Goal: Task Accomplishment & Management: Manage account settings

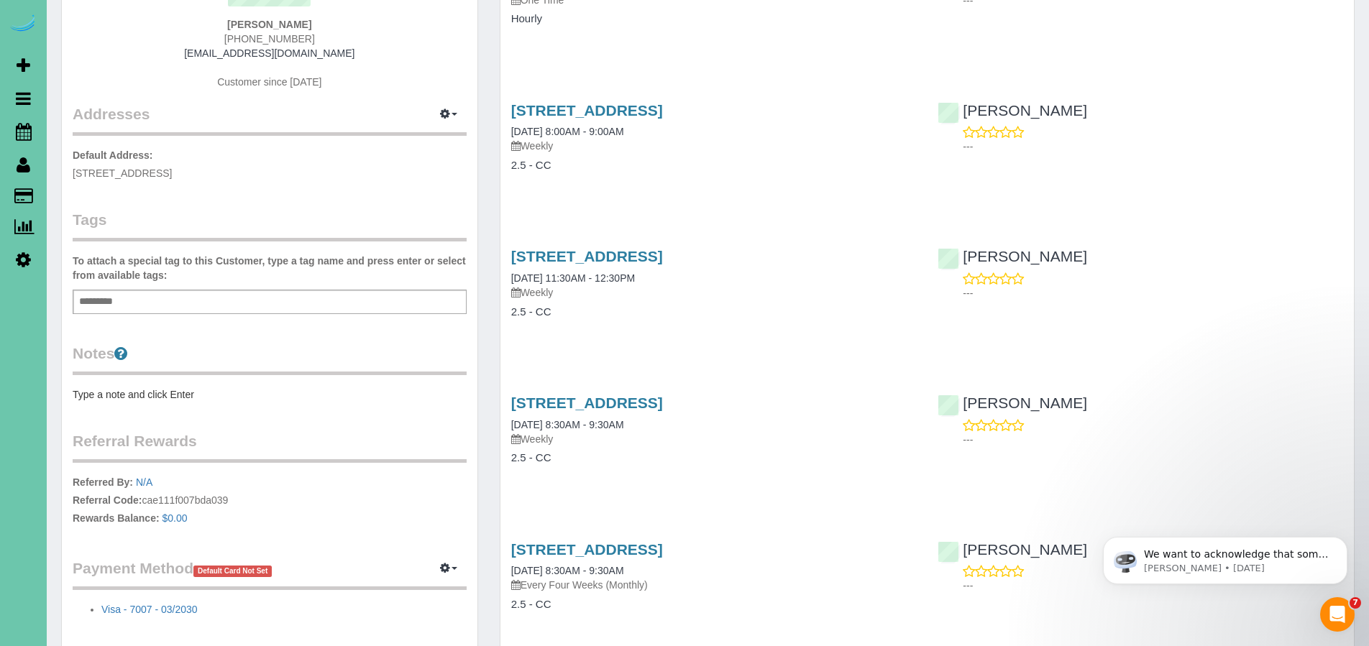
scroll to position [252, 0]
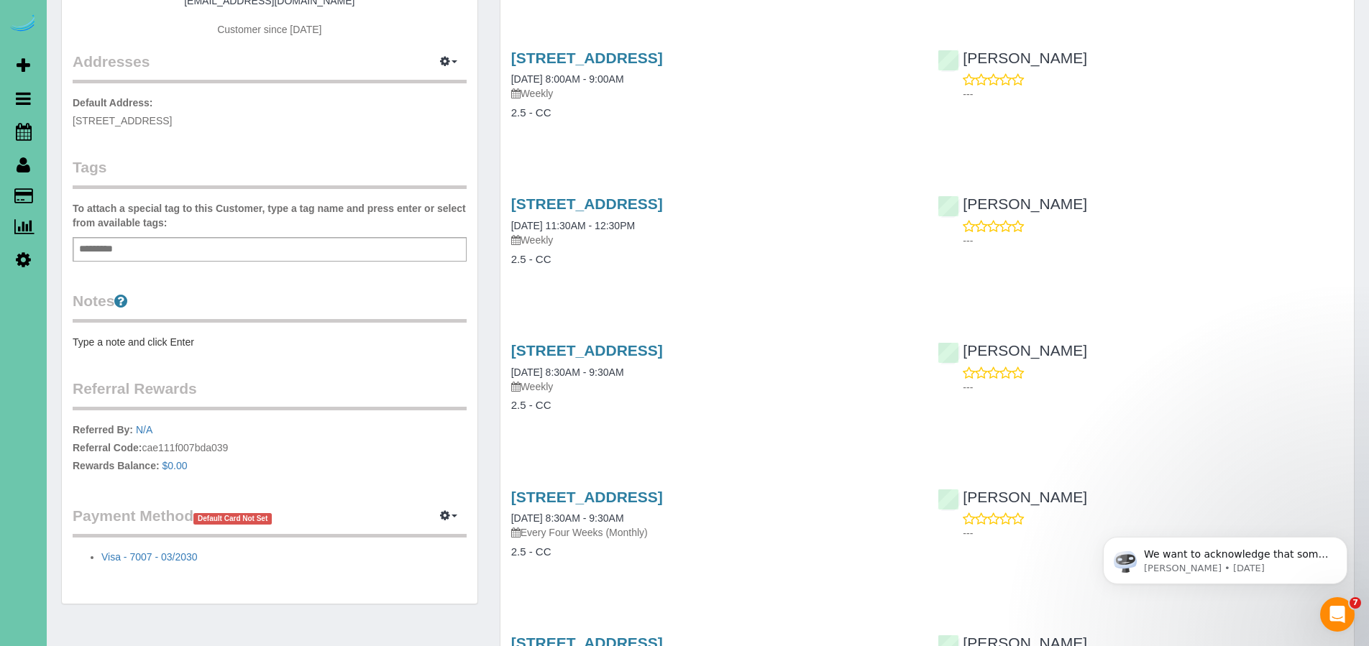
click at [29, 132] on icon at bounding box center [24, 131] width 16 height 17
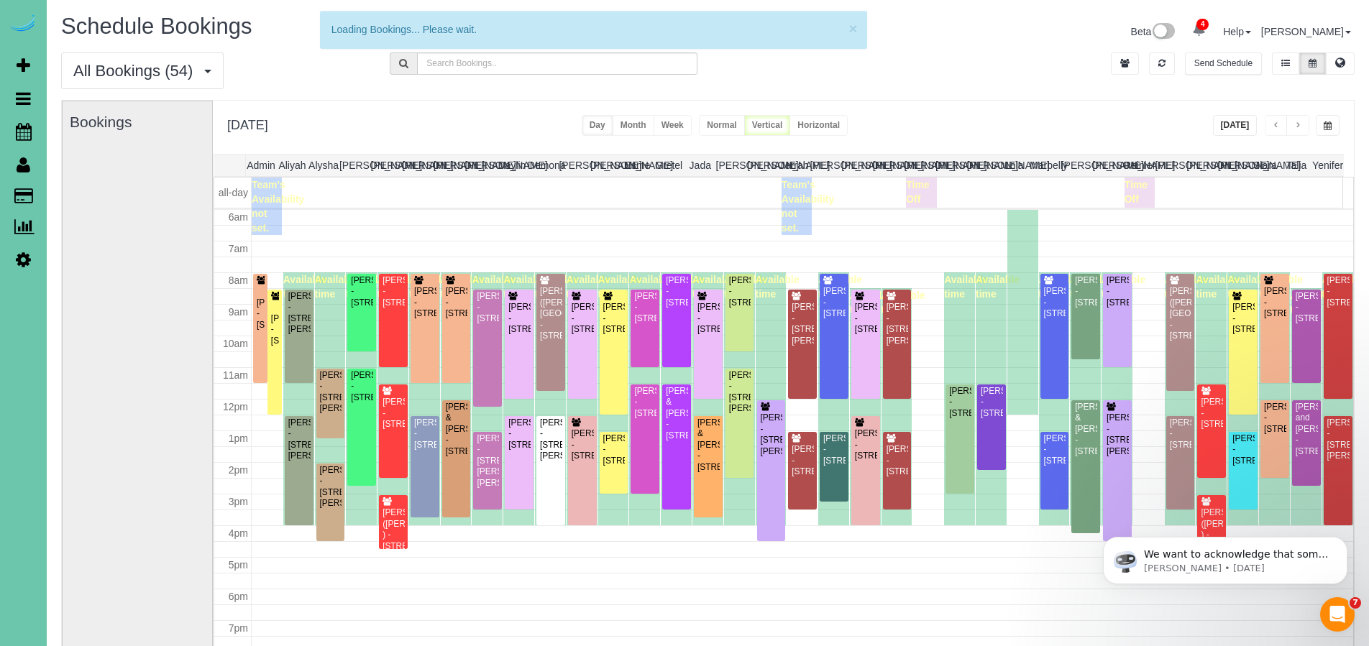
scroll to position [190, 0]
click at [1304, 127] on button "button" at bounding box center [1298, 125] width 23 height 21
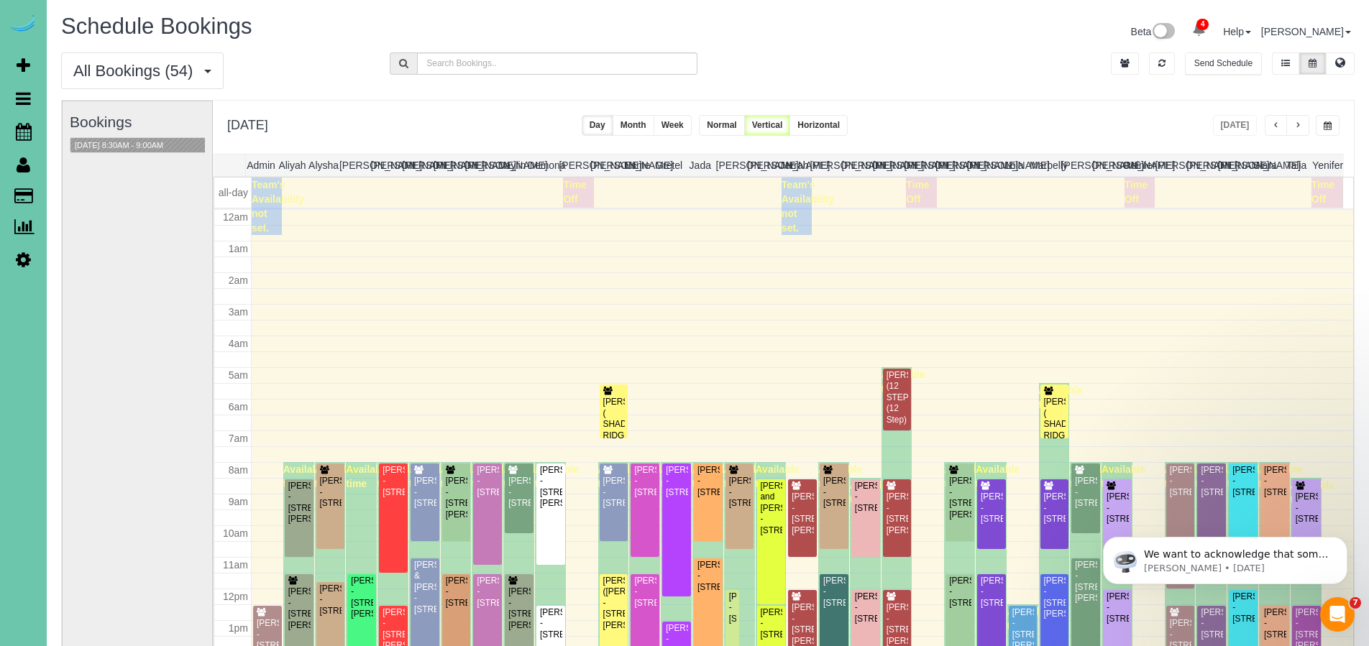
click at [1304, 127] on button "button" at bounding box center [1298, 125] width 23 height 21
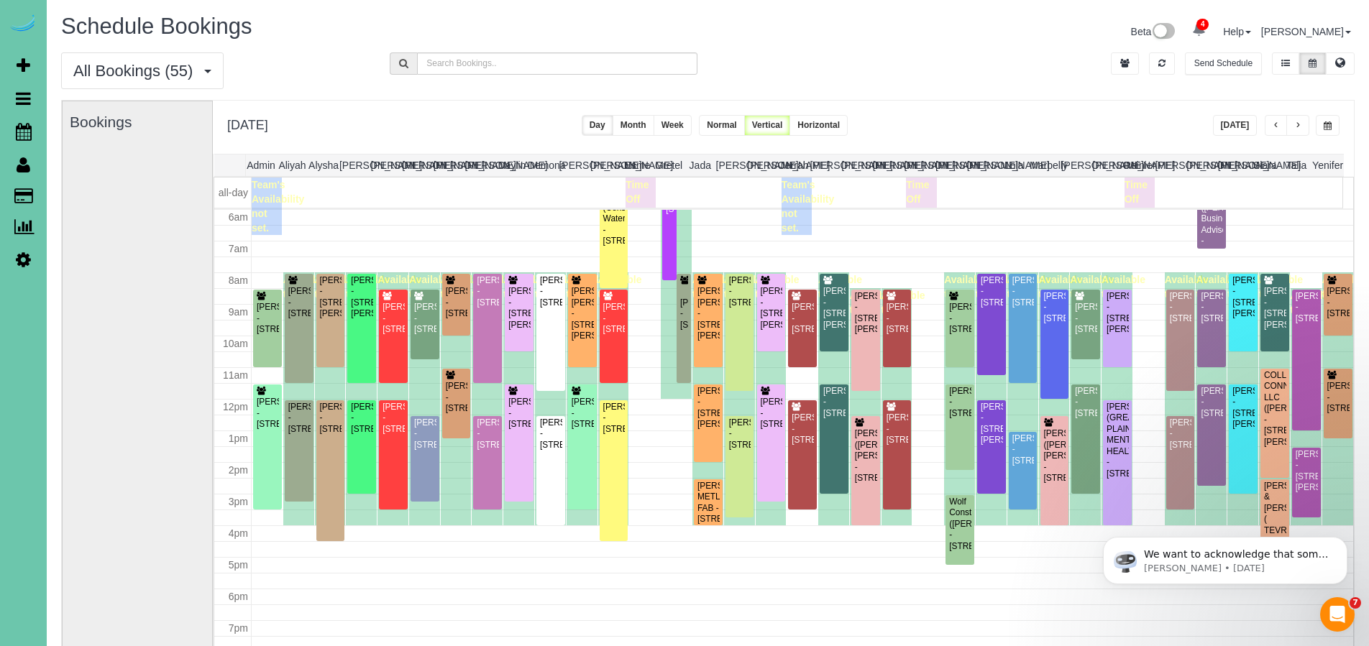
click at [135, 71] on span "All Bookings (55)" at bounding box center [136, 71] width 127 height 18
click at [132, 68] on span "All Bookings (55)" at bounding box center [136, 71] width 127 height 18
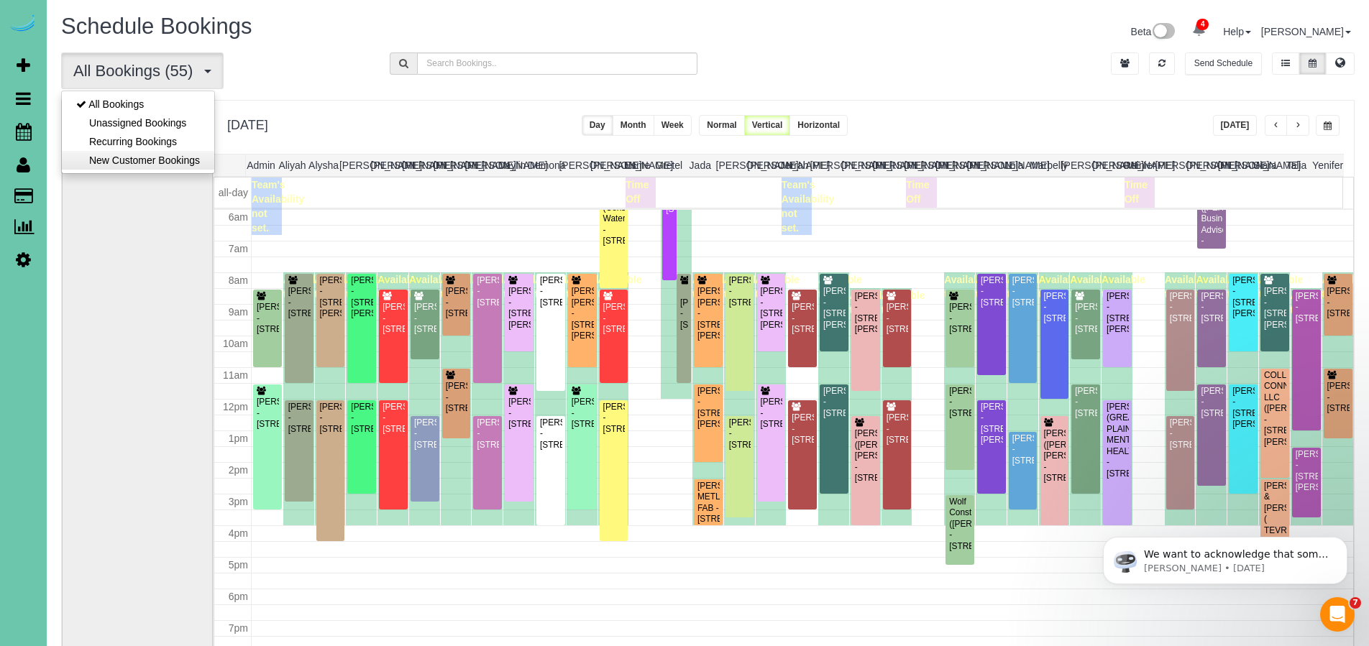
click at [132, 152] on link "New Customer Bookings" at bounding box center [138, 160] width 152 height 19
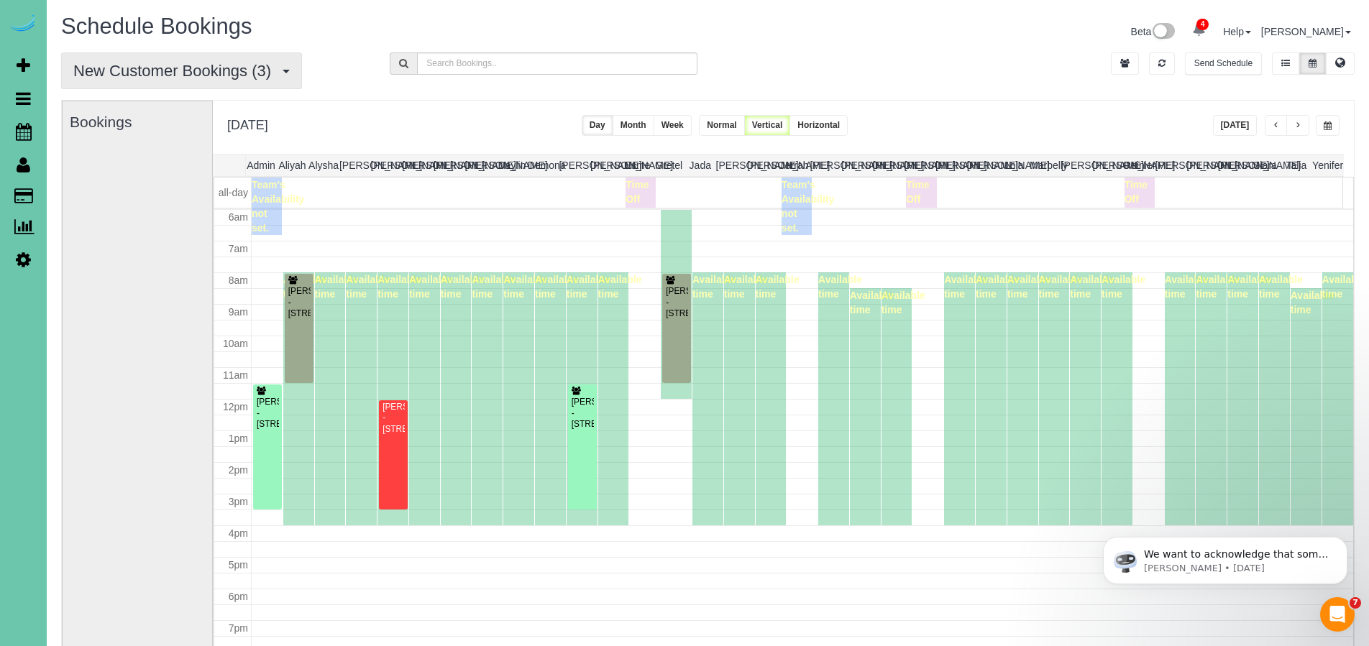
click at [160, 67] on span "New Customer Bookings (3)" at bounding box center [175, 71] width 205 height 18
click at [144, 109] on link "All Bookings" at bounding box center [138, 104] width 152 height 19
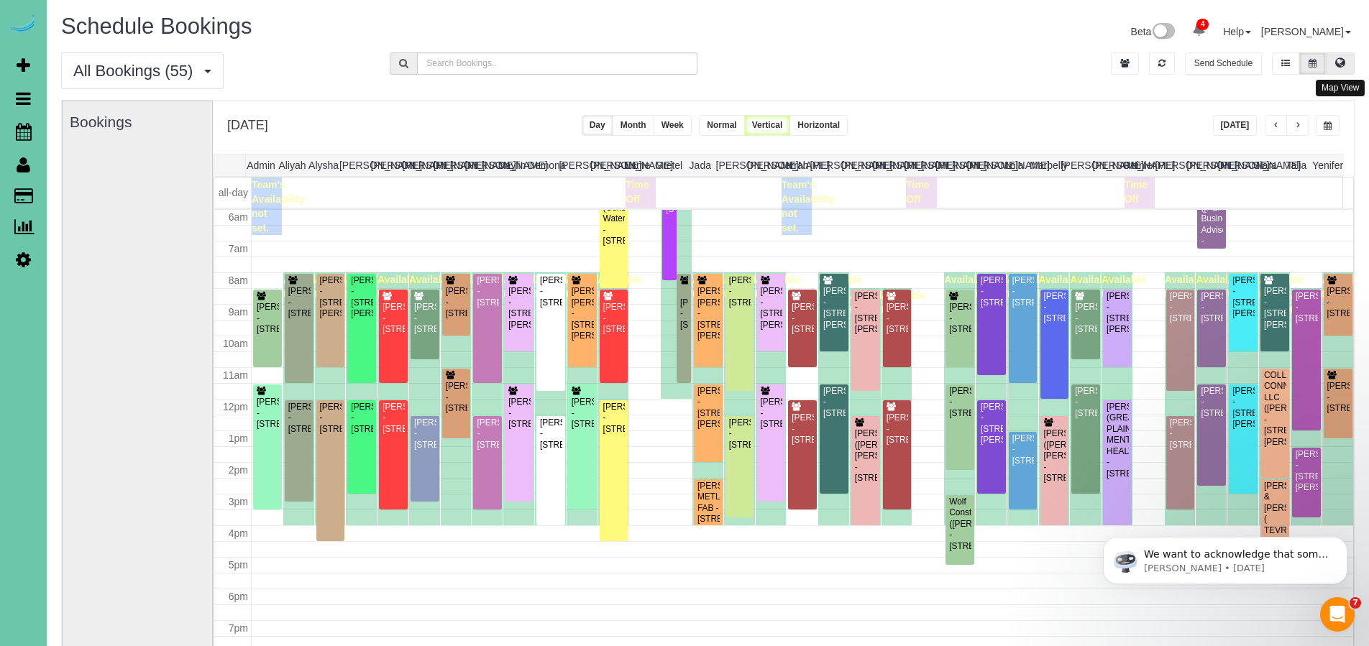
click at [1339, 63] on icon at bounding box center [1340, 62] width 10 height 9
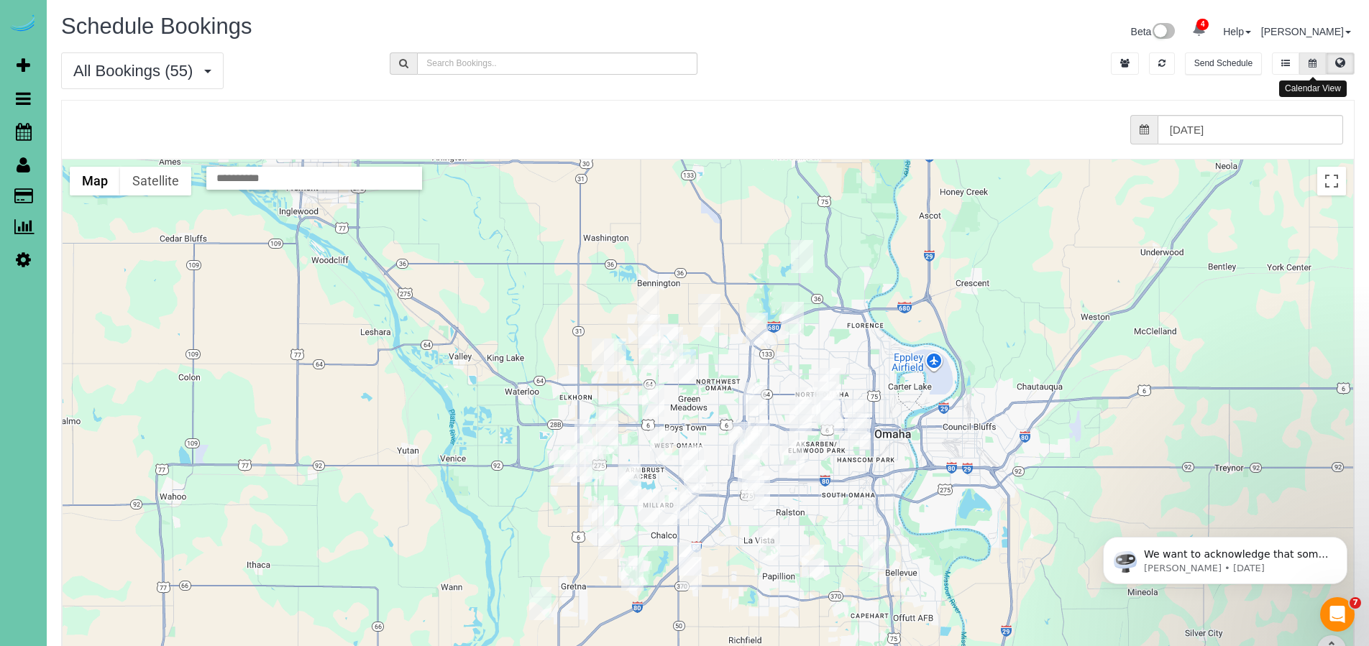
click at [1306, 70] on button at bounding box center [1312, 63] width 27 height 22
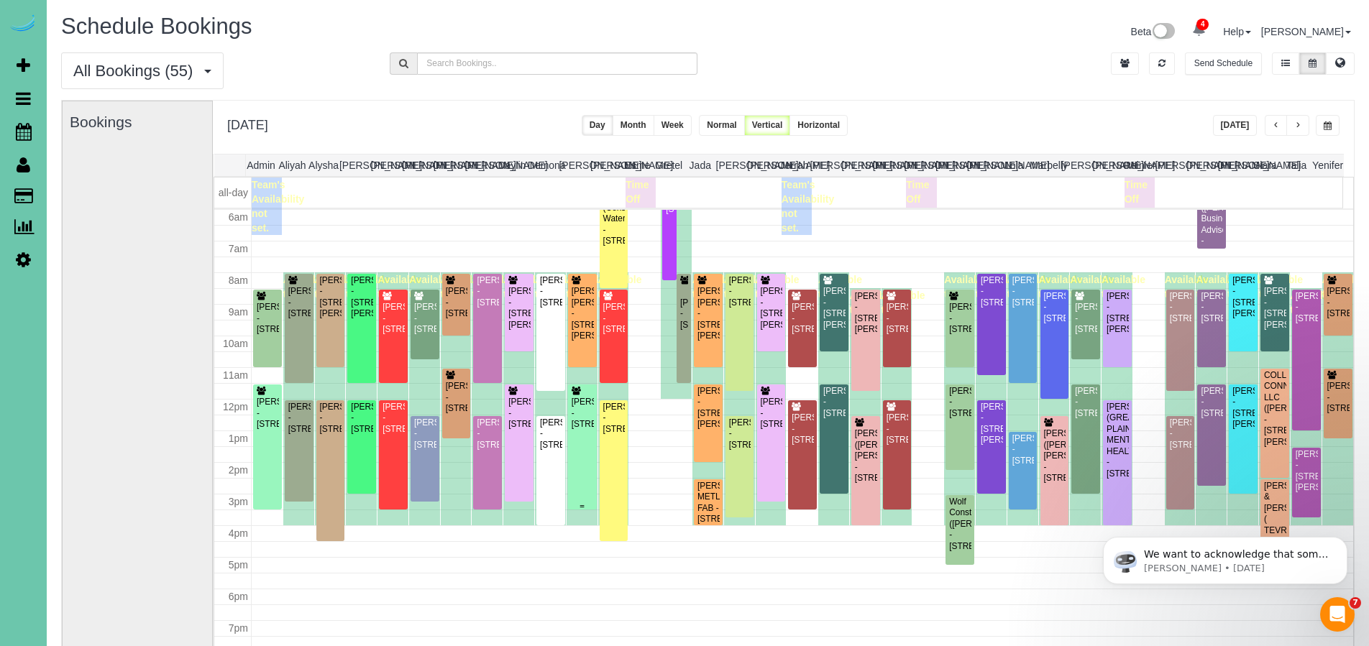
click at [585, 430] on div "[PERSON_NAME] - [STREET_ADDRESS]" at bounding box center [582, 413] width 23 height 33
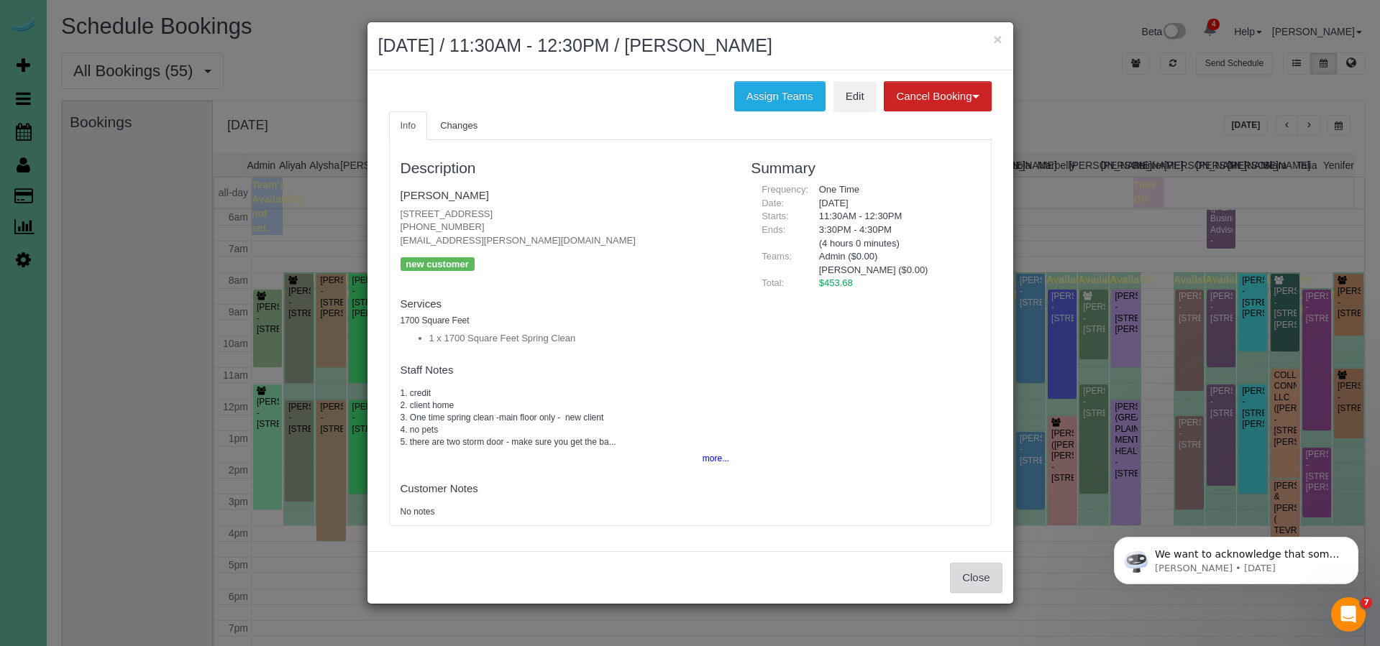
click at [977, 573] on button "Close" at bounding box center [976, 578] width 52 height 30
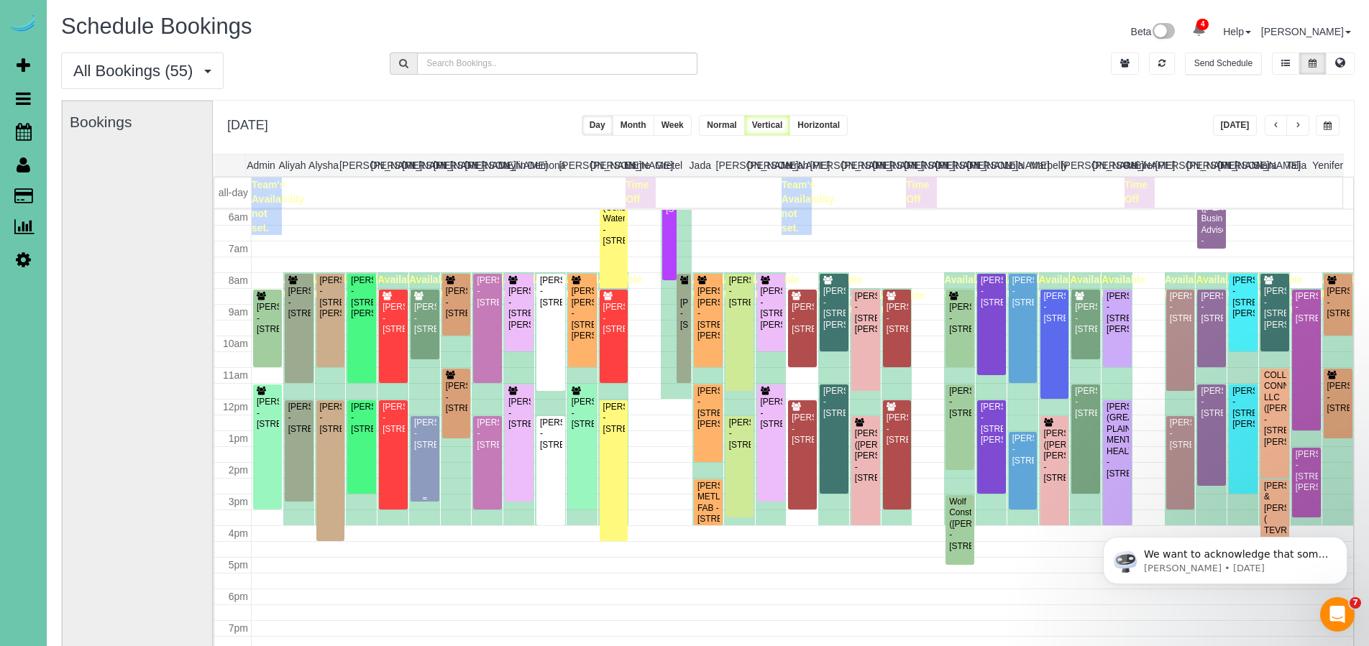
click at [414, 451] on div "[PERSON_NAME] - [STREET_ADDRESS]" at bounding box center [425, 434] width 23 height 33
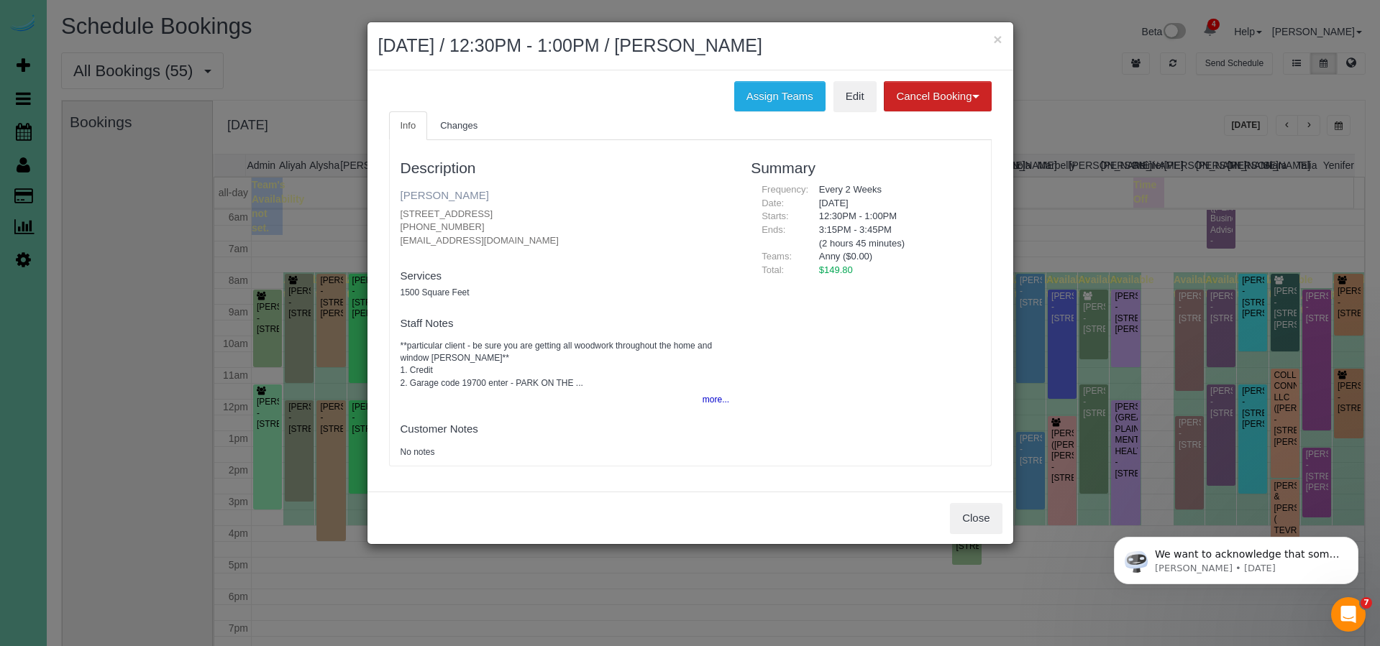
click at [429, 192] on link "[PERSON_NAME]" at bounding box center [445, 195] width 88 height 12
click at [986, 517] on button "Close" at bounding box center [976, 518] width 52 height 30
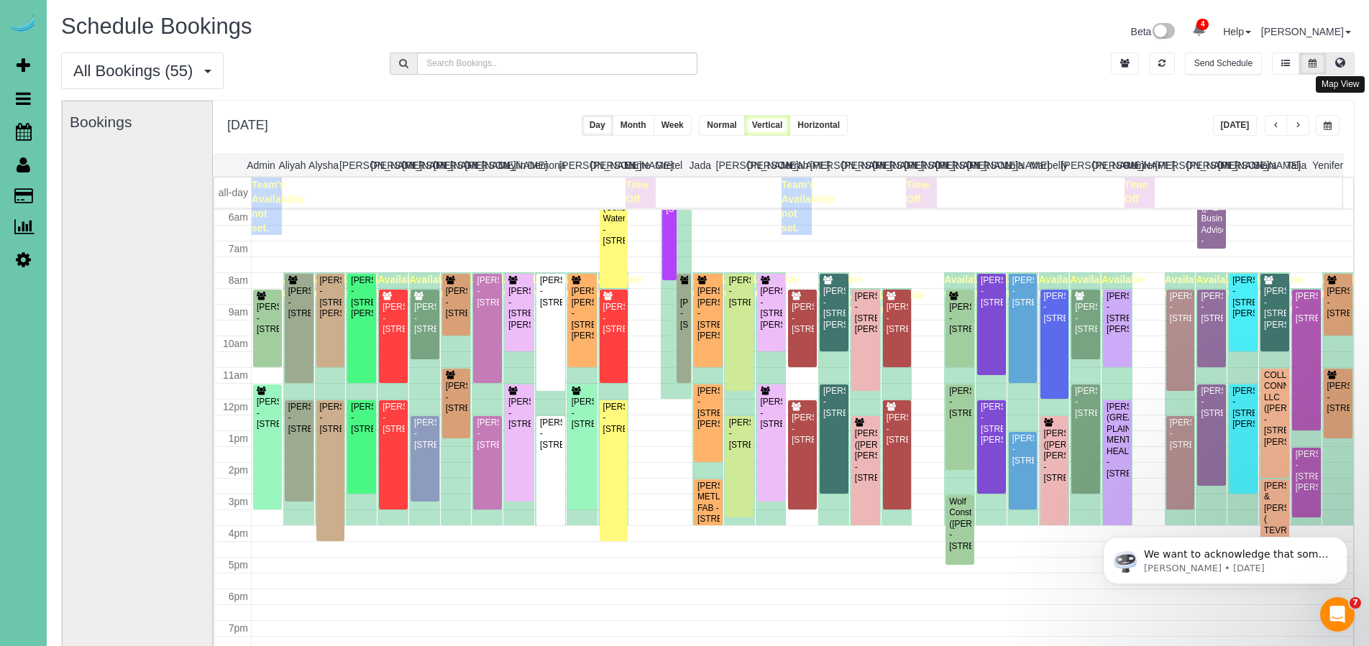
click at [1347, 69] on button at bounding box center [1340, 63] width 29 height 22
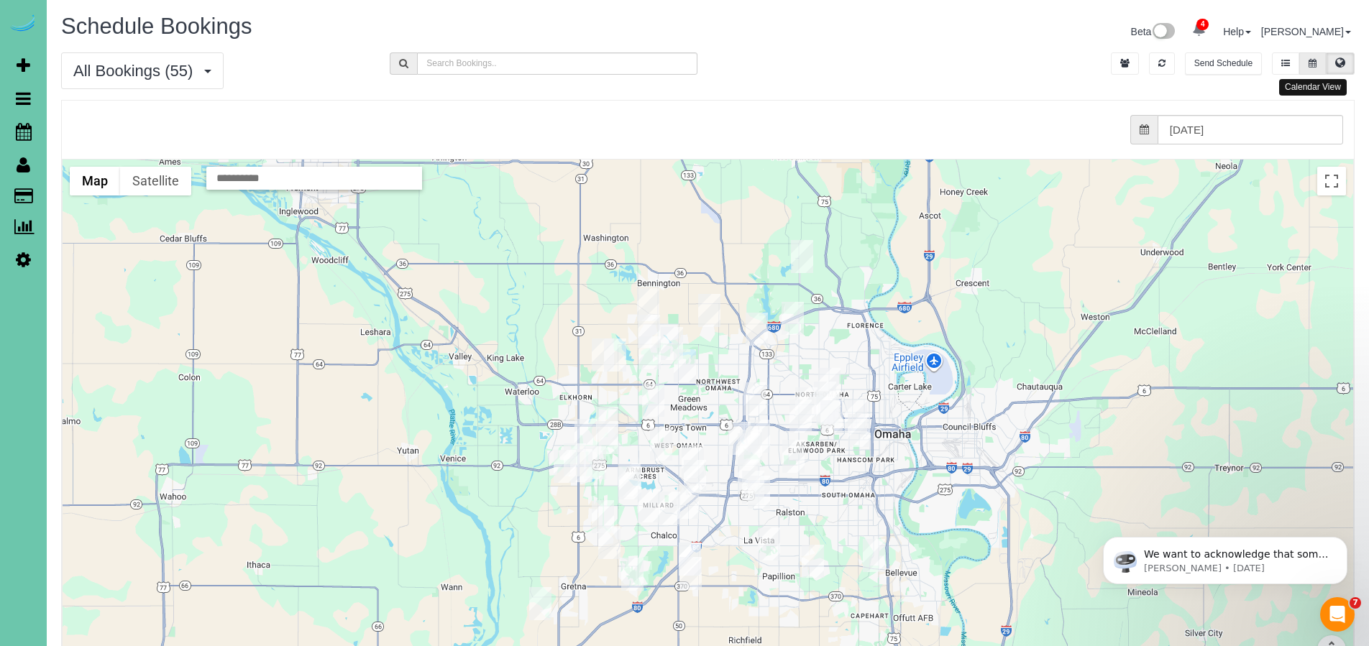
click at [1312, 59] on icon at bounding box center [1313, 63] width 8 height 9
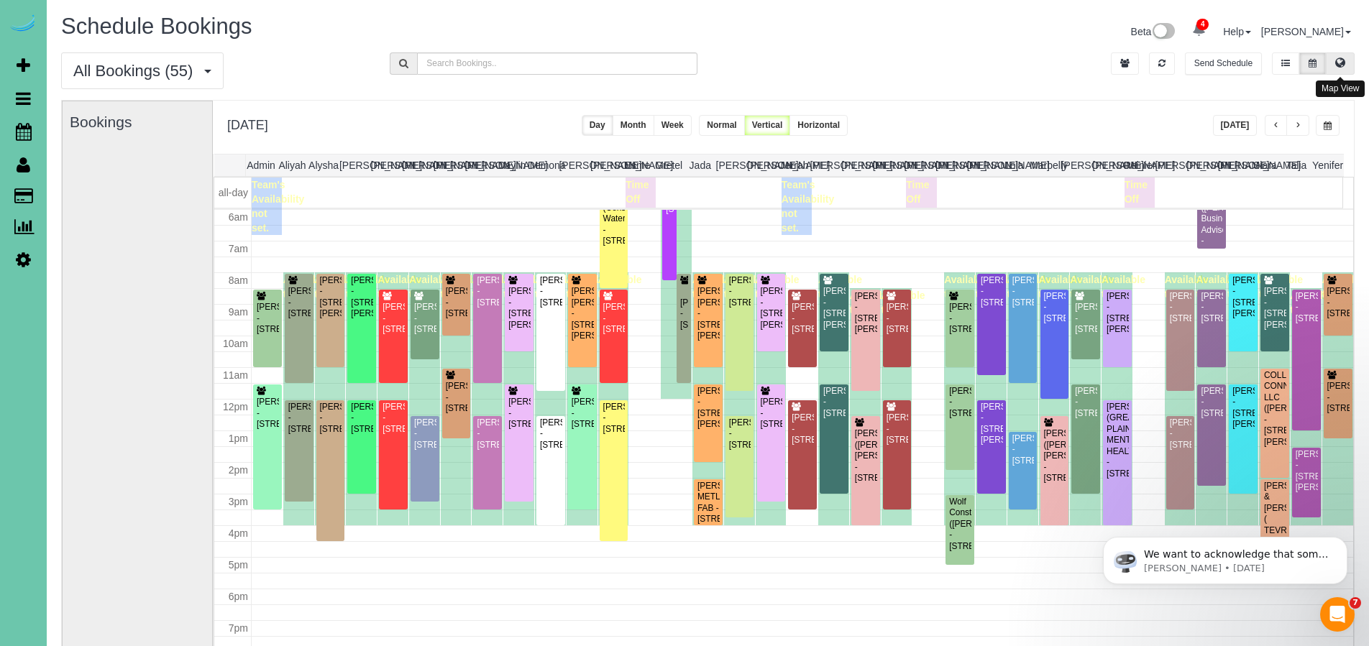
click at [1336, 65] on icon at bounding box center [1340, 62] width 10 height 9
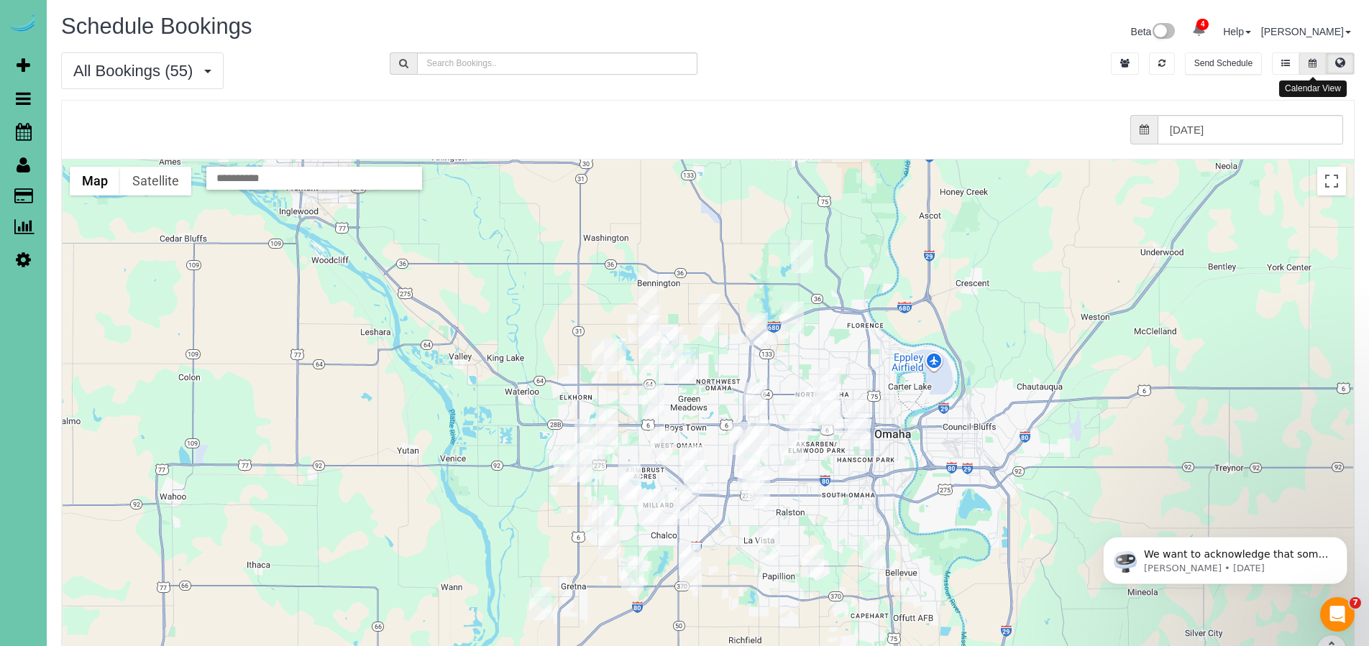
click at [1316, 62] on icon at bounding box center [1313, 63] width 8 height 9
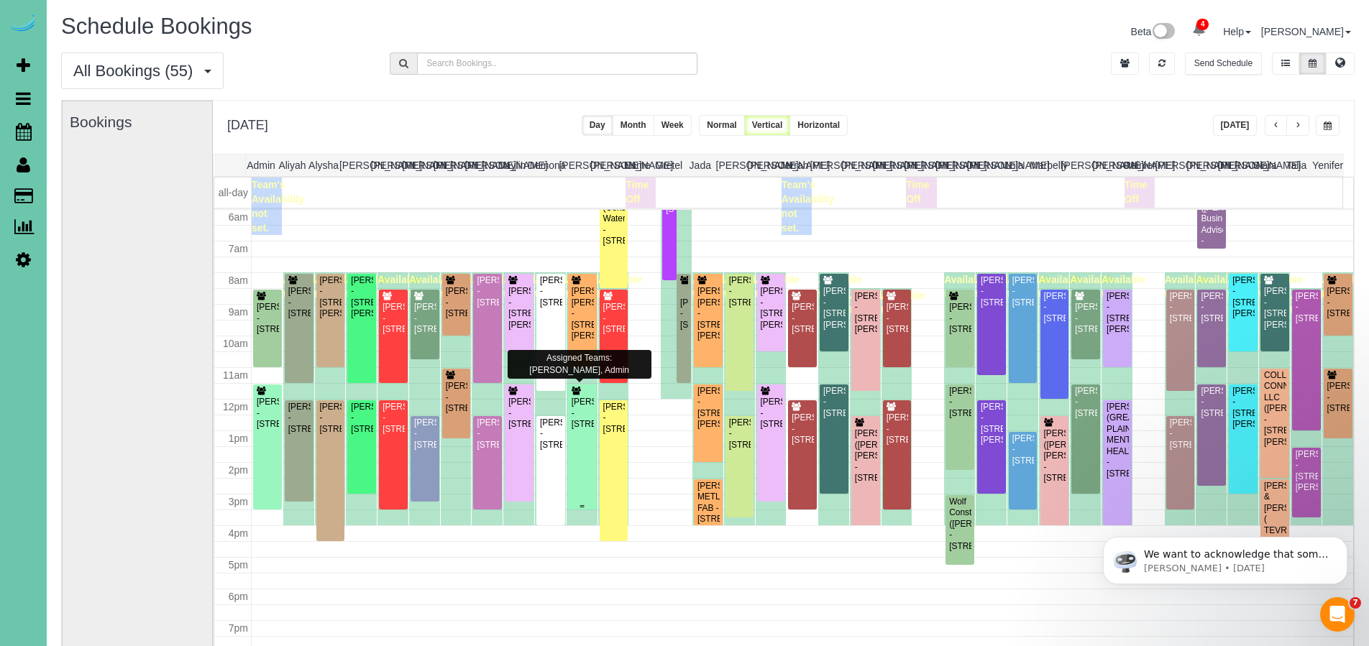
click at [575, 417] on div "[PERSON_NAME] - [STREET_ADDRESS]" at bounding box center [582, 413] width 23 height 33
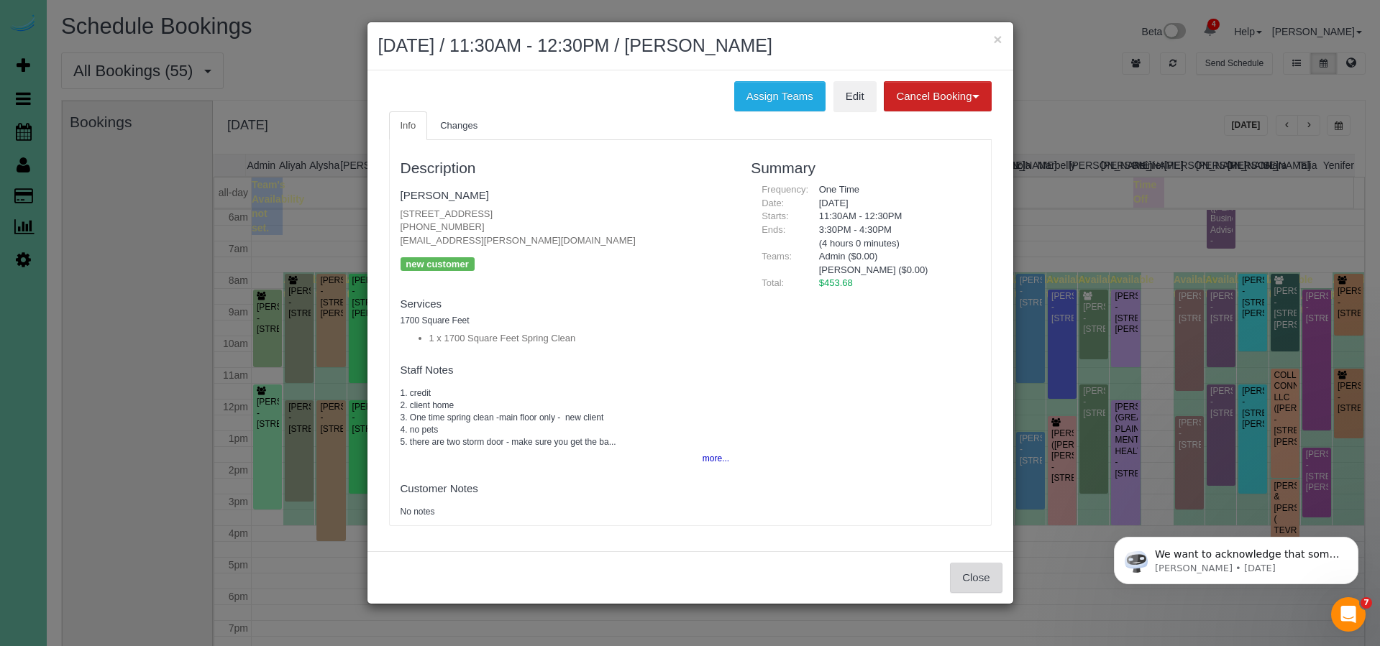
click at [965, 572] on button "Close" at bounding box center [976, 578] width 52 height 30
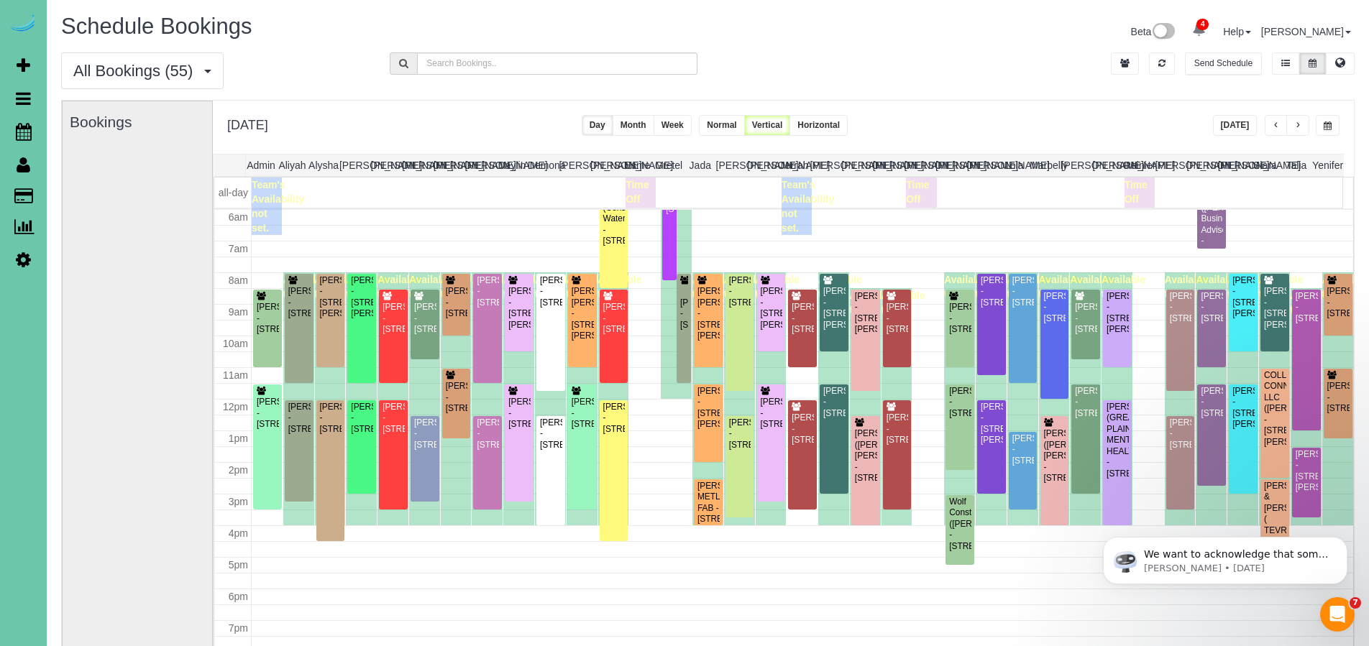
click at [936, 100] on div "× Teams All Teams All Active Teams Rating A-Z [PERSON_NAME] (2 jobs) [GEOGRAPHI…" at bounding box center [708, 395] width 1294 height 590
click at [1344, 67] on icon at bounding box center [1340, 62] width 10 height 9
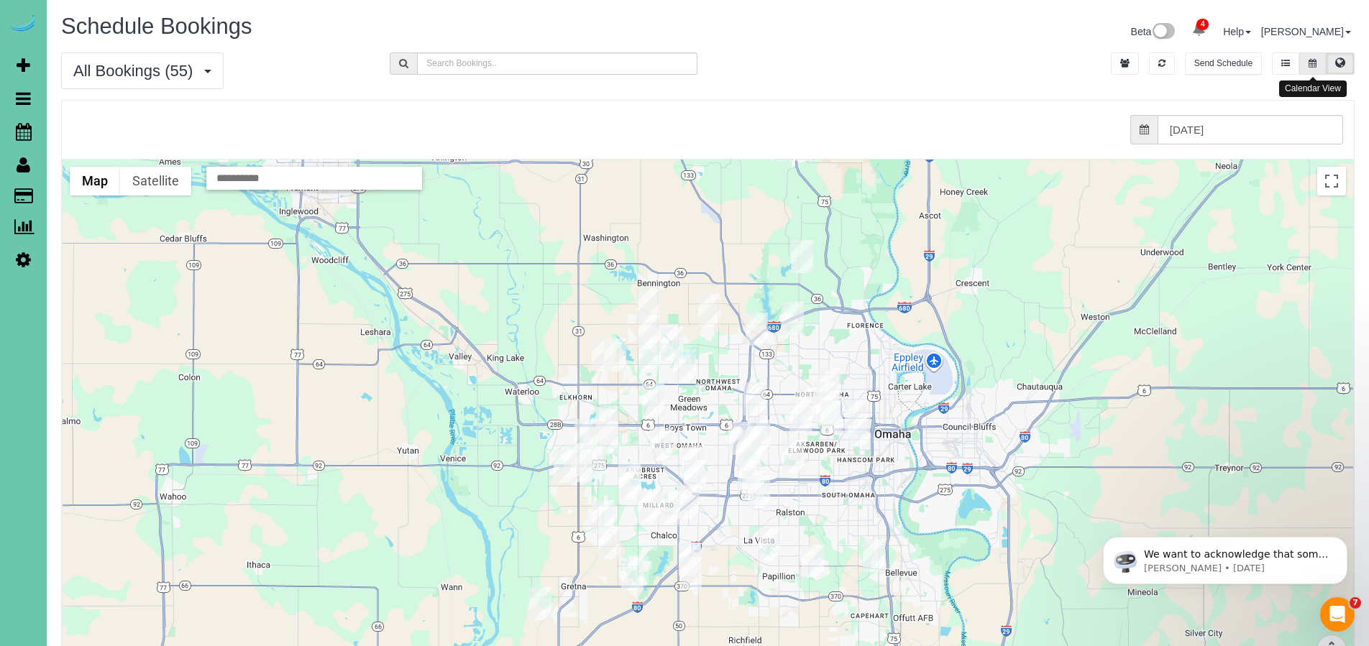
click at [1313, 65] on icon at bounding box center [1313, 63] width 8 height 9
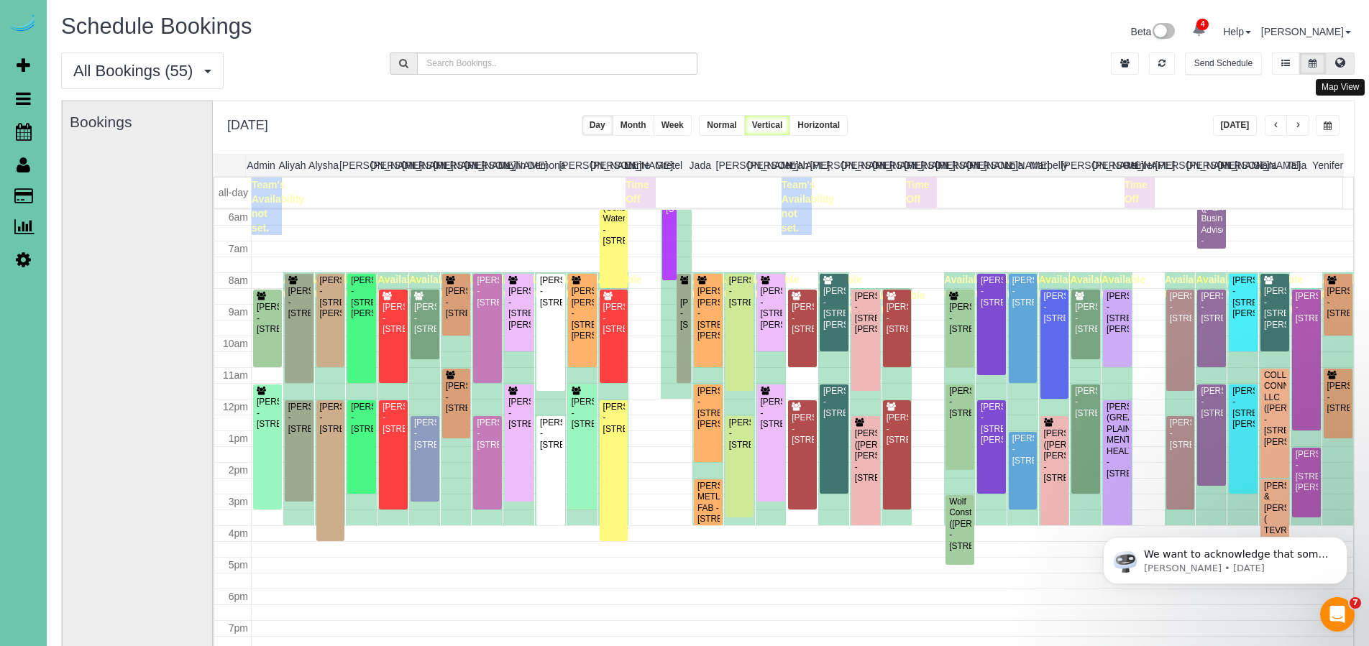
click at [1333, 63] on button at bounding box center [1340, 63] width 29 height 22
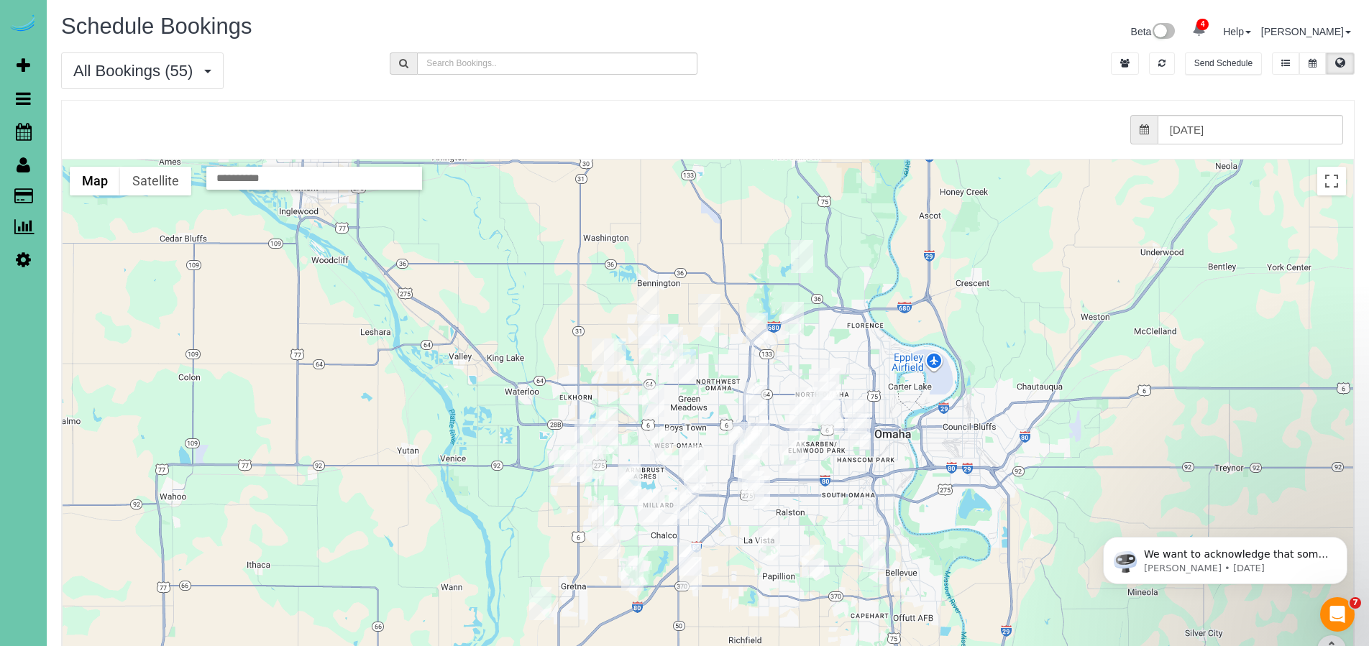
click at [821, 117] on div "from 0 bookings processed (Found: 0). [DATE]" at bounding box center [704, 129] width 1278 height 29
click at [1315, 62] on icon at bounding box center [1313, 63] width 8 height 9
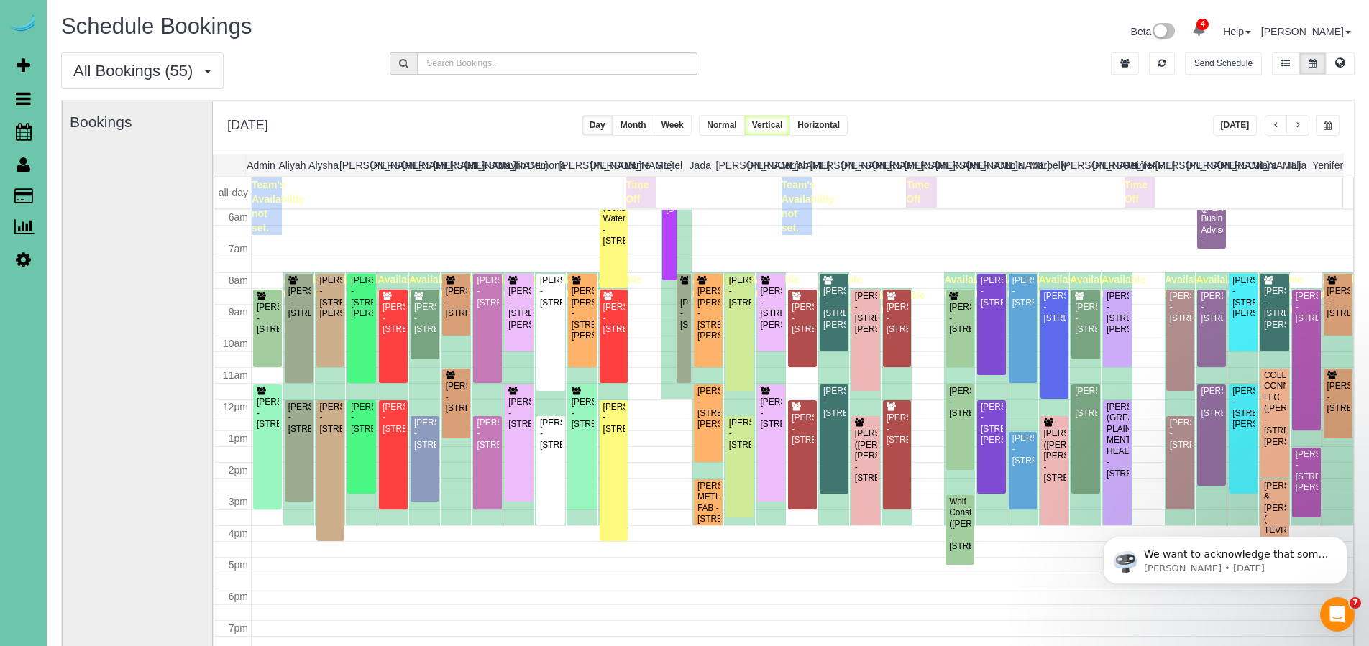
click at [974, 73] on div "All Bookings (55) All Bookings Unassigned Bookings Recurring Bookings New Custo…" at bounding box center [707, 75] width 1315 height 47
click at [521, 198] on td at bounding box center [688, 193] width 873 height 30
click at [952, 101] on div "[DATE] [DATE] Day Month Week Normal Vertical Horizontal" at bounding box center [783, 127] width 1141 height 53
click at [28, 261] on icon at bounding box center [23, 259] width 15 height 17
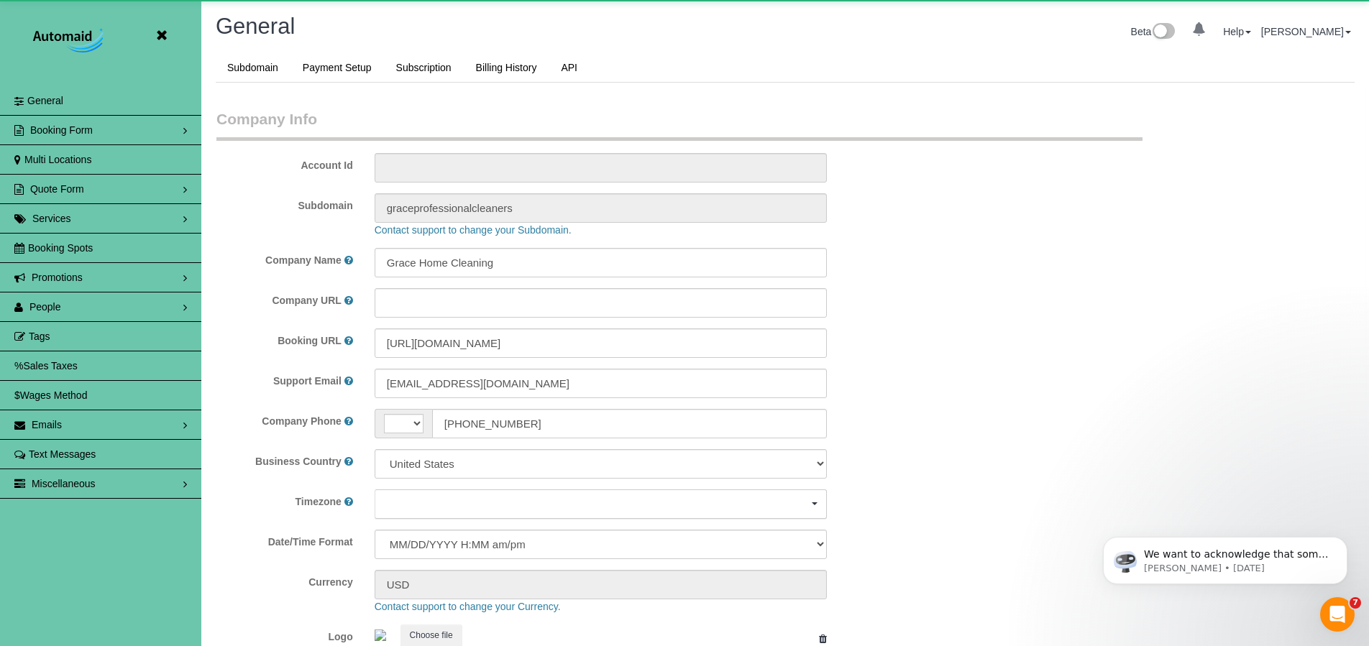
select select "string:[GEOGRAPHIC_DATA]"
select select "5796"
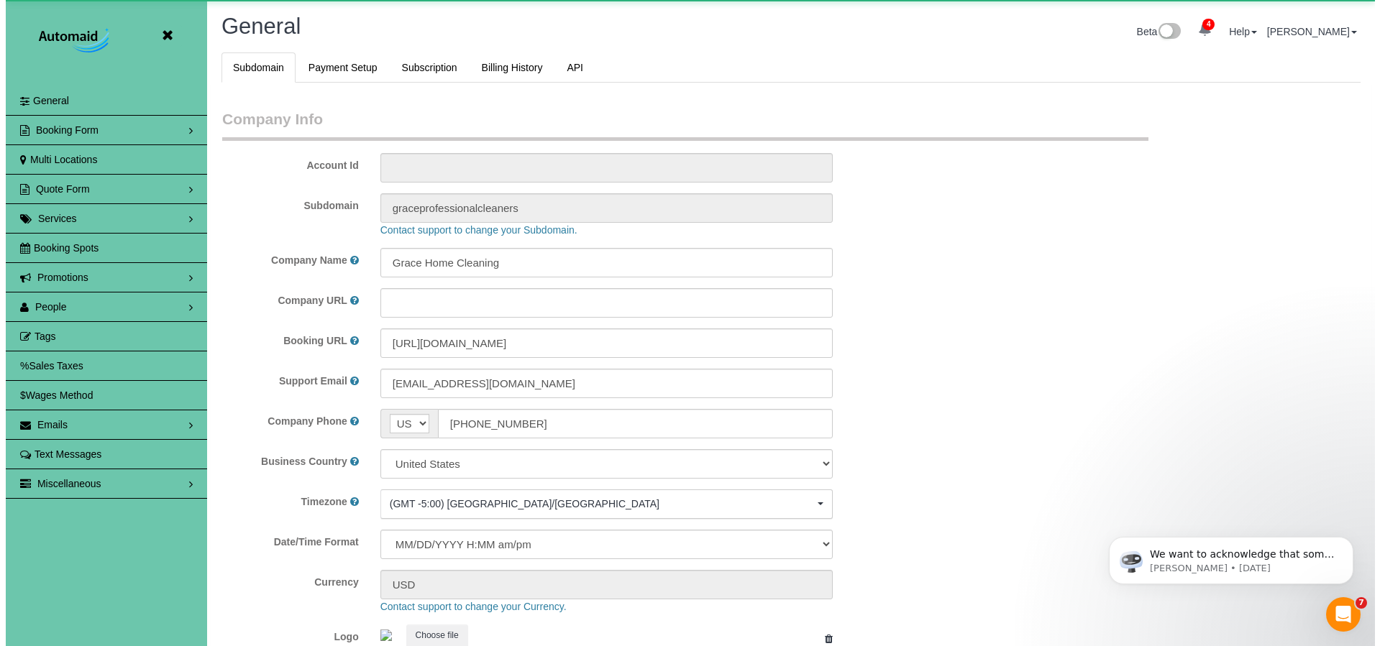
scroll to position [3042, 1369]
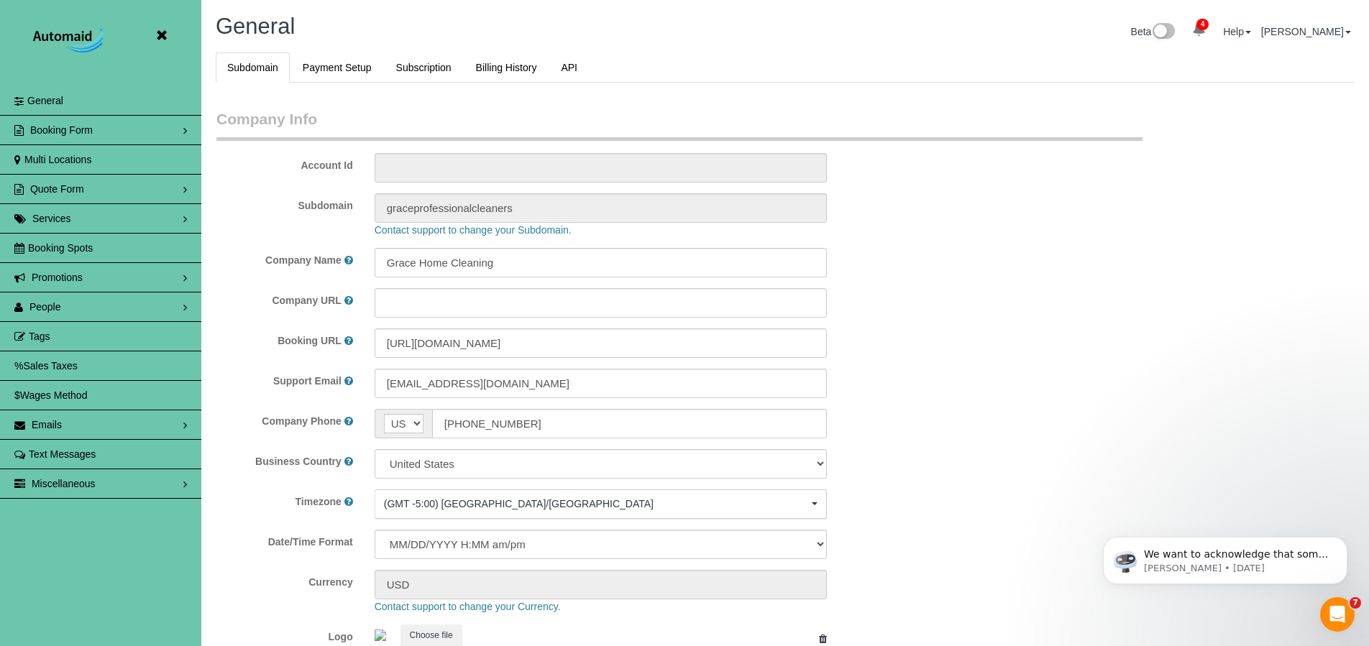
click at [52, 308] on span "People" at bounding box center [45, 307] width 32 height 12
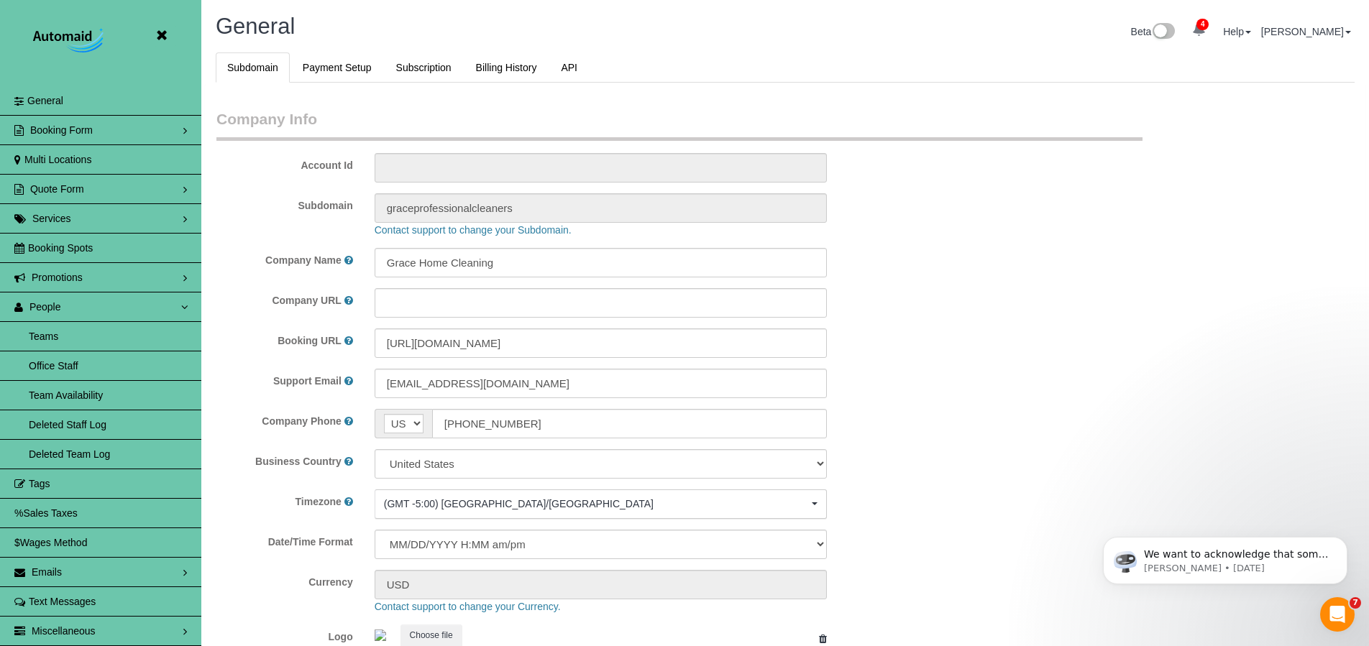
click at [43, 339] on link "Teams" at bounding box center [100, 336] width 201 height 29
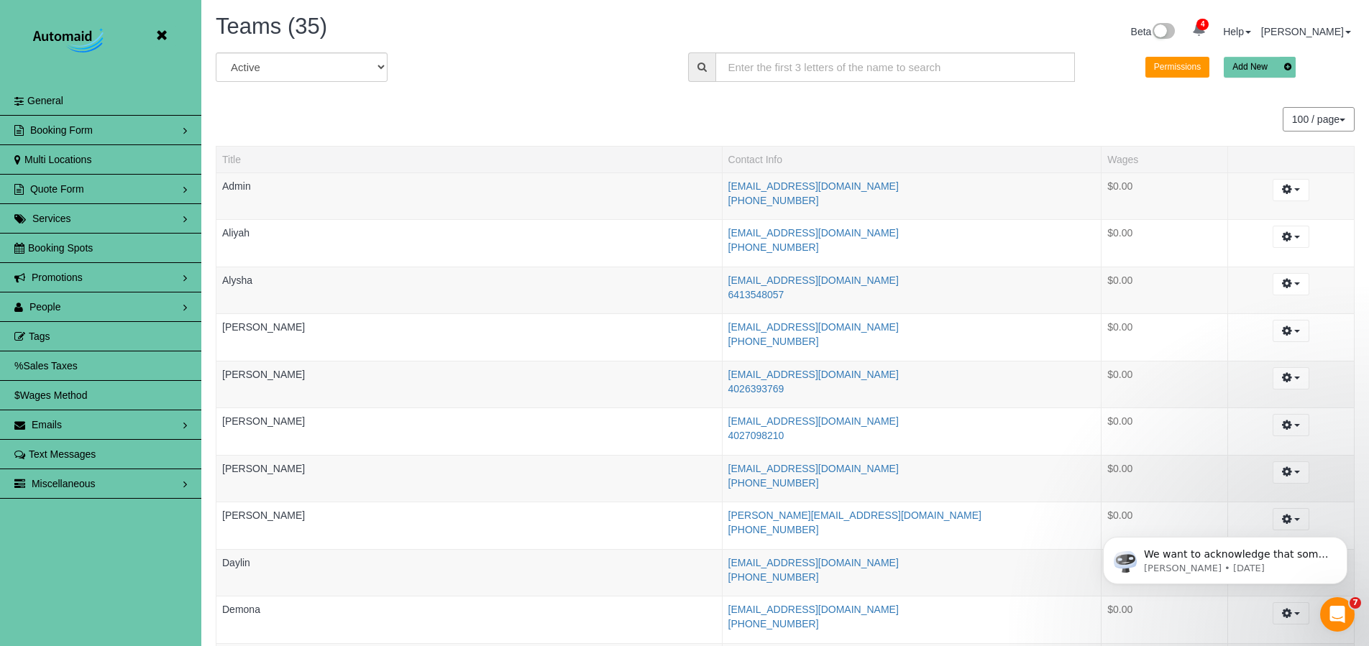
click at [165, 32] on icon at bounding box center [161, 36] width 18 height 18
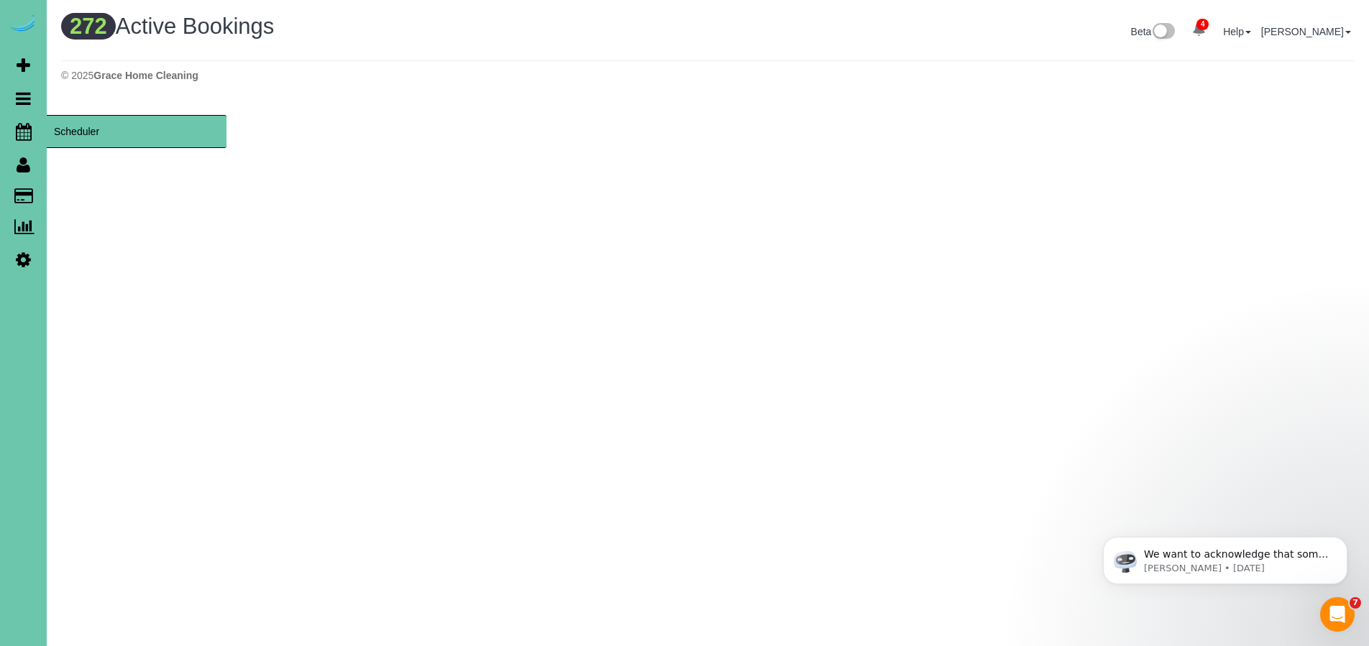
scroll to position [4906, 1369]
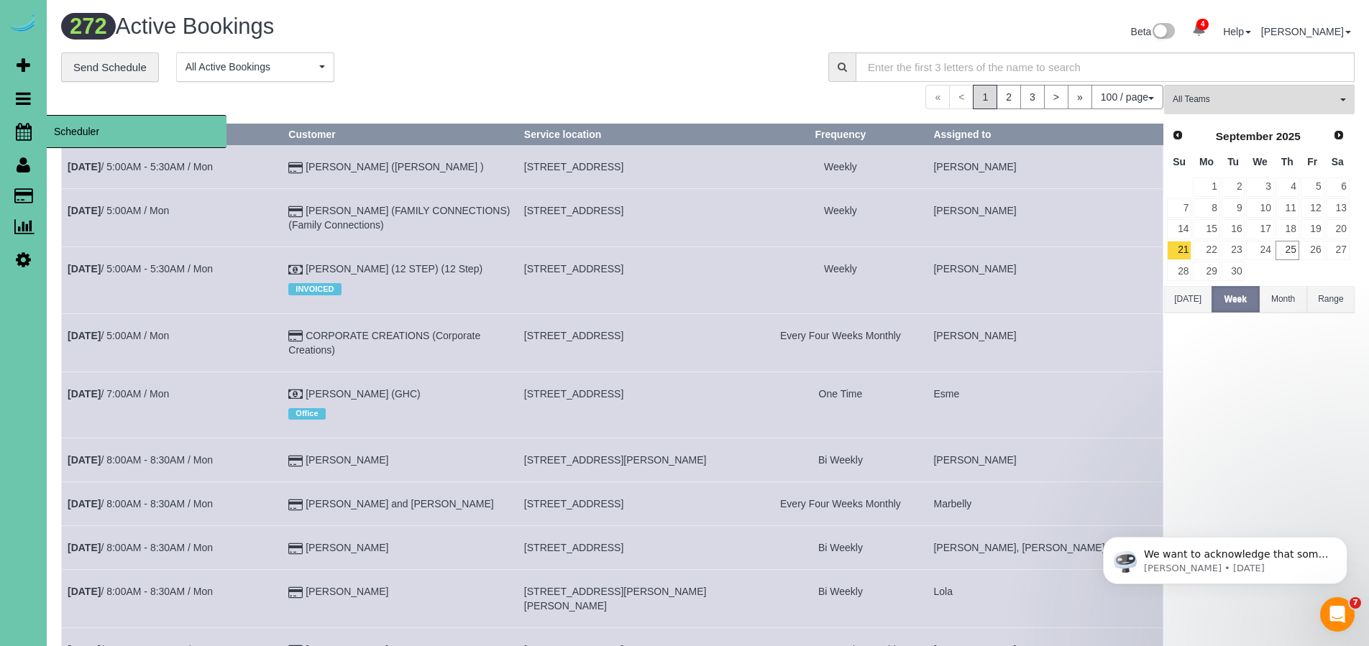
click at [27, 134] on icon at bounding box center [24, 131] width 16 height 17
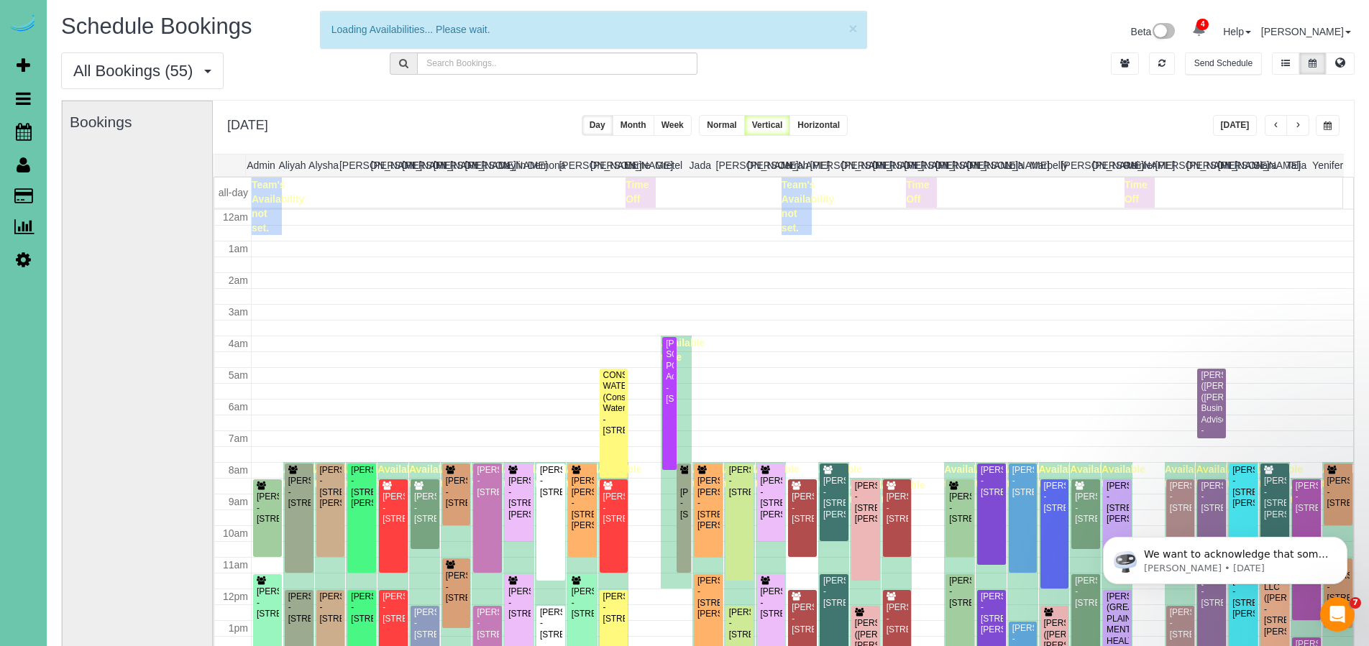
scroll to position [190, 0]
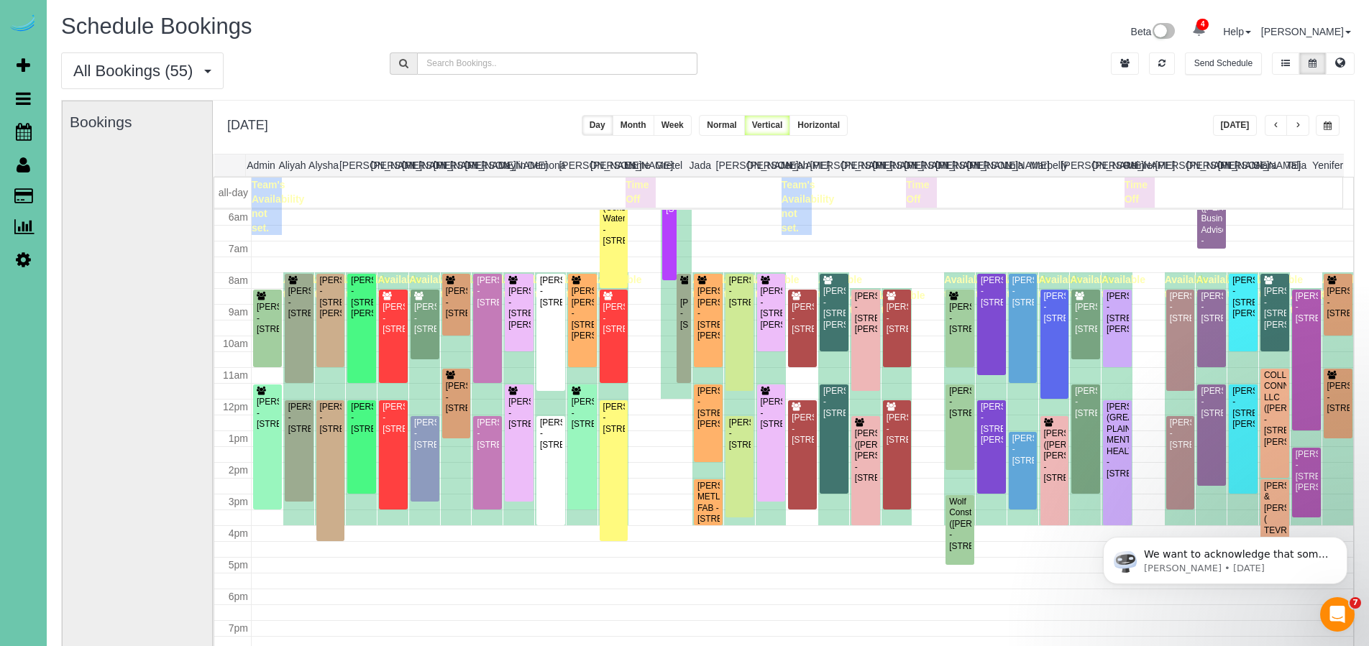
click at [1274, 122] on span "button" at bounding box center [1276, 126] width 7 height 9
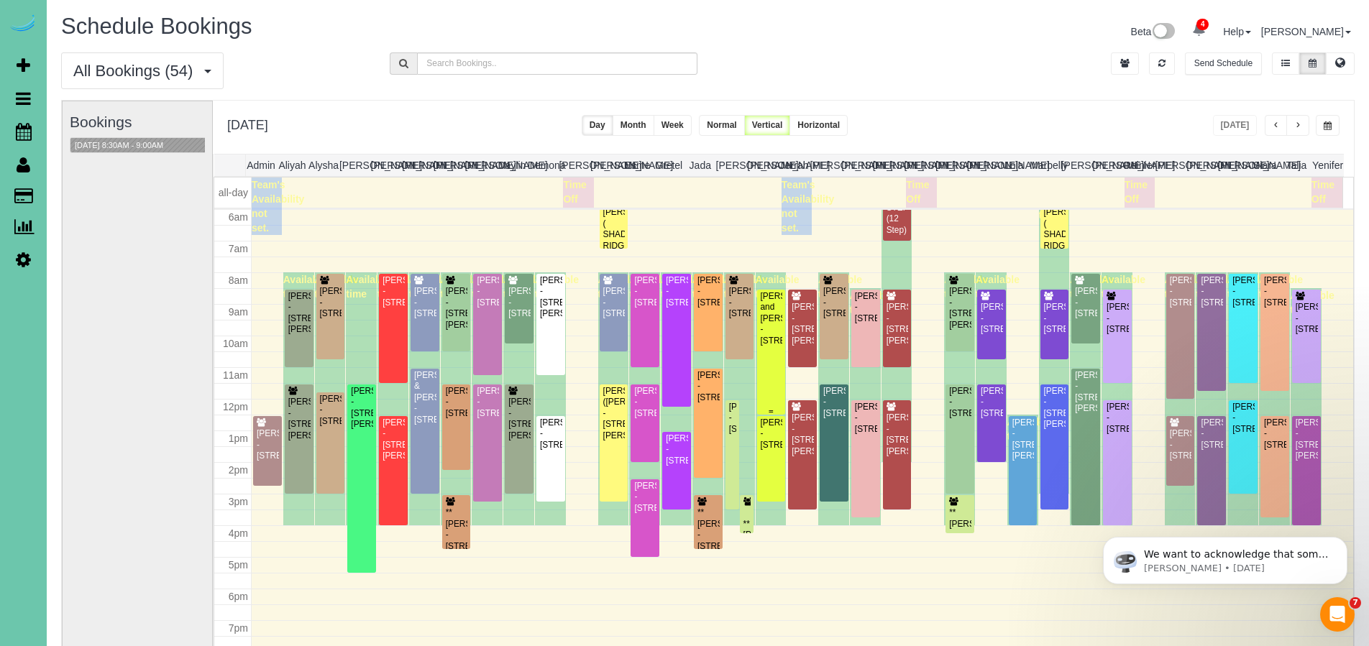
click at [770, 347] on div "[PERSON_NAME] and [PERSON_NAME] - [STREET_ADDRESS]" at bounding box center [771, 318] width 23 height 55
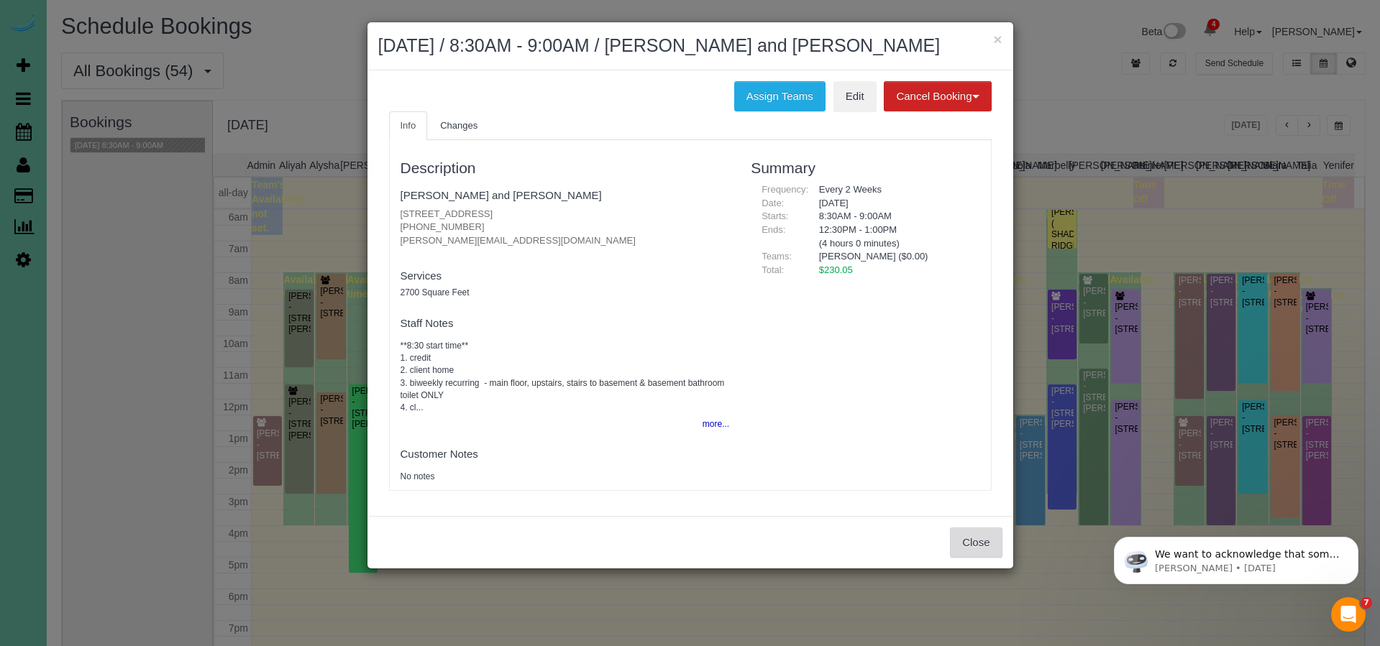
click at [974, 543] on button "Close" at bounding box center [976, 543] width 52 height 30
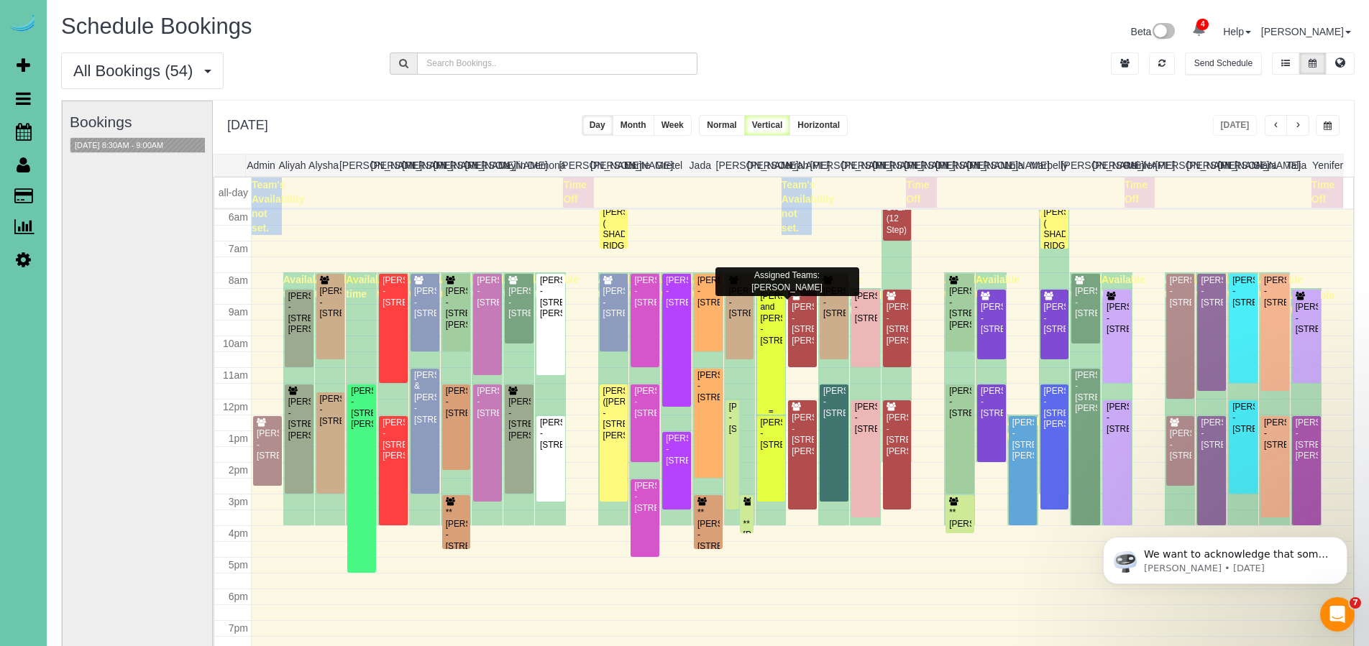
click at [764, 347] on div "[PERSON_NAME] and [PERSON_NAME] - [STREET_ADDRESS]" at bounding box center [771, 318] width 23 height 55
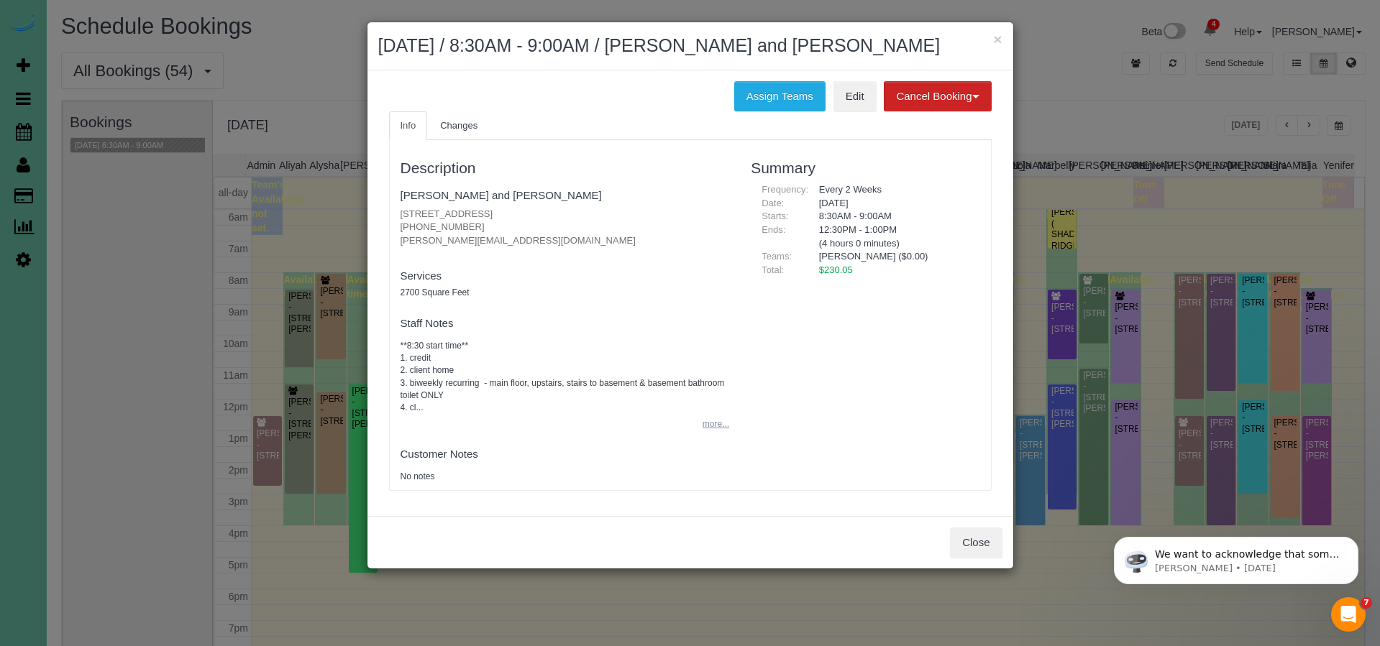
click at [711, 417] on button "more..." at bounding box center [711, 424] width 35 height 21
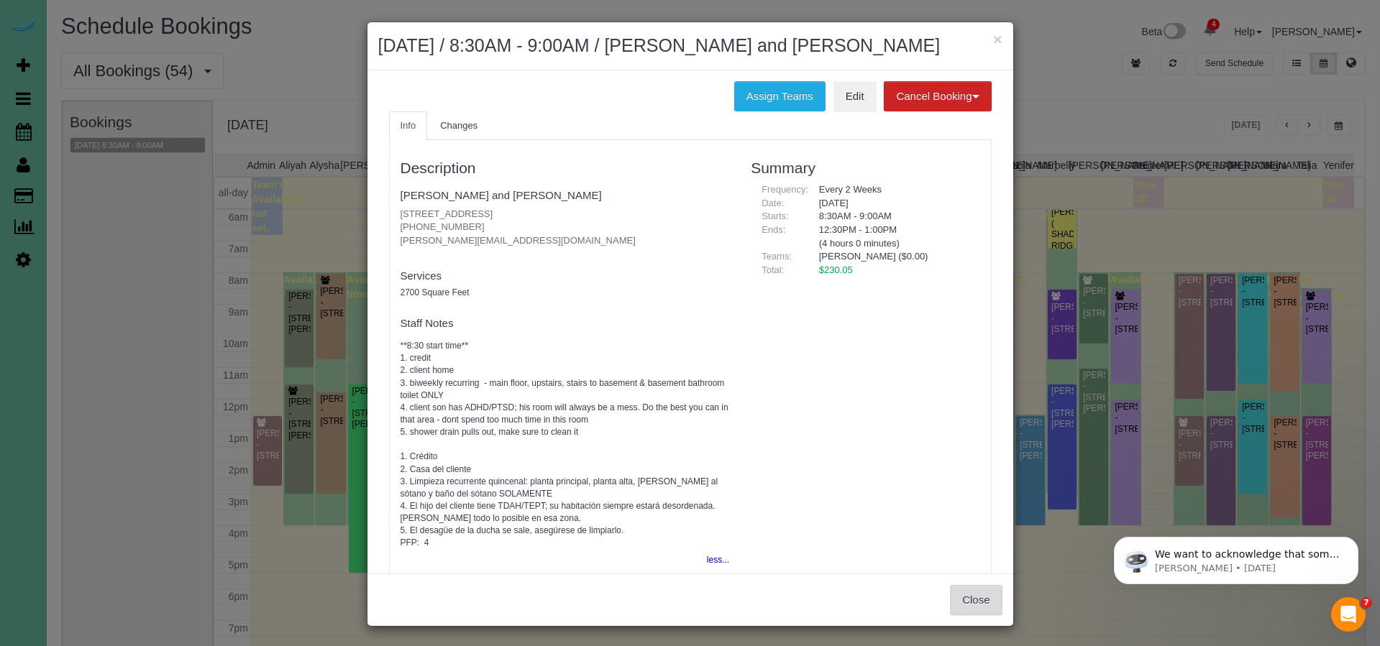
click at [968, 606] on button "Close" at bounding box center [976, 600] width 52 height 30
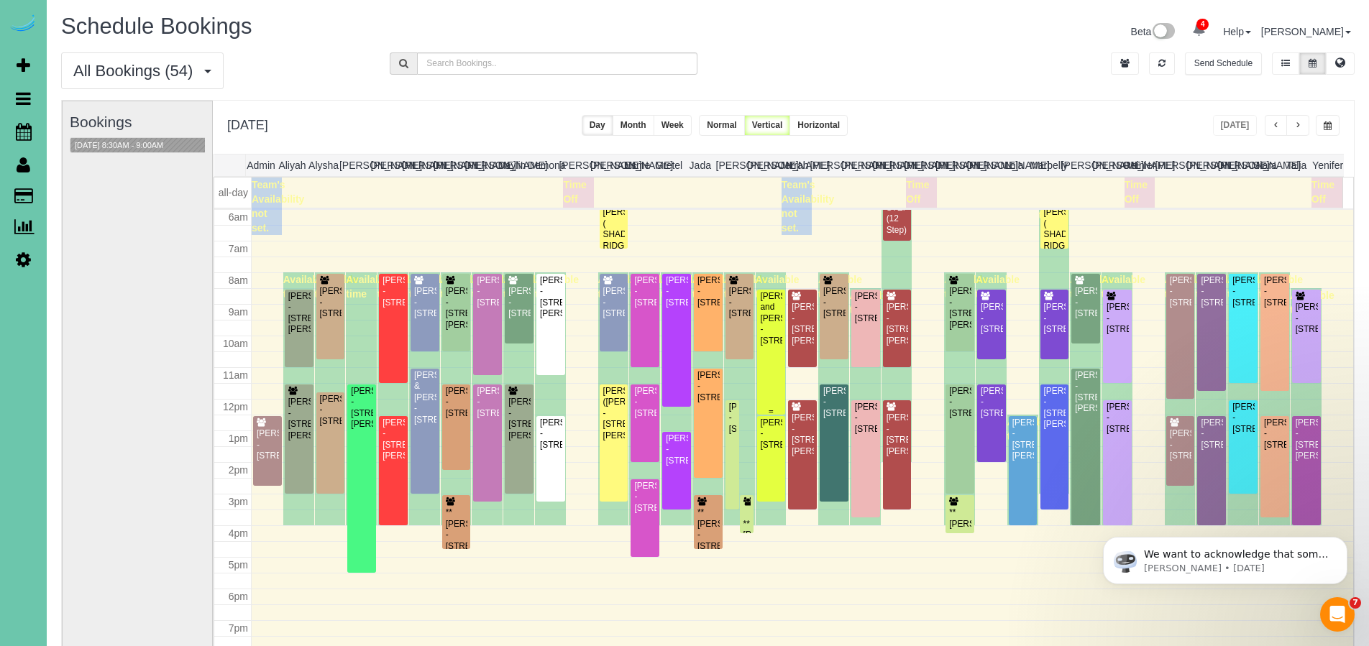
click at [767, 344] on div "[PERSON_NAME] and [PERSON_NAME] - [STREET_ADDRESS]" at bounding box center [771, 318] width 23 height 55
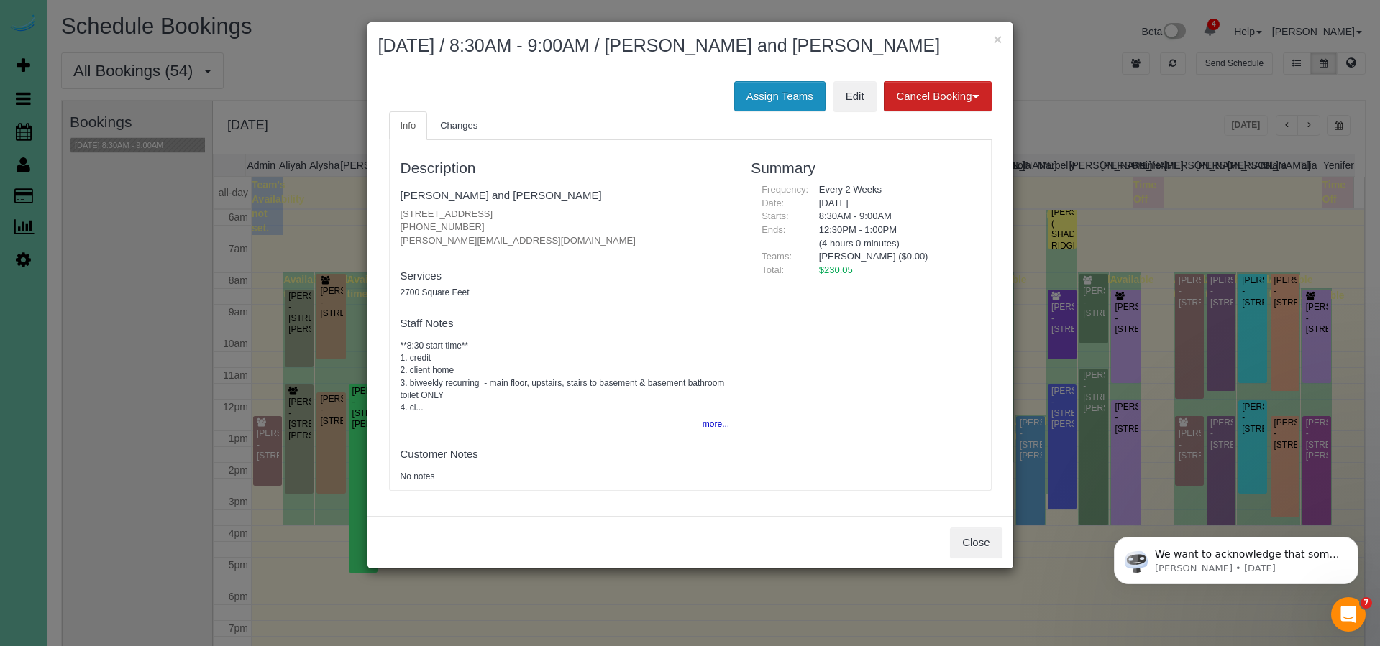
click at [768, 91] on button "Assign Teams" at bounding box center [779, 96] width 91 height 30
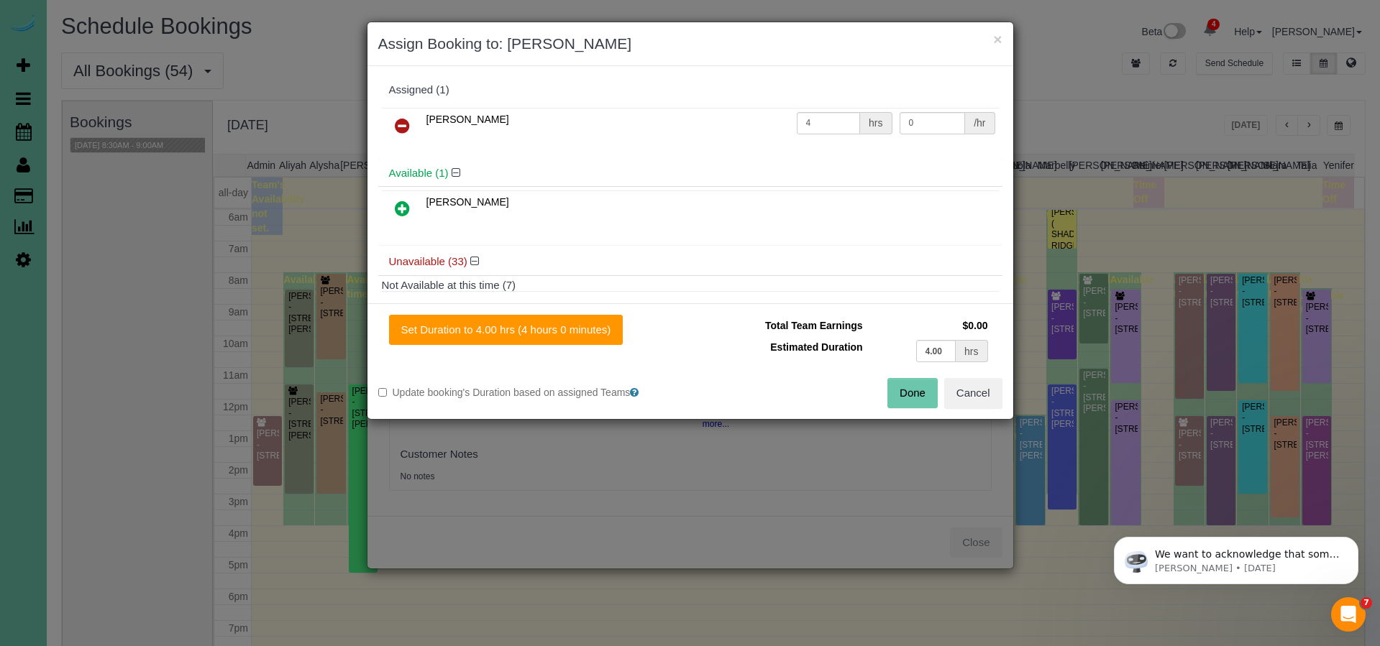
scroll to position [25, 0]
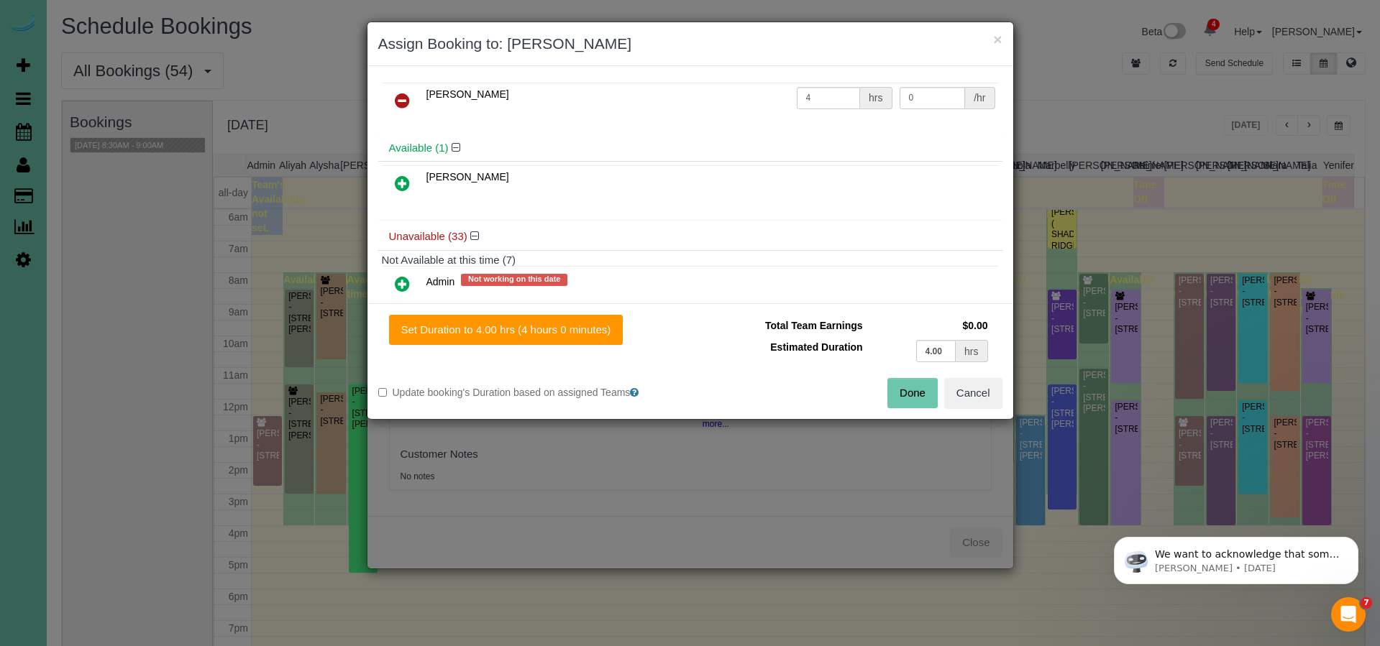
click at [405, 181] on icon at bounding box center [402, 183] width 15 height 17
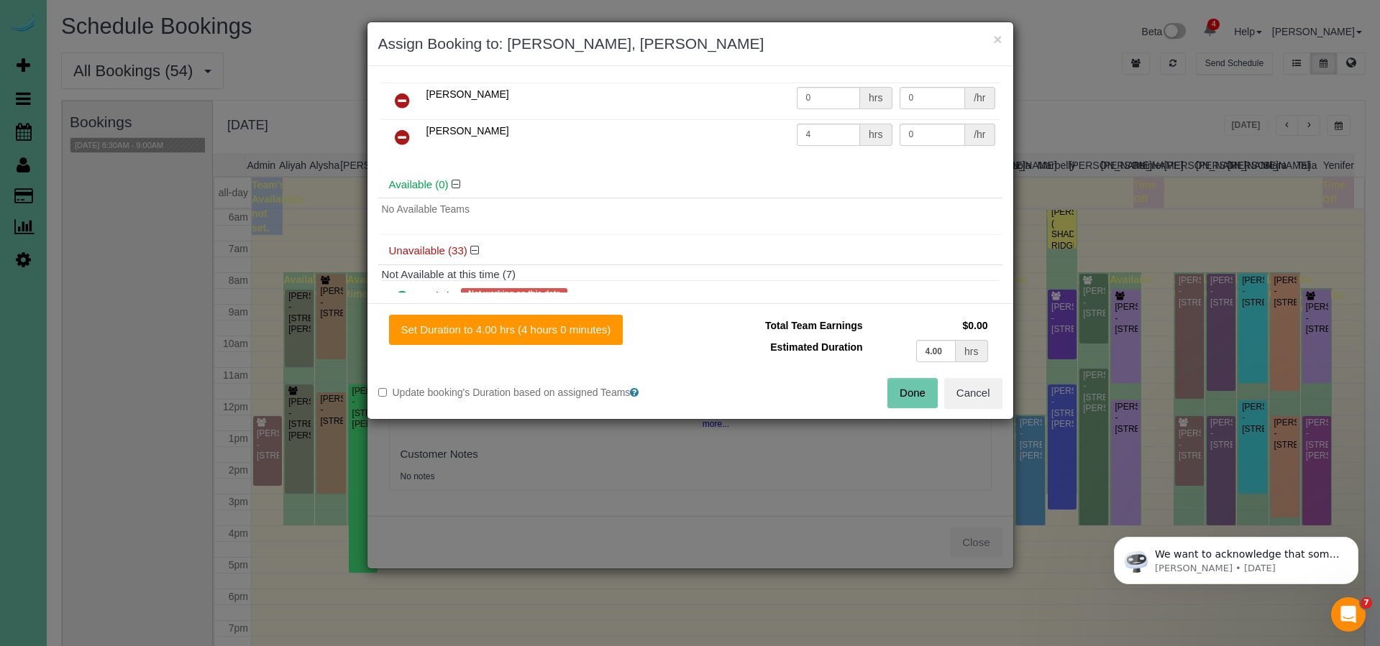
click at [909, 396] on button "Done" at bounding box center [912, 393] width 50 height 30
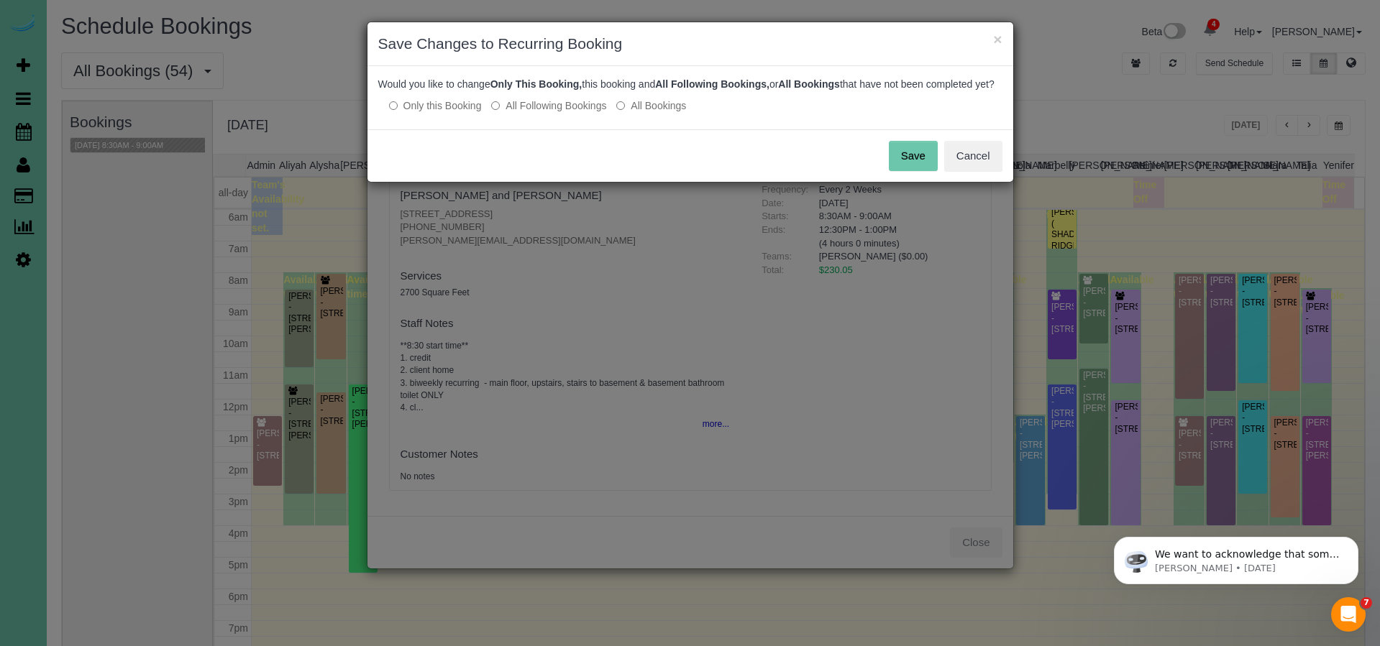
click at [908, 167] on button "Save" at bounding box center [913, 156] width 49 height 30
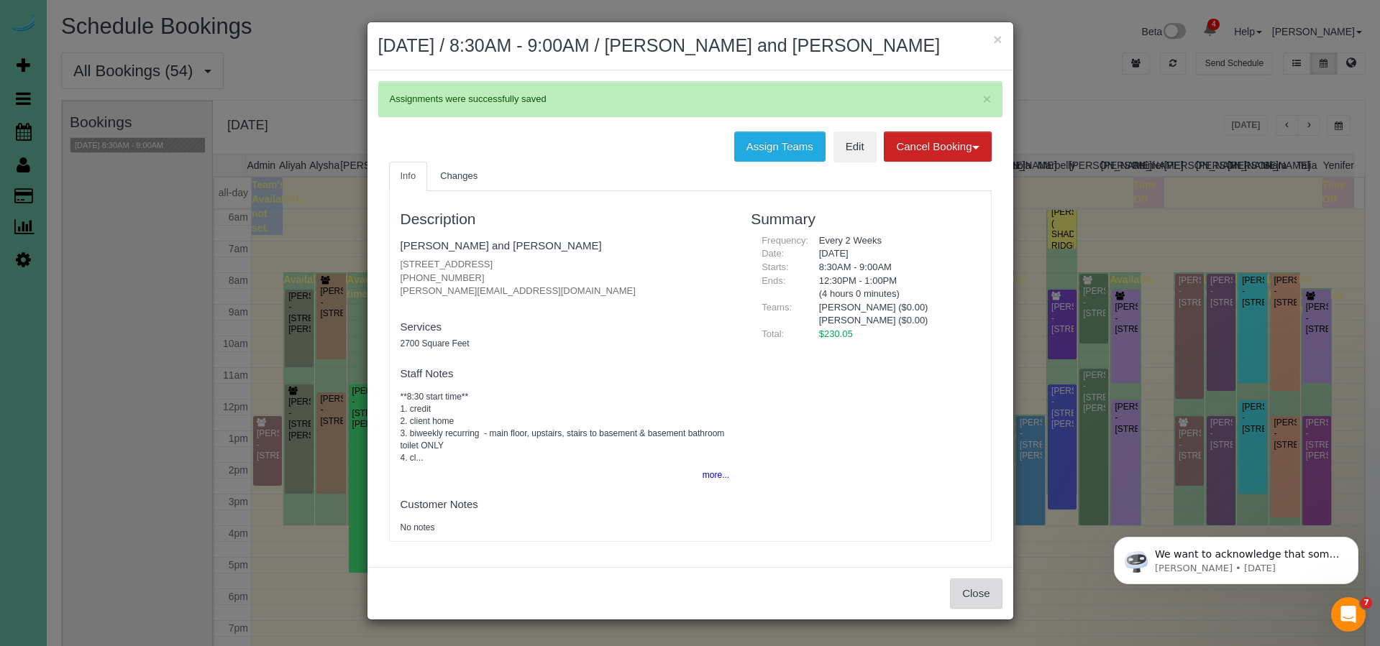
click at [969, 589] on button "Close" at bounding box center [976, 594] width 52 height 30
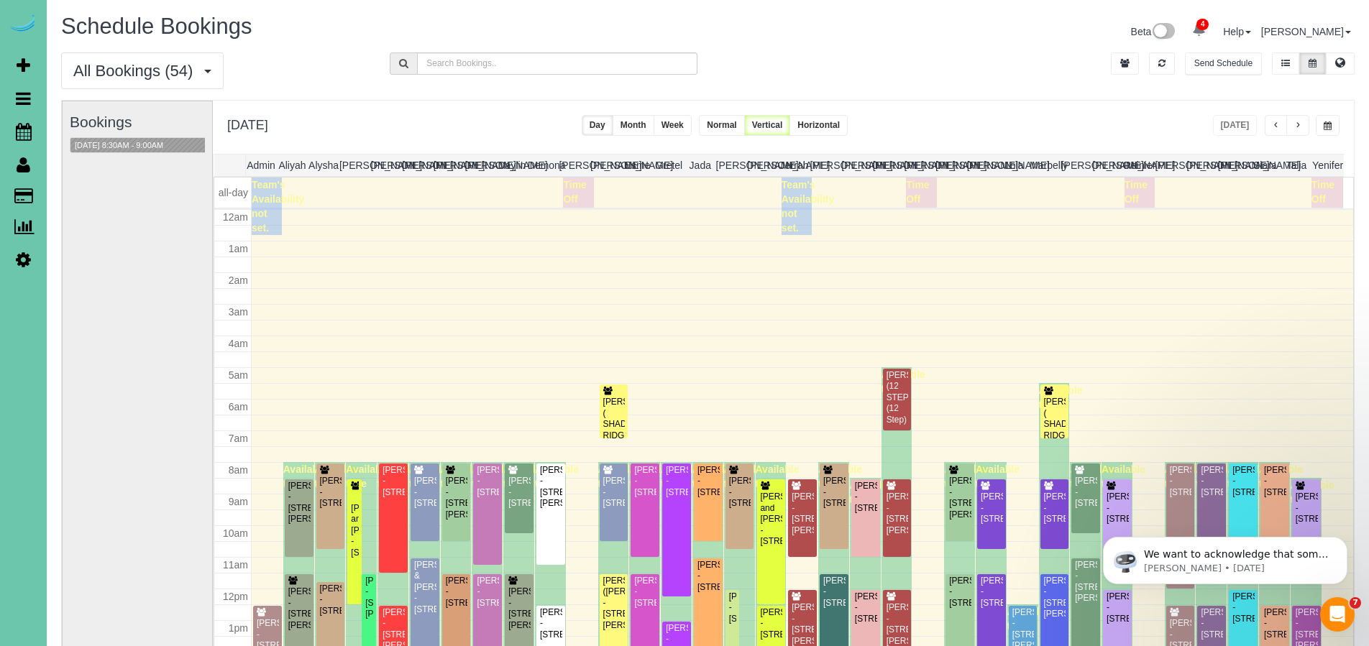
scroll to position [190, 0]
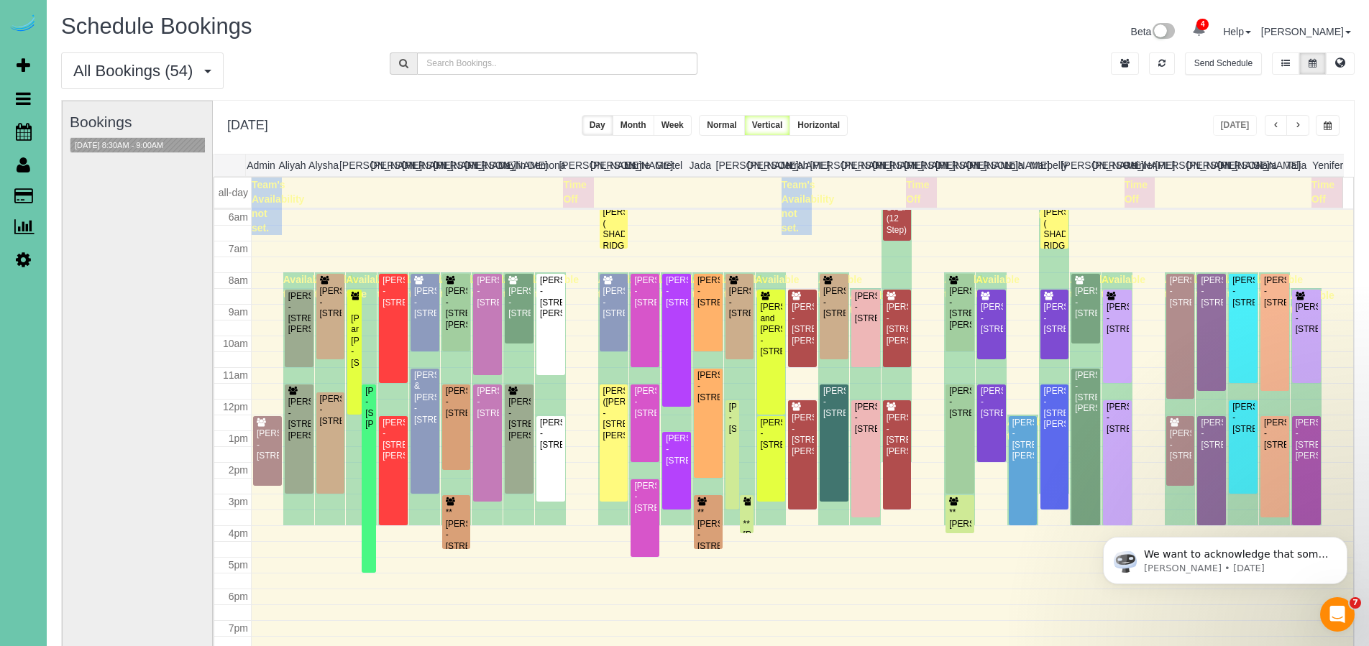
click at [988, 78] on div "All Bookings (54) All Bookings Unassigned Bookings Recurring Bookings New Custo…" at bounding box center [707, 75] width 1315 height 47
click at [1302, 123] on button "button" at bounding box center [1298, 125] width 23 height 21
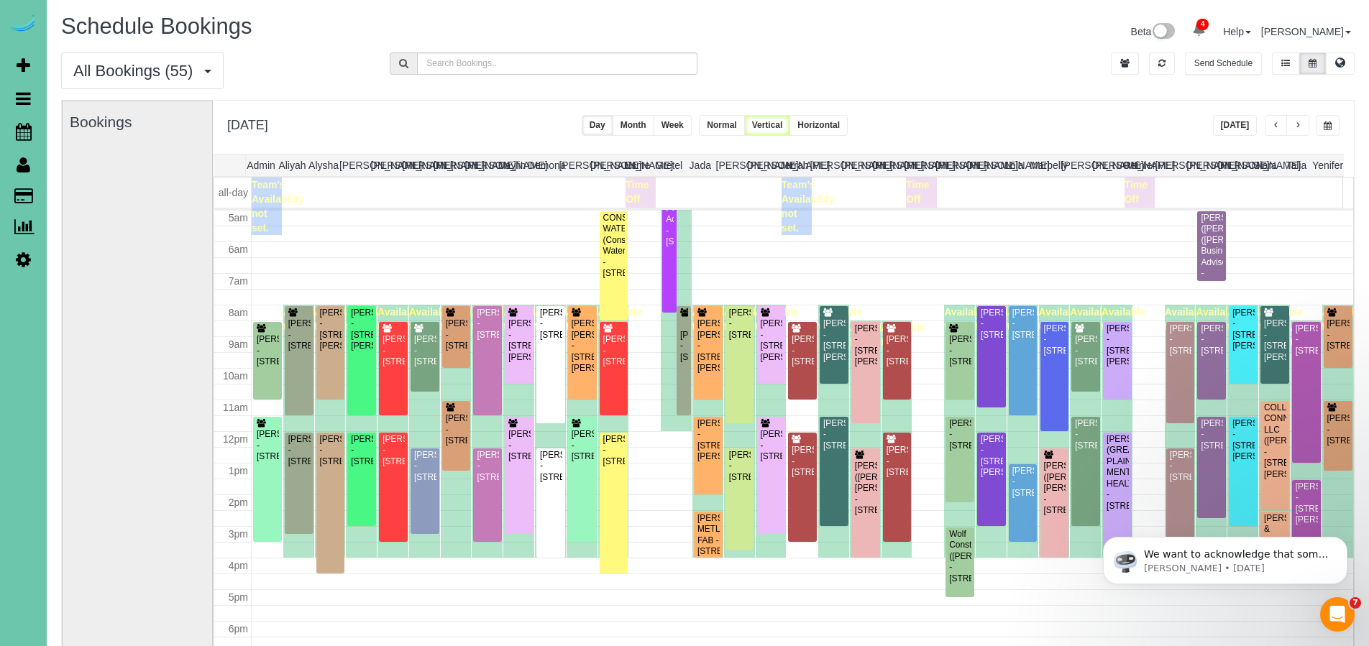
scroll to position [198, 0]
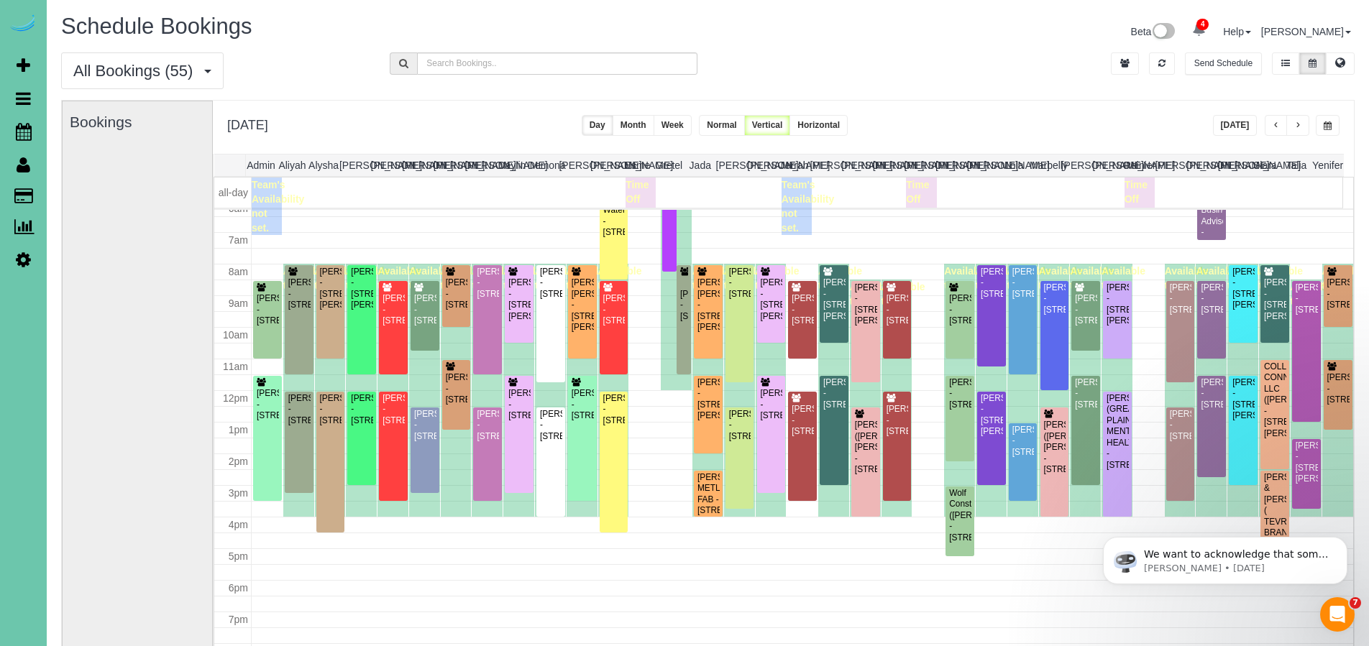
click at [1270, 125] on button "button" at bounding box center [1276, 125] width 23 height 21
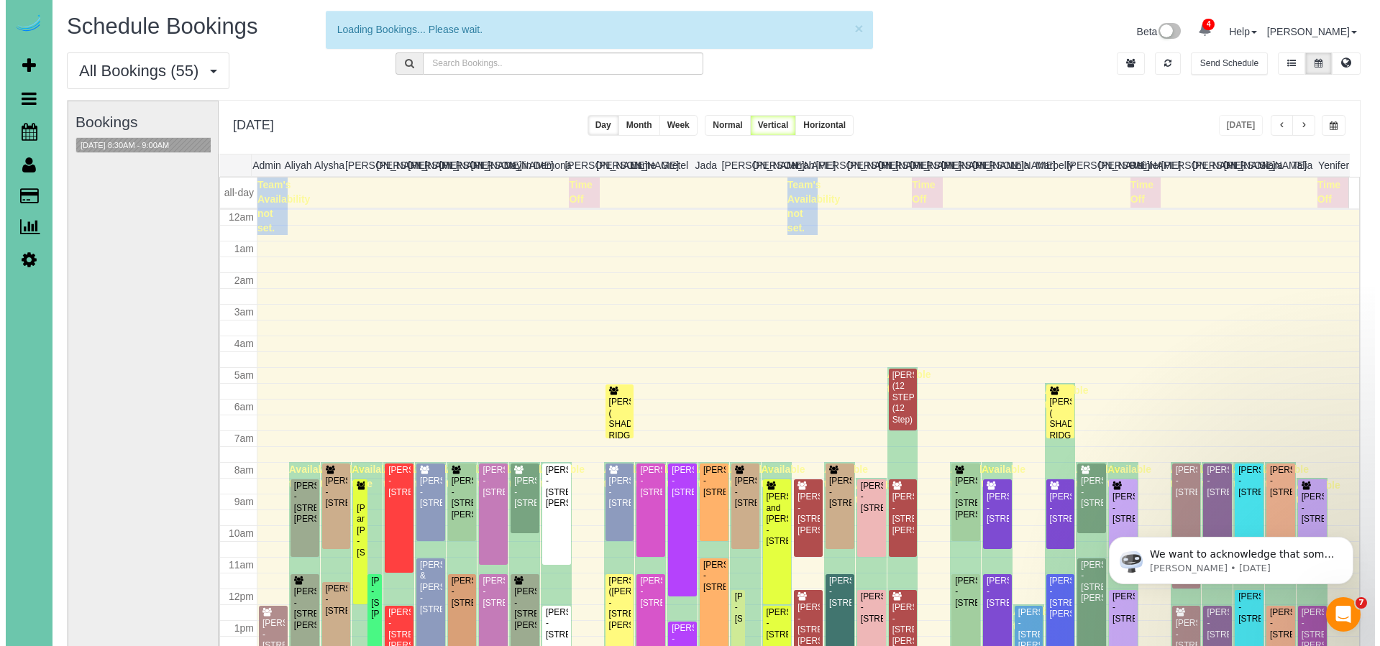
scroll to position [190, 0]
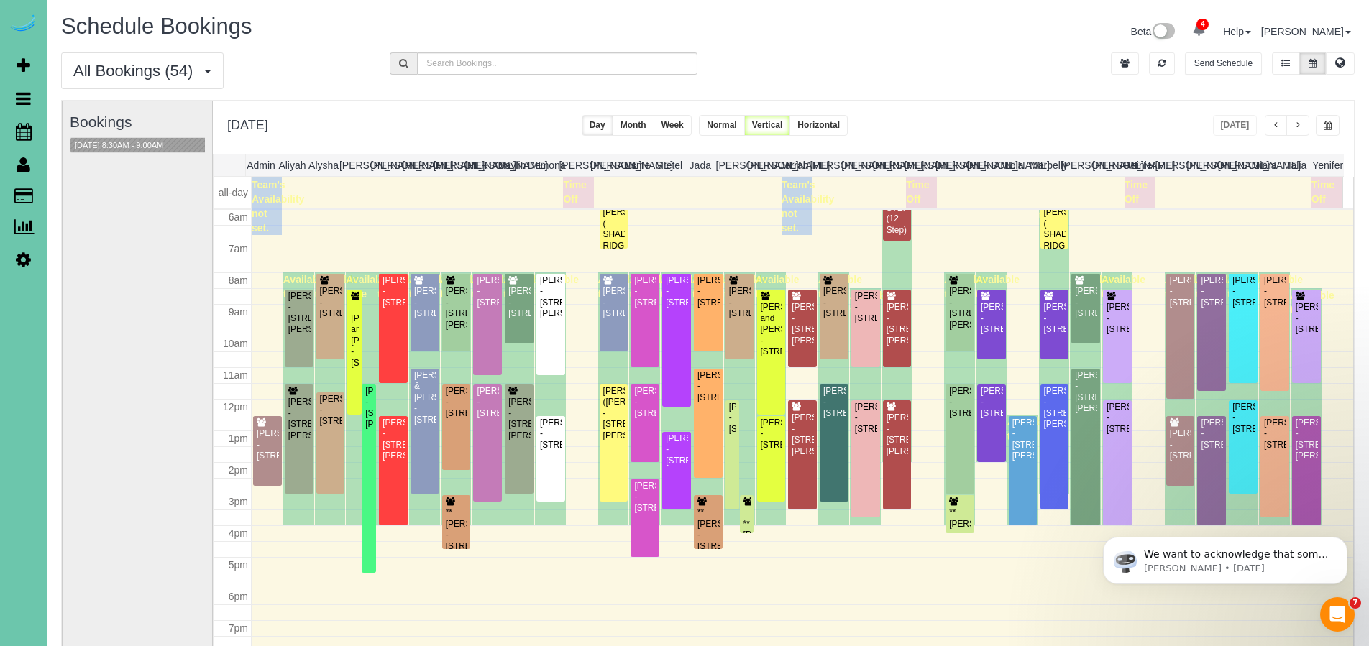
click at [1060, 128] on div "[DATE] [DATE] Day Month Week Normal Vertical Horizontal" at bounding box center [783, 127] width 1141 height 53
click at [1171, 455] on div "[PERSON_NAME] - [STREET_ADDRESS]" at bounding box center [1180, 445] width 23 height 33
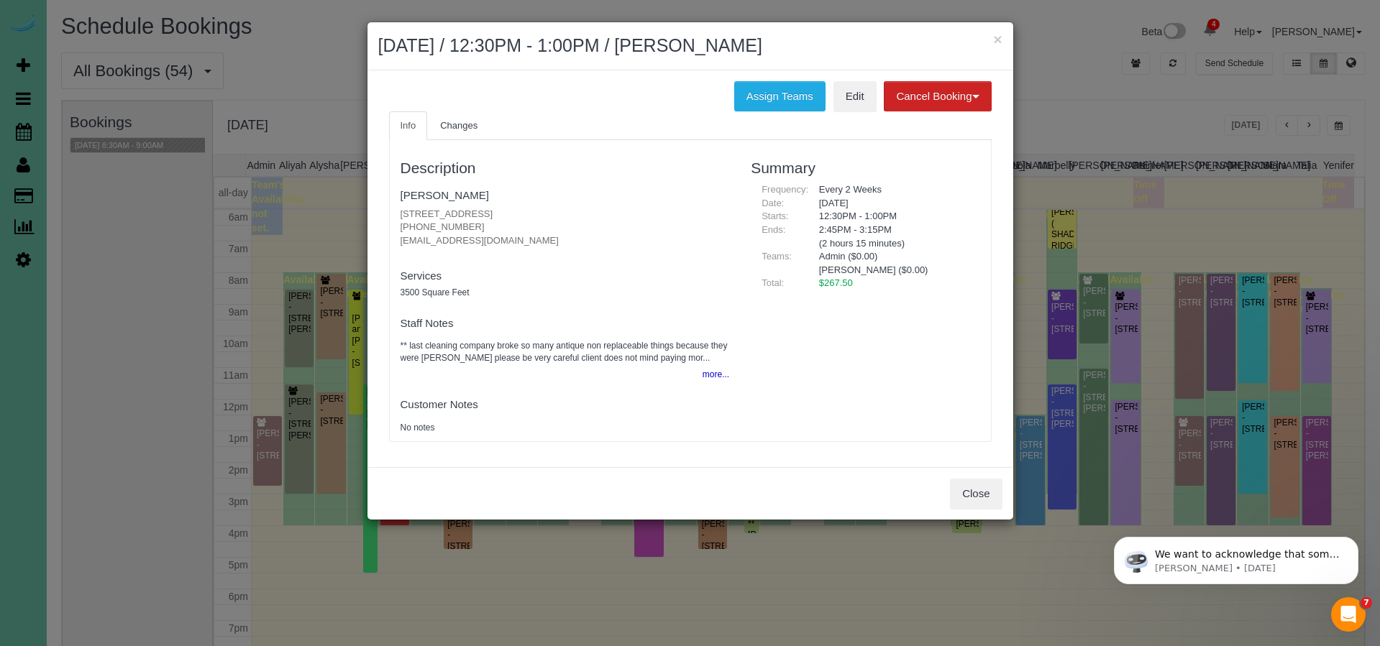
click at [987, 495] on button "Close" at bounding box center [976, 494] width 52 height 30
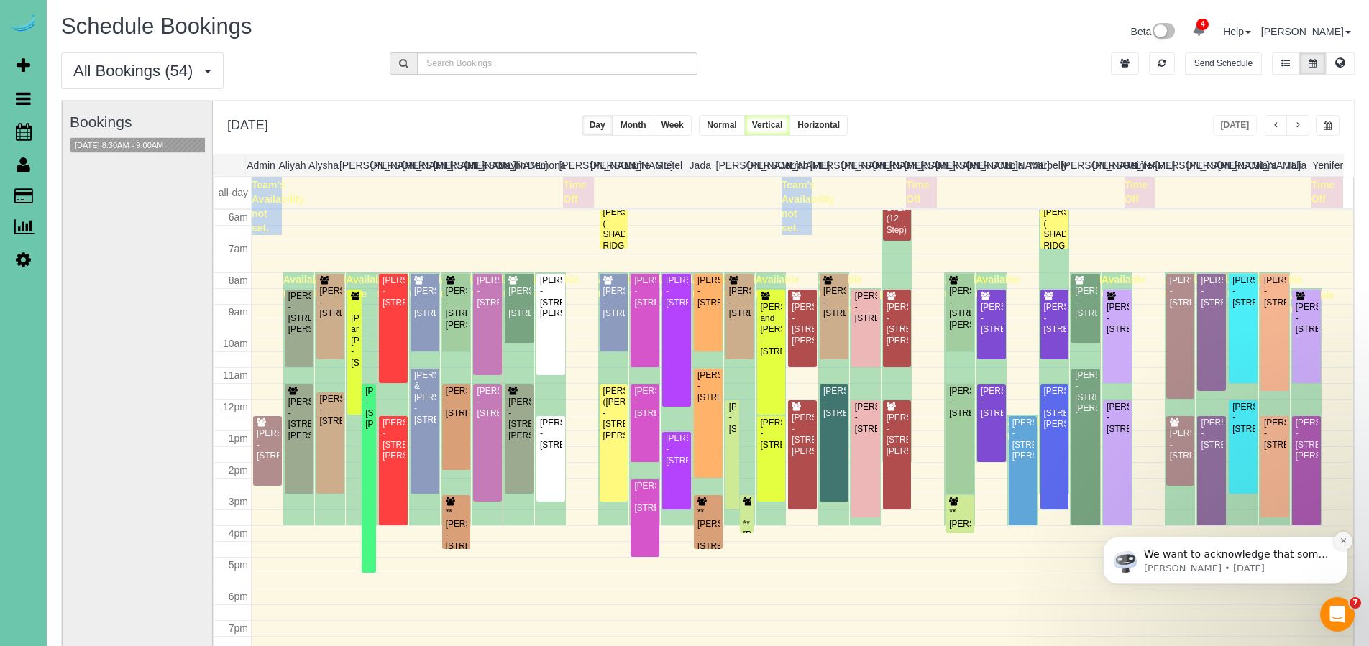
click at [1345, 542] on icon "Dismiss notification" at bounding box center [1344, 541] width 8 height 8
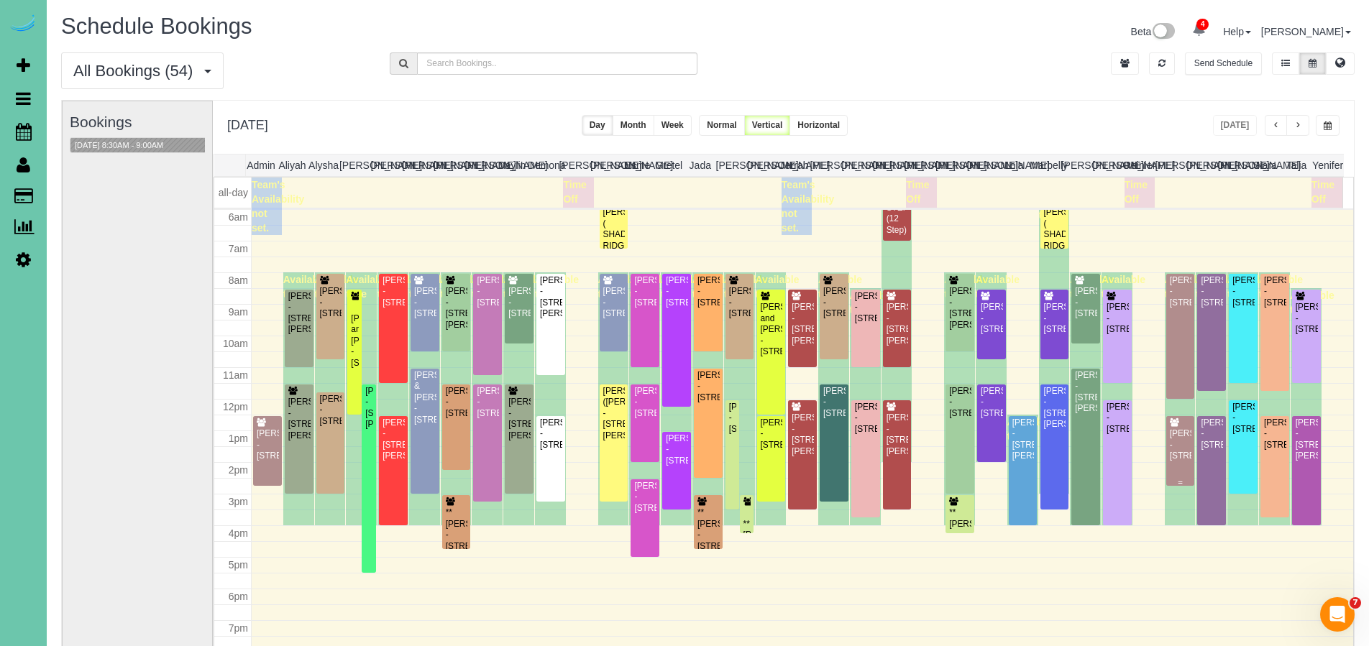
click at [1169, 462] on div "[PERSON_NAME] - [STREET_ADDRESS]" at bounding box center [1180, 445] width 23 height 33
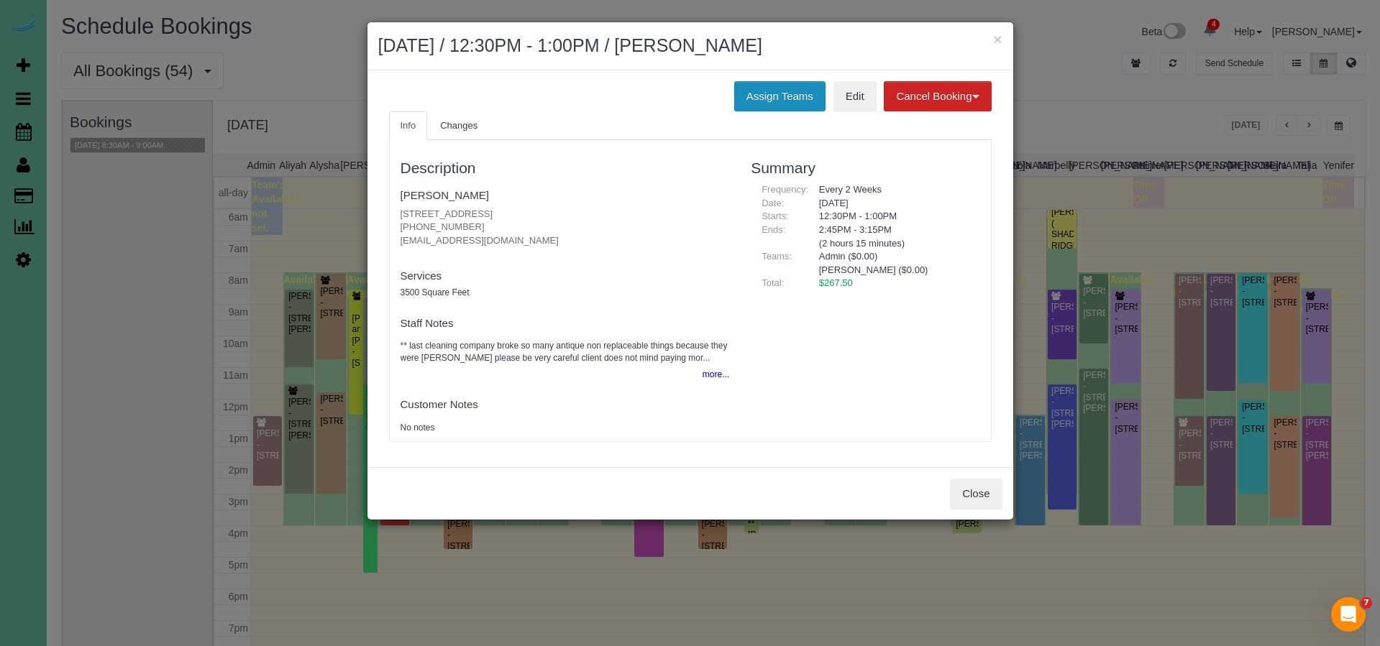
click at [767, 101] on button "Assign Teams" at bounding box center [779, 96] width 91 height 30
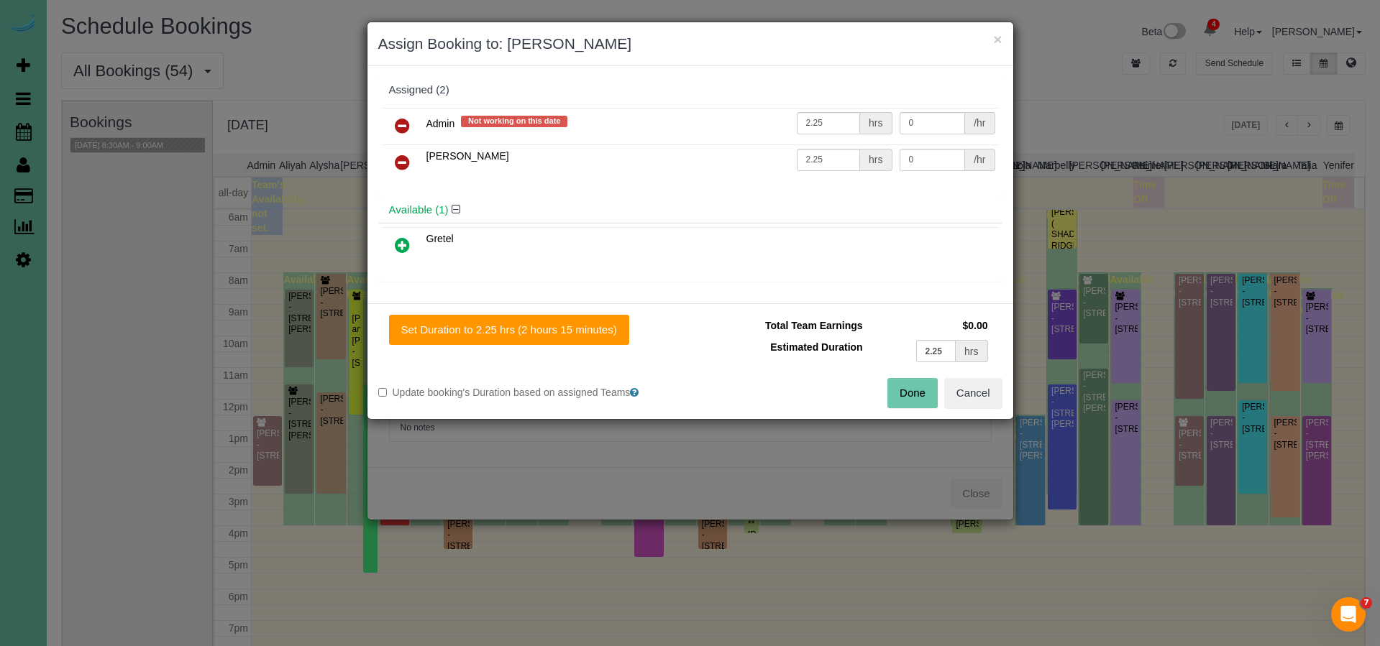
click at [402, 122] on icon at bounding box center [402, 125] width 15 height 17
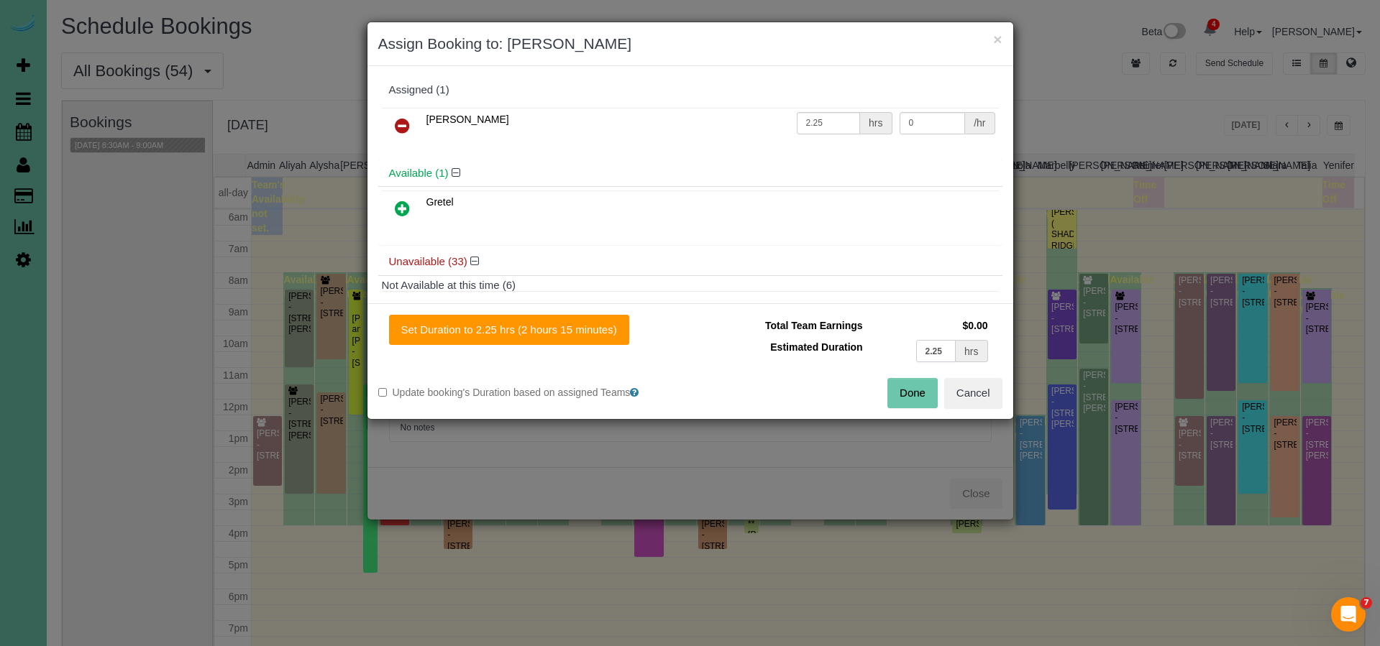
click at [946, 353] on input "2.25" at bounding box center [936, 351] width 40 height 22
type input "2"
type input "4.5"
click at [524, 331] on button "Set Duration to 4.50 hrs (4 hours 30 minutes)" at bounding box center [509, 330] width 240 height 30
type input "4.50"
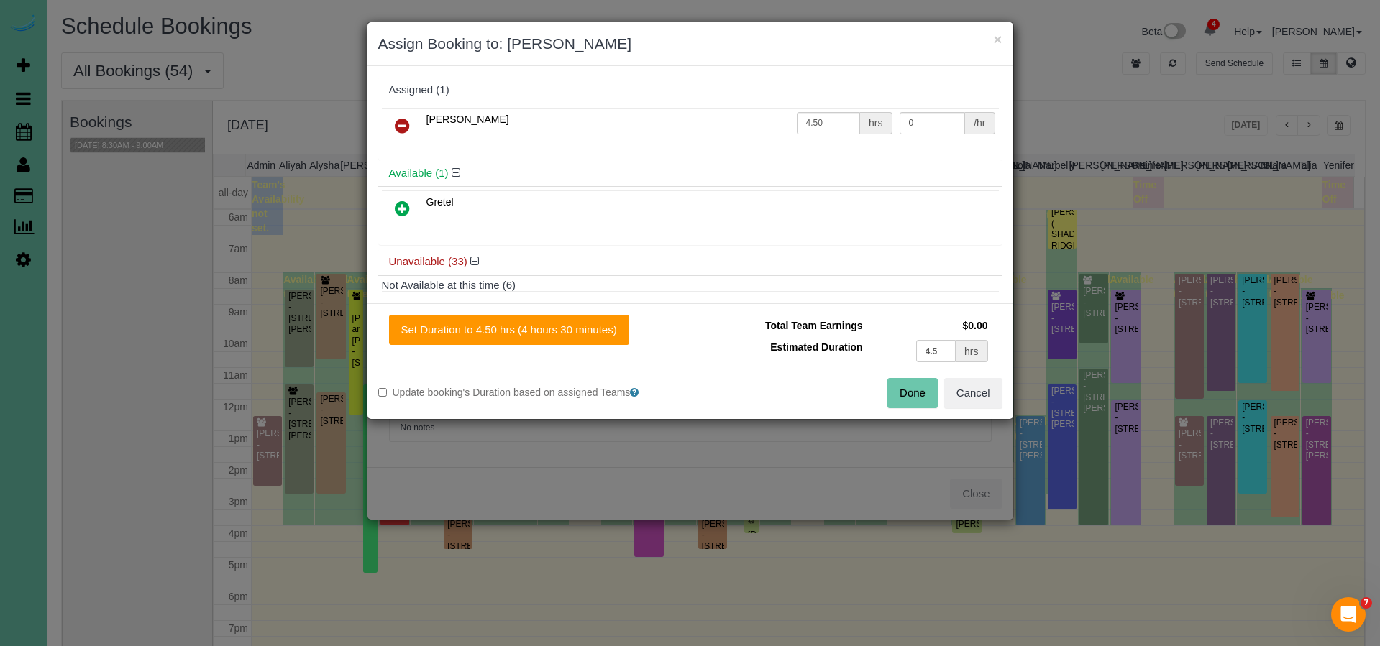
click at [923, 398] on button "Done" at bounding box center [912, 393] width 50 height 30
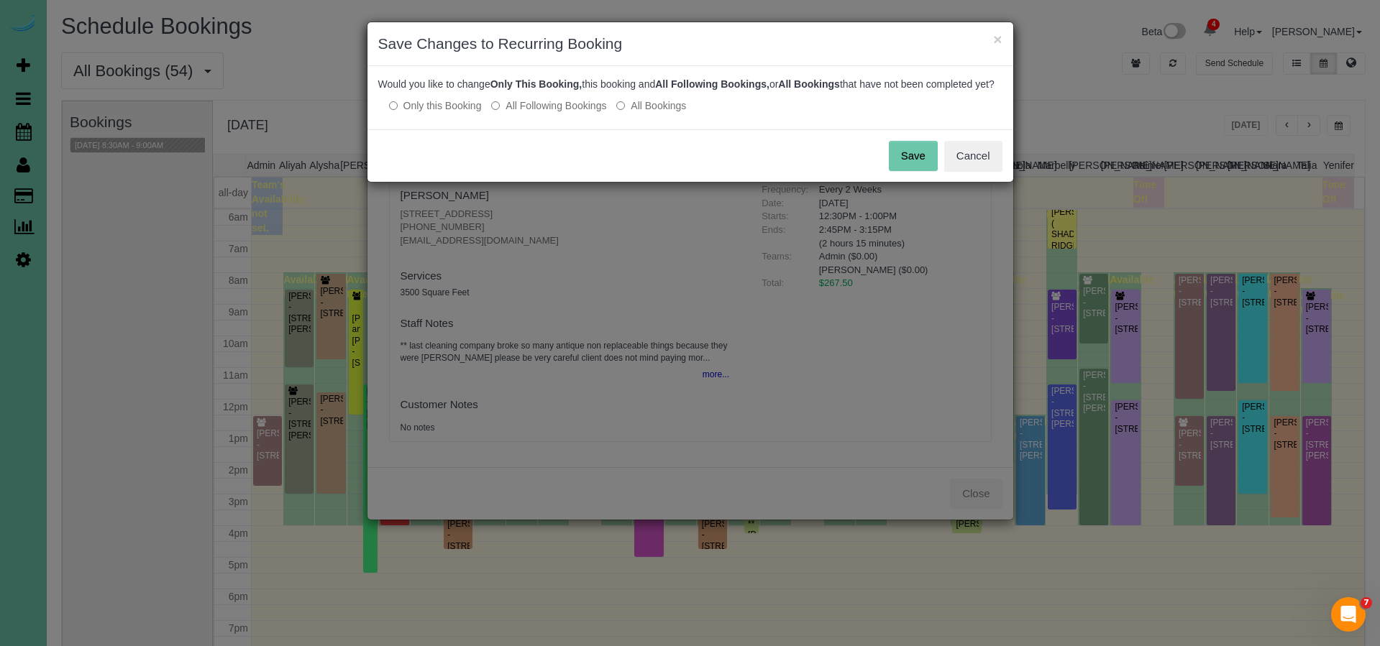
click at [909, 167] on button "Save" at bounding box center [913, 156] width 49 height 30
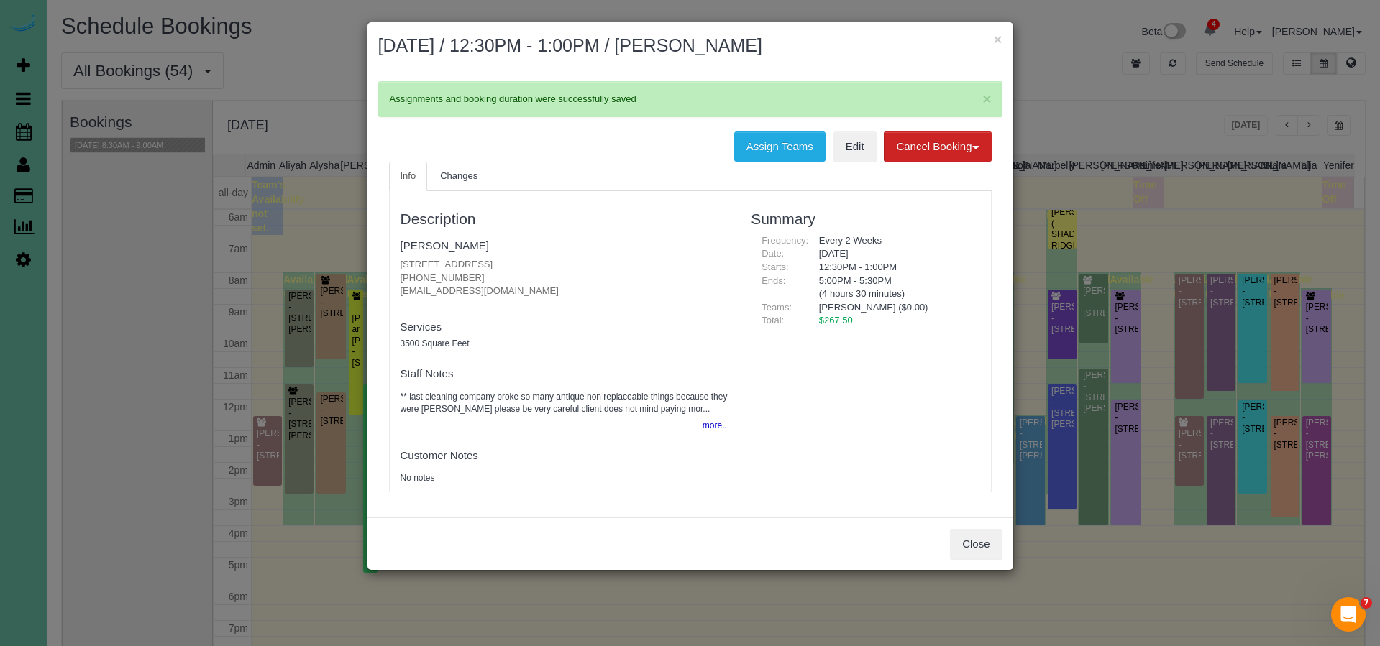
click at [941, 280] on div "5:00PM - 5:30PM (4 hours 30 minutes)" at bounding box center [894, 288] width 172 height 27
click at [977, 536] on button "Close" at bounding box center [976, 544] width 52 height 30
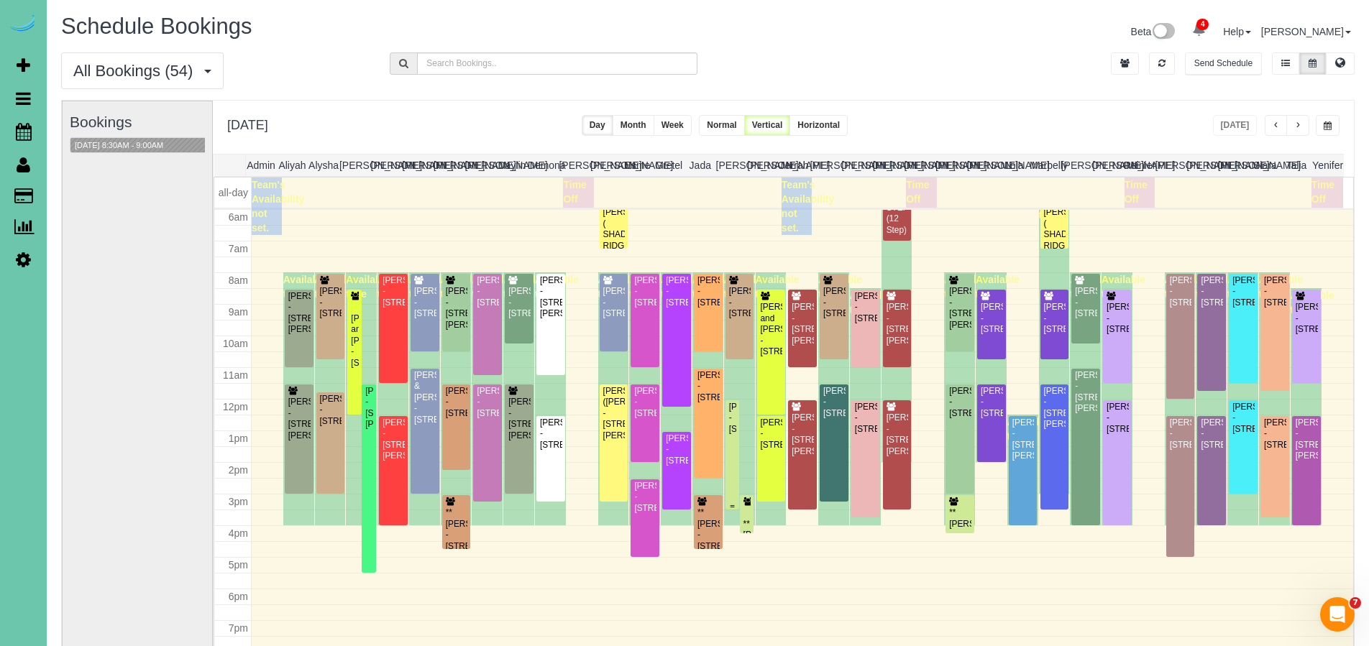
click at [731, 435] on div "[PERSON_NAME] - [STREET_ADDRESS]" at bounding box center [732, 418] width 9 height 33
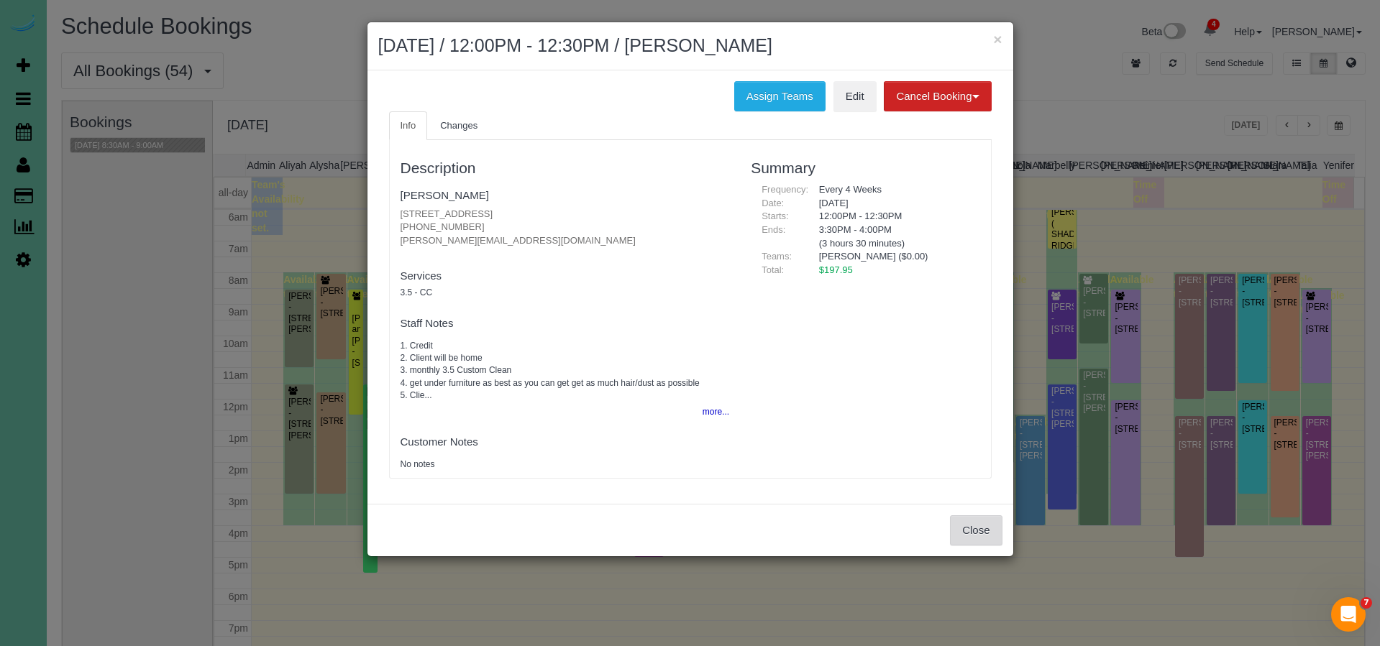
click at [969, 528] on button "Close" at bounding box center [976, 531] width 52 height 30
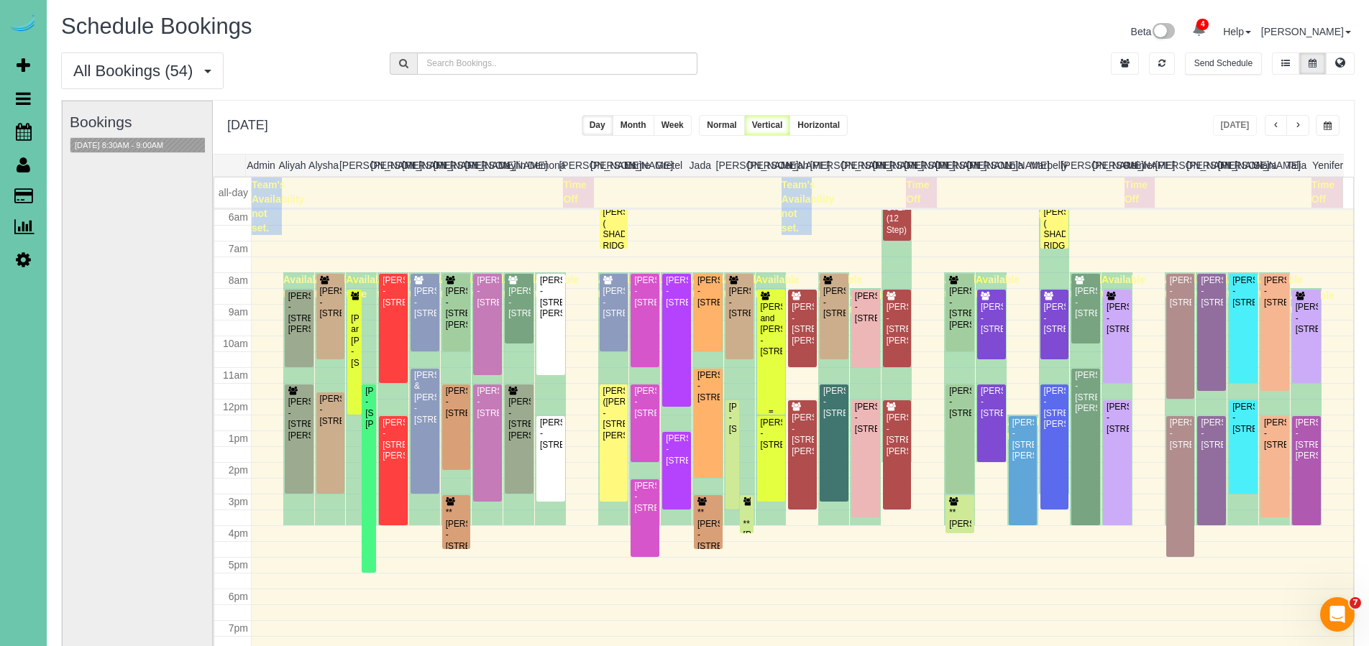
click at [771, 328] on div "[PERSON_NAME] and [PERSON_NAME] - [STREET_ADDRESS]" at bounding box center [771, 329] width 23 height 55
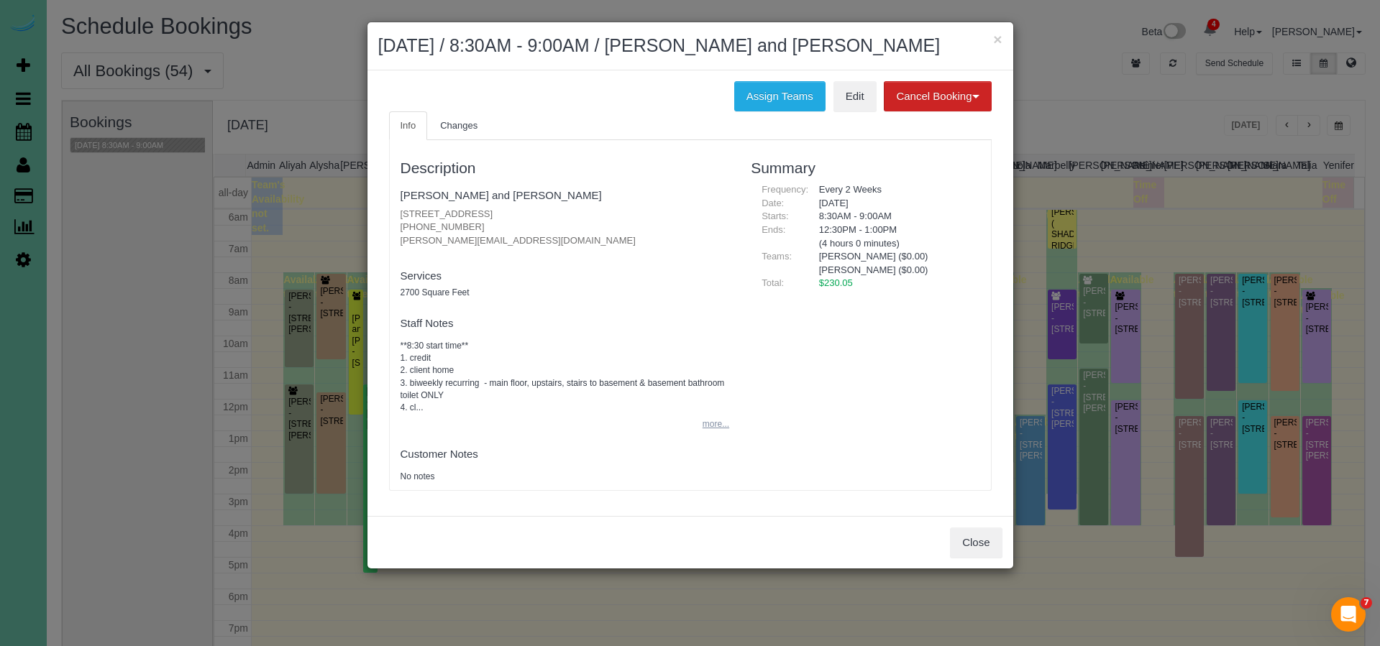
click at [711, 416] on button "more..." at bounding box center [711, 424] width 35 height 21
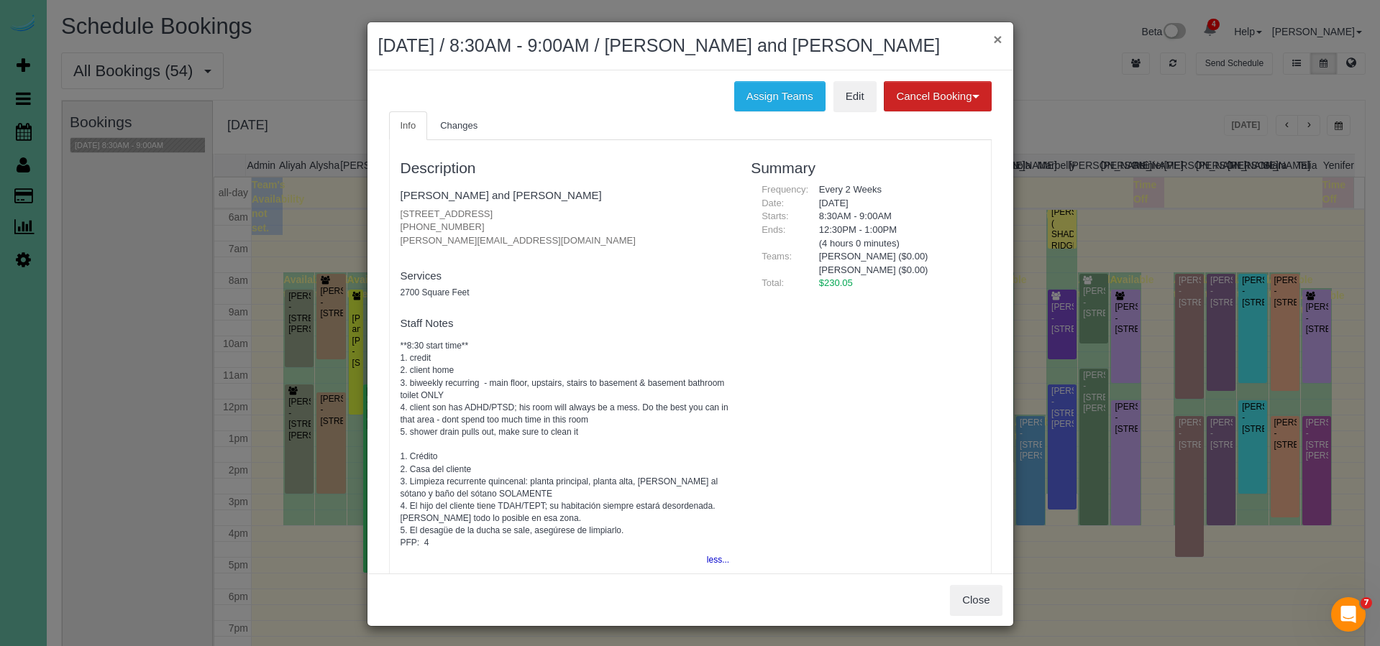
click at [993, 39] on button "×" at bounding box center [997, 39] width 9 height 15
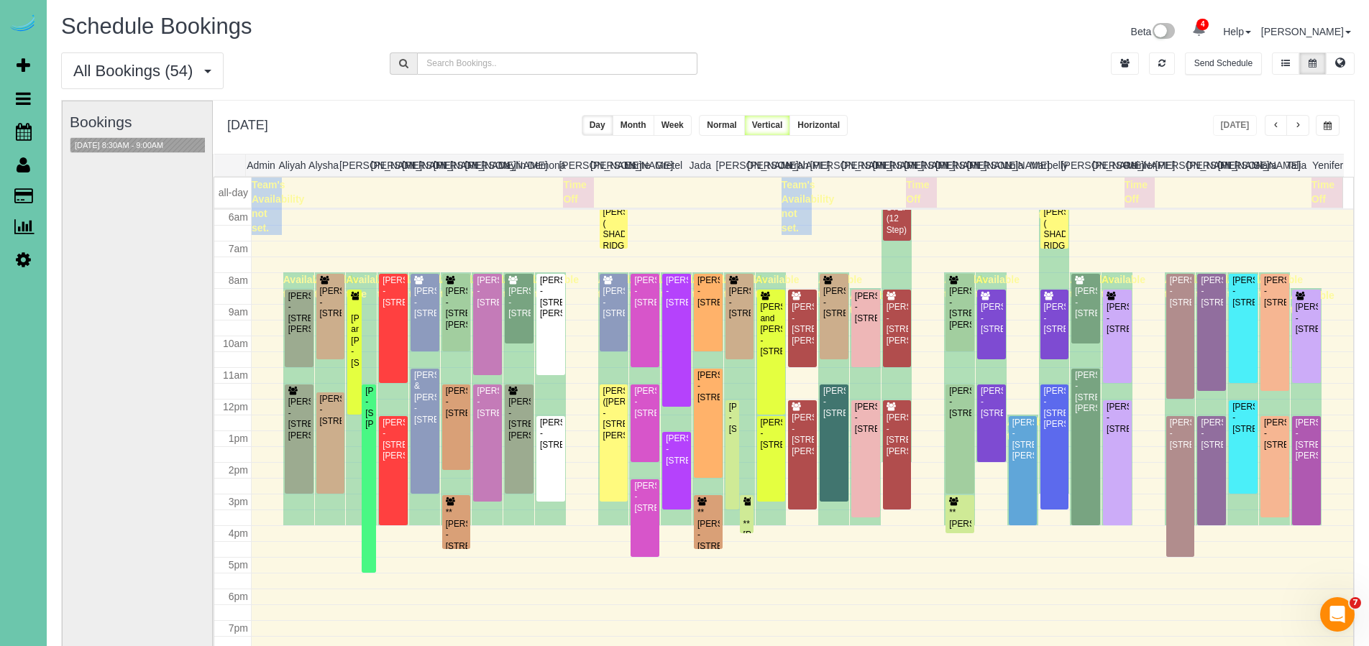
click at [25, 259] on icon at bounding box center [23, 259] width 15 height 17
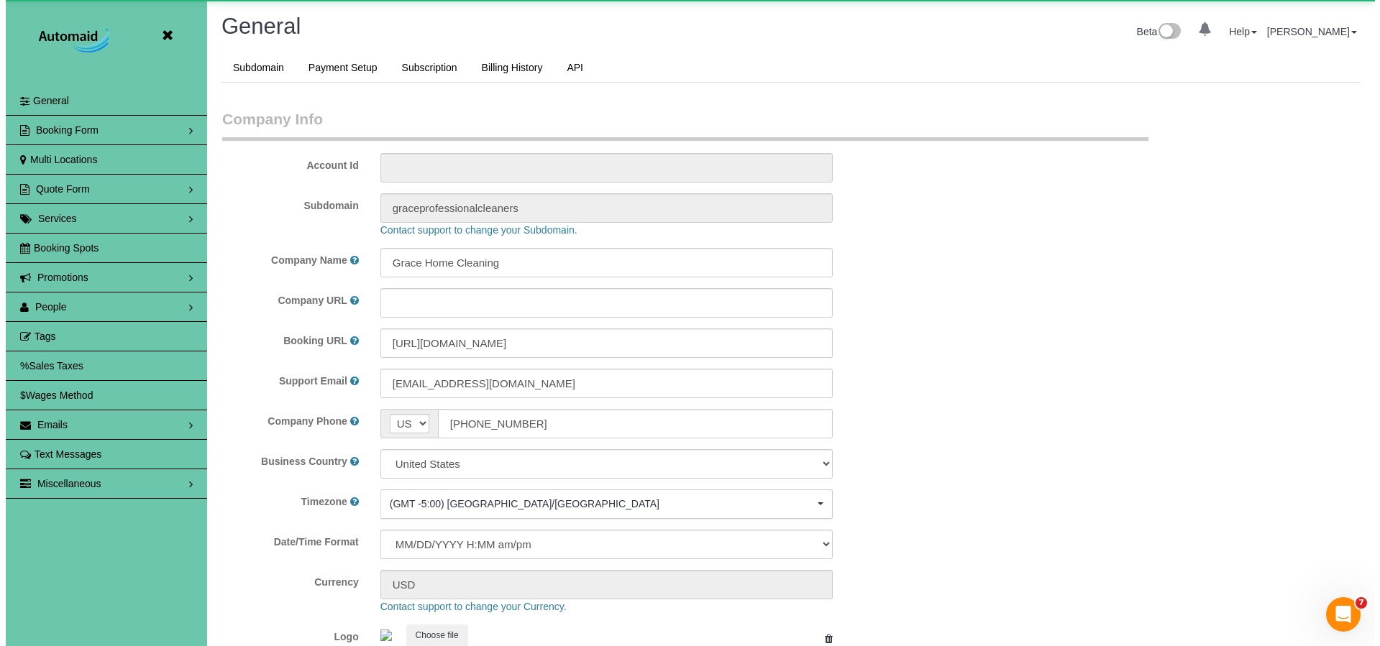
scroll to position [3042, 1369]
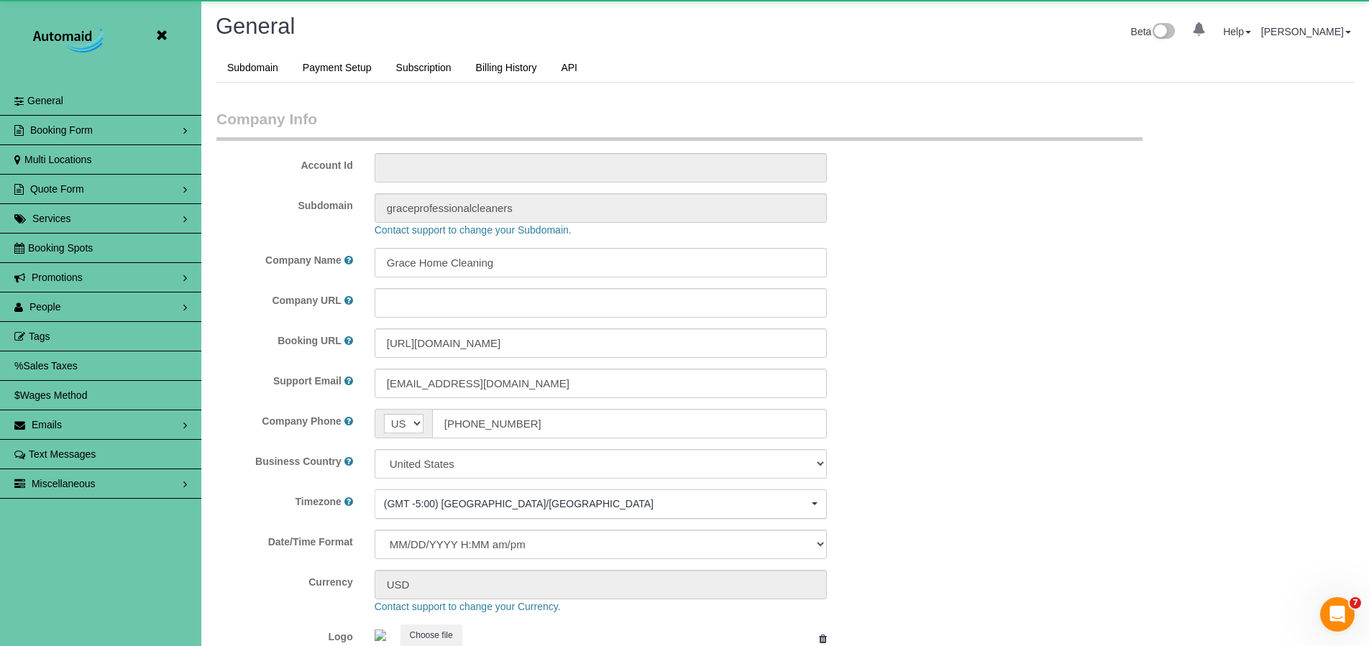
select select "5796"
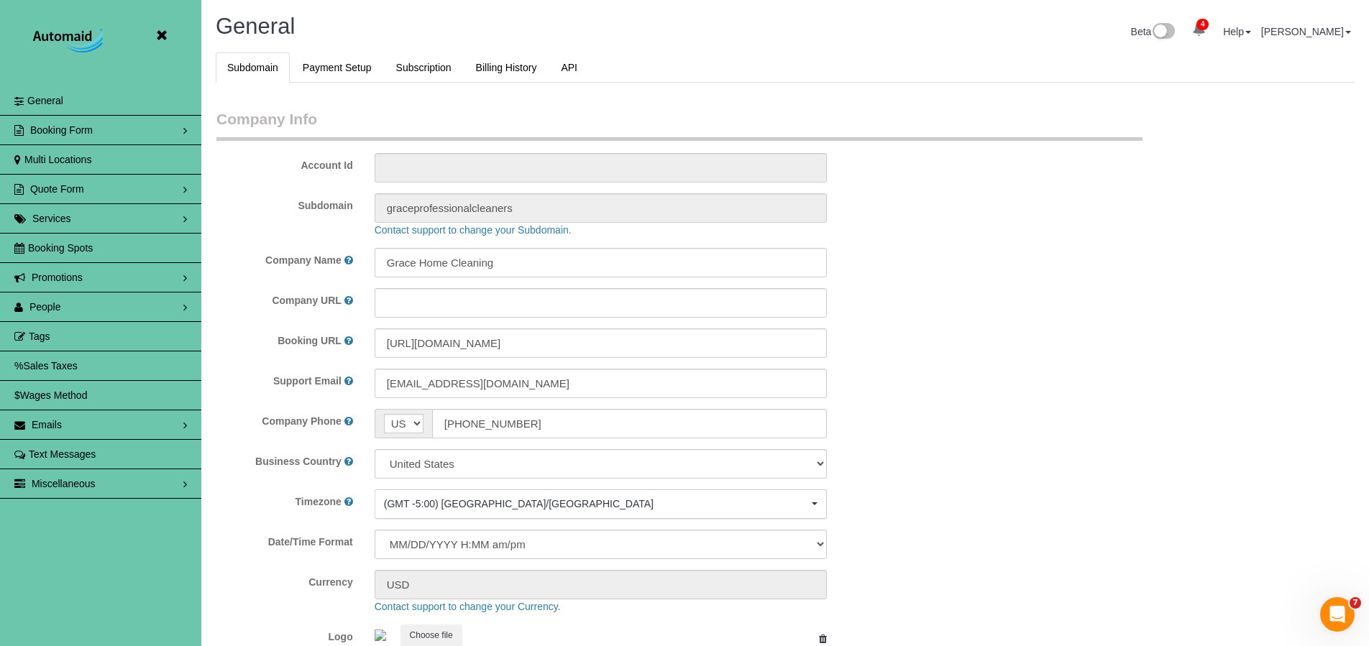
click at [78, 300] on link "People" at bounding box center [100, 307] width 201 height 29
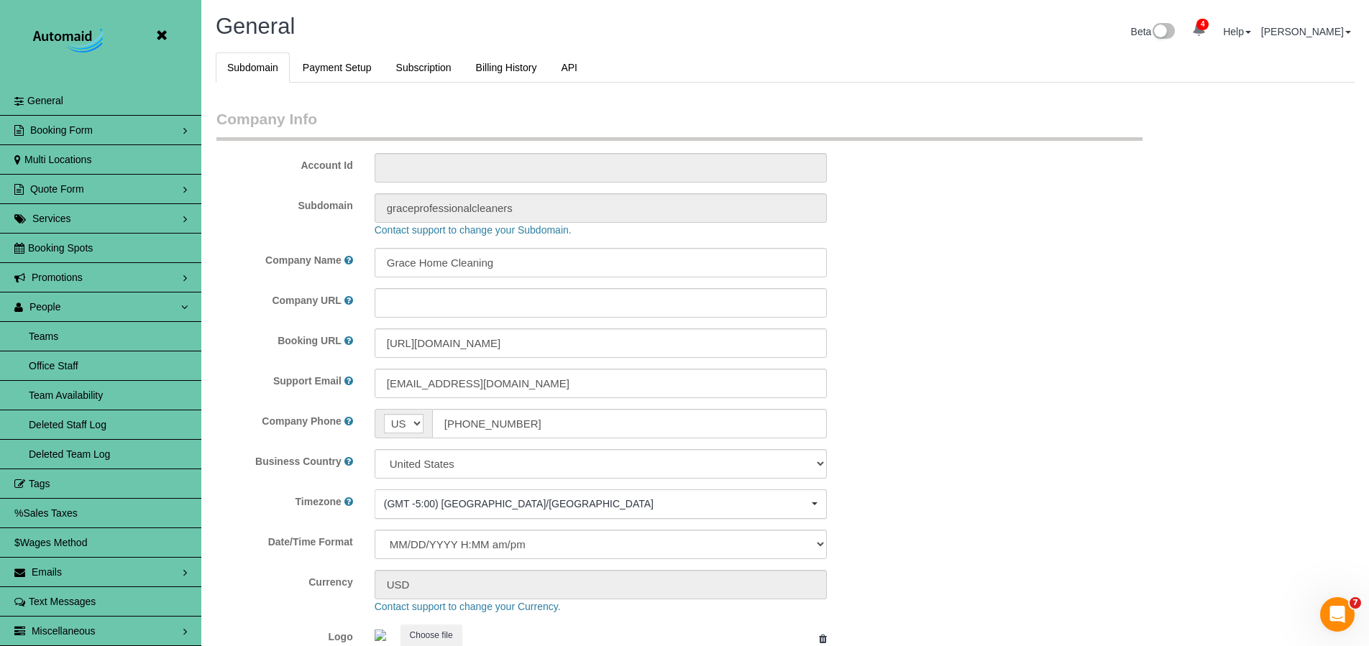
click at [78, 390] on link "Team Availability" at bounding box center [100, 395] width 201 height 29
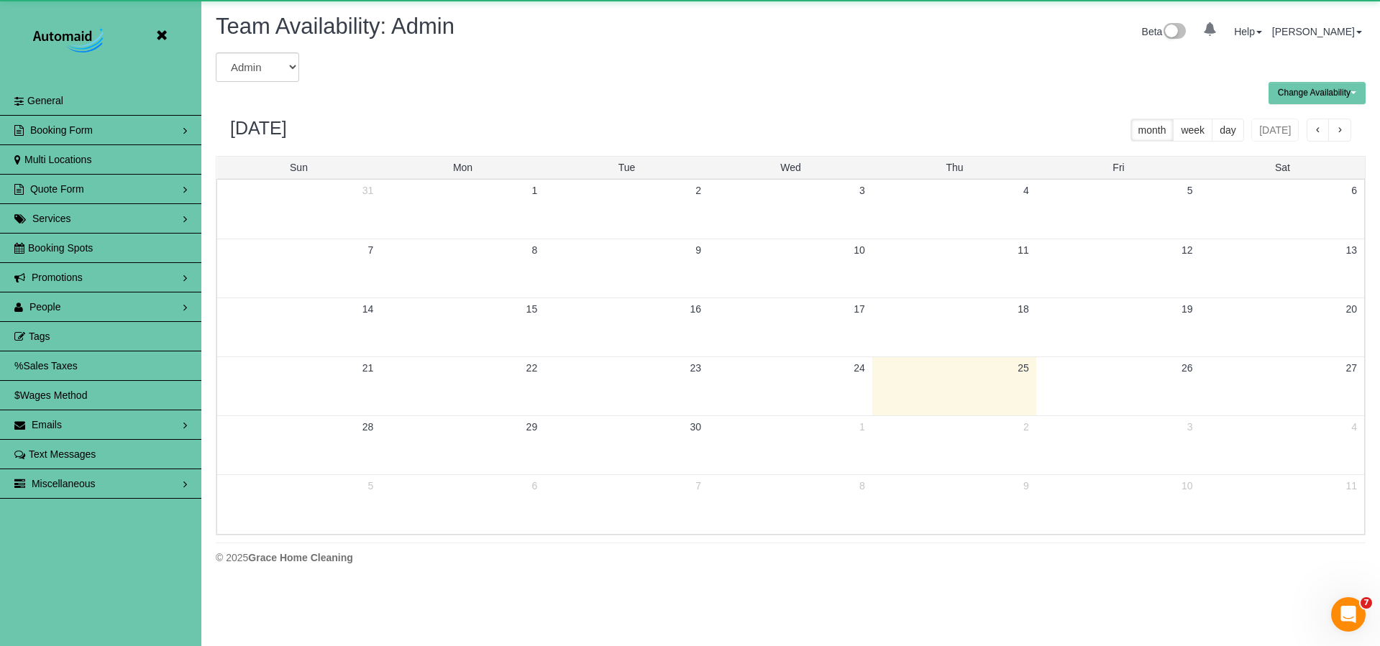
scroll to position [71327, 70533]
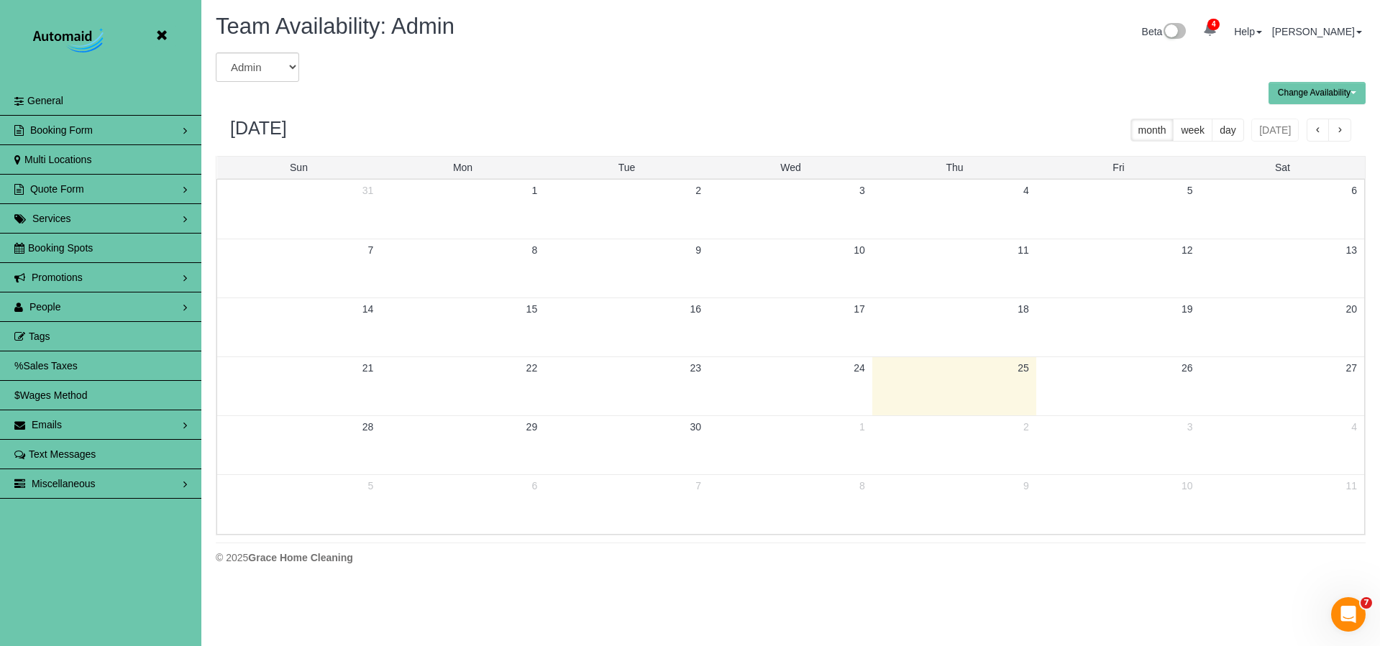
click at [1315, 134] on span "button" at bounding box center [1318, 131] width 7 height 10
select select "number:38150"
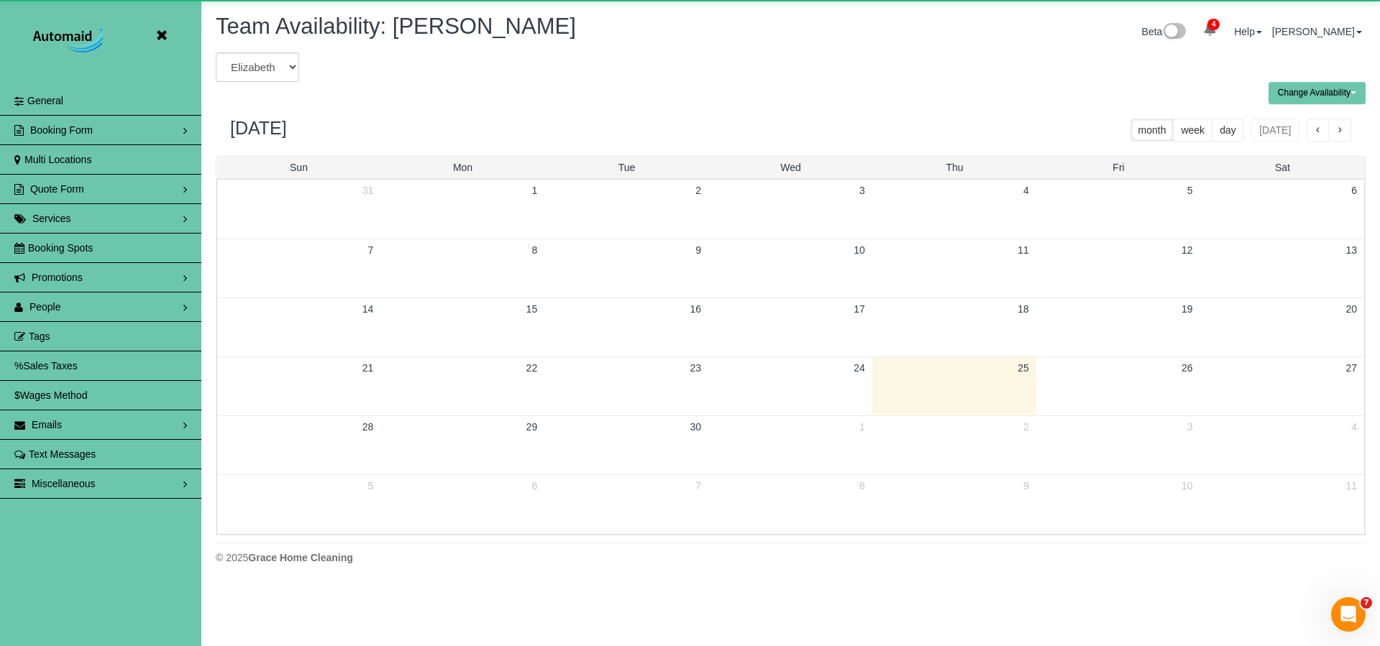
scroll to position [585, 1380]
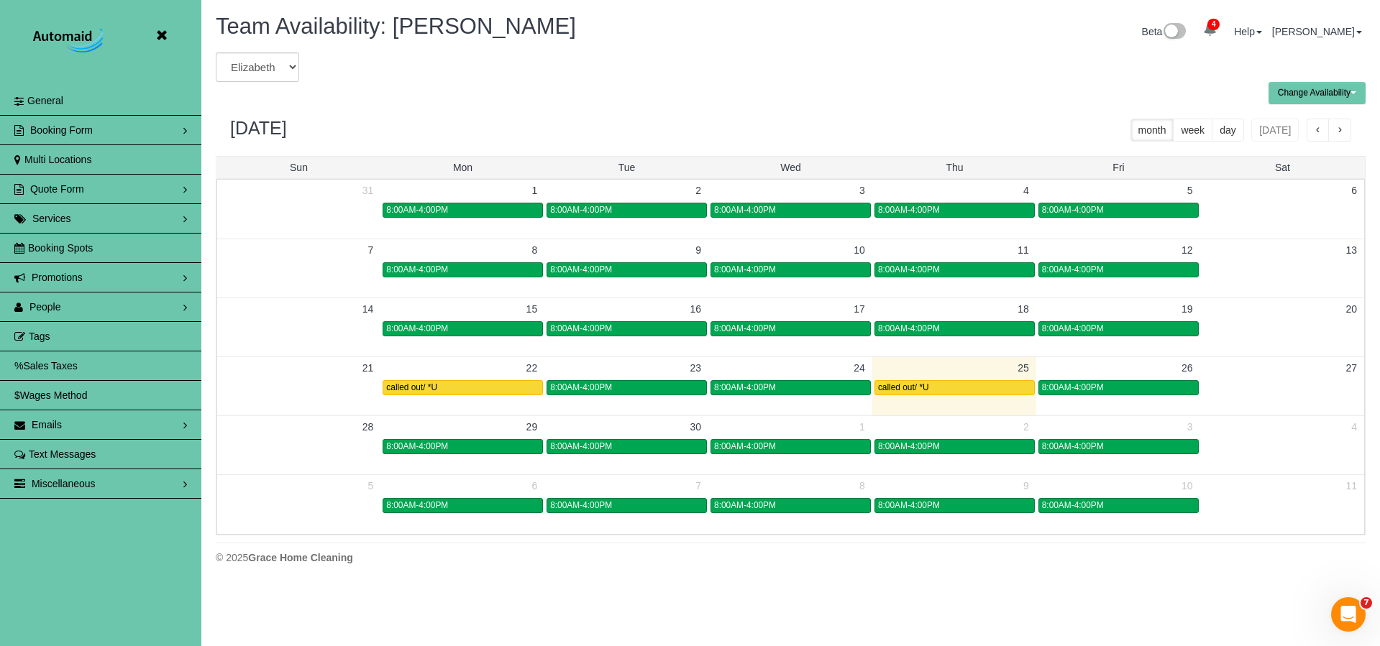
click at [1322, 130] on button "button" at bounding box center [1318, 130] width 23 height 23
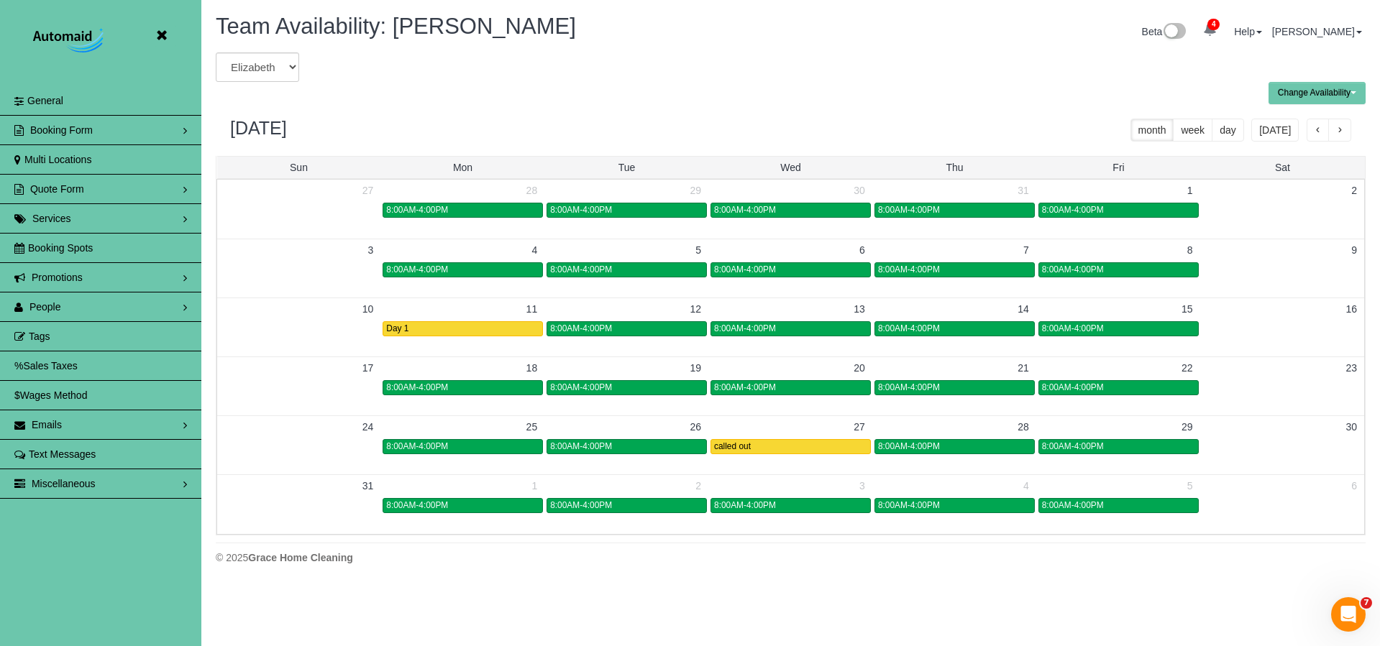
click at [49, 307] on span "People" at bounding box center [45, 307] width 32 height 12
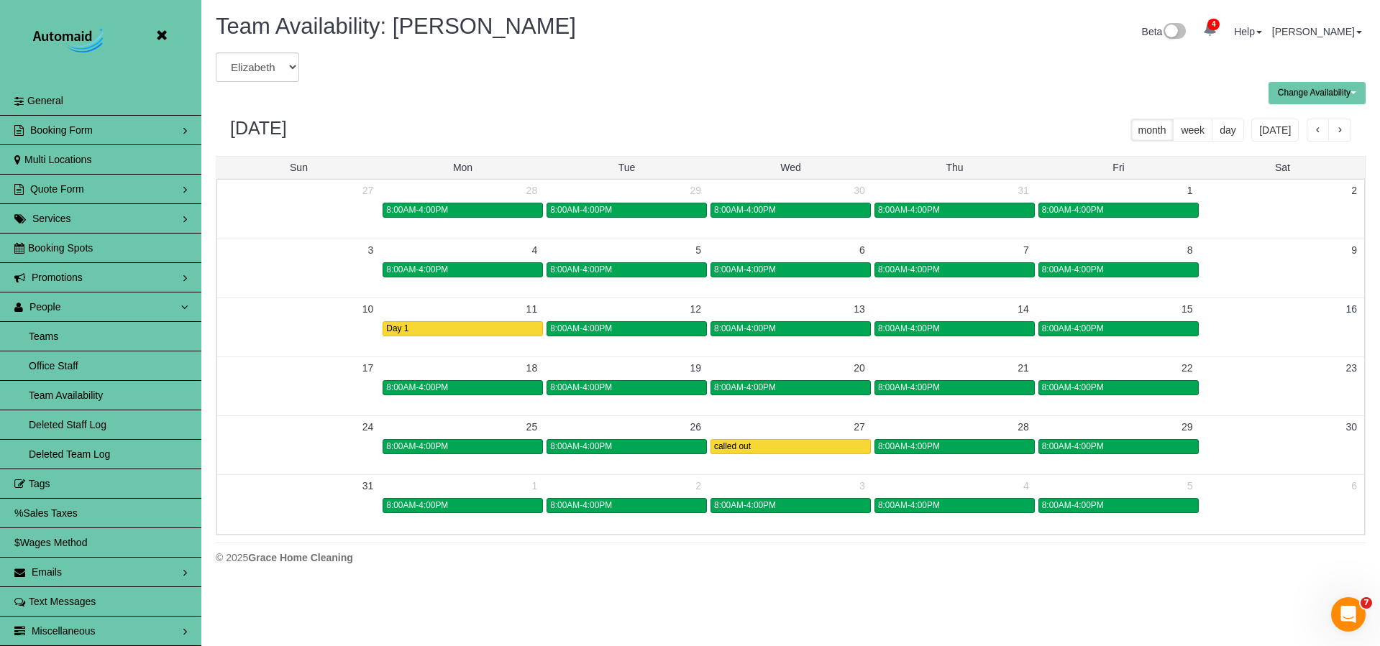
click at [66, 455] on link "Deleted Team Log" at bounding box center [100, 454] width 201 height 29
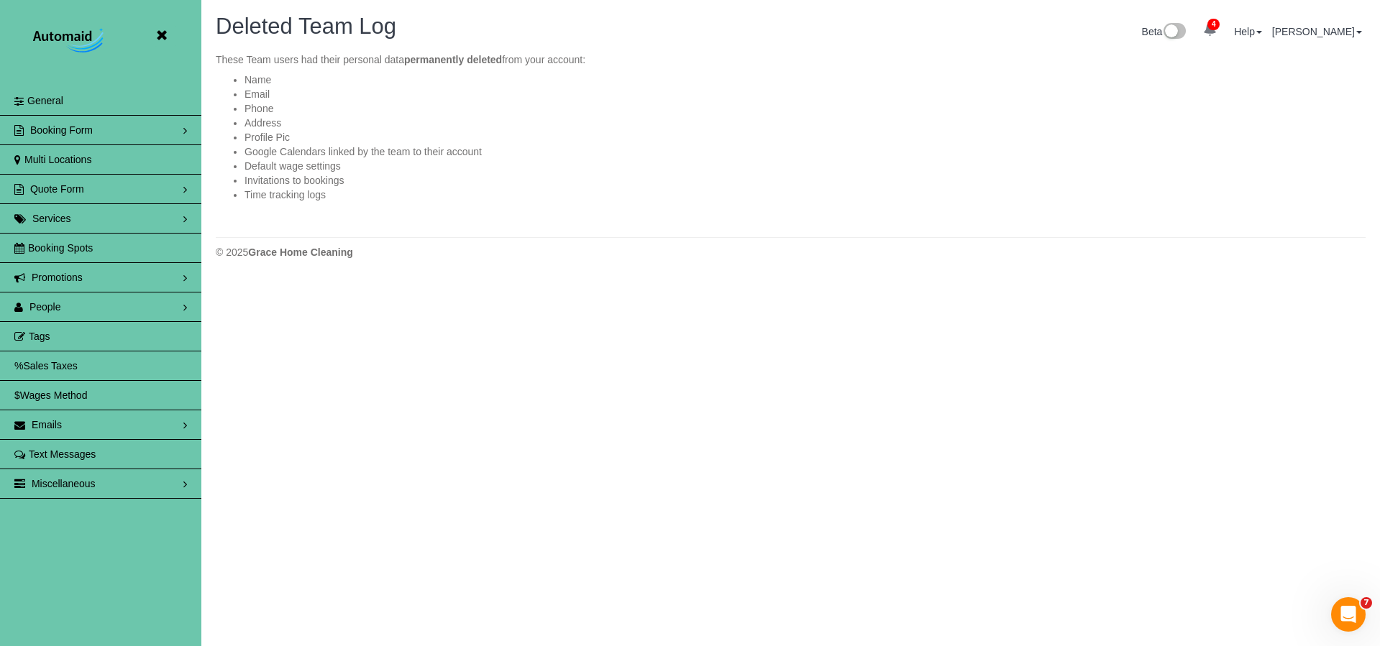
scroll to position [524, 1380]
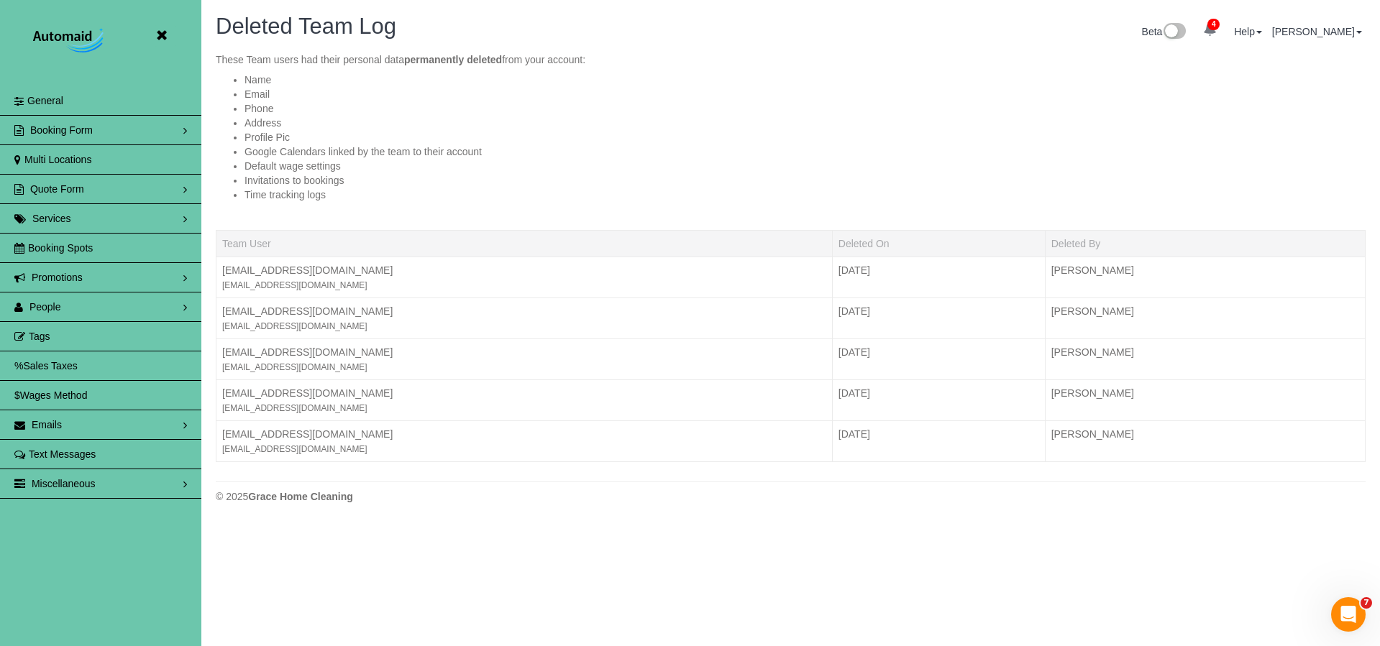
click at [63, 309] on link "People" at bounding box center [100, 307] width 201 height 29
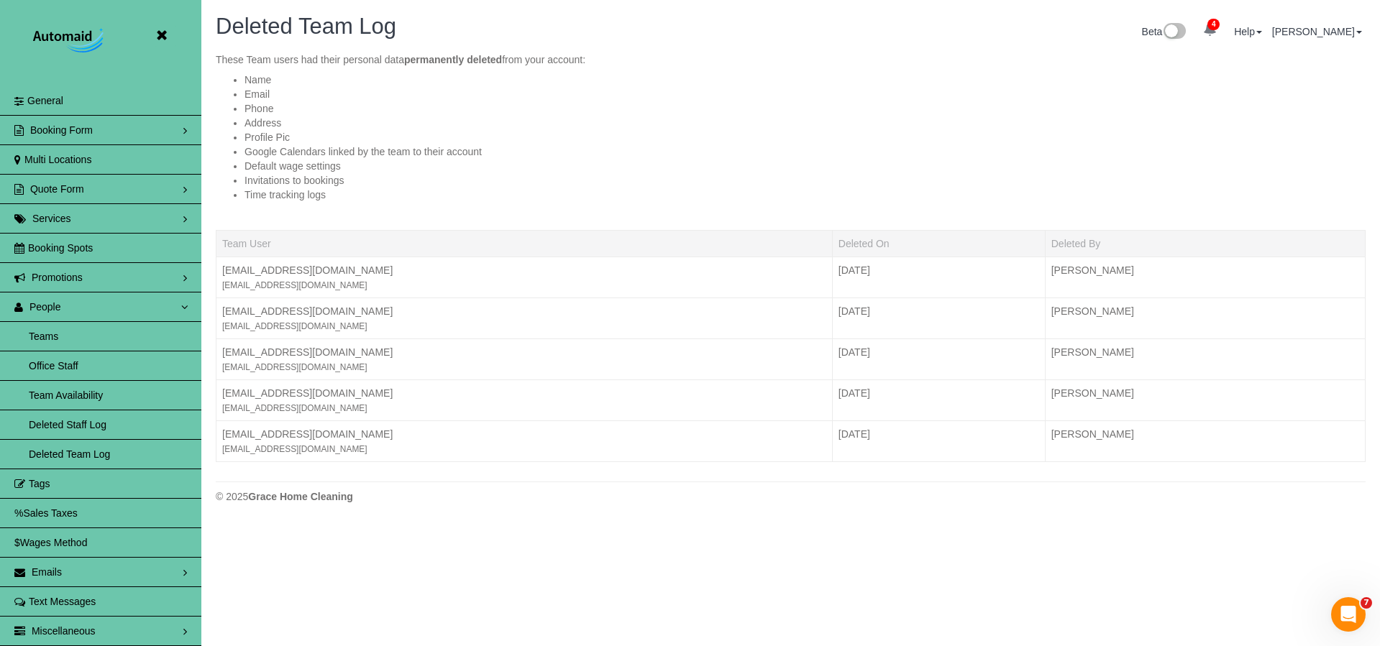
click at [64, 390] on link "Team Availability" at bounding box center [100, 395] width 201 height 29
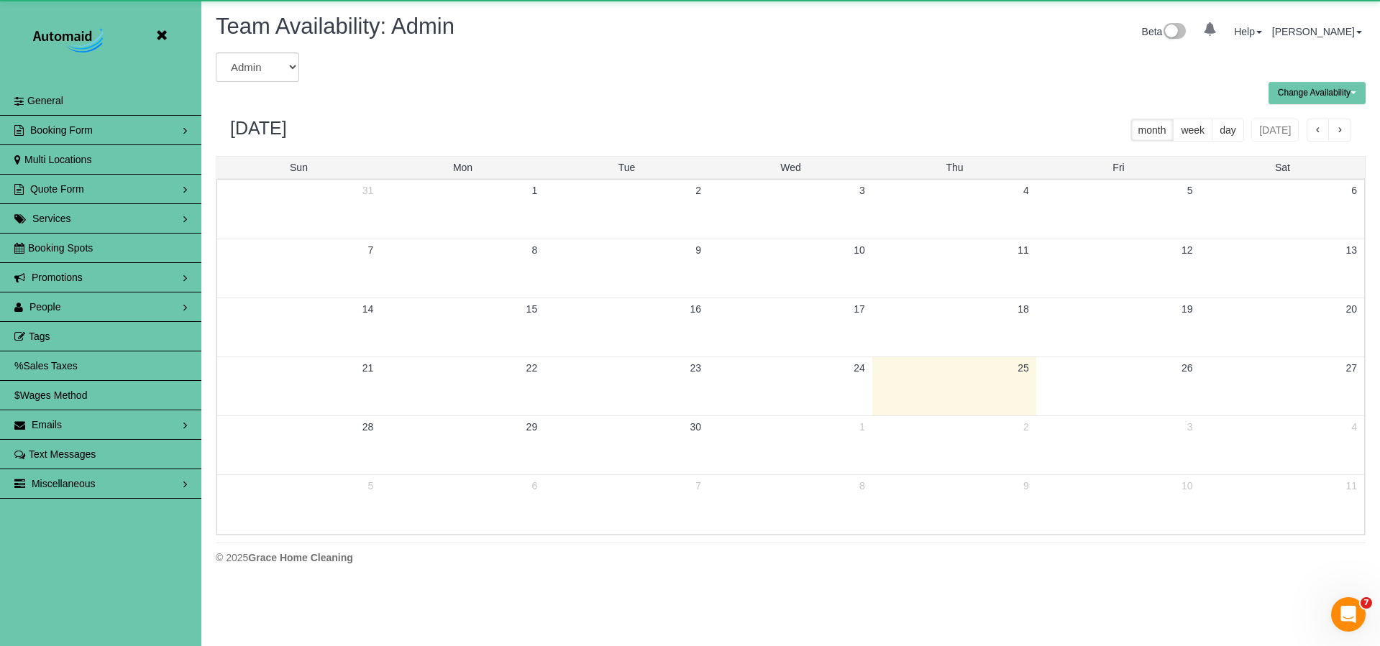
scroll to position [585, 1380]
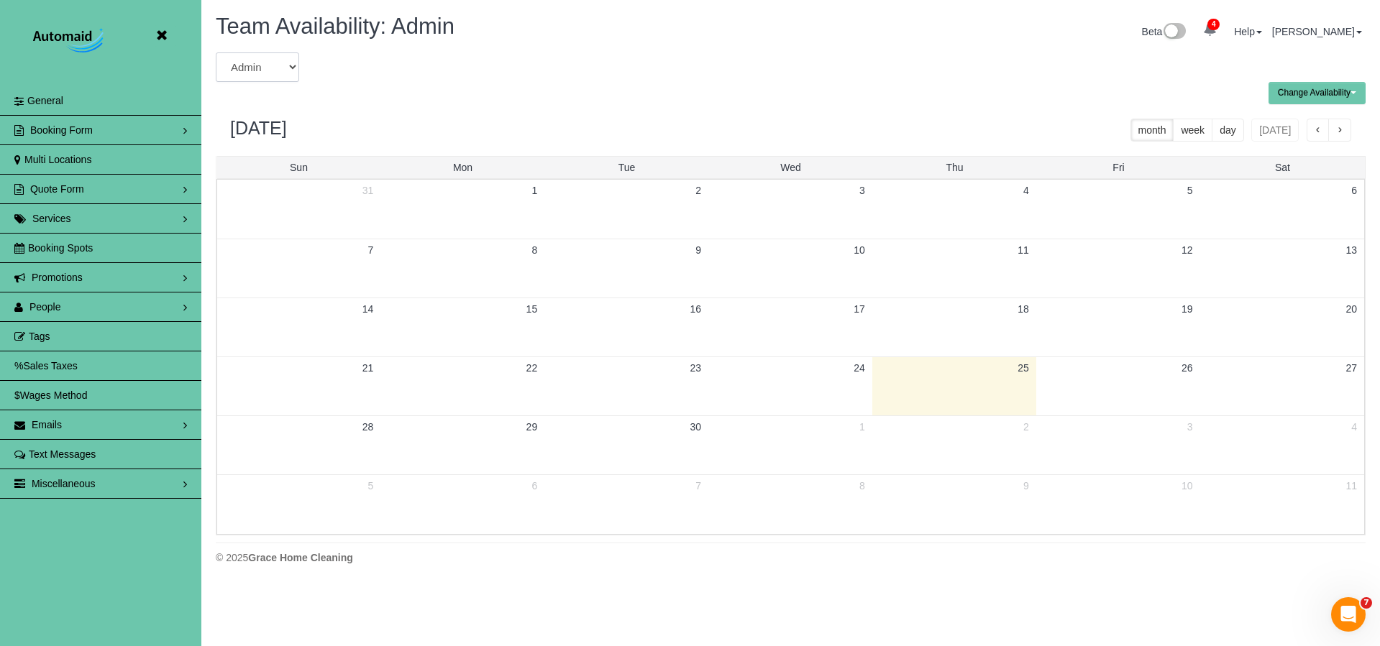
select select "number:38150"
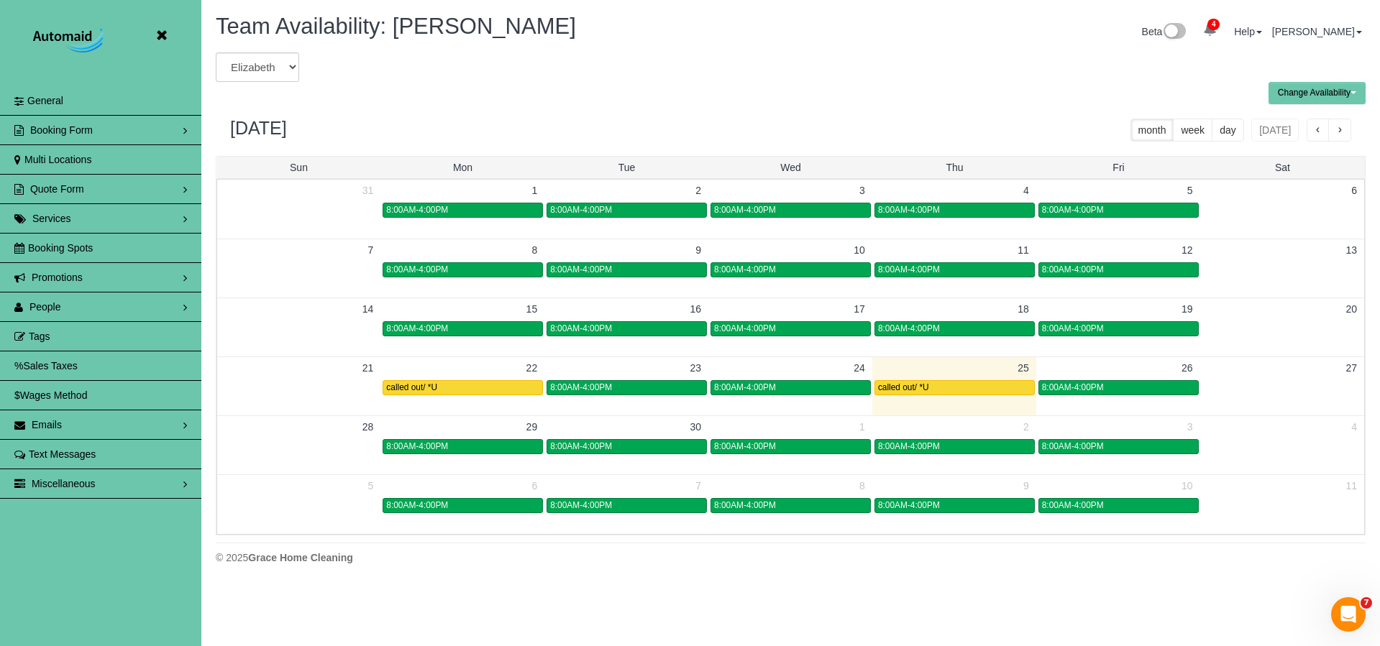
click at [1315, 131] on span "button" at bounding box center [1318, 131] width 7 height 10
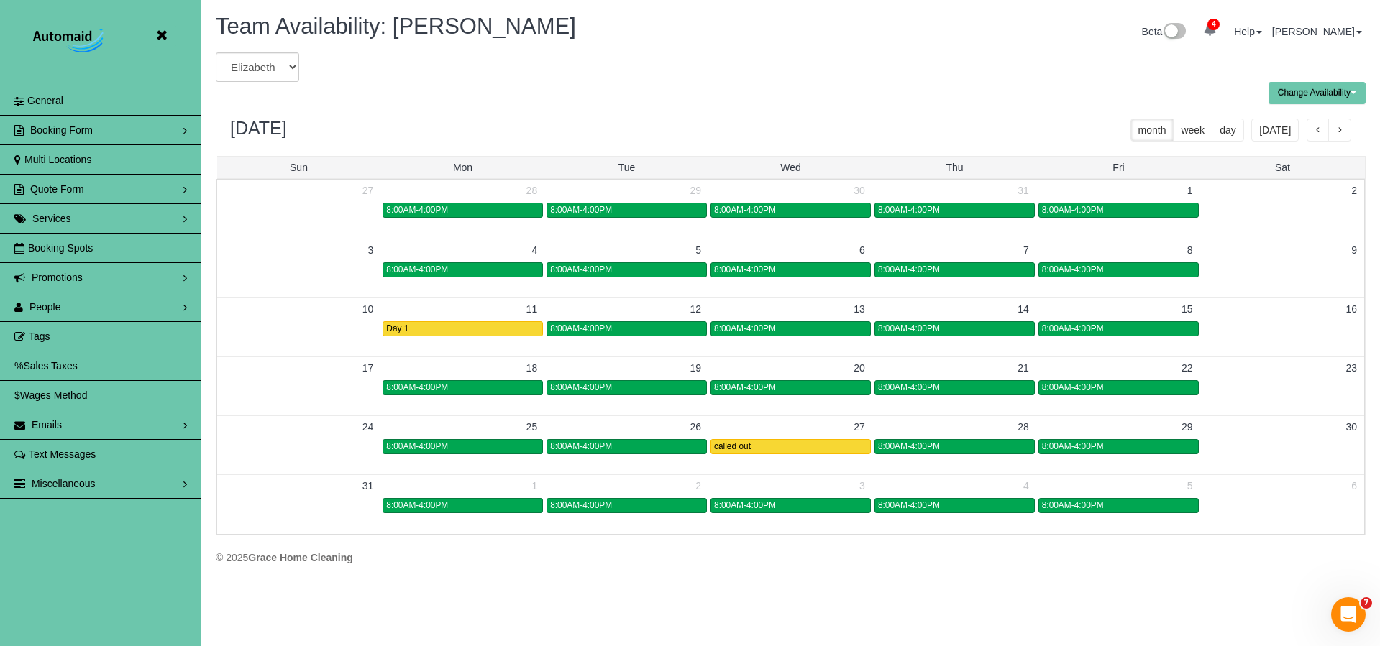
click at [1342, 127] on span "button" at bounding box center [1339, 131] width 7 height 10
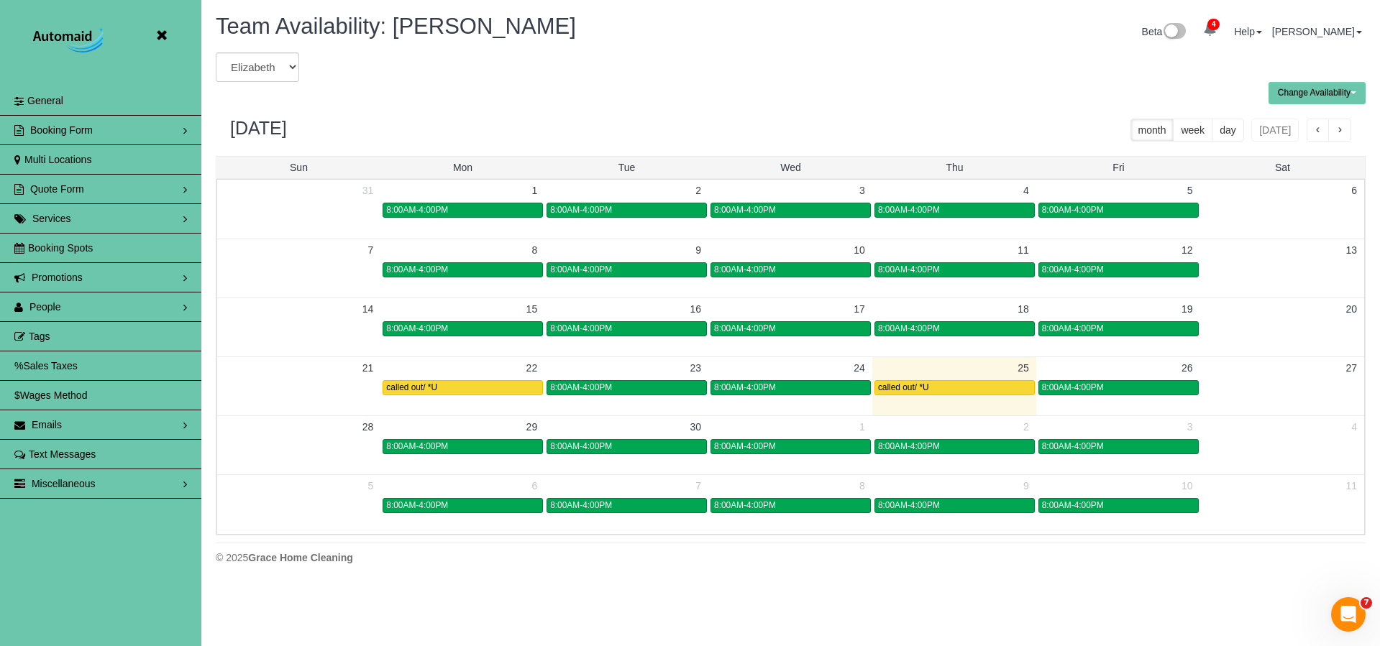
click at [1341, 129] on span "button" at bounding box center [1339, 131] width 7 height 10
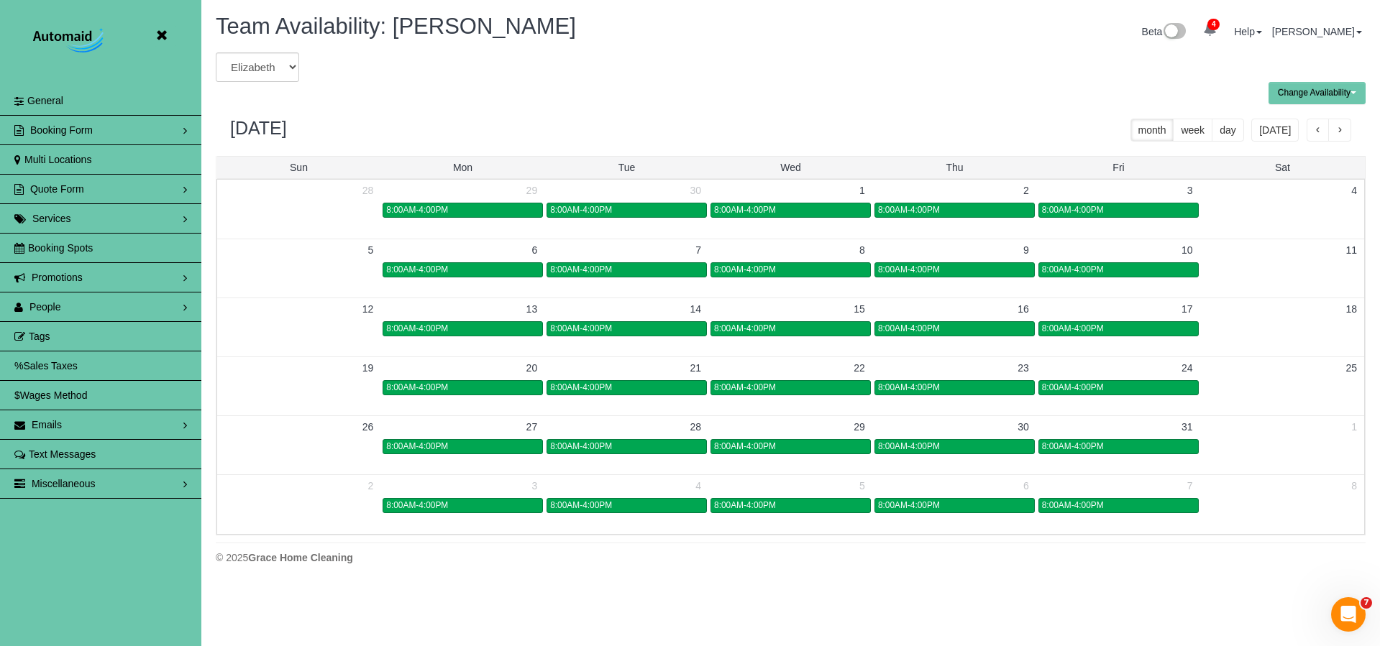
click at [1316, 129] on span "button" at bounding box center [1318, 131] width 7 height 10
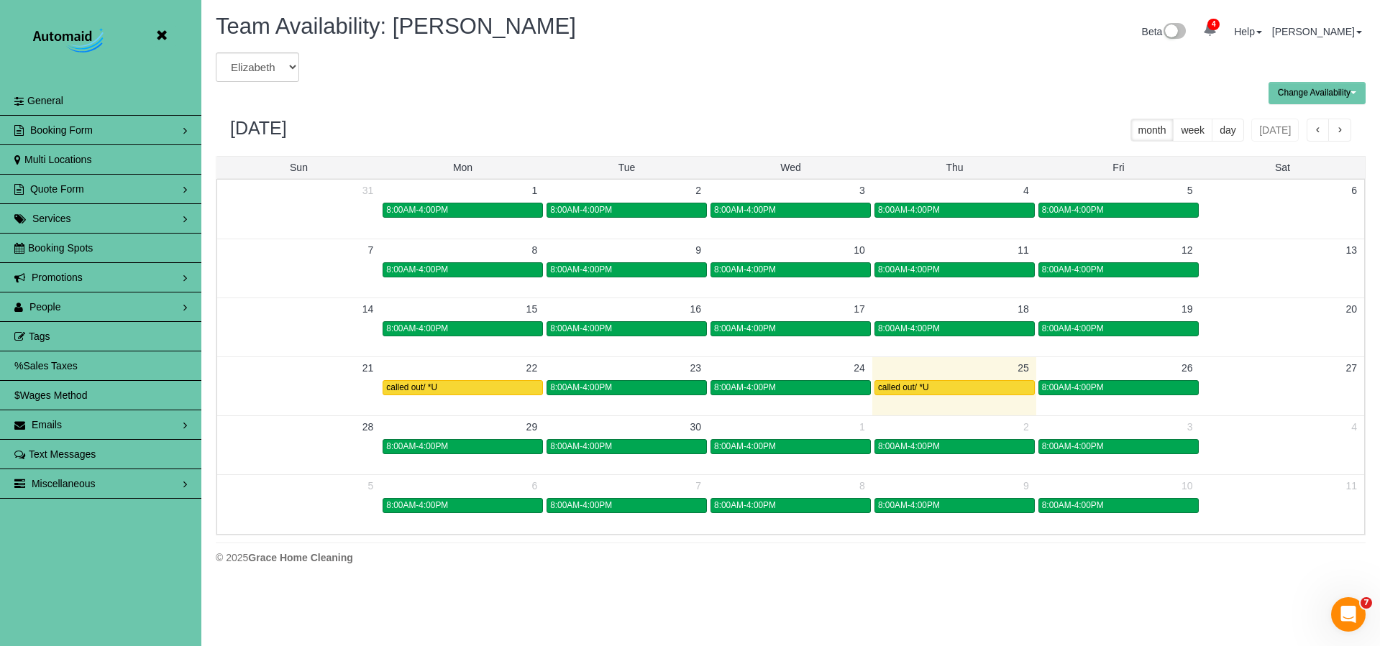
click at [1342, 132] on span "button" at bounding box center [1339, 131] width 7 height 10
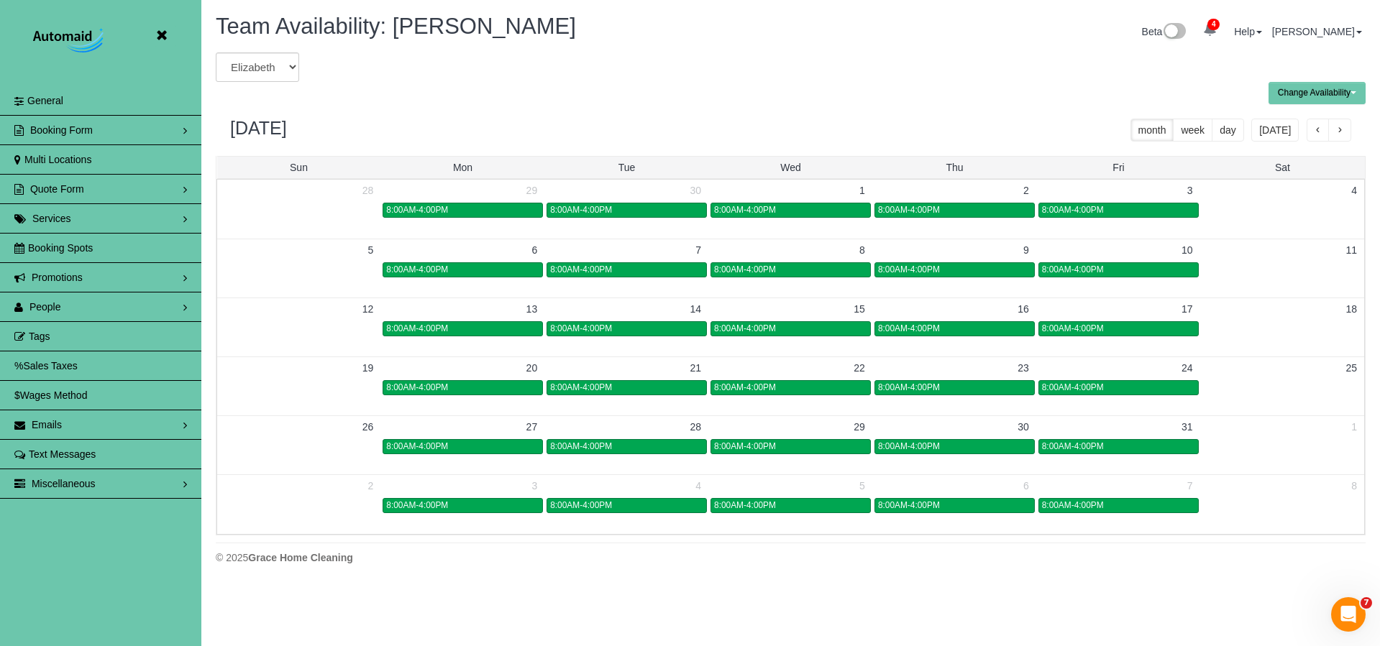
click at [1346, 132] on button "button" at bounding box center [1339, 130] width 23 height 23
click at [1316, 132] on span "button" at bounding box center [1318, 131] width 7 height 10
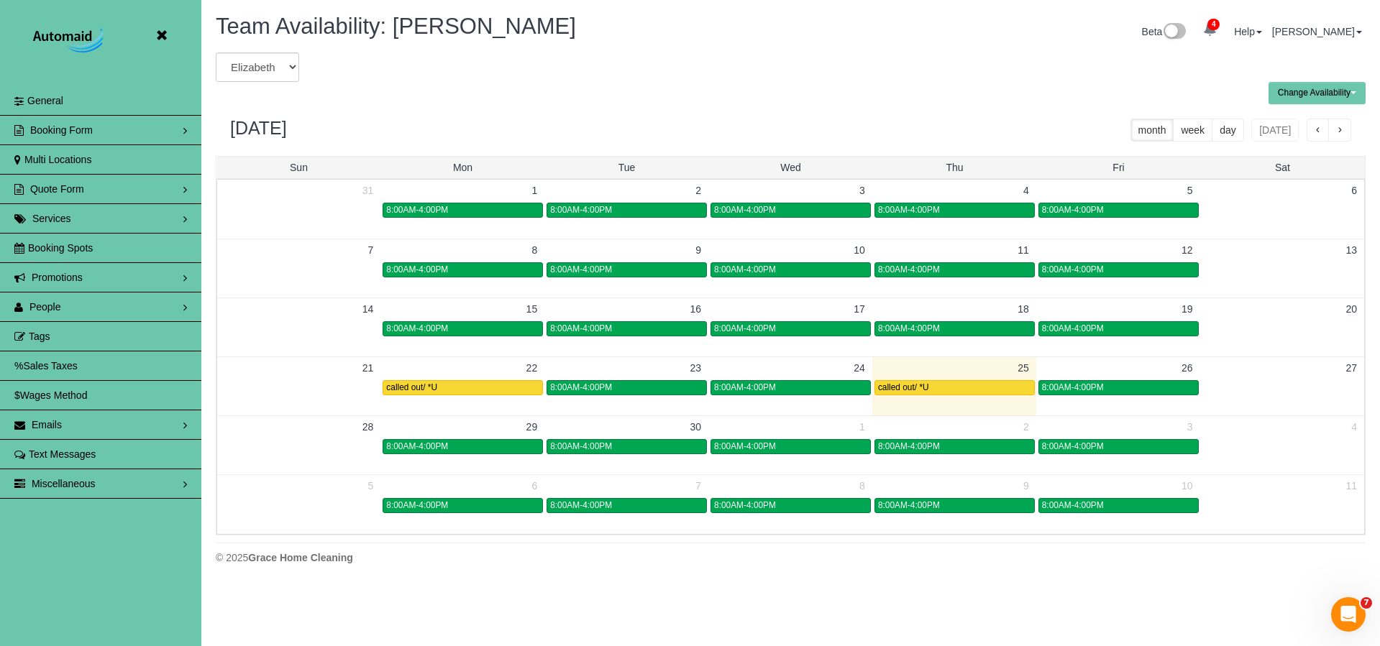
click at [1337, 129] on span "button" at bounding box center [1339, 131] width 7 height 10
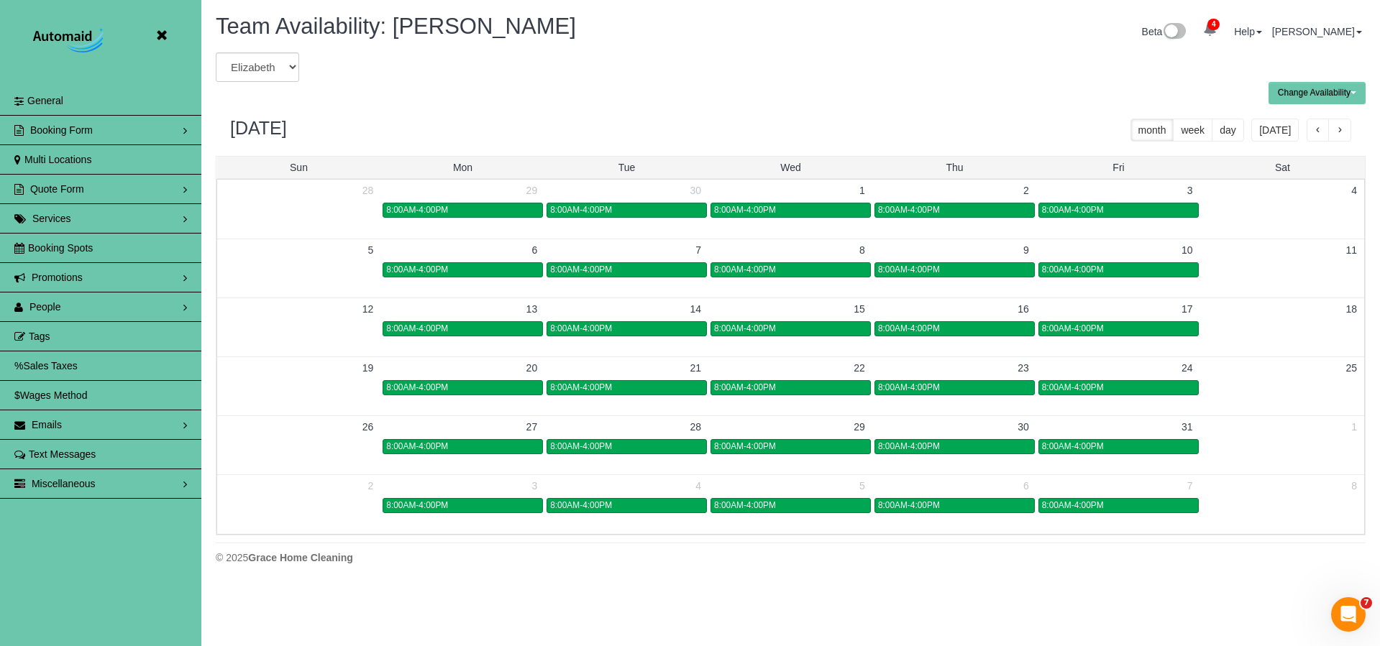
click at [1321, 134] on span "button" at bounding box center [1318, 131] width 7 height 10
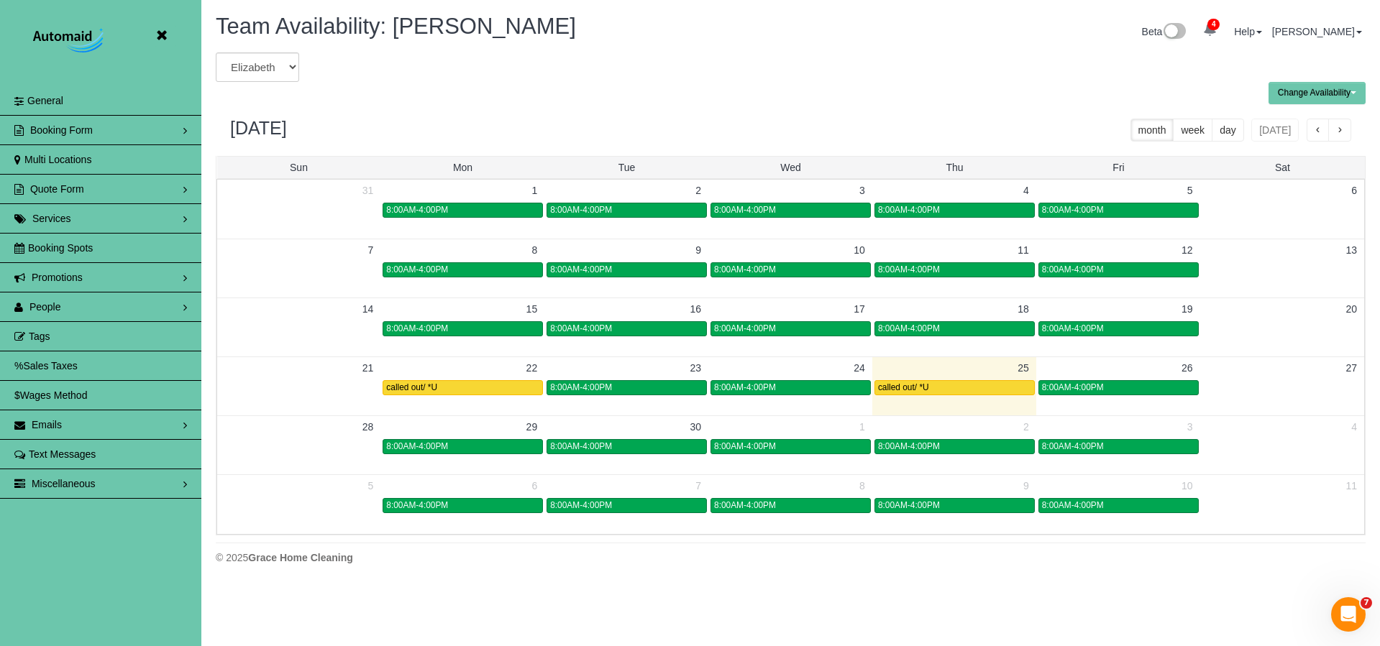
click at [1321, 134] on span "button" at bounding box center [1318, 131] width 7 height 10
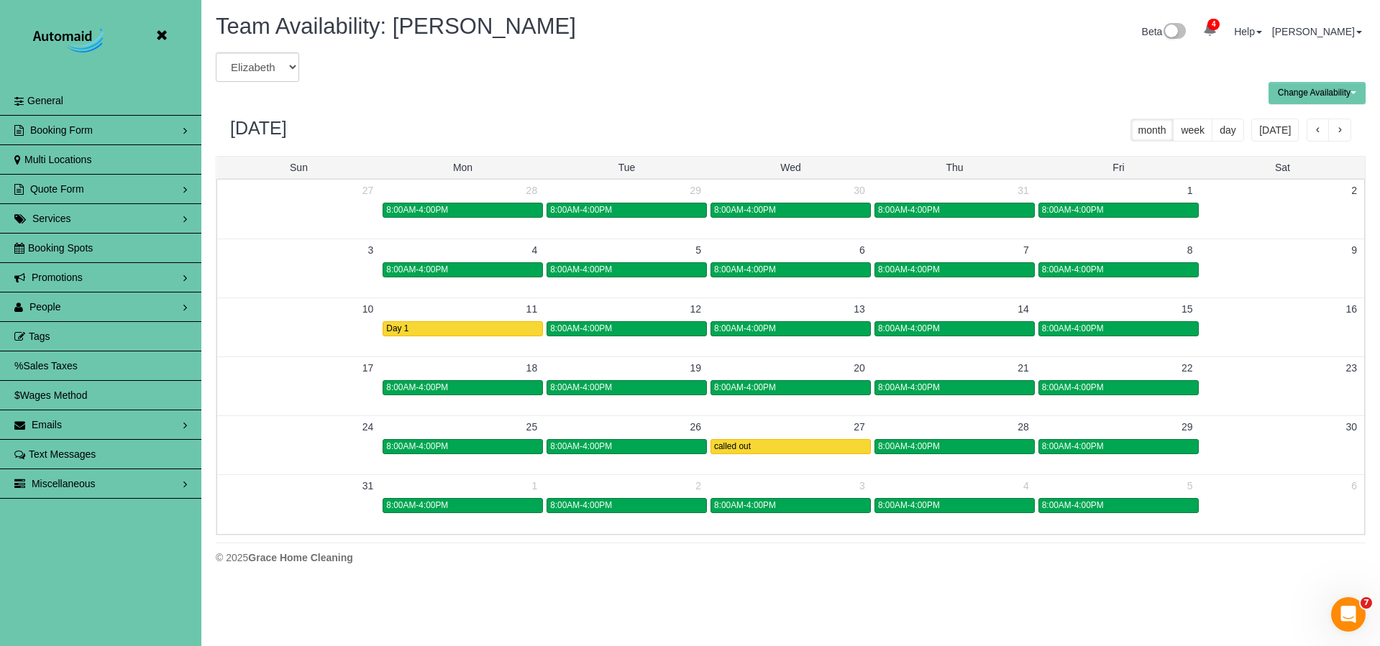
click at [1315, 131] on span "button" at bounding box center [1318, 131] width 7 height 10
click at [1335, 134] on button "button" at bounding box center [1339, 130] width 23 height 23
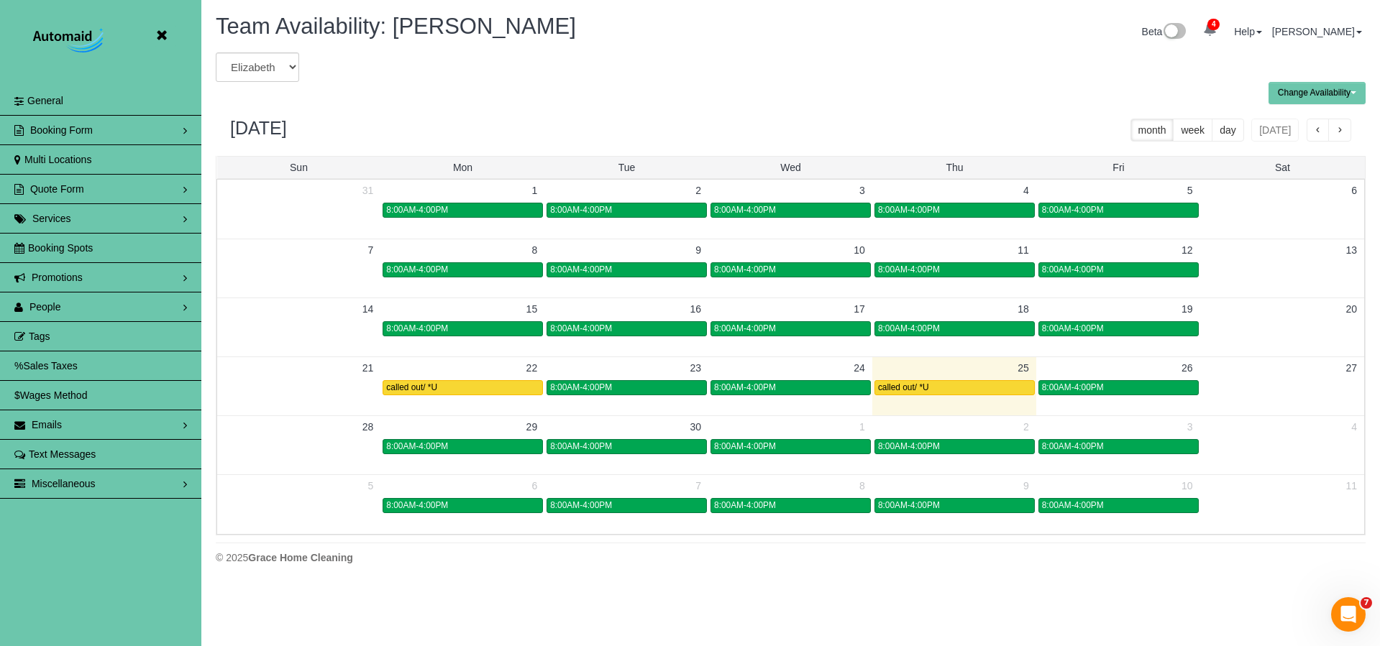
click at [160, 31] on icon at bounding box center [161, 36] width 18 height 18
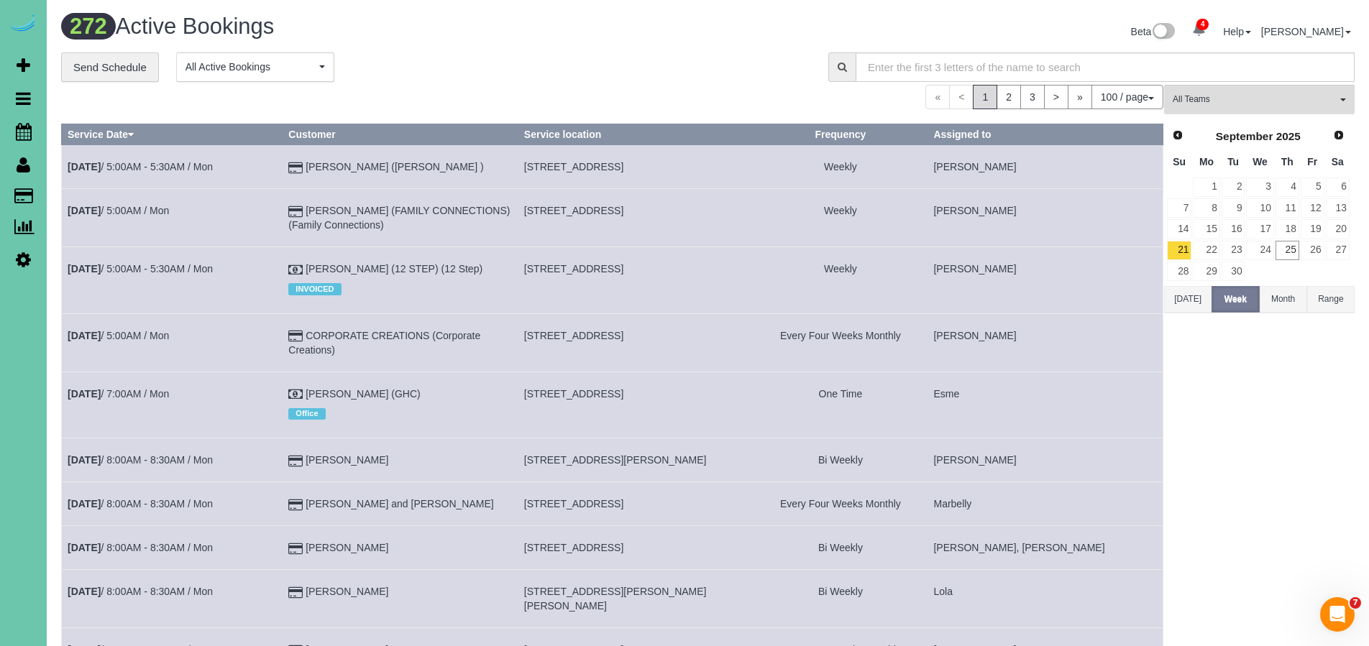
scroll to position [4906, 1369]
click at [93, 134] on span "Scheduler" at bounding box center [137, 131] width 180 height 33
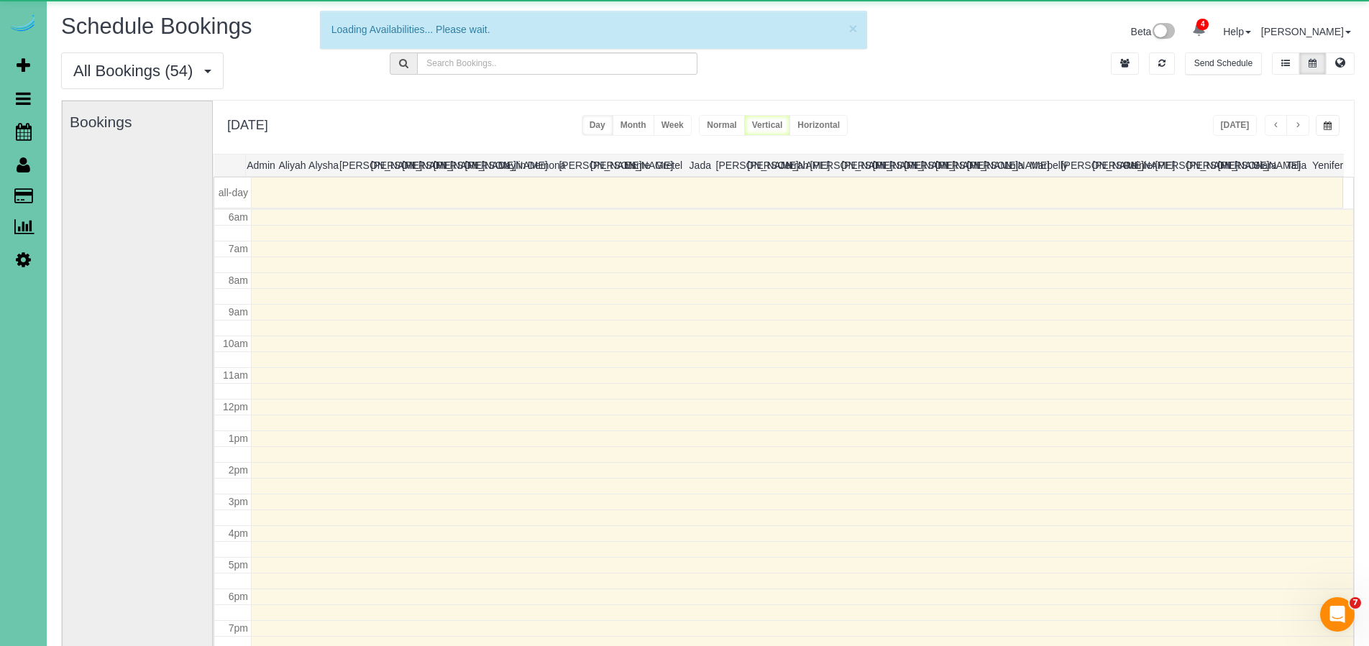
click at [726, 191] on tr "all-day" at bounding box center [778, 193] width 1128 height 30
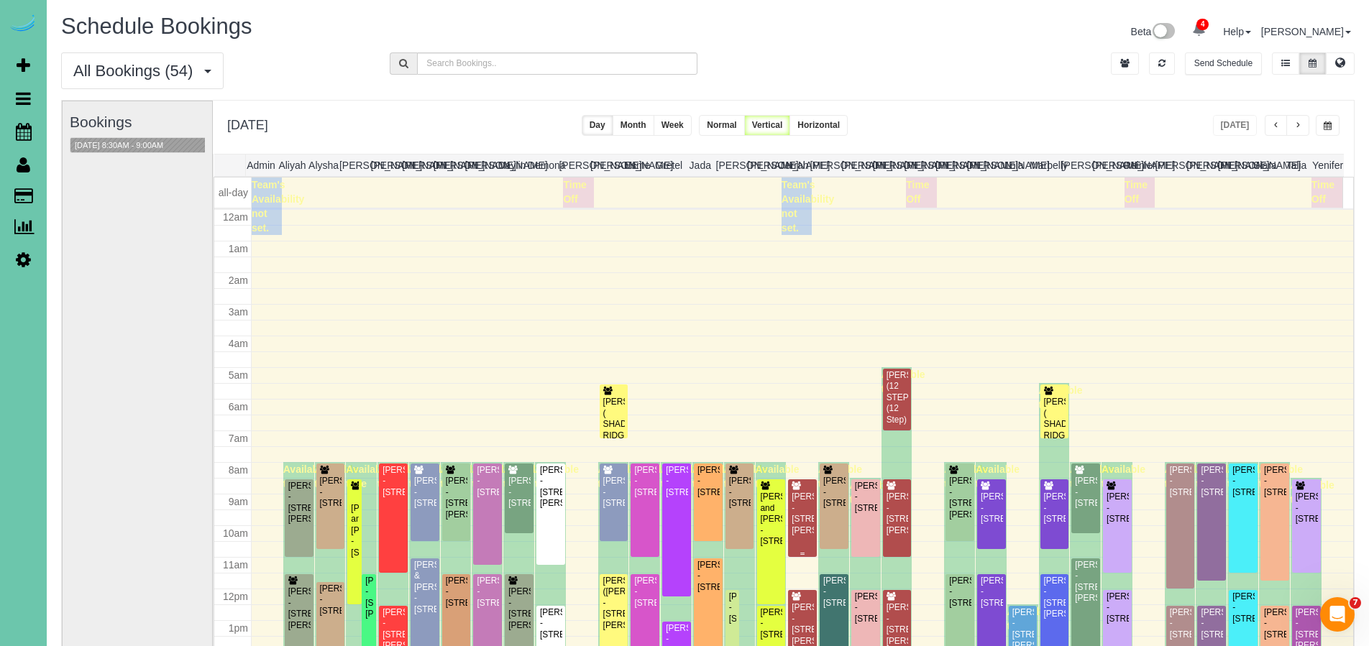
scroll to position [190, 0]
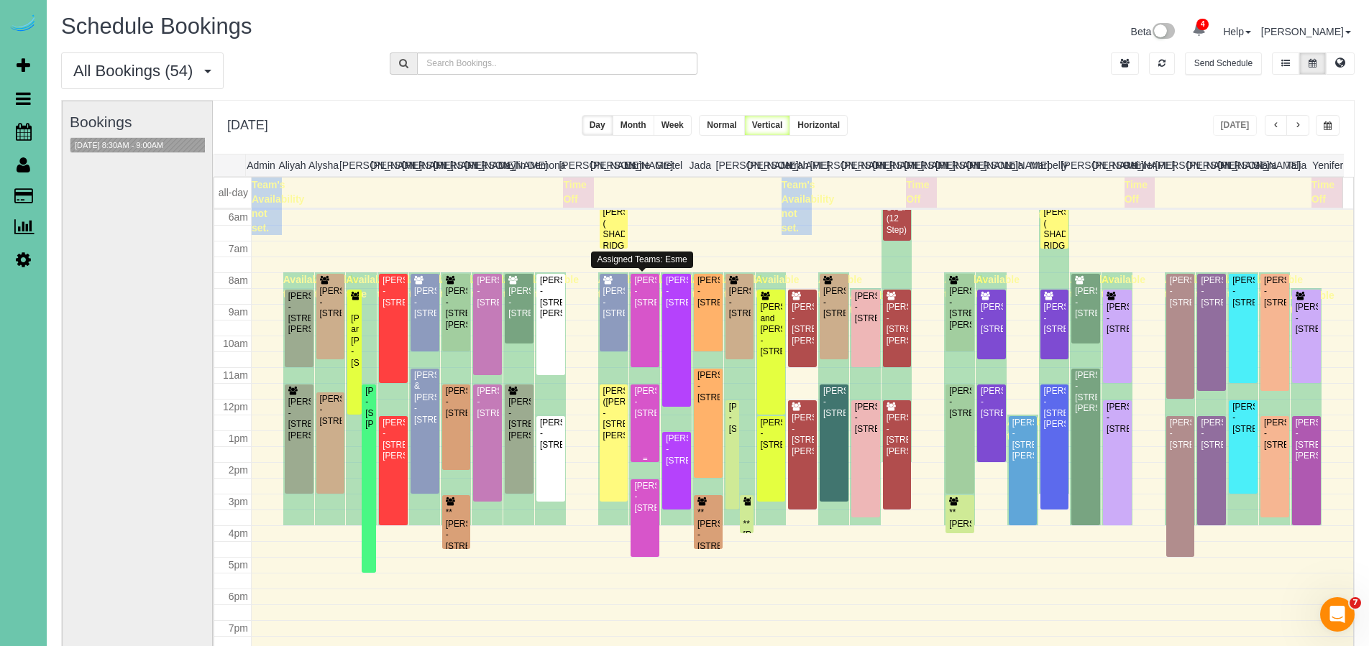
click at [651, 416] on div "[PERSON_NAME] - [STREET_ADDRESS]" at bounding box center [645, 402] width 23 height 33
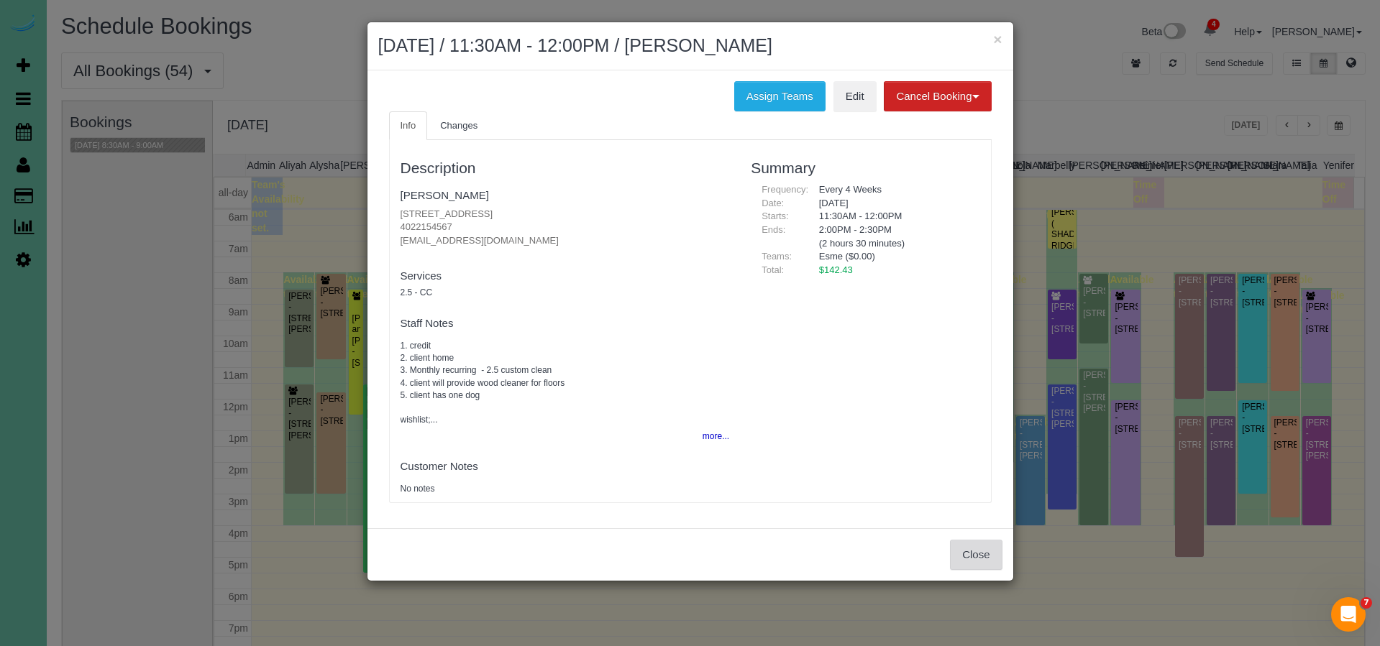
click at [971, 545] on button "Close" at bounding box center [976, 555] width 52 height 30
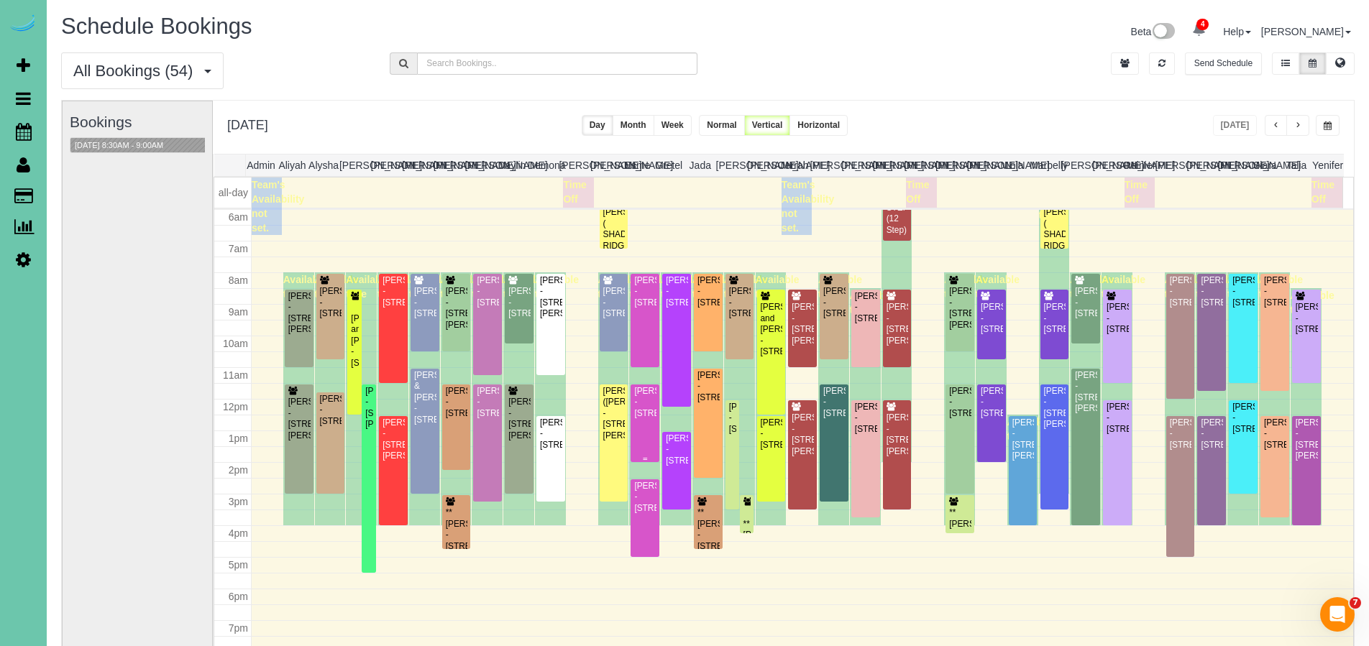
click at [634, 408] on div "[PERSON_NAME] - [STREET_ADDRESS]" at bounding box center [645, 402] width 23 height 33
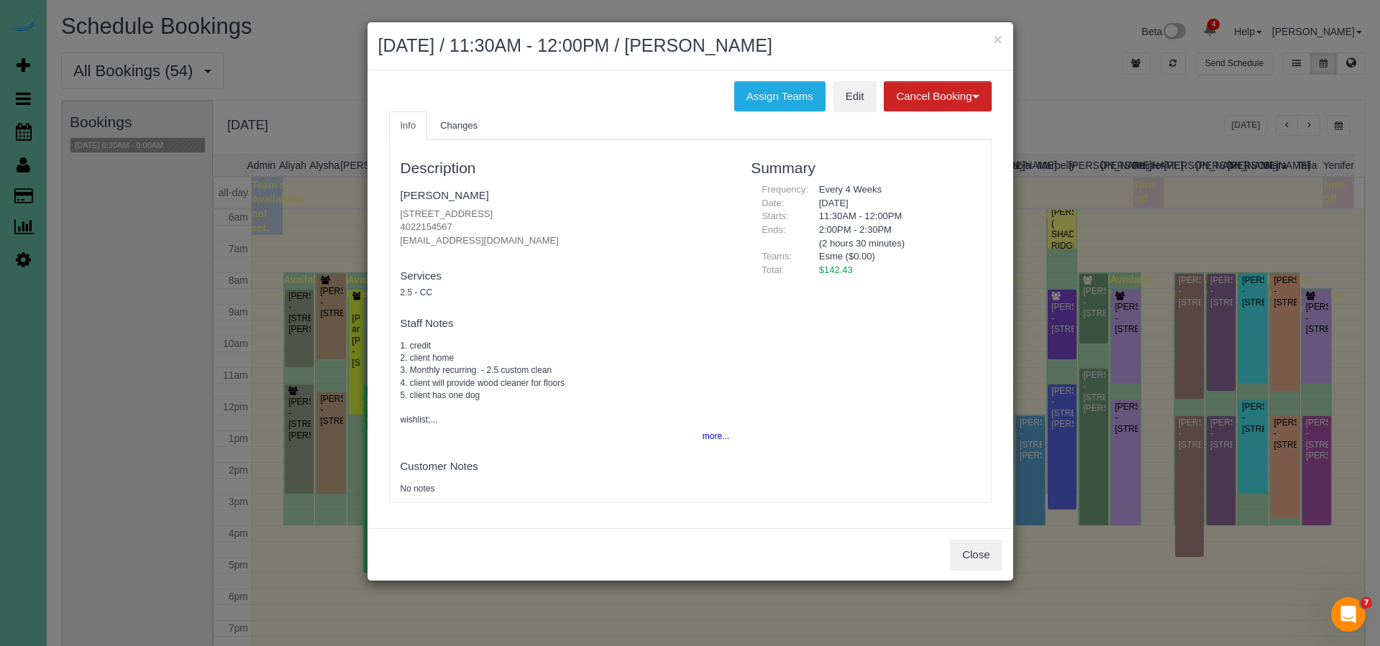
click at [586, 324] on h4 "Staff Notes" at bounding box center [565, 324] width 329 height 12
click at [635, 275] on h4 "Services" at bounding box center [565, 276] width 329 height 12
click at [636, 333] on fieldset "Staff Notes 1. credit 2. client home 3. Monthly recurring - 2.5 custom clean 4.…" at bounding box center [565, 379] width 329 height 136
click at [656, 318] on h4 "Staff Notes" at bounding box center [565, 324] width 329 height 12
click at [984, 552] on button "Close" at bounding box center [976, 555] width 52 height 30
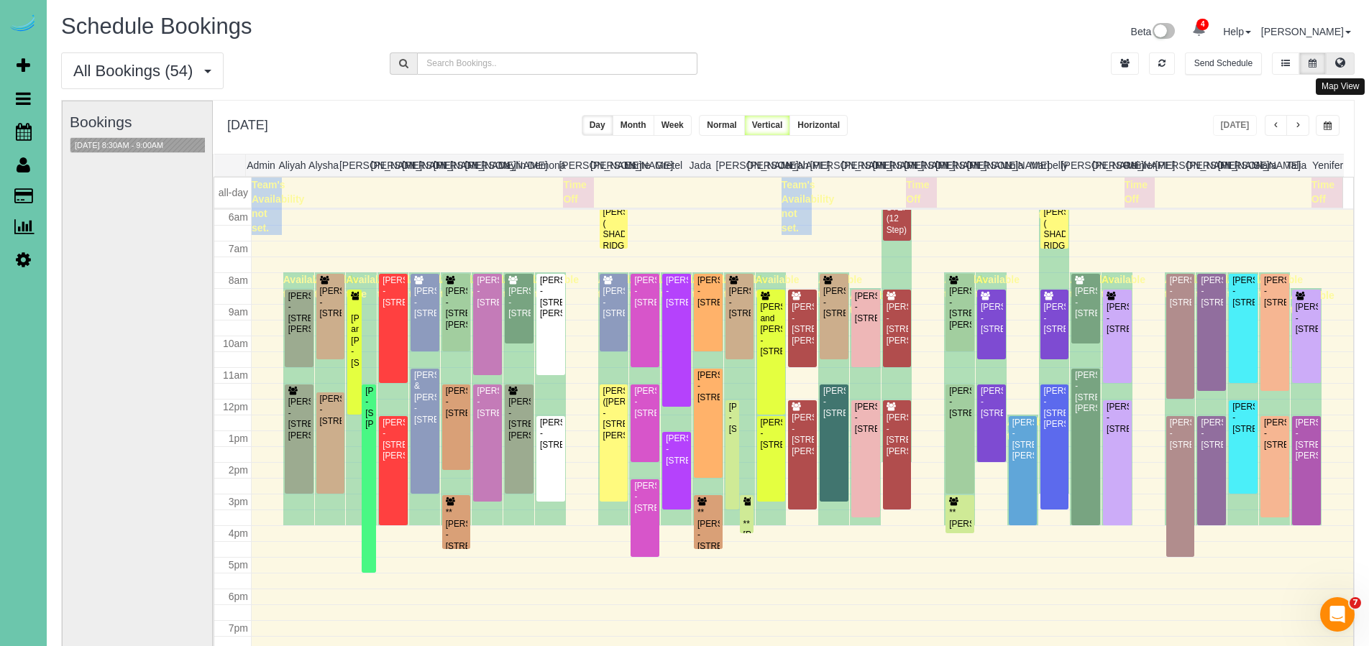
click at [1341, 60] on icon at bounding box center [1340, 62] width 10 height 9
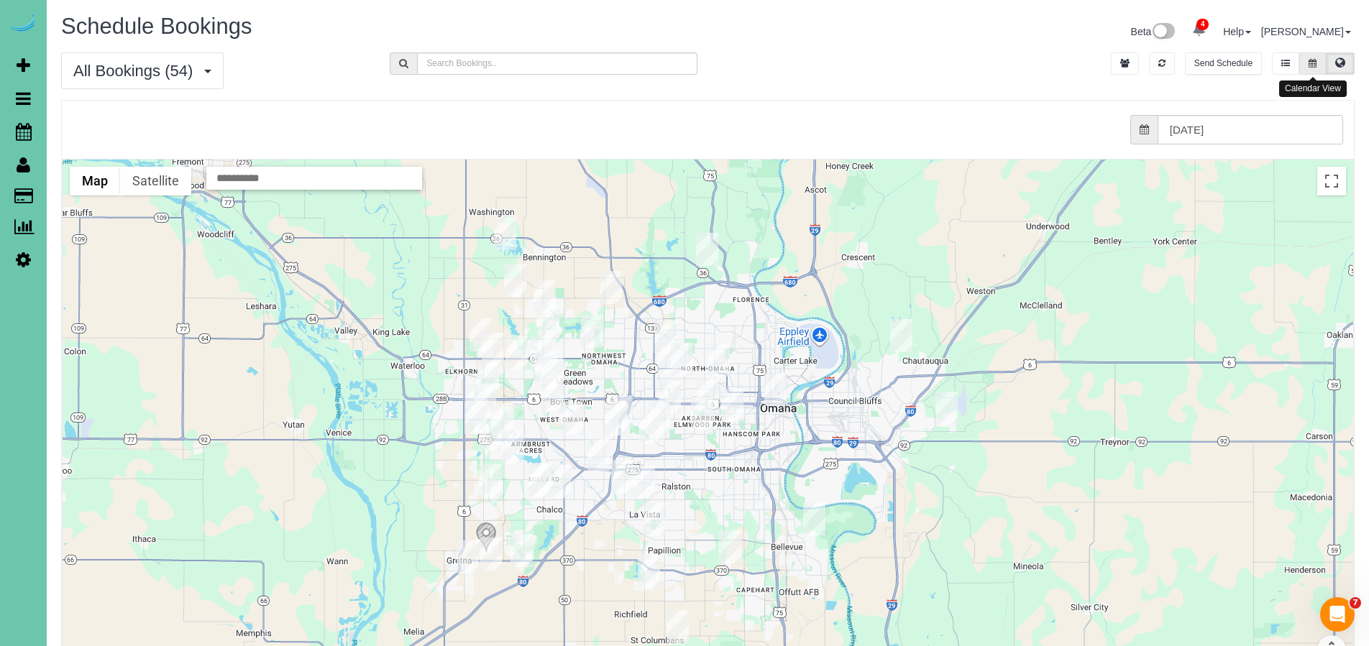
click at [1316, 66] on icon at bounding box center [1313, 63] width 8 height 9
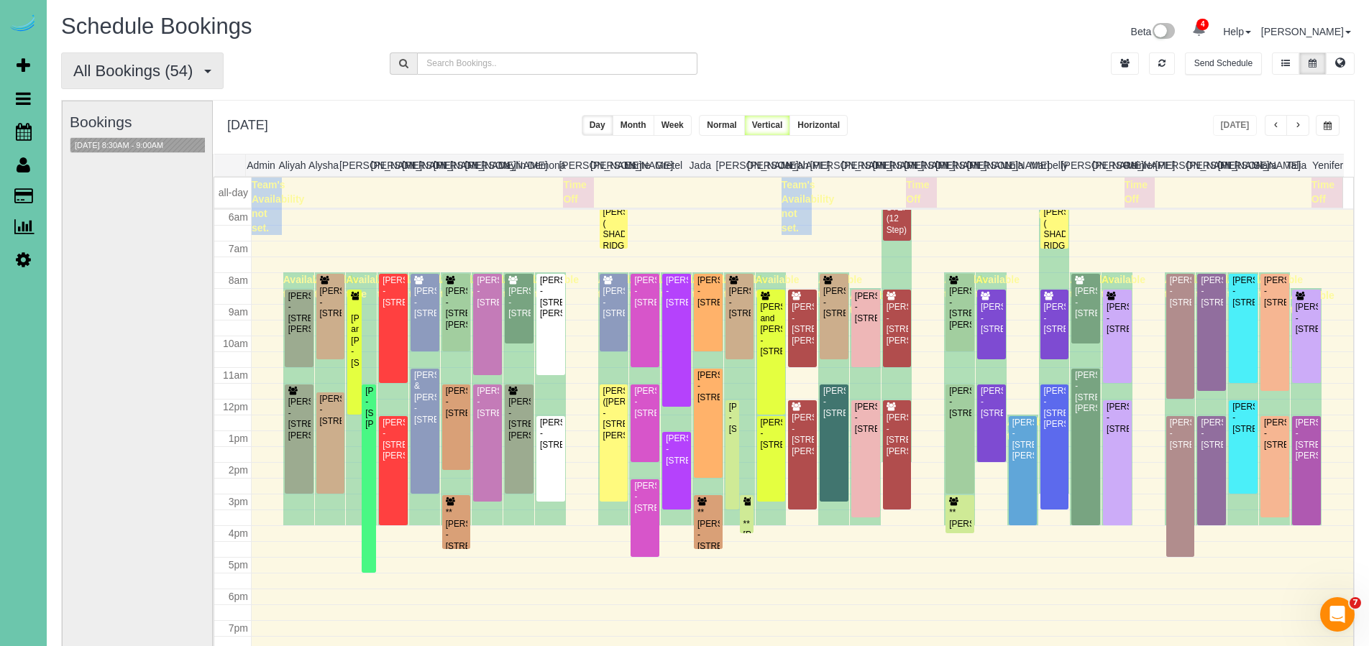
click at [114, 76] on span "All Bookings (54)" at bounding box center [136, 71] width 127 height 18
click at [161, 159] on link "New Customer Bookings" at bounding box center [138, 160] width 152 height 19
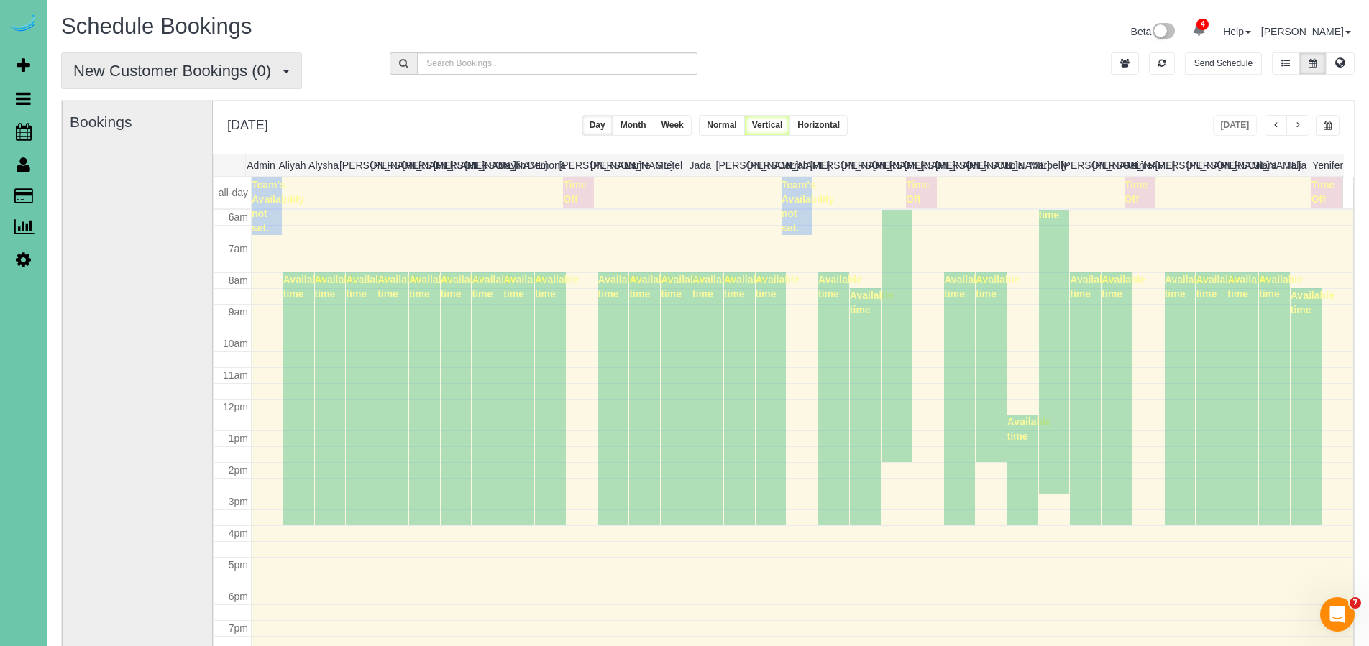
click at [208, 69] on span "New Customer Bookings (0)" at bounding box center [175, 71] width 205 height 18
click at [159, 104] on link "All Bookings" at bounding box center [138, 104] width 152 height 19
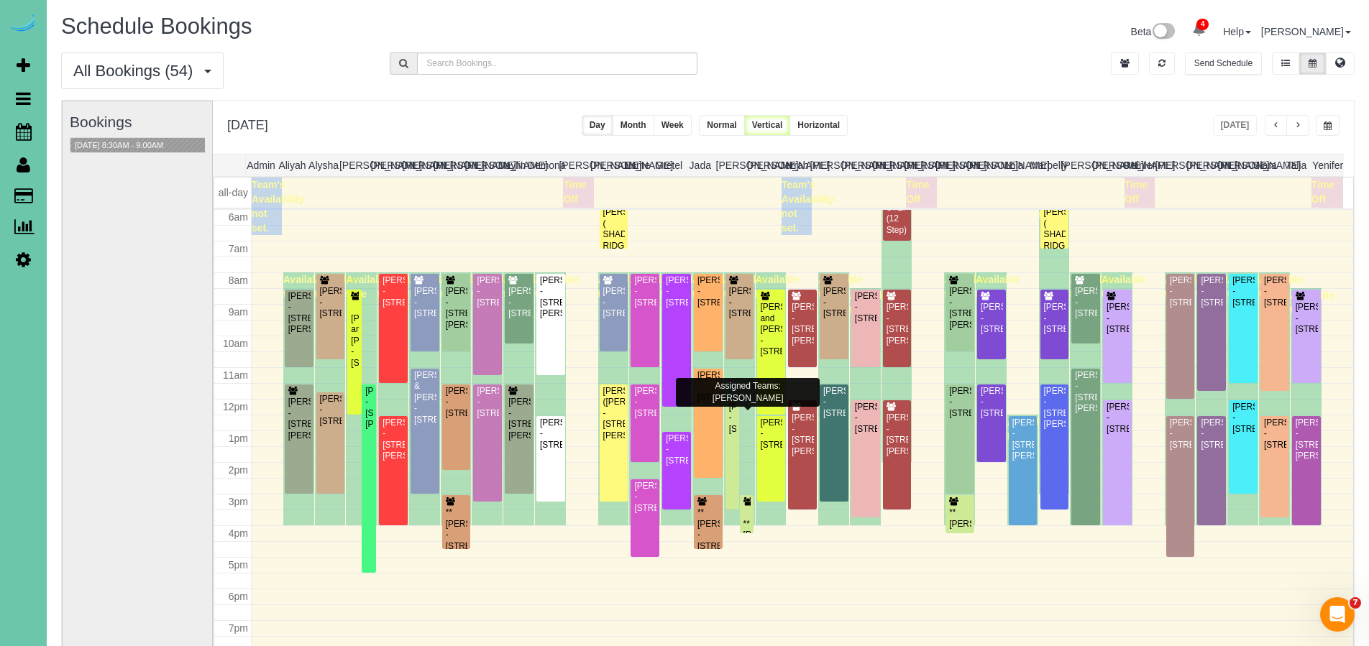
click at [981, 88] on div "All Bookings (54) All Bookings Unassigned Bookings Recurring Bookings New Custo…" at bounding box center [707, 75] width 1315 height 47
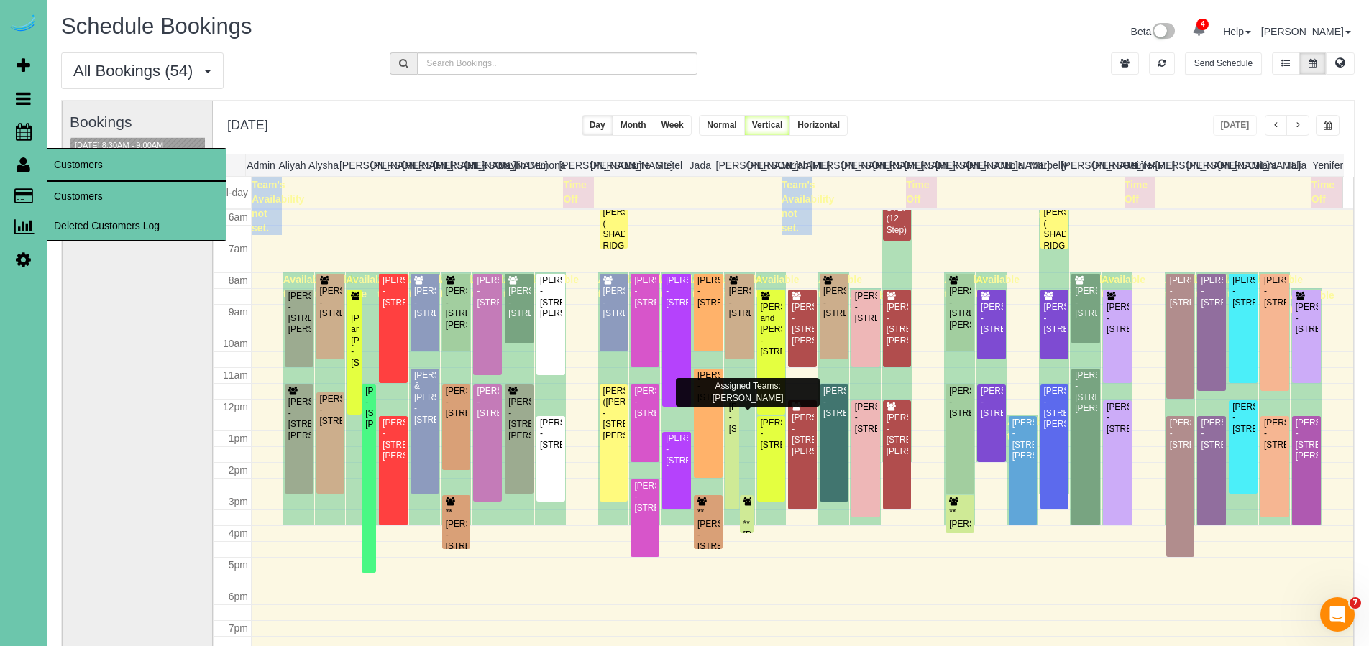
click at [85, 193] on link "Customers" at bounding box center [137, 196] width 180 height 29
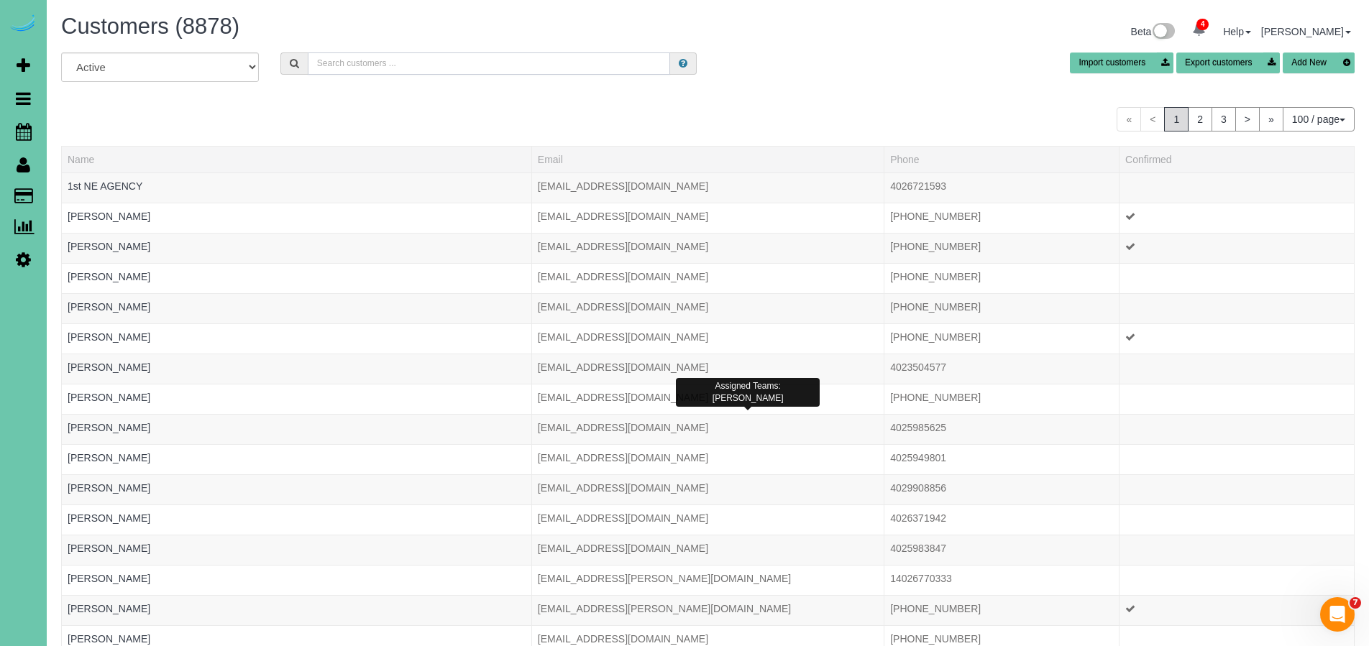
click at [378, 64] on input "text" at bounding box center [489, 63] width 363 height 22
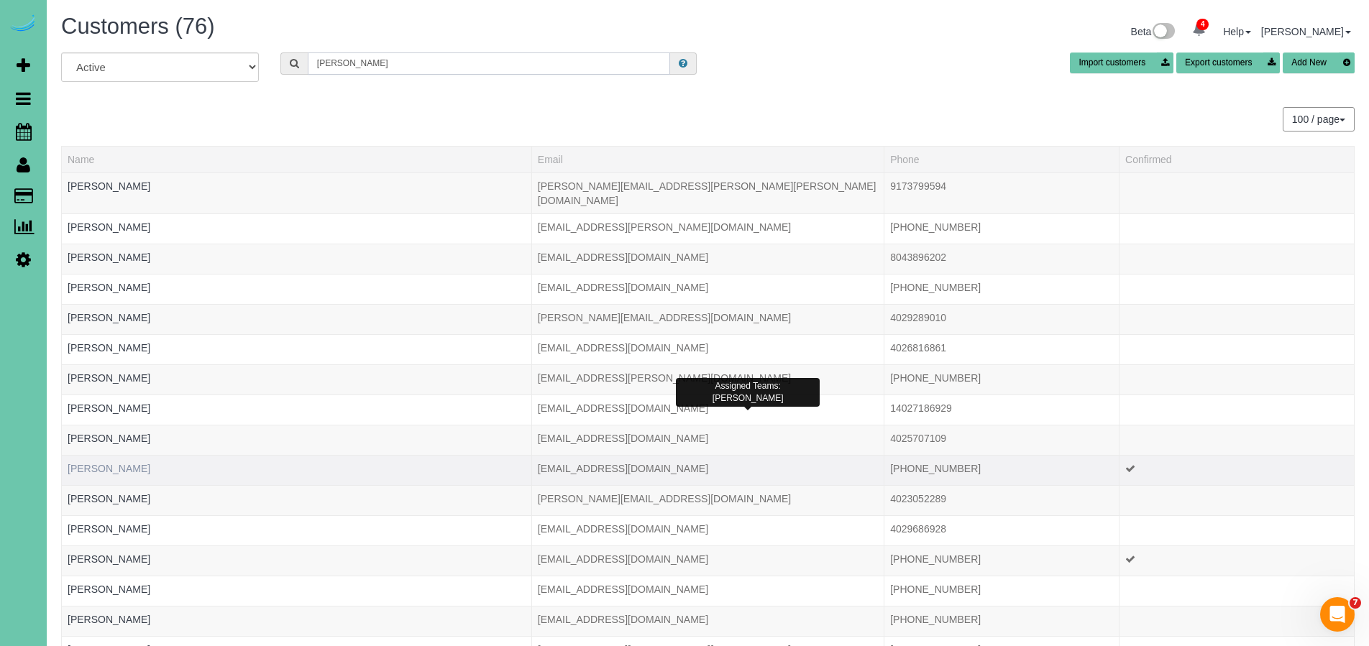
type input "[PERSON_NAME]"
click at [101, 463] on link "[PERSON_NAME]" at bounding box center [109, 469] width 83 height 12
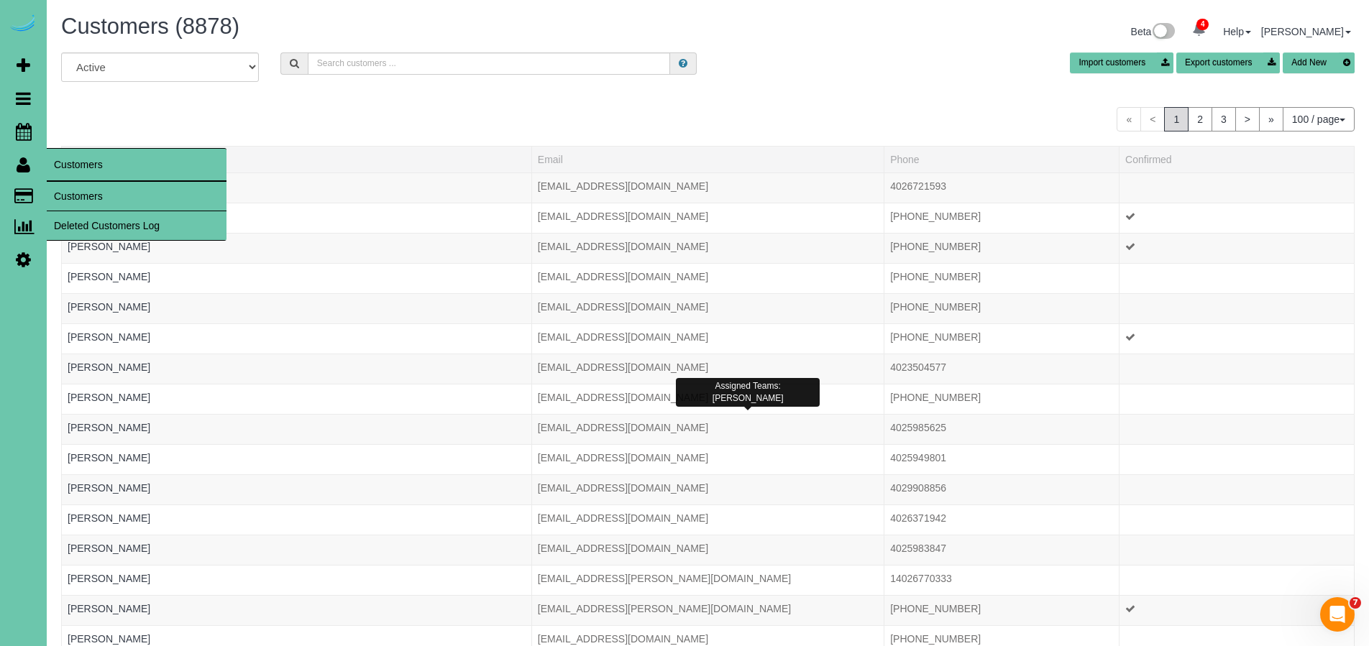
click at [24, 168] on icon at bounding box center [24, 164] width 14 height 17
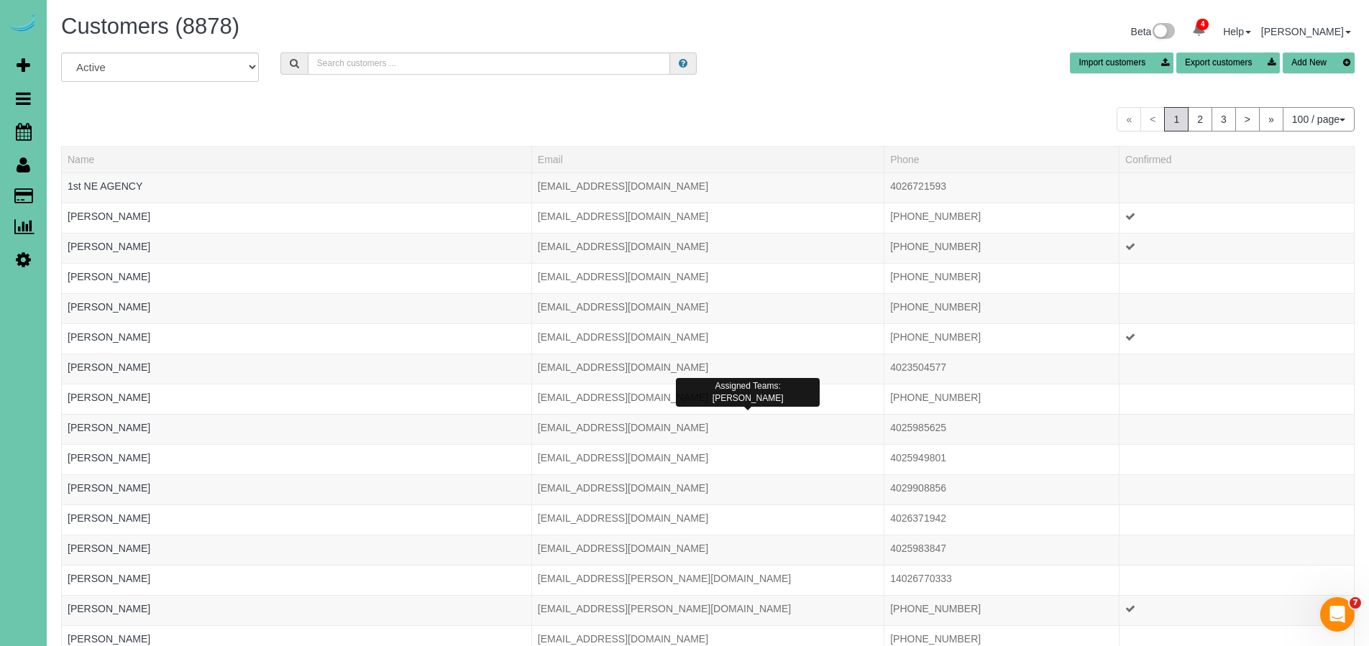
click at [20, 255] on icon at bounding box center [23, 259] width 15 height 17
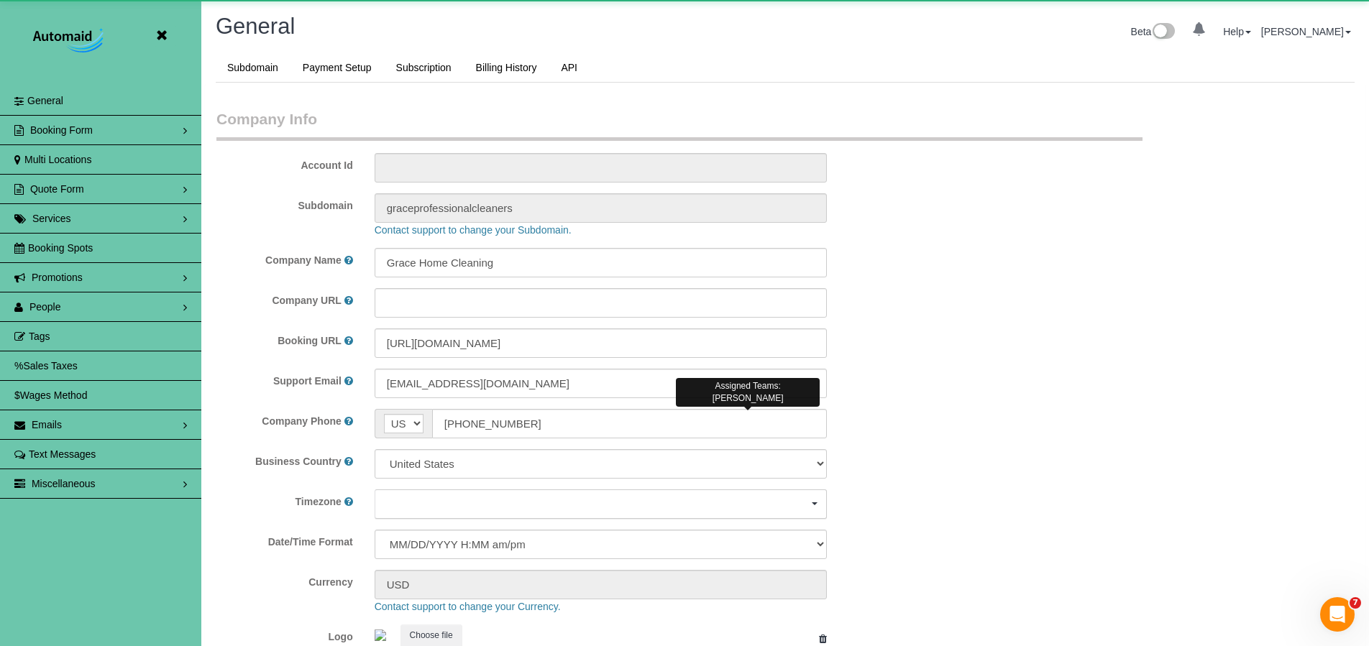
select select "5796"
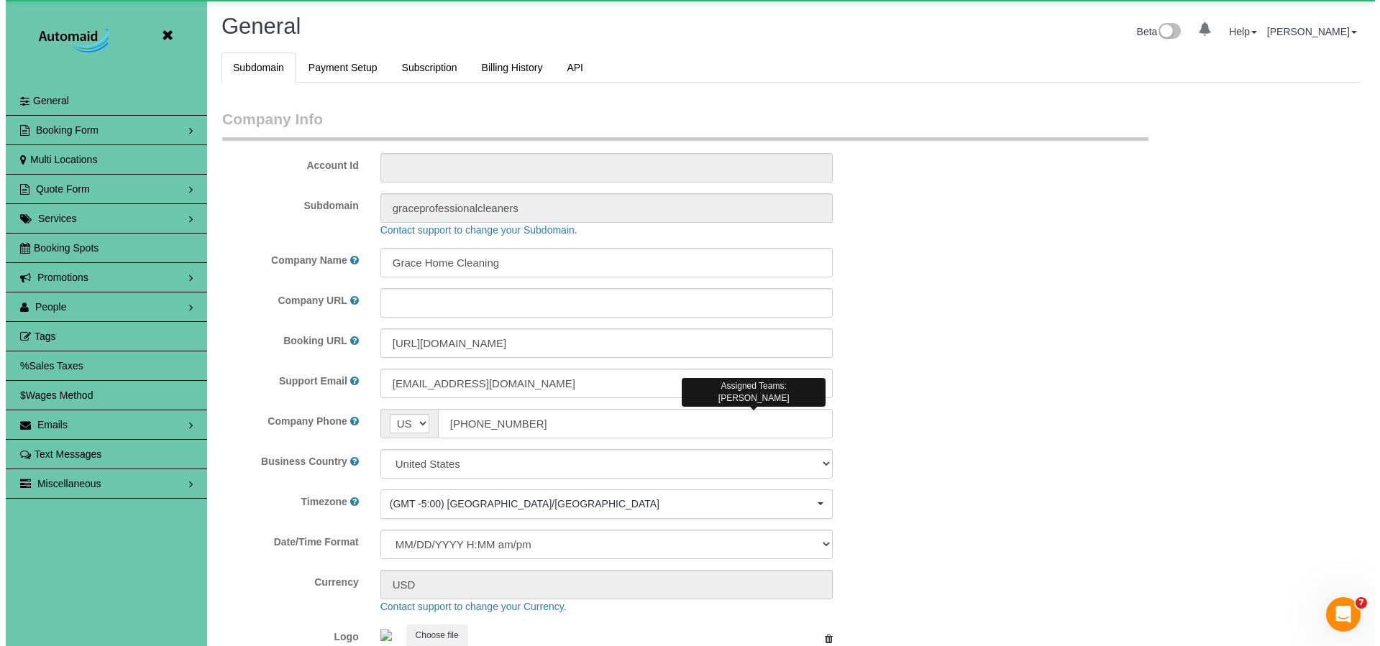
scroll to position [3042, 1369]
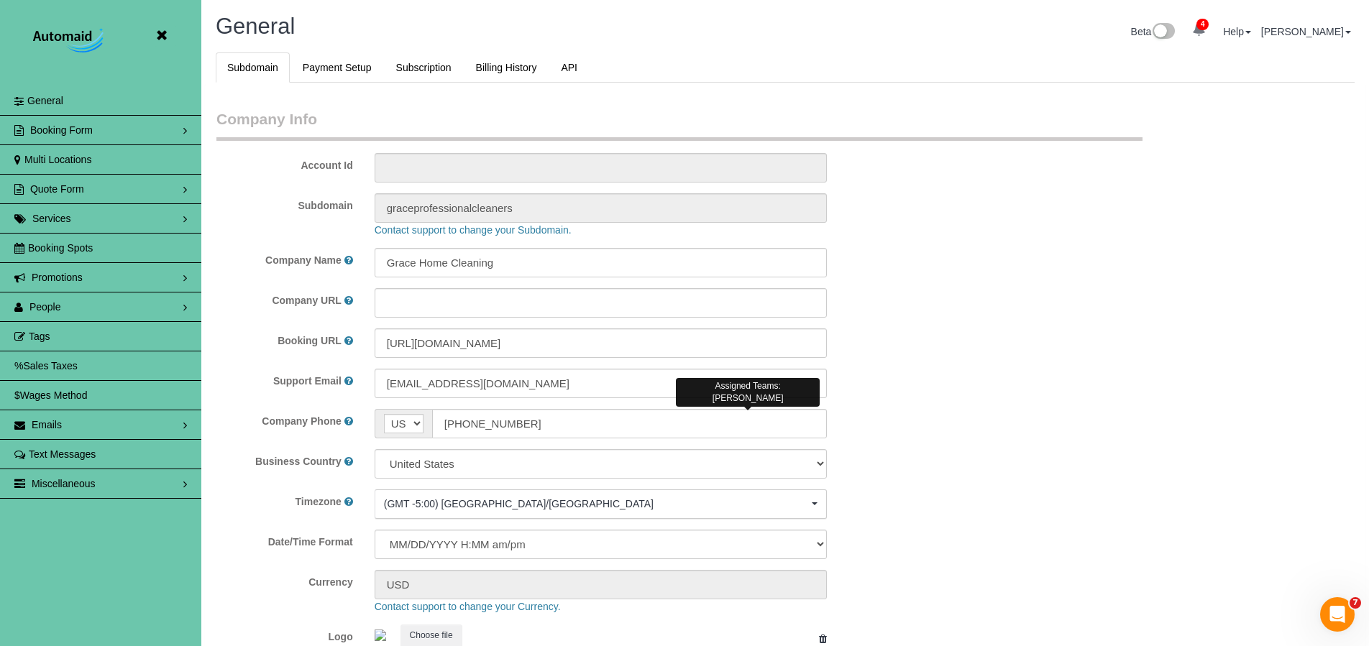
click at [59, 309] on span "People" at bounding box center [45, 307] width 32 height 12
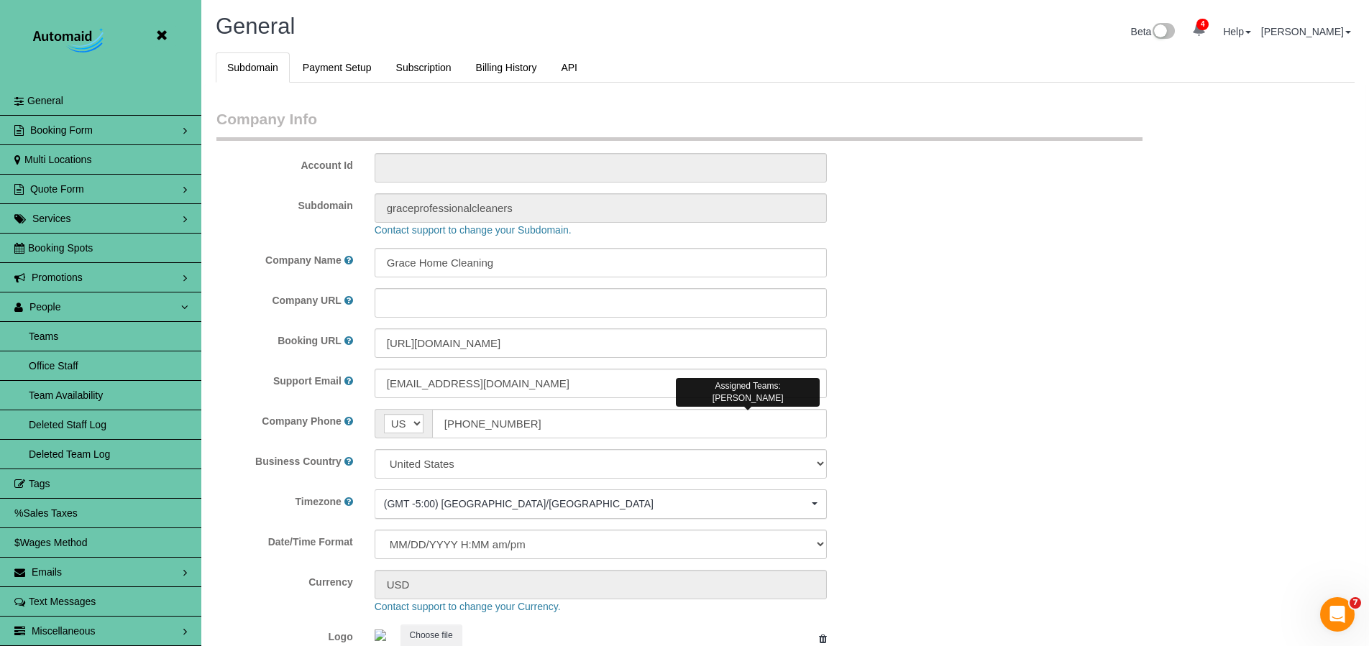
click at [50, 339] on link "Teams" at bounding box center [100, 336] width 201 height 29
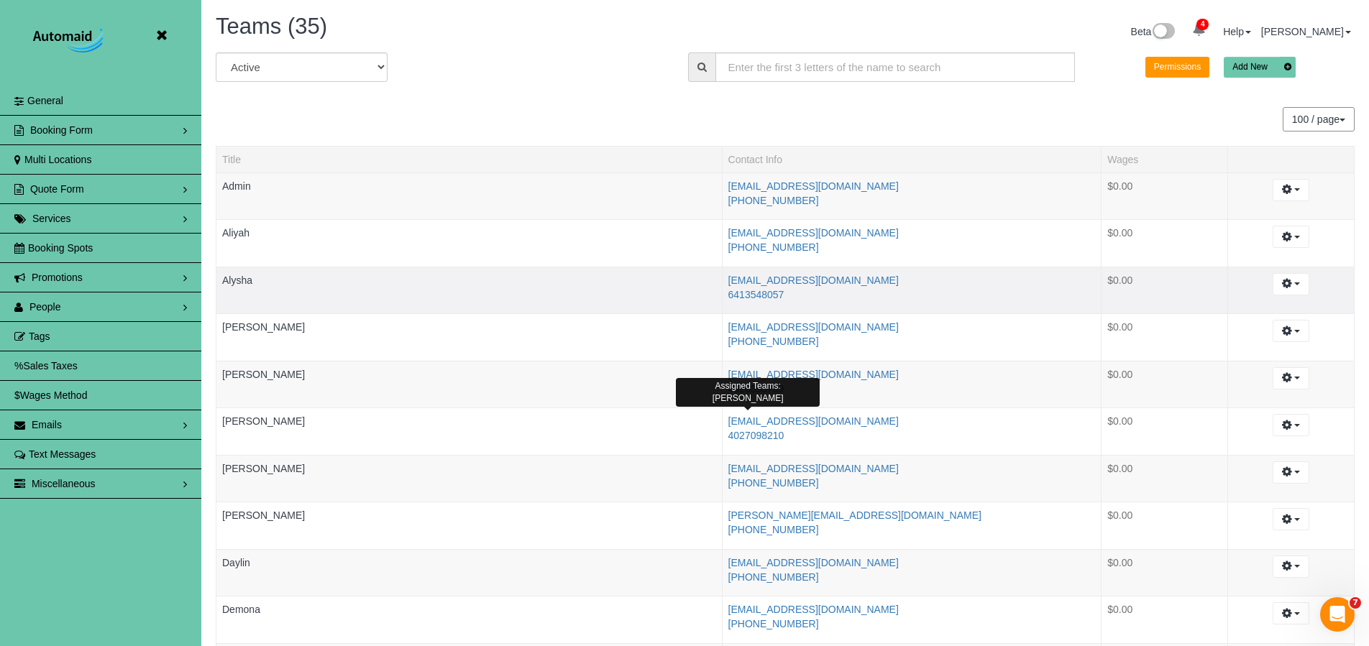
scroll to position [1925, 1369]
click at [238, 466] on link "[PERSON_NAME]" at bounding box center [263, 469] width 83 height 12
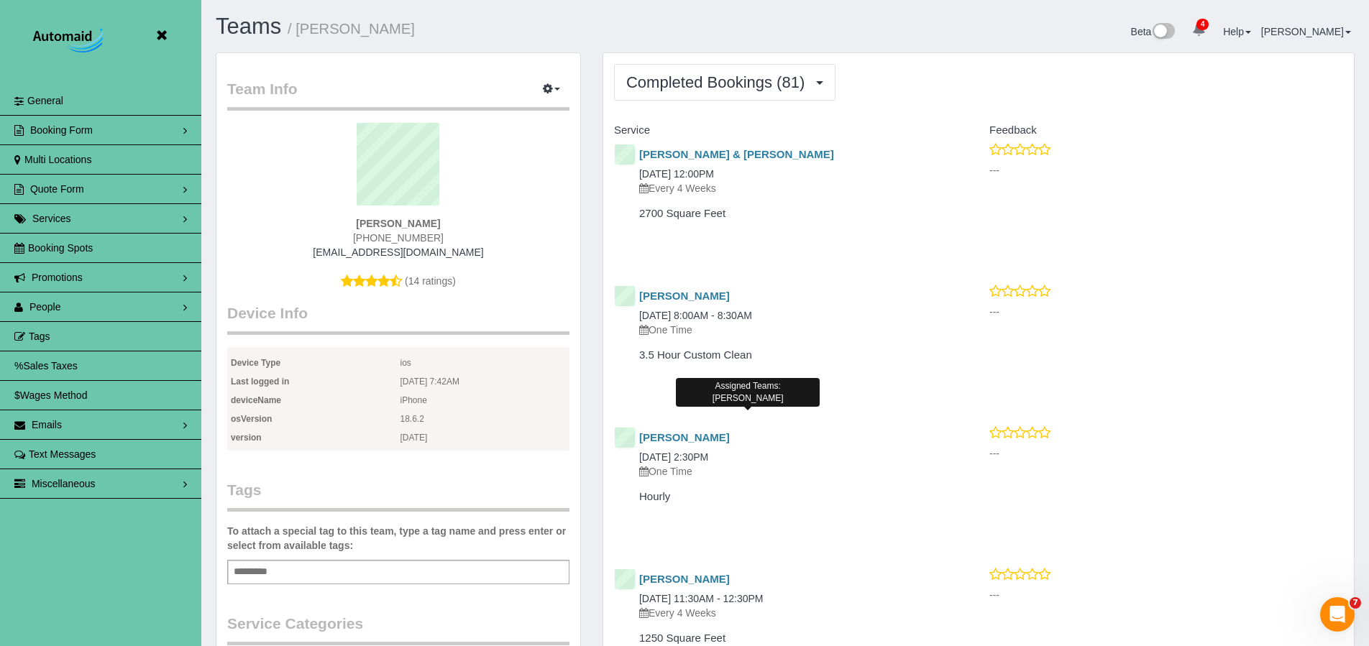
click at [163, 39] on icon at bounding box center [161, 36] width 18 height 18
click at [205, 39] on div "Teams / [PERSON_NAME] Beta 4 Your Notifications You have 0 alerts × You have 2 …" at bounding box center [785, 33] width 1161 height 38
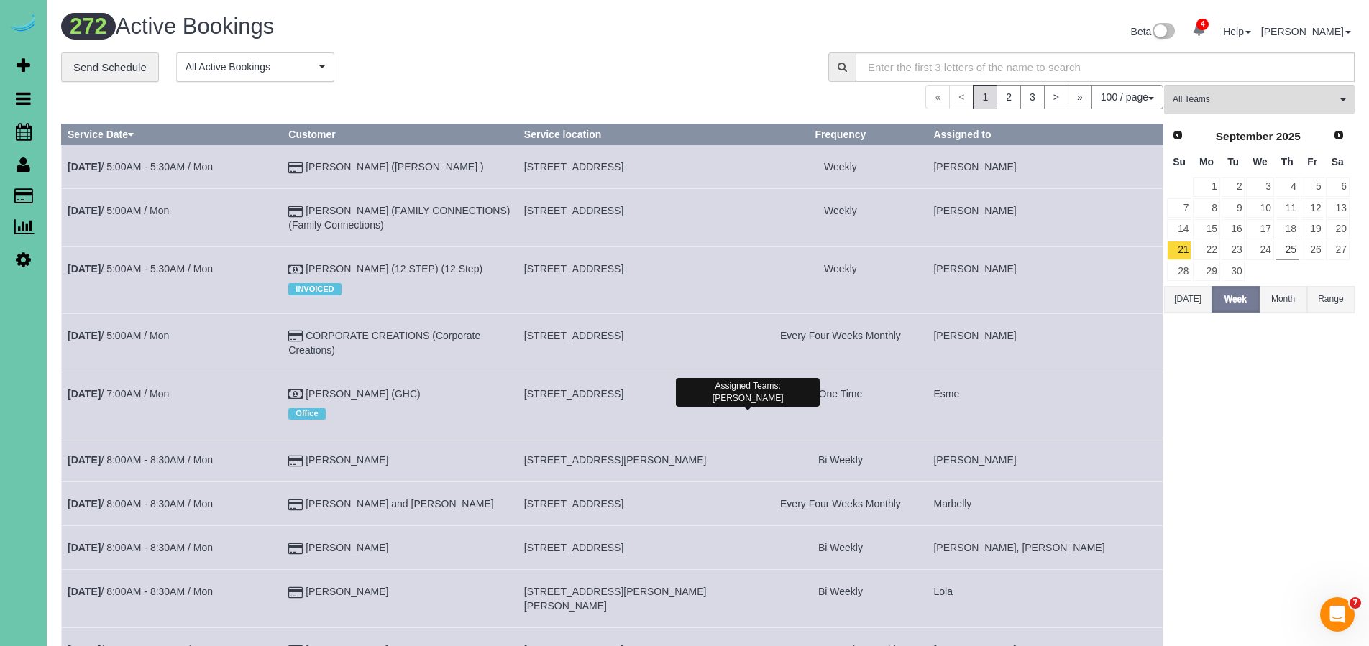
scroll to position [4906, 1369]
click at [70, 132] on span "Scheduler" at bounding box center [137, 131] width 180 height 33
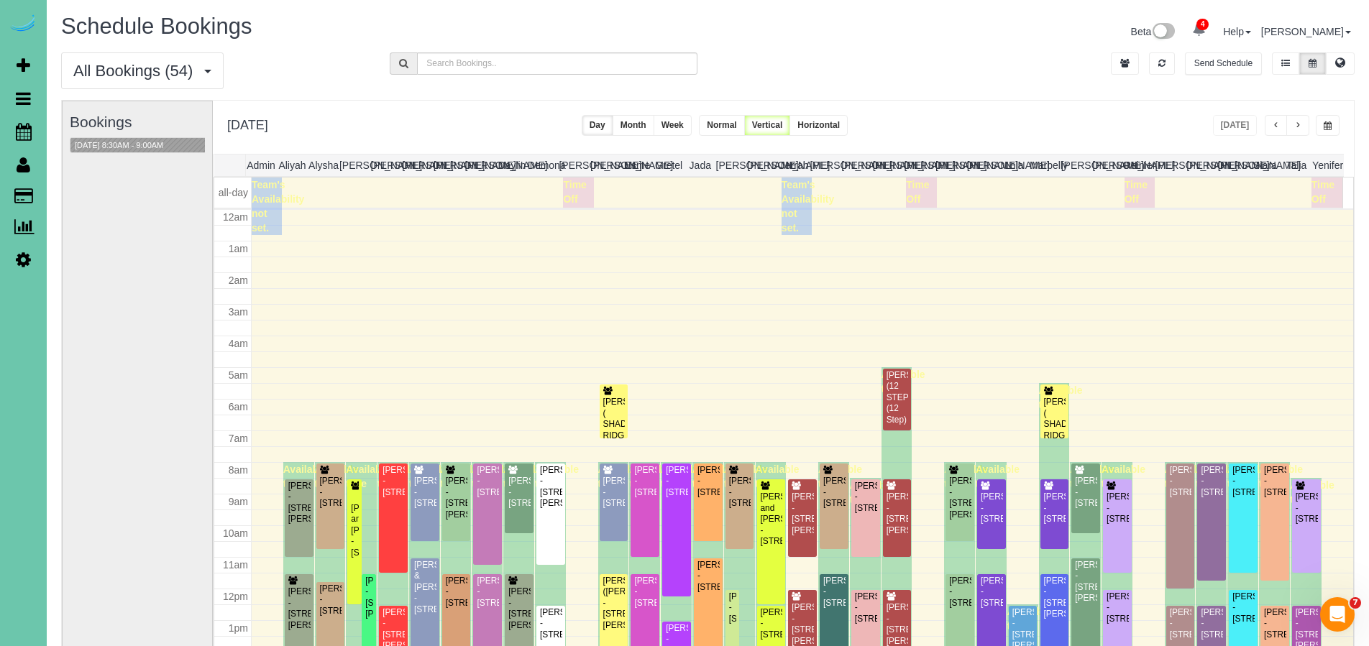
scroll to position [190, 0]
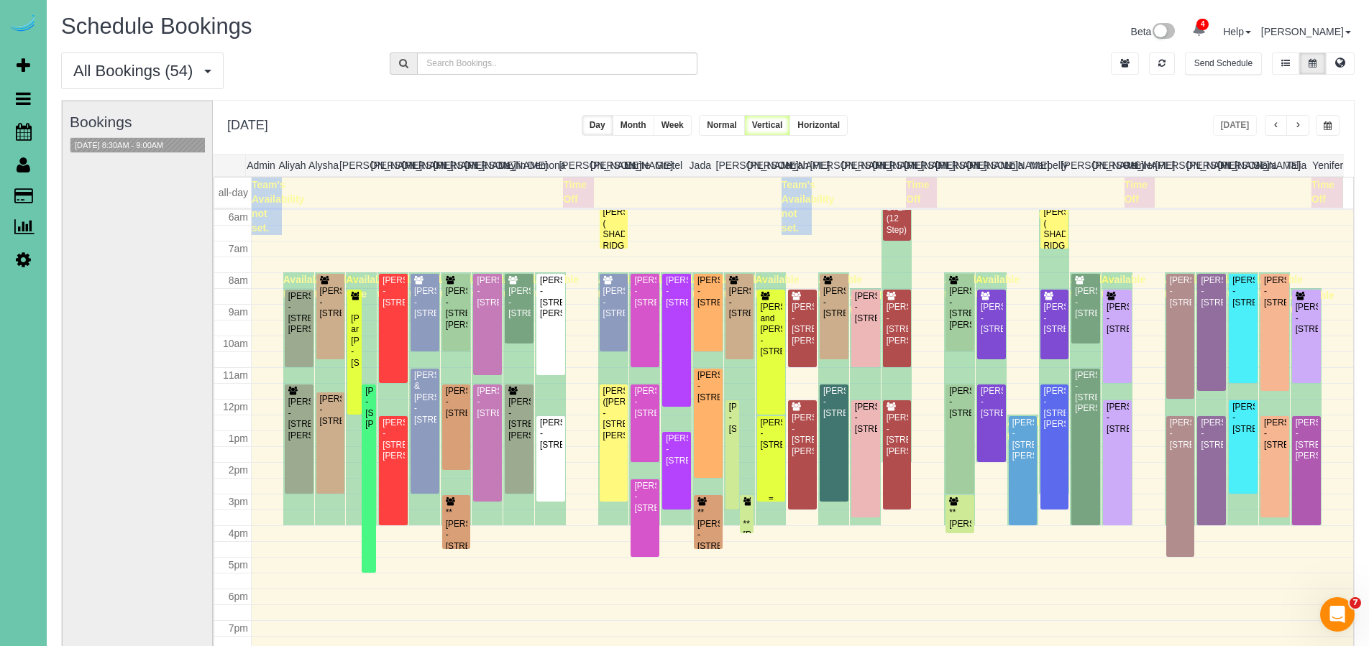
click at [765, 451] on div "[PERSON_NAME] - [STREET_ADDRESS]" at bounding box center [771, 434] width 23 height 33
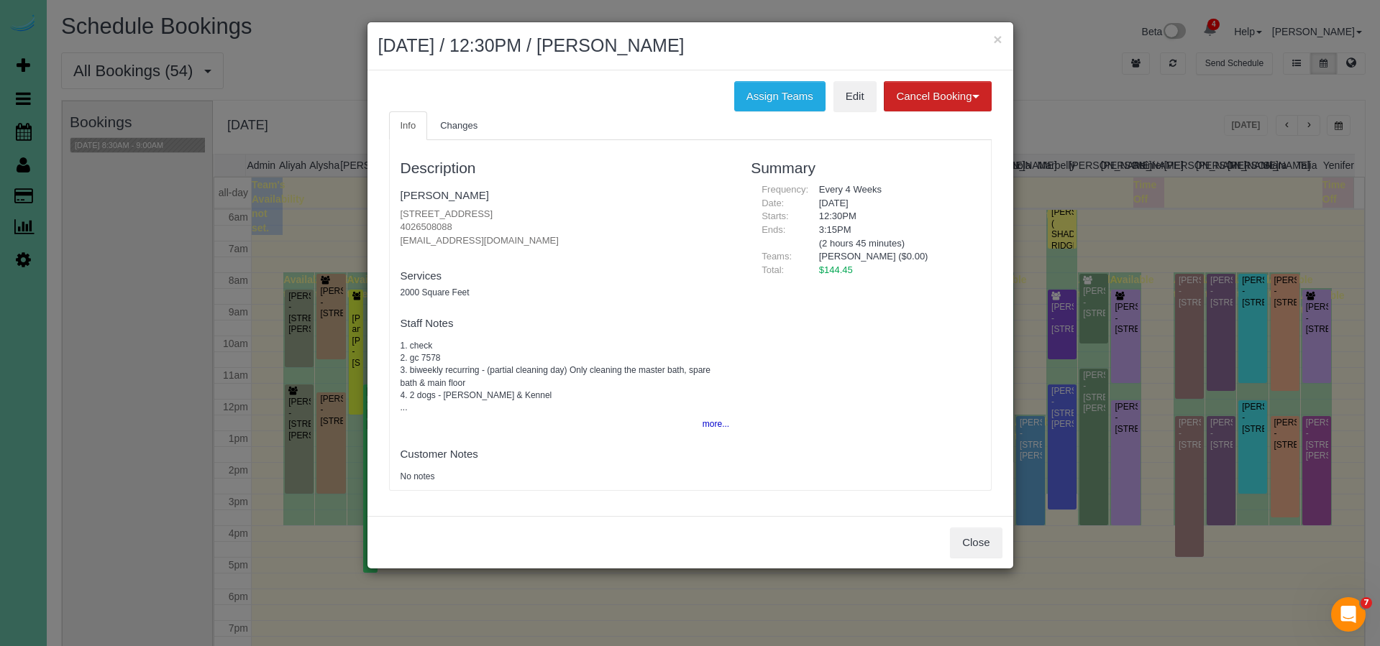
drag, startPoint x: 398, startPoint y: 223, endPoint x: 463, endPoint y: 227, distance: 64.8
click at [463, 227] on div "Description [PERSON_NAME] [STREET_ADDRESS] 4026508088 [EMAIL_ADDRESS][DOMAIN_NA…" at bounding box center [565, 315] width 351 height 336
click at [969, 537] on button "Close" at bounding box center [976, 543] width 52 height 30
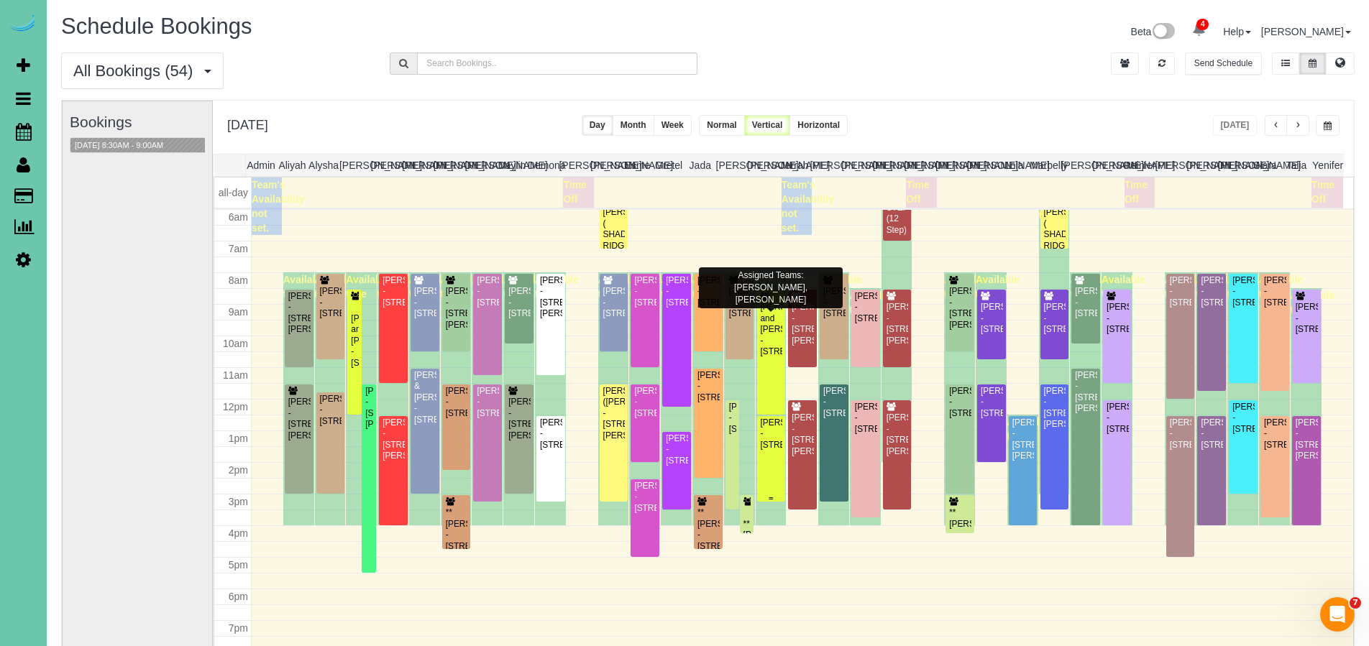
click at [764, 442] on div "[PERSON_NAME] - [STREET_ADDRESS]" at bounding box center [771, 434] width 23 height 33
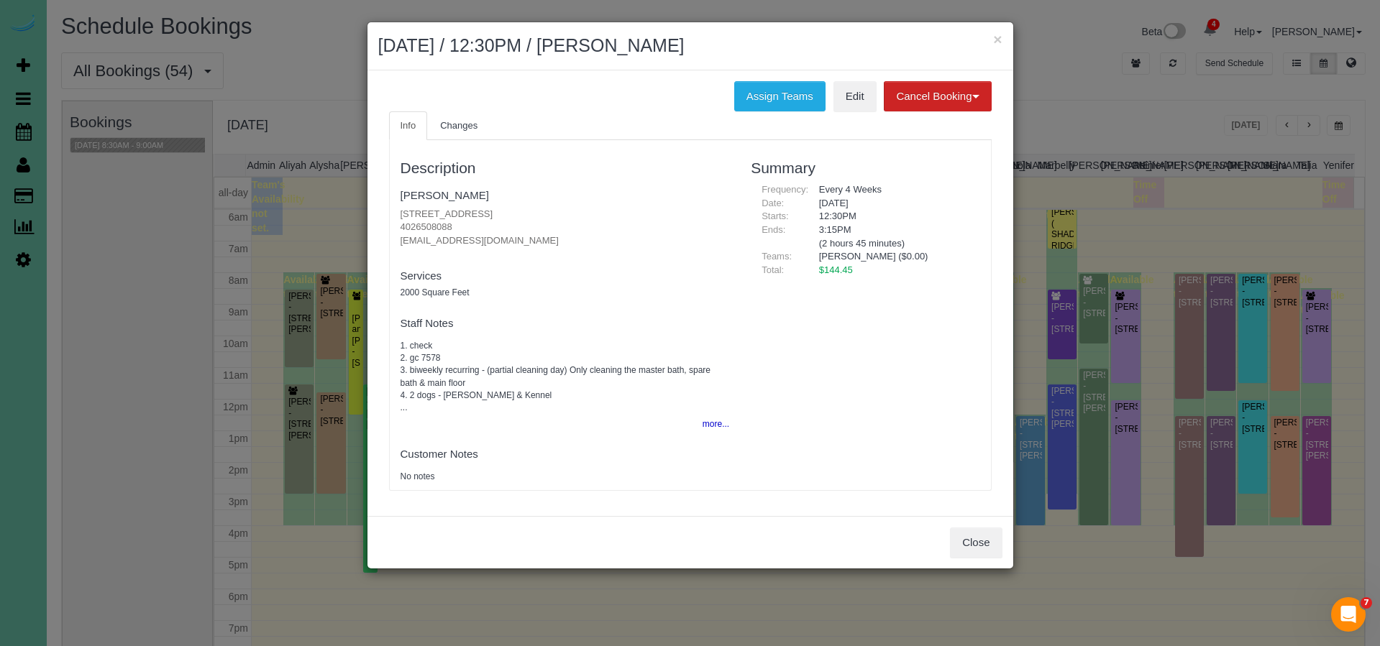
drag, startPoint x: 398, startPoint y: 222, endPoint x: 462, endPoint y: 223, distance: 64.0
click at [462, 223] on div "Description [PERSON_NAME] [STREET_ADDRESS] 4026508088 [EMAIL_ADDRESS][DOMAIN_NA…" at bounding box center [565, 315] width 351 height 336
copy p "4026508088"
click at [616, 290] on h5 "2000 Square Feet" at bounding box center [565, 292] width 329 height 9
click at [978, 543] on button "Close" at bounding box center [976, 543] width 52 height 30
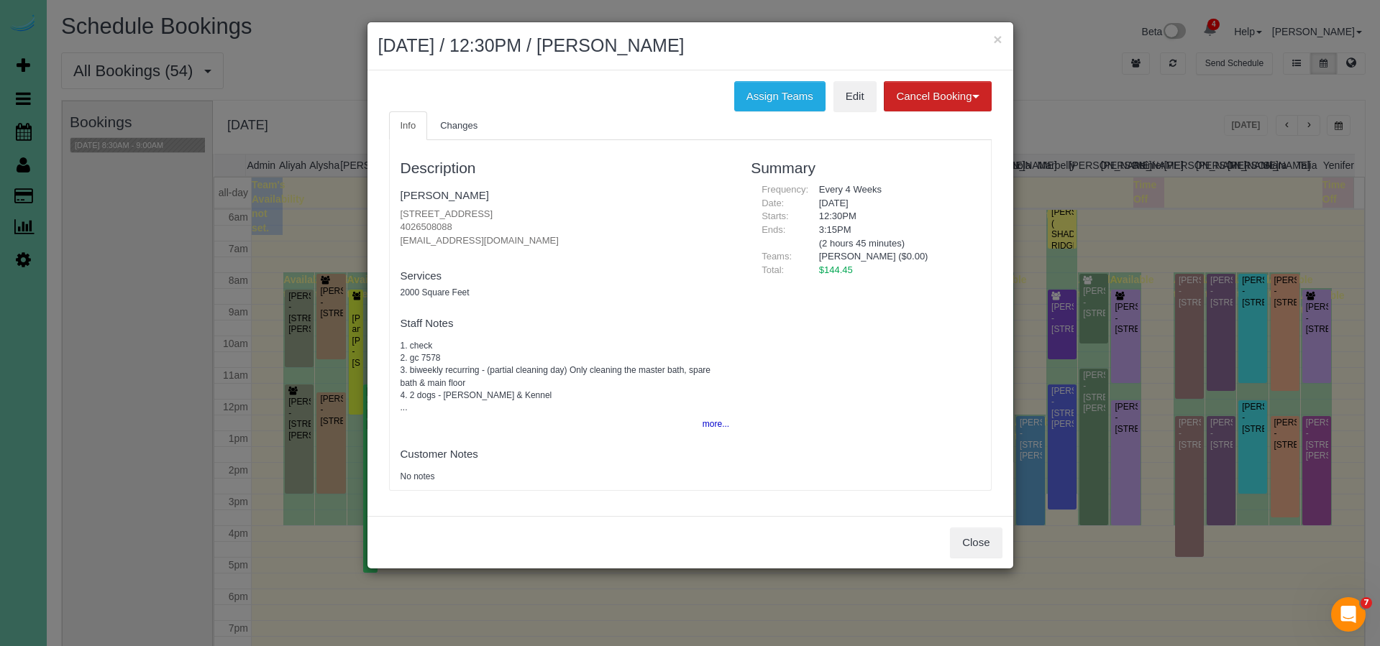
click at [978, 543] on div "× [DATE] / 12:30PM / [PERSON_NAME] Assign Teams Edit Cancel Booking Without Fee…" at bounding box center [690, 323] width 1380 height 646
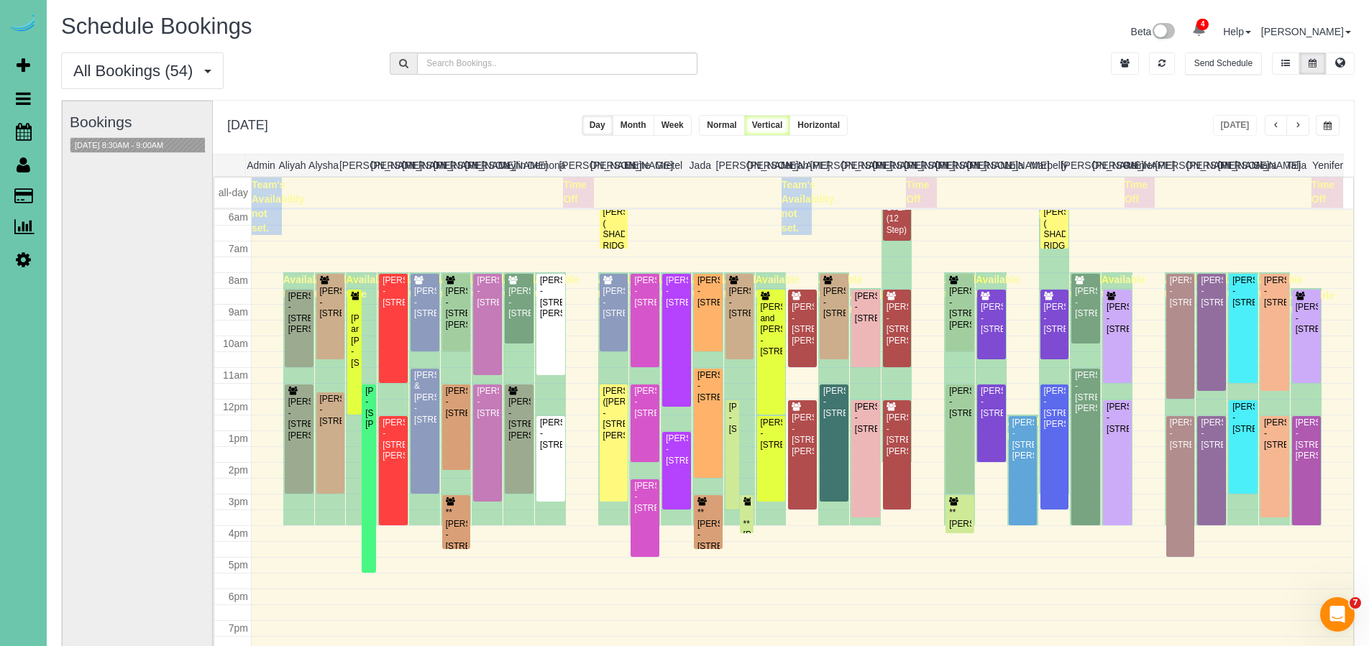
click at [952, 93] on div "All Bookings (54) All Bookings Unassigned Bookings Recurring Bookings New Custo…" at bounding box center [707, 75] width 1315 height 47
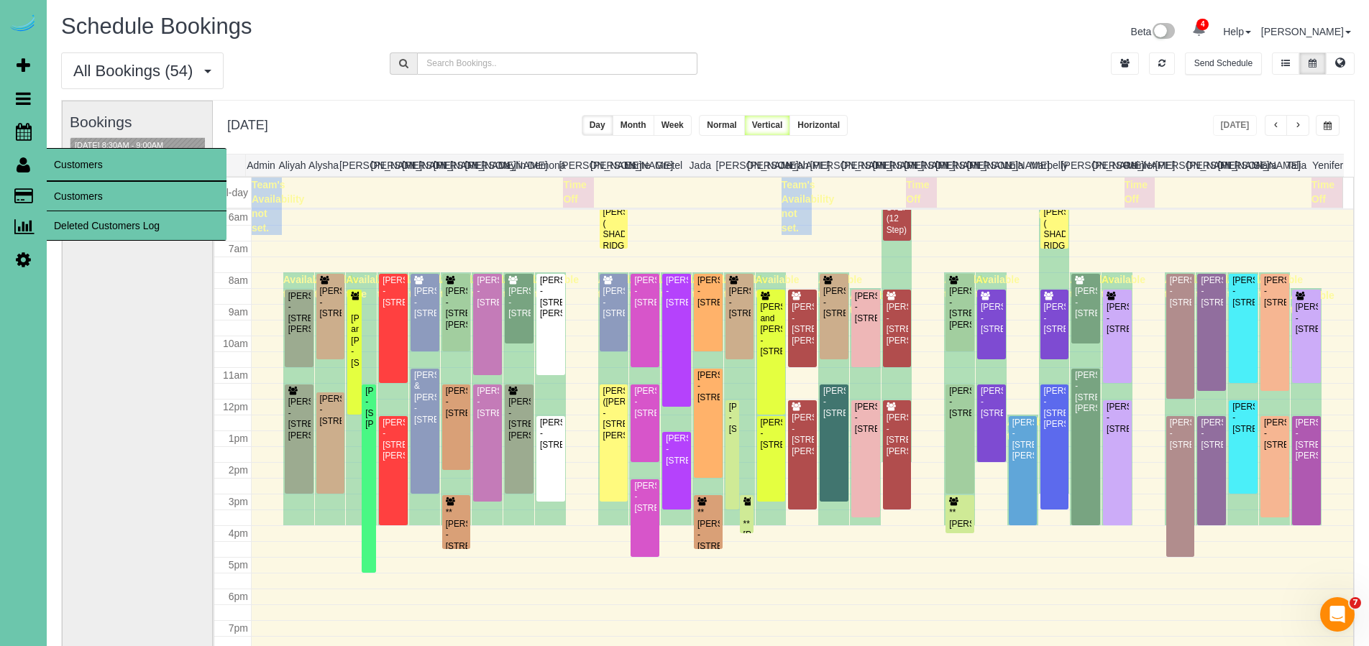
click at [81, 197] on link "Customers" at bounding box center [137, 196] width 180 height 29
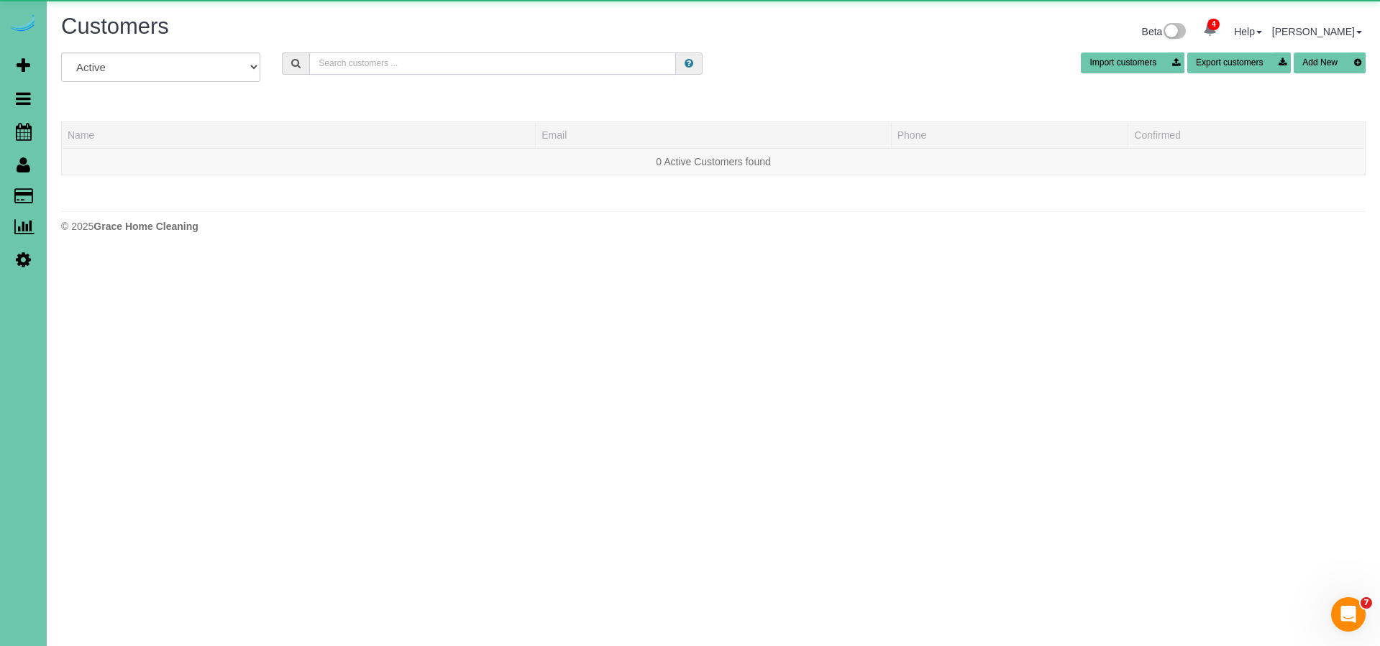
click at [428, 62] on input "text" at bounding box center [492, 63] width 367 height 22
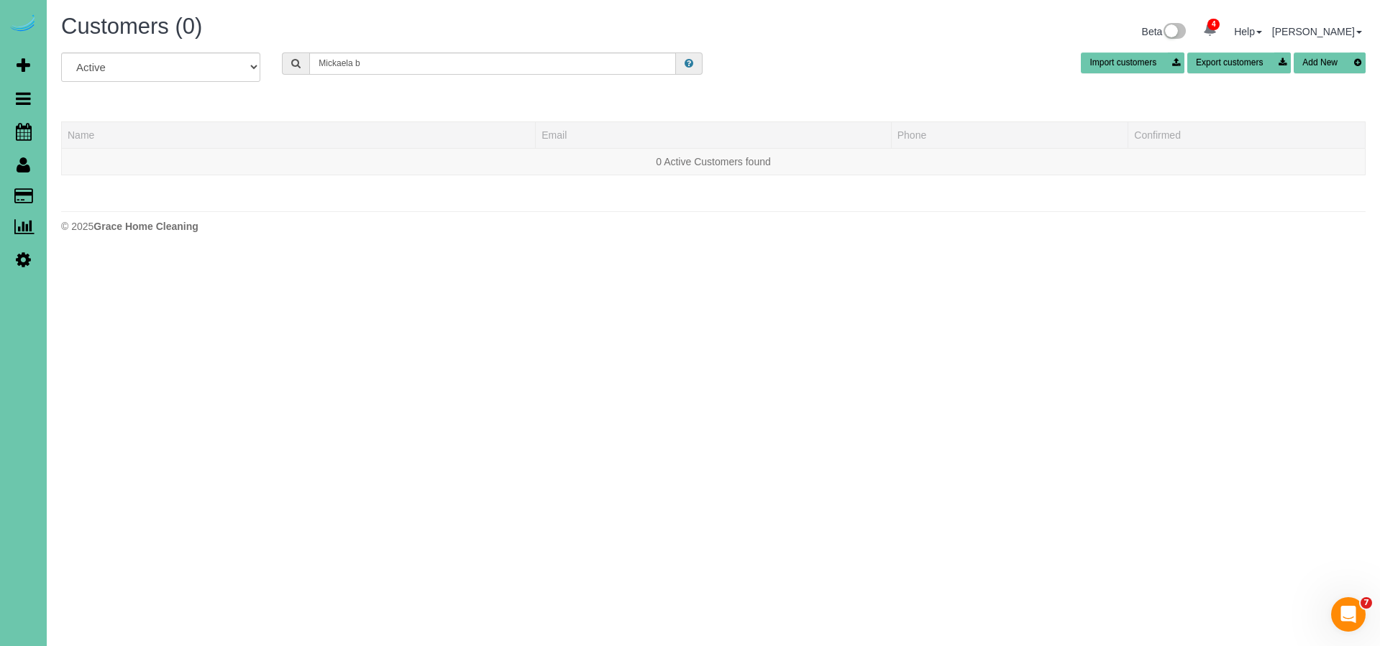
click at [114, 99] on div "All Active Archived Mickaela b Import customers Export customers Add New Name E…" at bounding box center [713, 120] width 1305 height 137
click at [379, 64] on input "Mickaela b" at bounding box center [492, 63] width 367 height 22
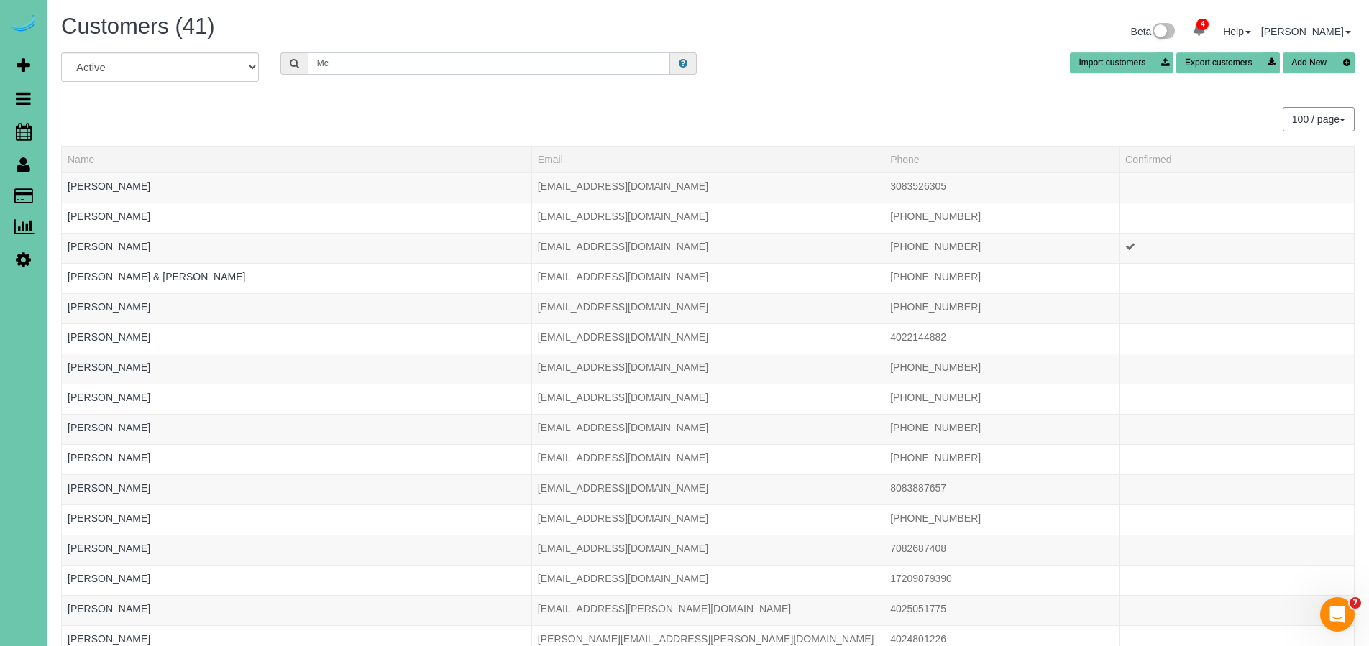
type input "M"
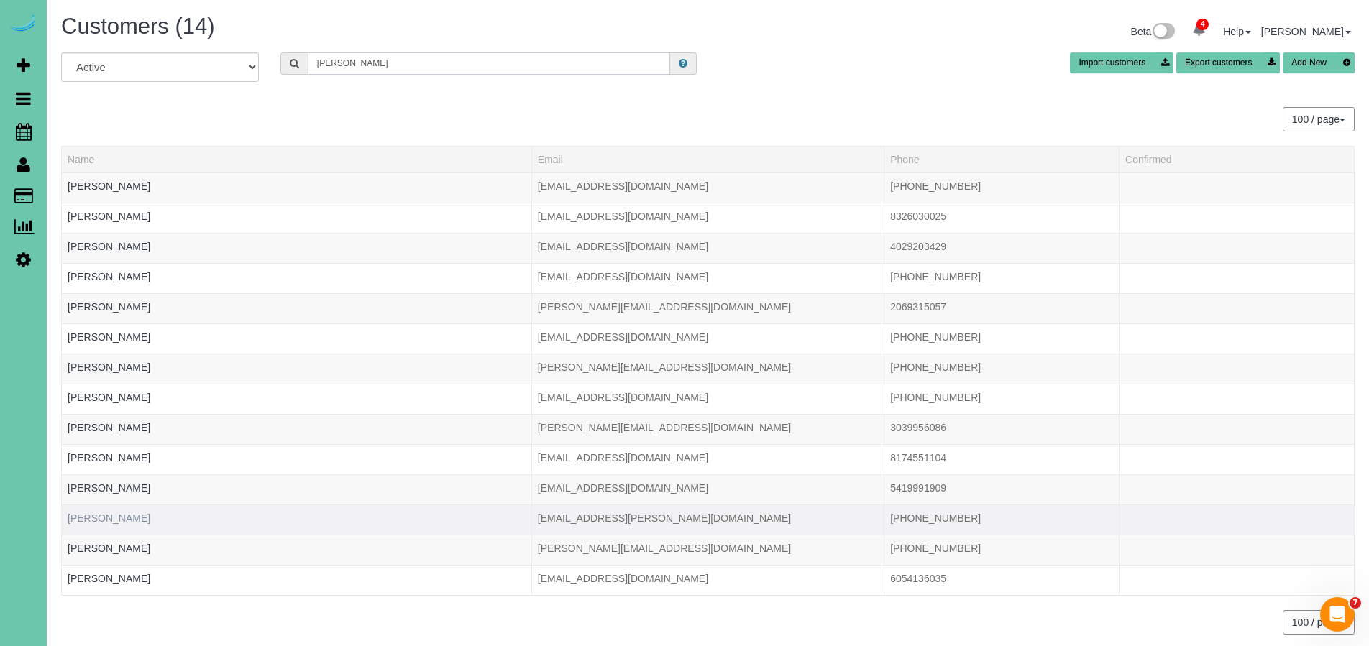
type input "[PERSON_NAME]"
click at [115, 520] on link "[PERSON_NAME]" at bounding box center [109, 519] width 83 height 12
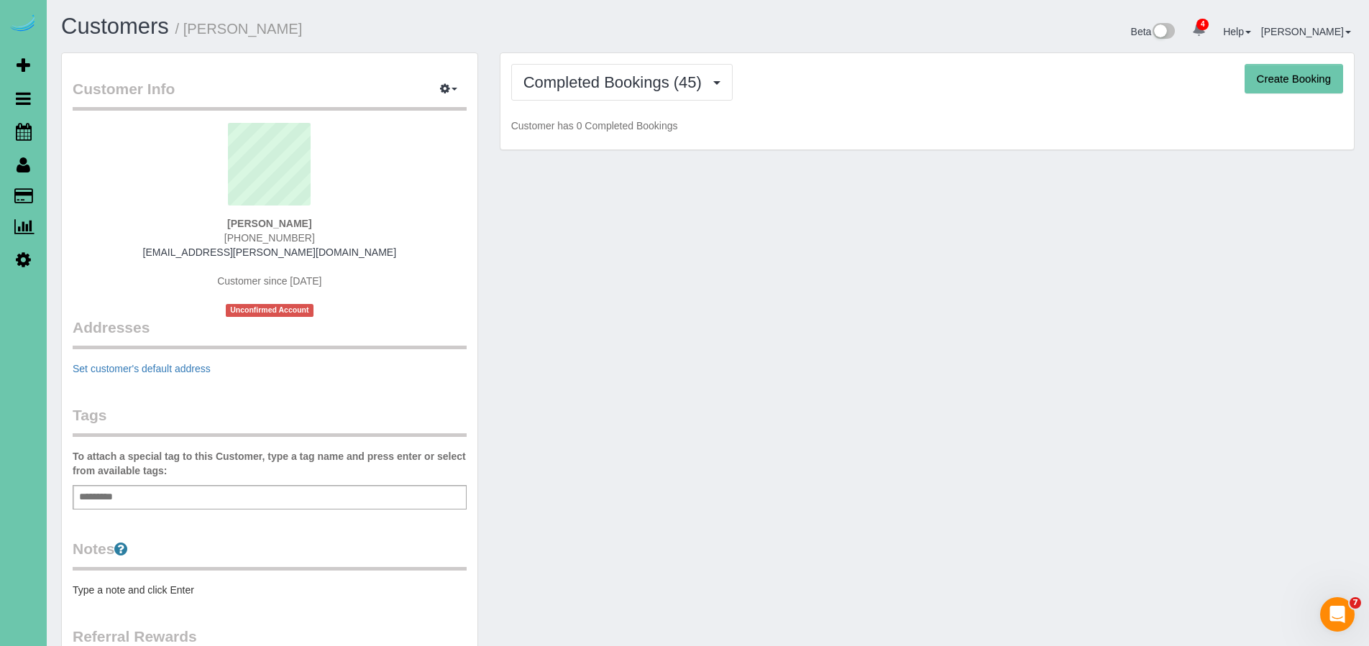
scroll to position [3, 0]
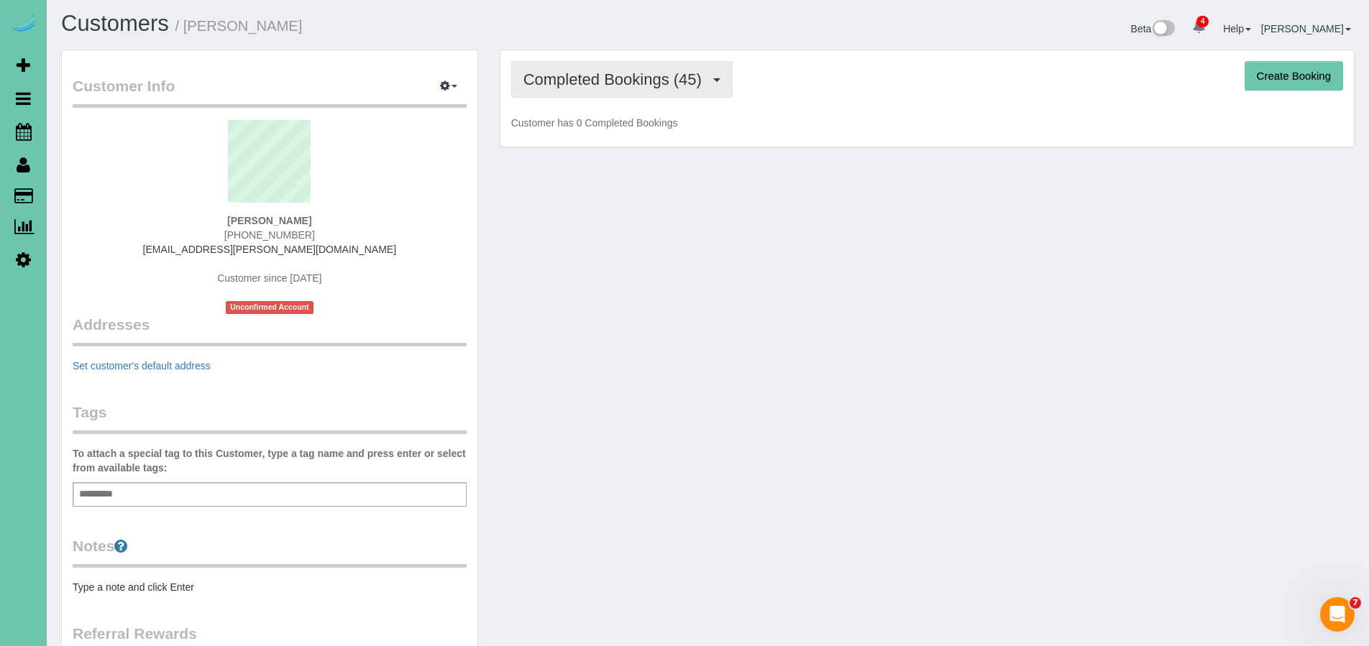
click at [591, 87] on span "Completed Bookings (45)" at bounding box center [617, 79] width 186 height 18
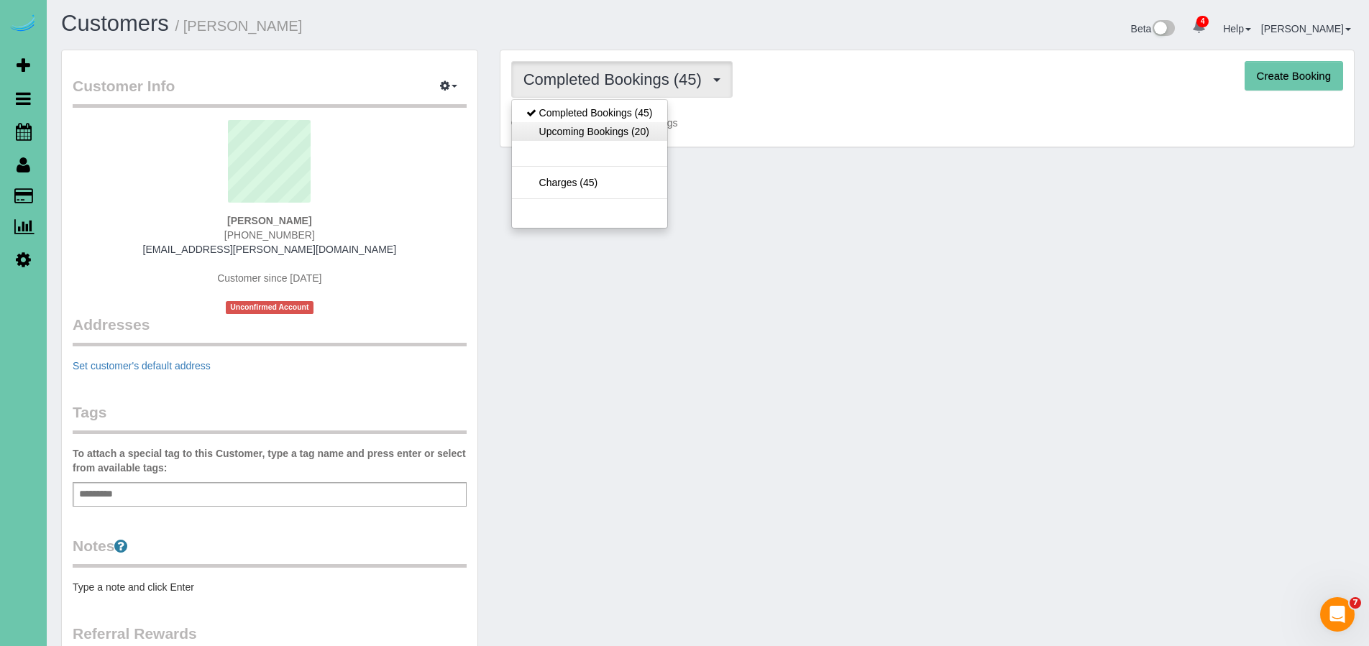
click at [575, 129] on link "Upcoming Bookings (20)" at bounding box center [589, 131] width 155 height 19
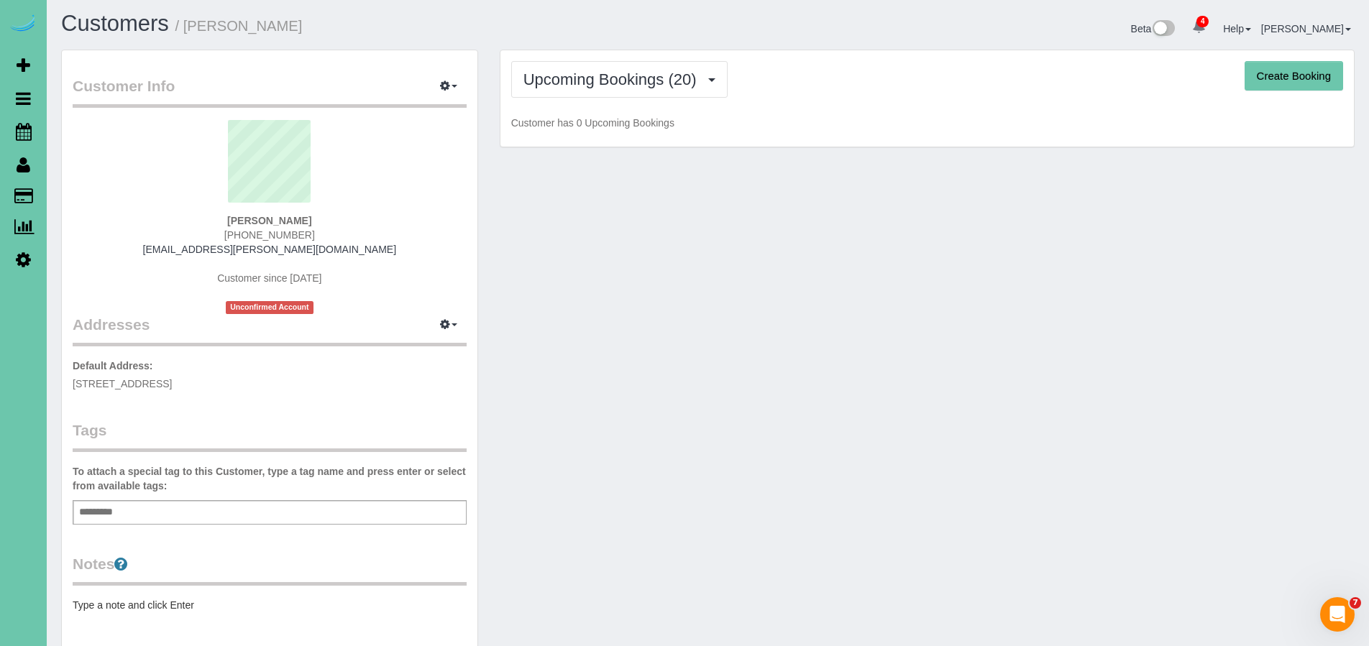
scroll to position [6, 0]
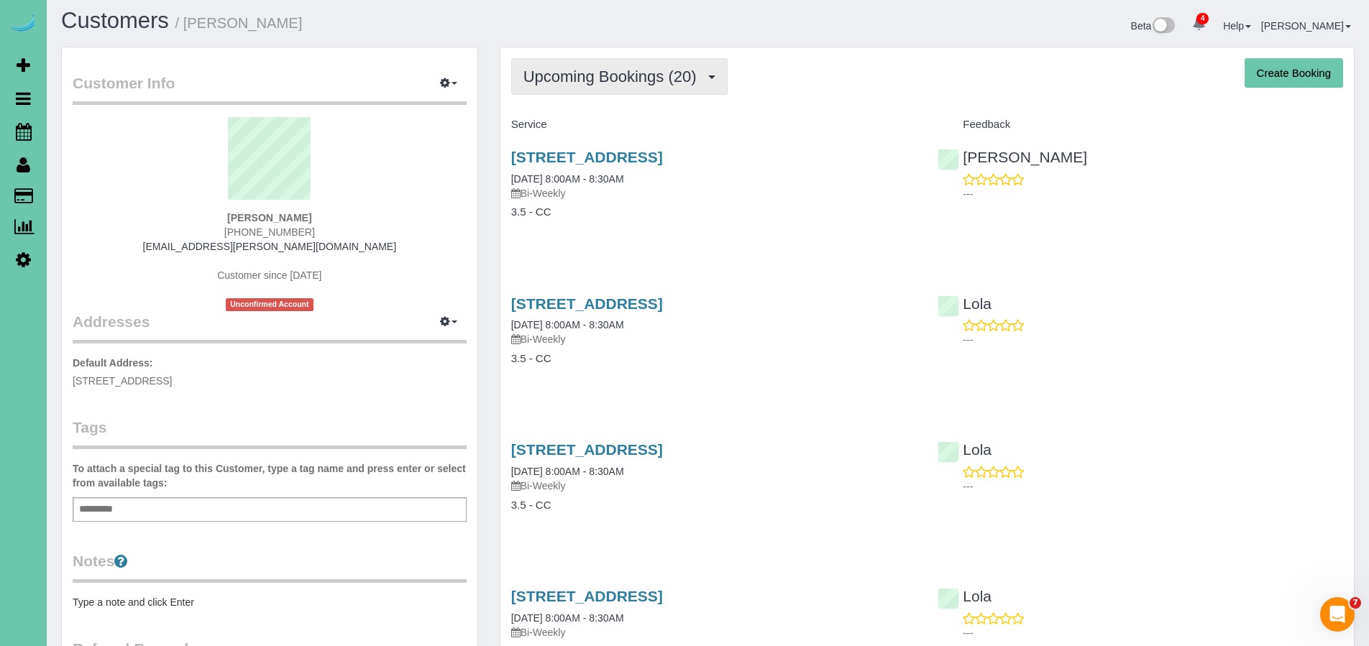
click at [600, 76] on span "Upcoming Bookings (20)" at bounding box center [614, 77] width 181 height 18
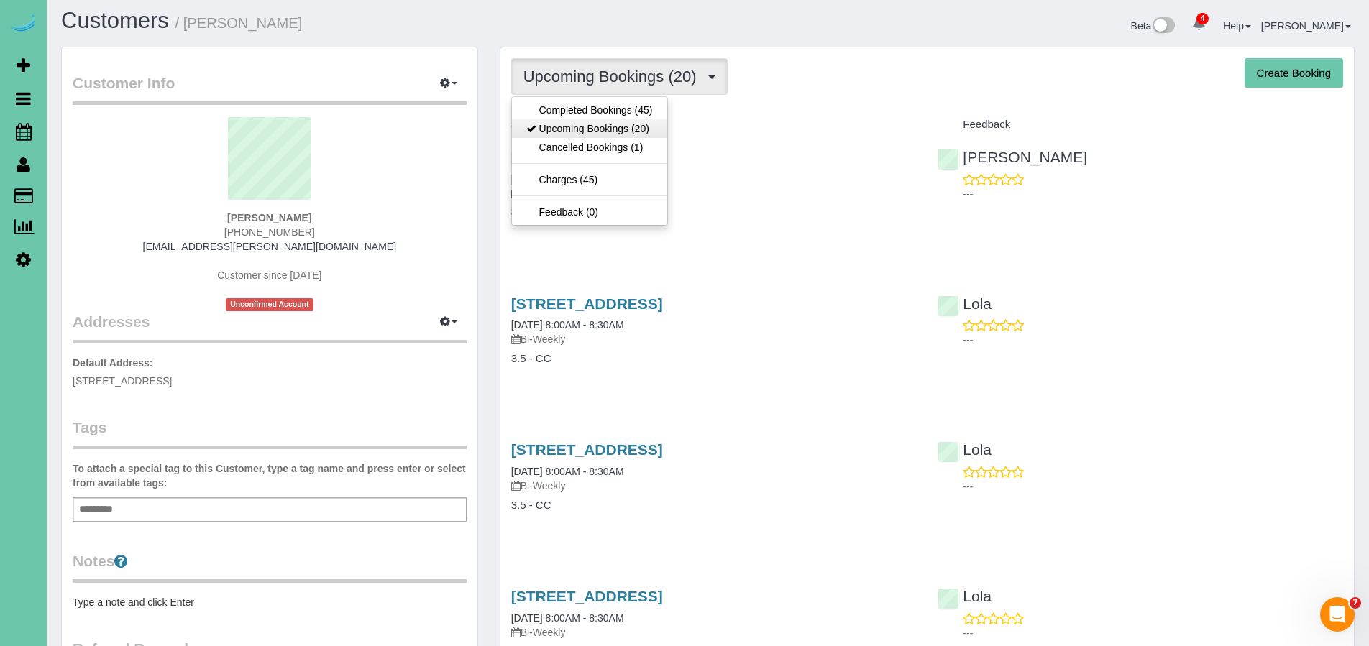
click at [604, 127] on link "Upcoming Bookings (20)" at bounding box center [589, 128] width 155 height 19
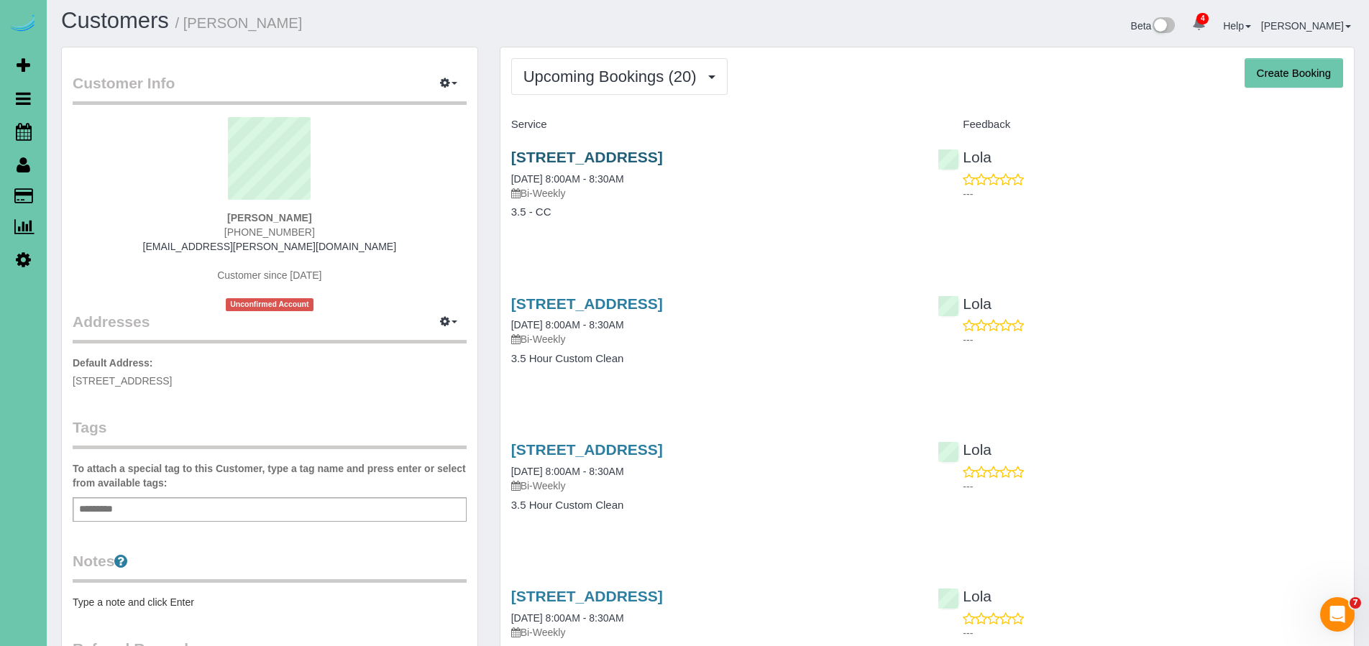
click at [663, 157] on link "[STREET_ADDRESS]" at bounding box center [587, 157] width 152 height 17
click at [74, 133] on span "Scheduler" at bounding box center [137, 131] width 180 height 33
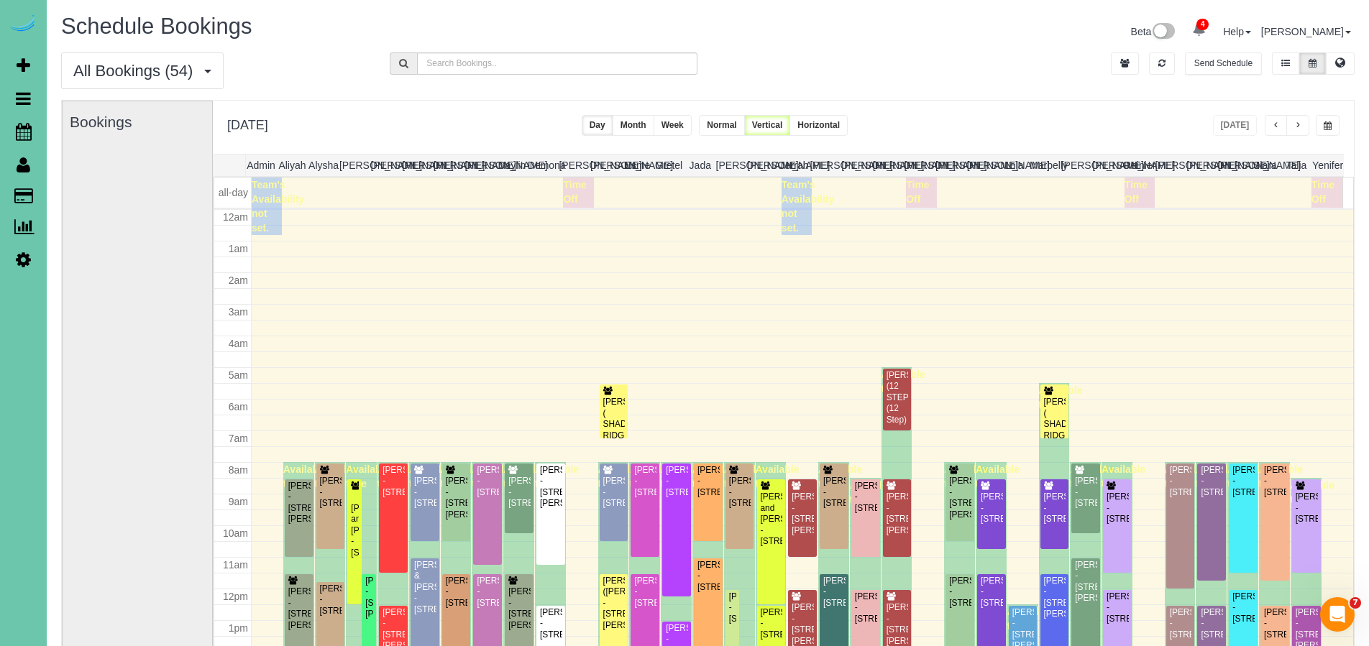
scroll to position [190, 0]
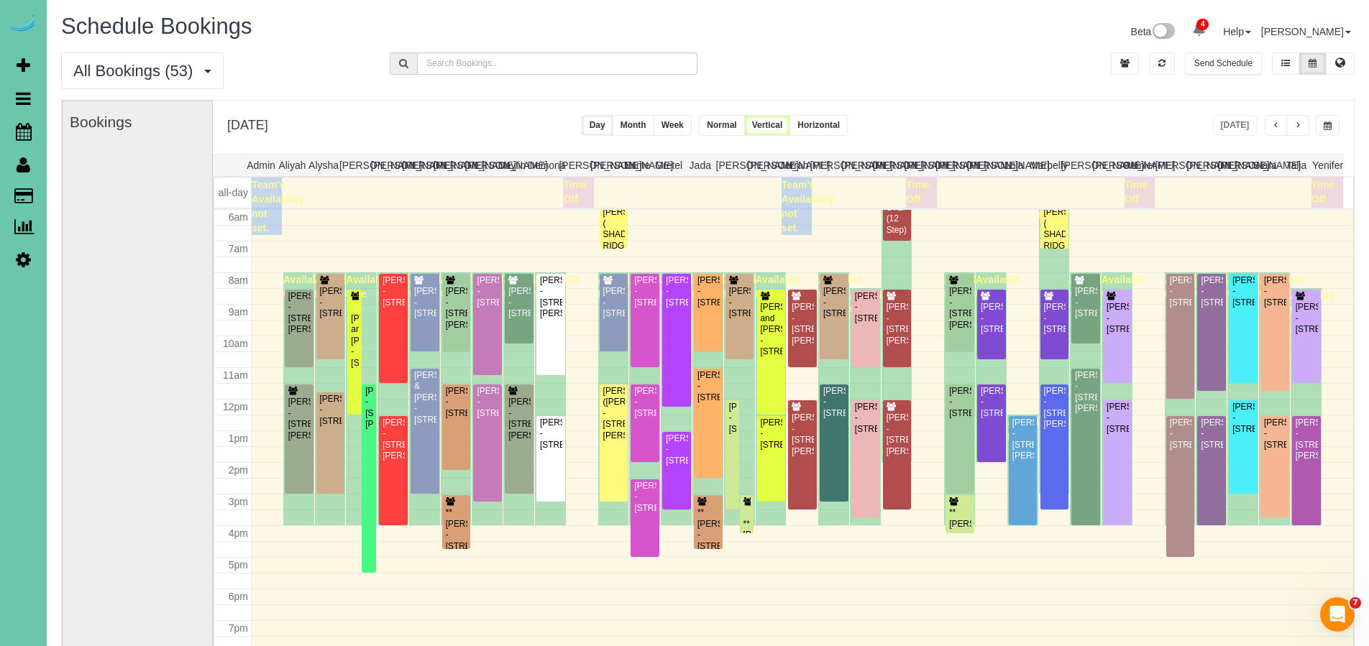
click at [317, 462] on div at bounding box center [330, 443] width 29 height 101
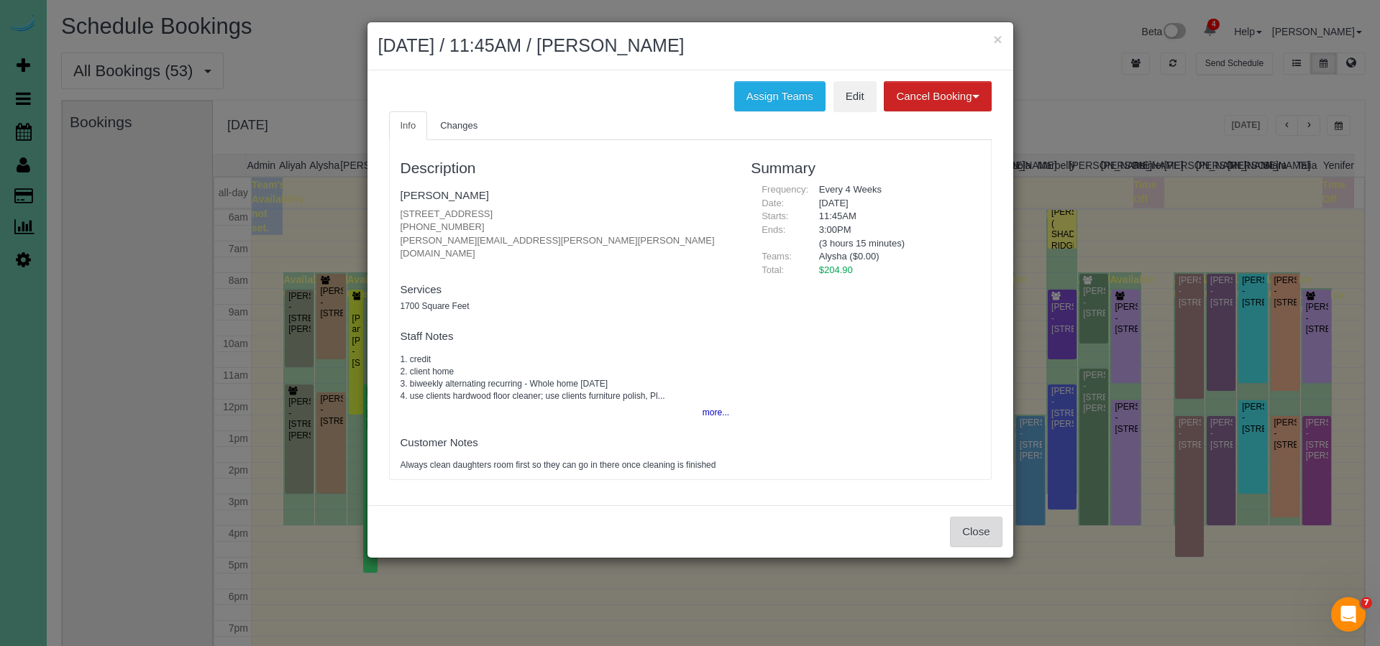
click at [991, 517] on button "Close" at bounding box center [976, 532] width 52 height 30
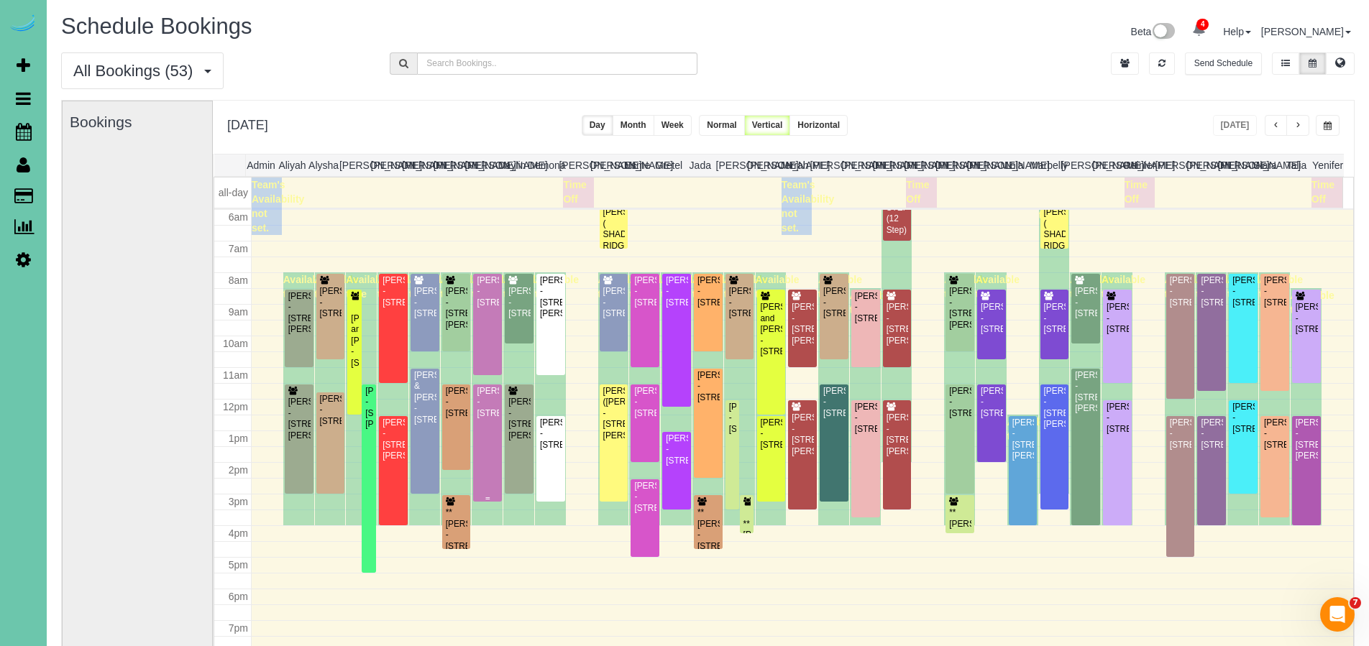
click at [482, 417] on div "[PERSON_NAME] - [STREET_ADDRESS]" at bounding box center [487, 402] width 23 height 33
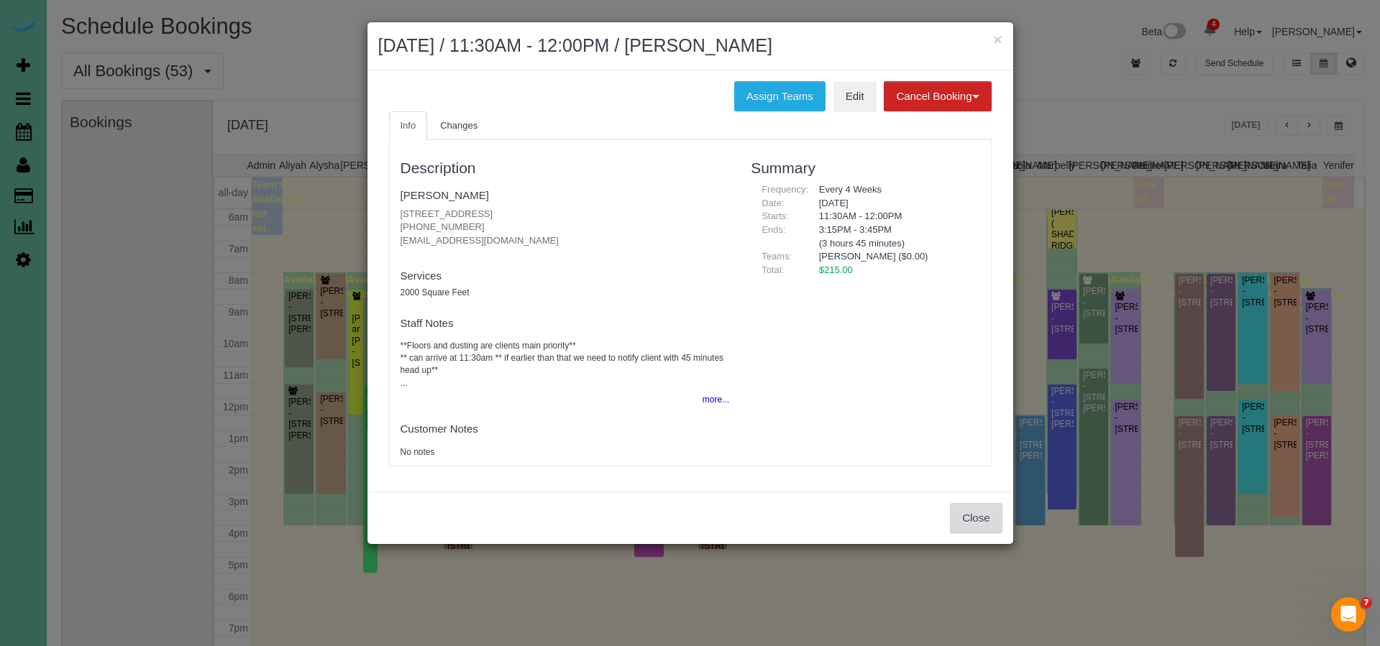
click at [967, 511] on button "Close" at bounding box center [976, 518] width 52 height 30
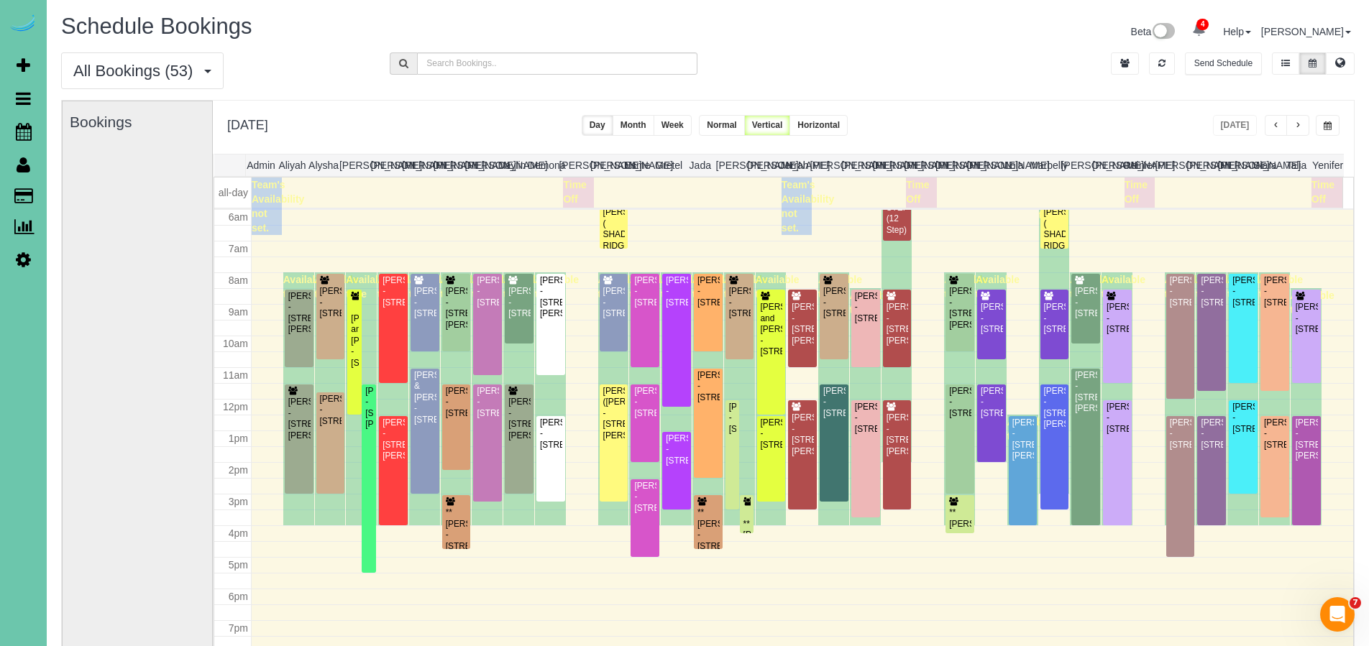
click at [257, 76] on div "All Bookings (53) All Bookings Unassigned Bookings Recurring Bookings New Custo…" at bounding box center [214, 70] width 329 height 37
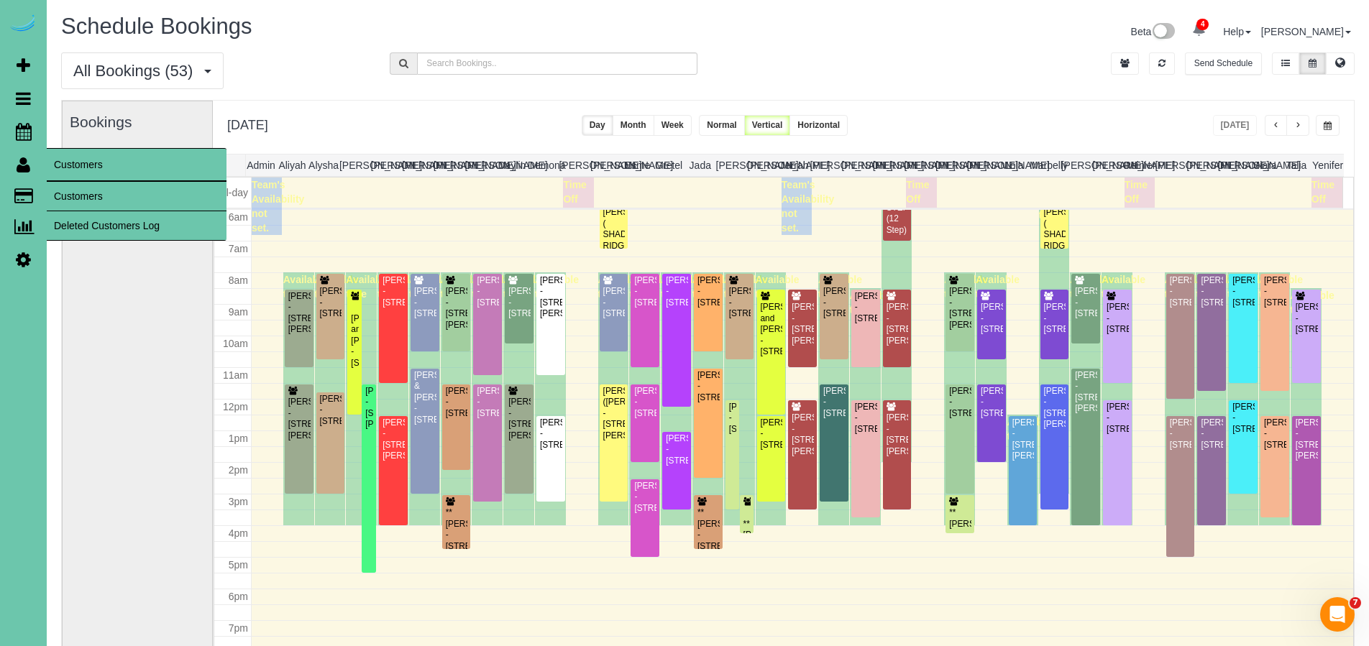
click at [68, 193] on link "Customers" at bounding box center [137, 196] width 180 height 29
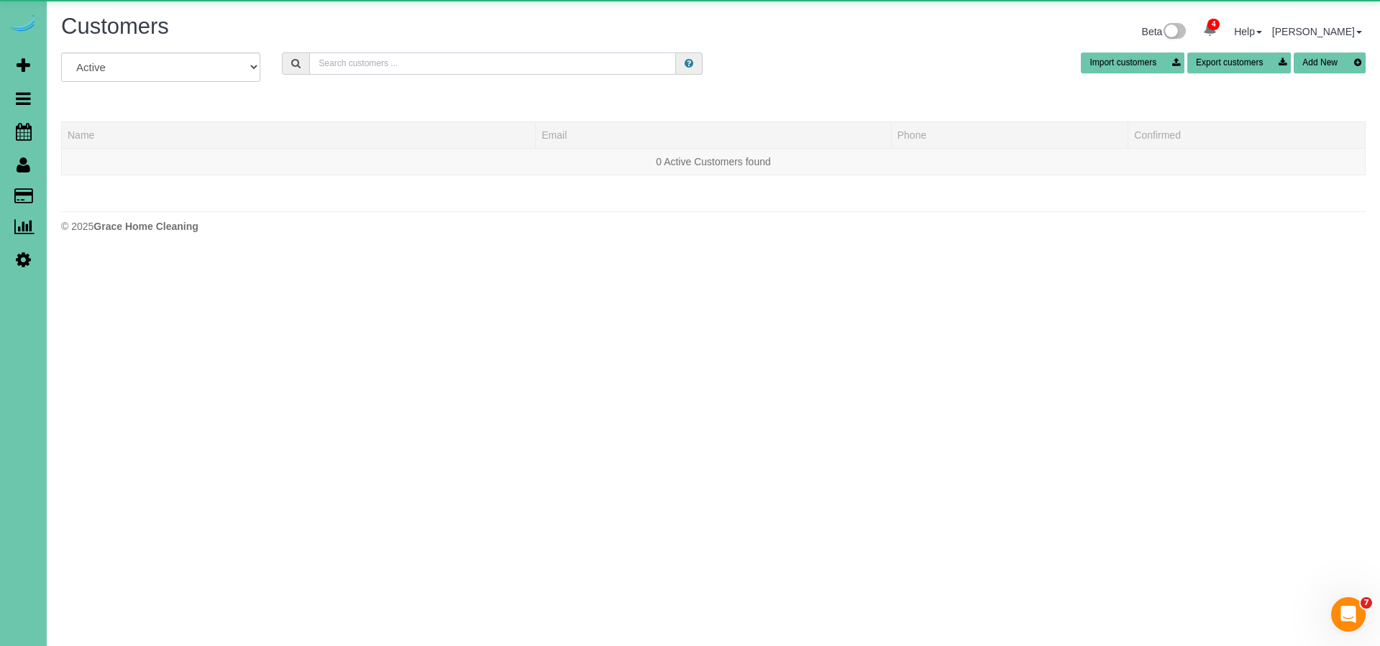
click at [435, 63] on input "text" at bounding box center [492, 63] width 367 height 22
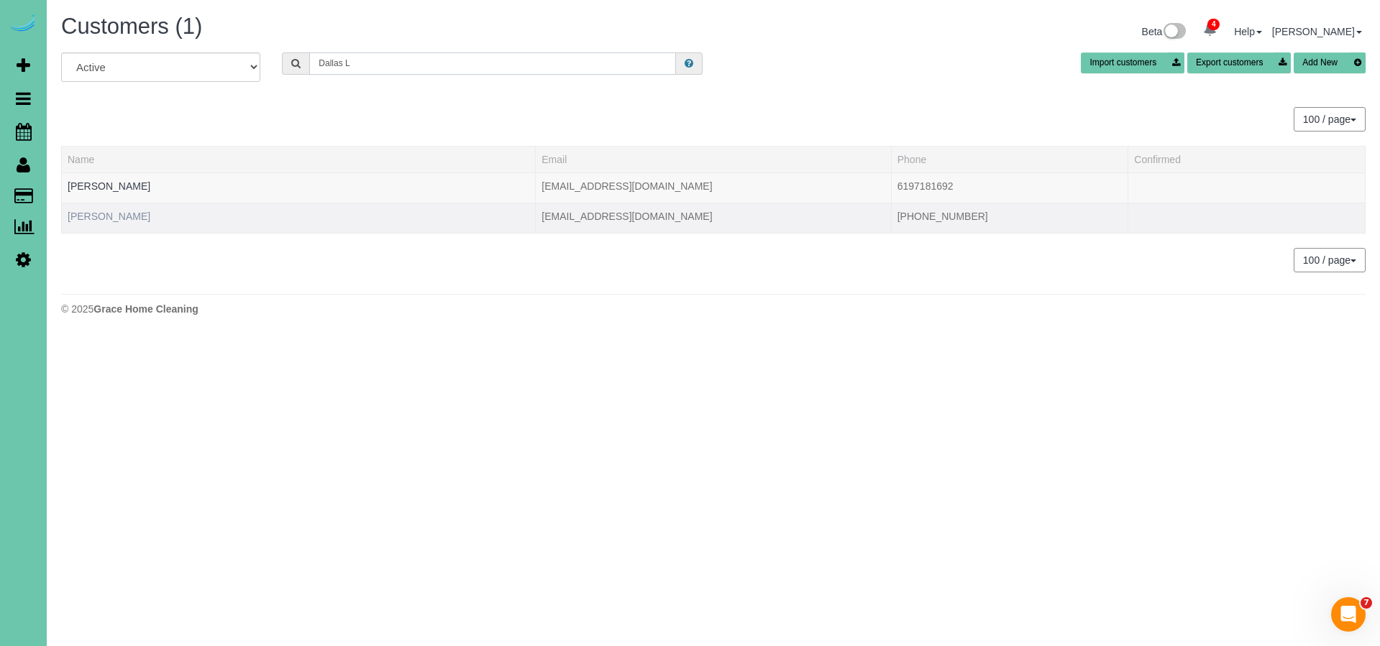
type input "Dallas L"
click at [100, 216] on link "[PERSON_NAME]" at bounding box center [109, 217] width 83 height 12
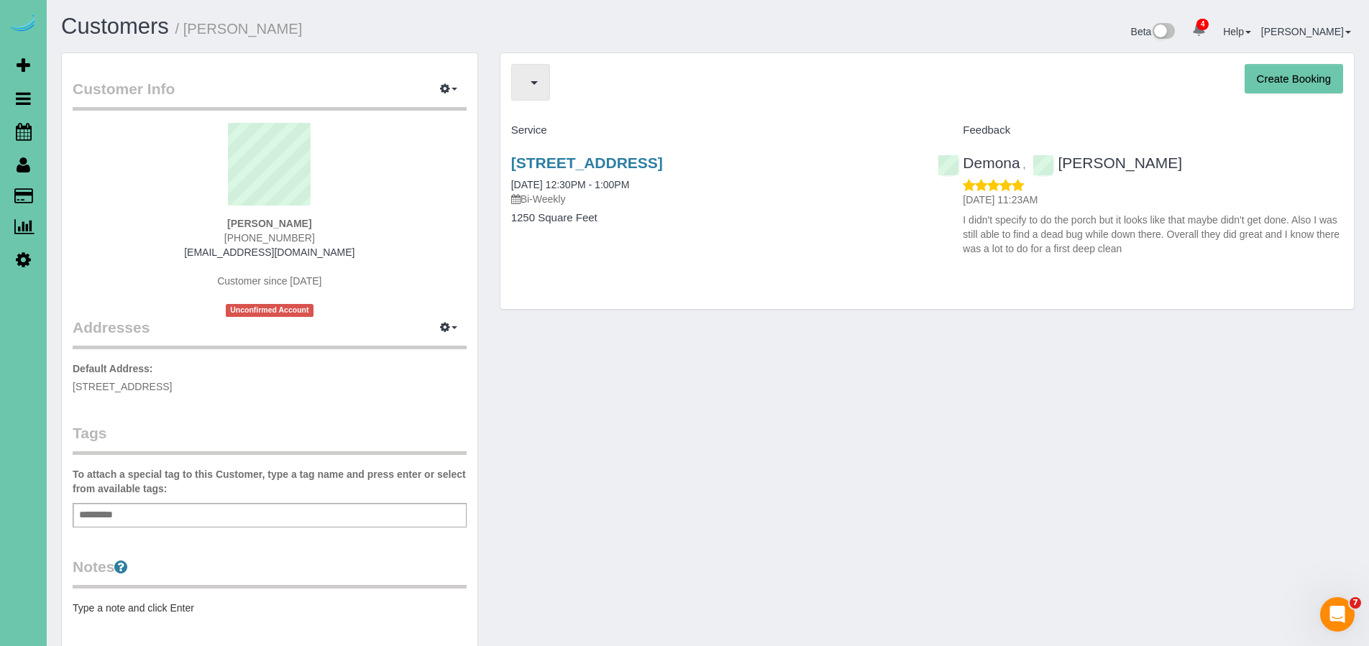
click at [537, 90] on button "button" at bounding box center [530, 82] width 39 height 37
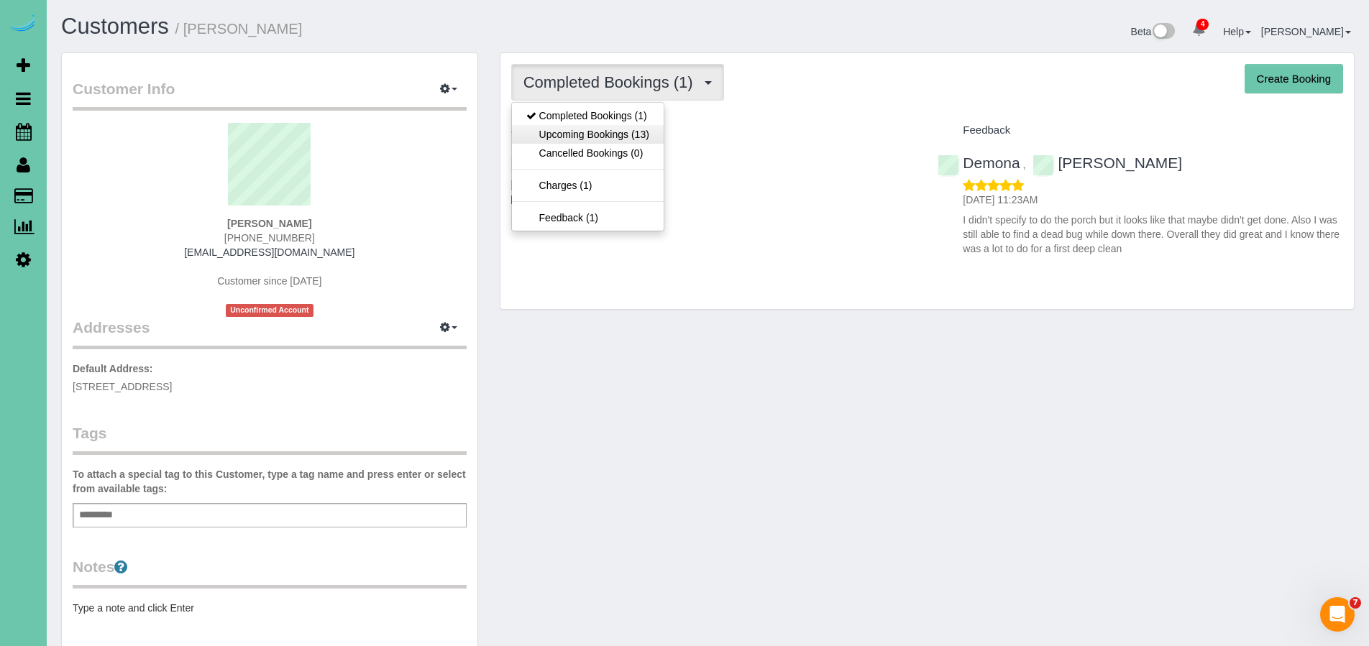
click at [568, 133] on link "Upcoming Bookings (13)" at bounding box center [588, 134] width 152 height 19
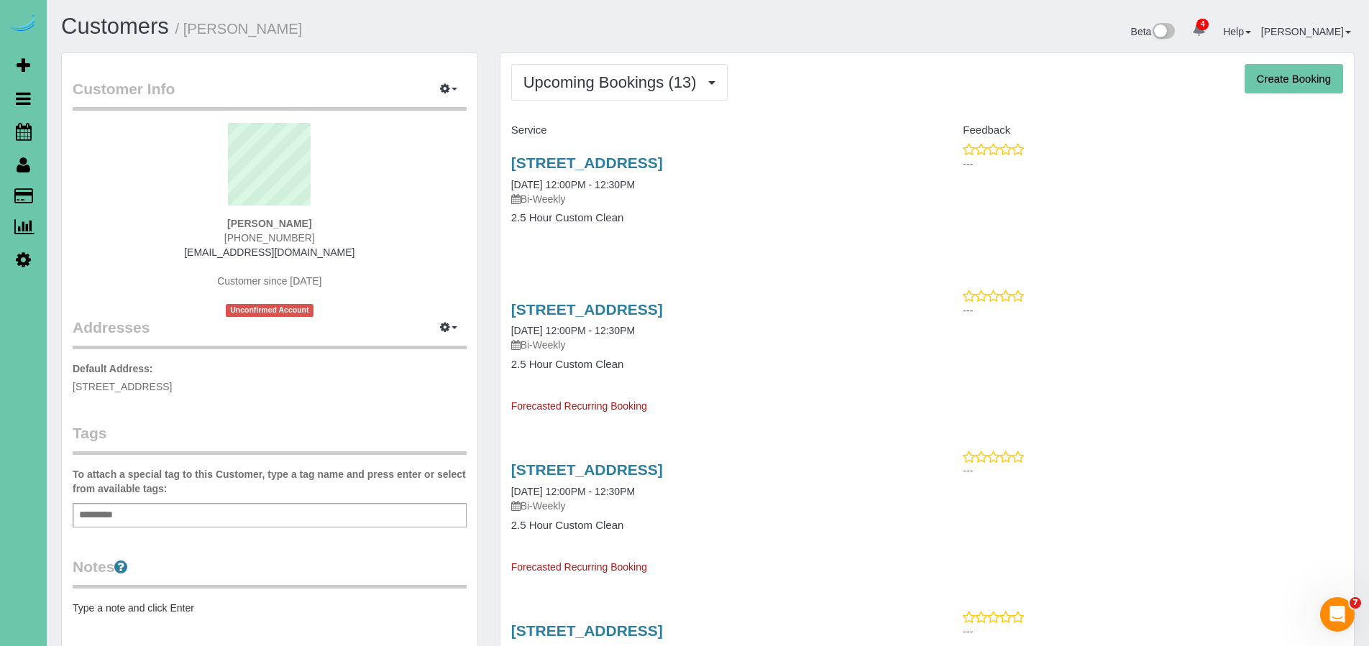
click at [23, 131] on icon at bounding box center [24, 131] width 16 height 17
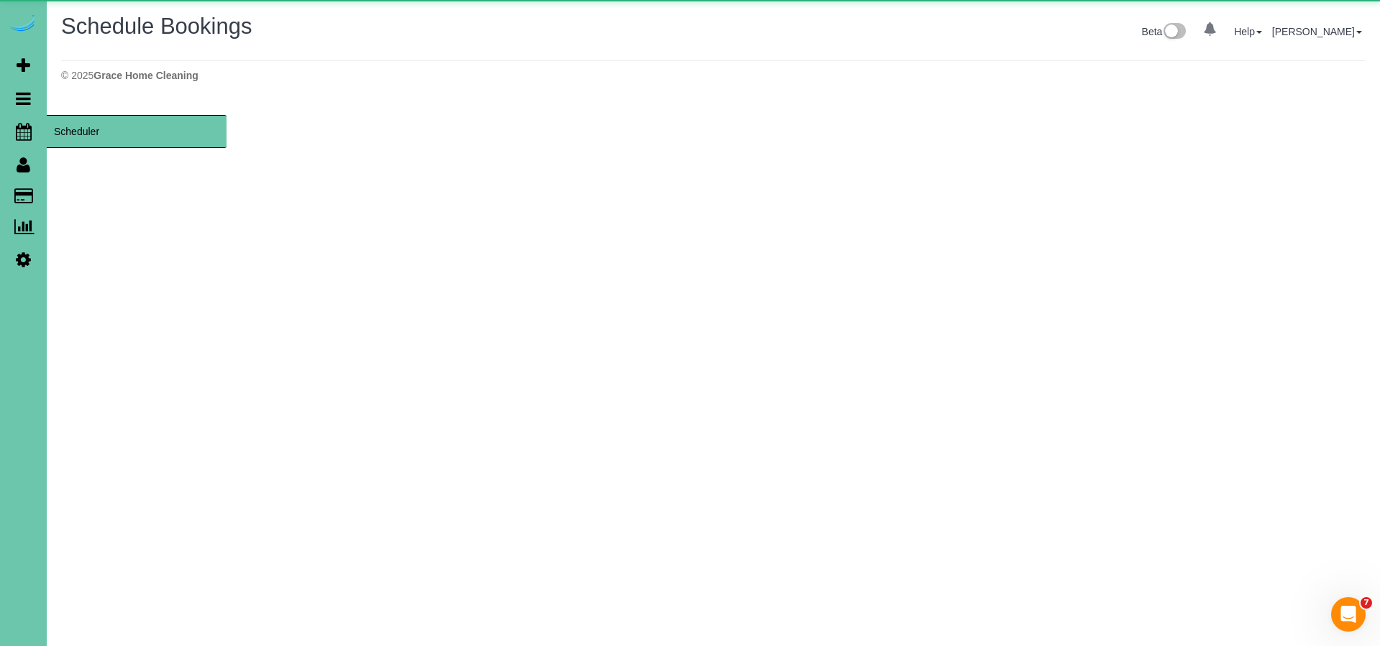
click at [75, 129] on span "Scheduler" at bounding box center [137, 131] width 180 height 33
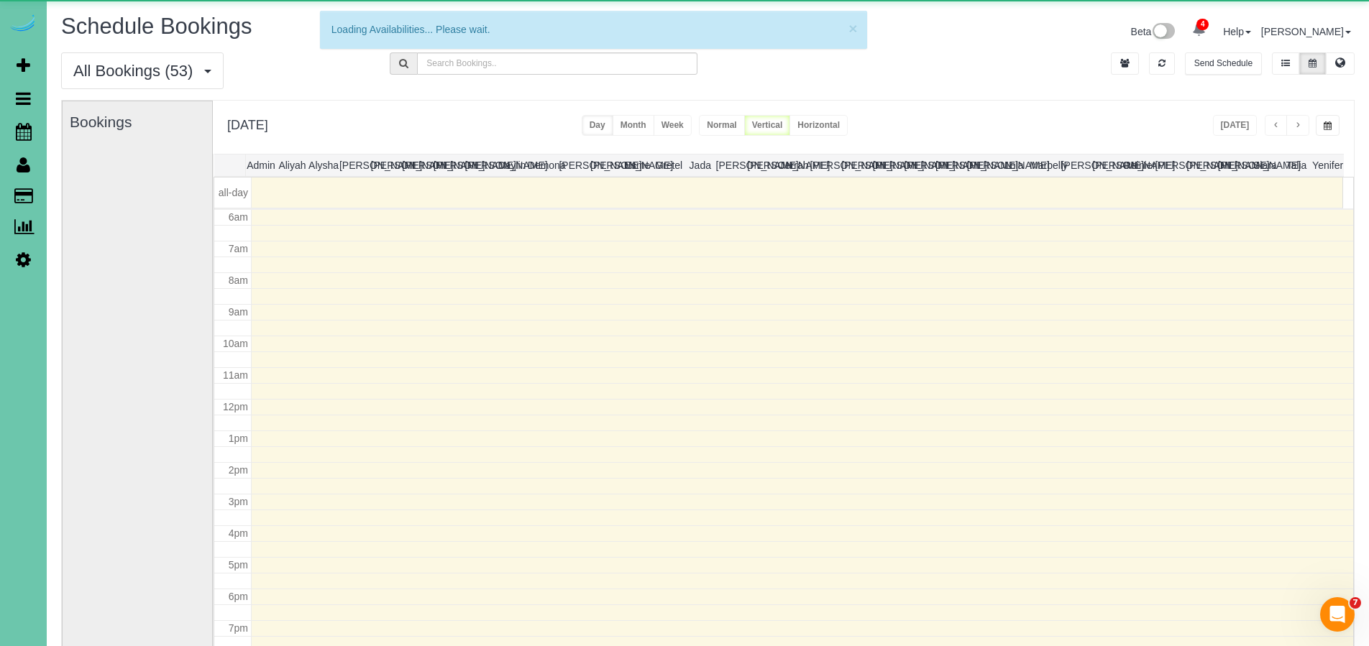
scroll to position [190, 0]
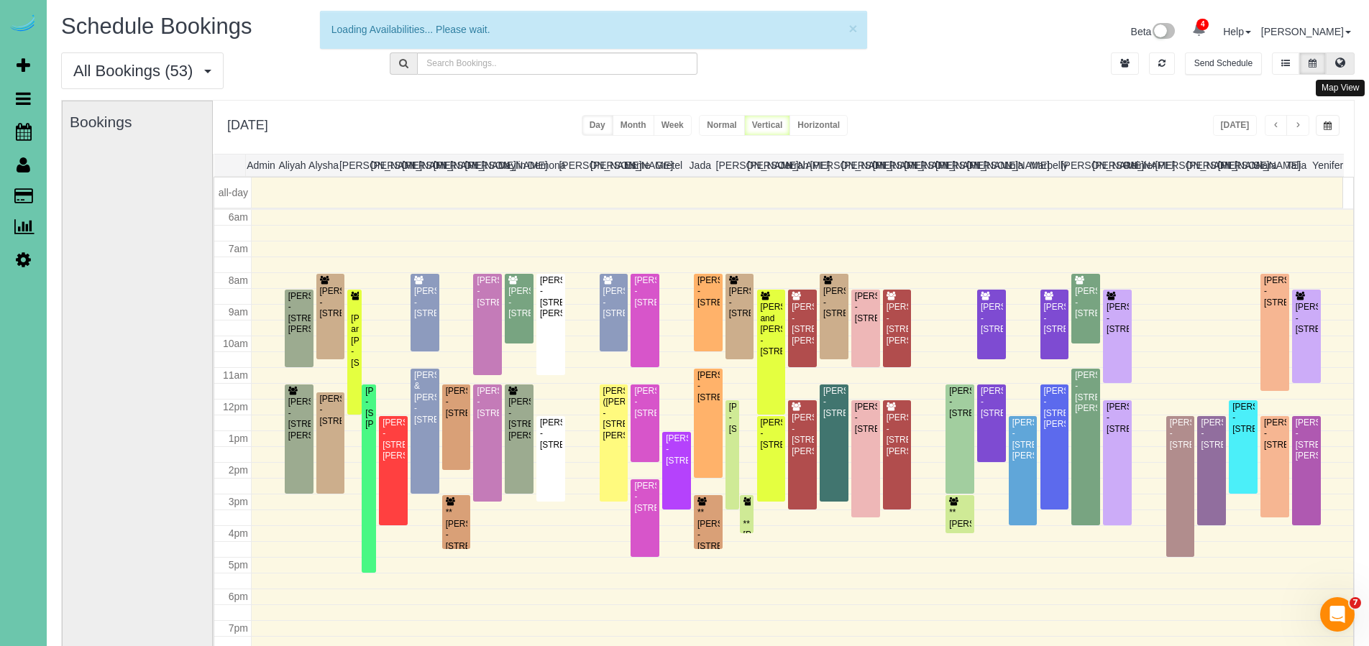
click at [1347, 60] on button at bounding box center [1340, 63] width 29 height 22
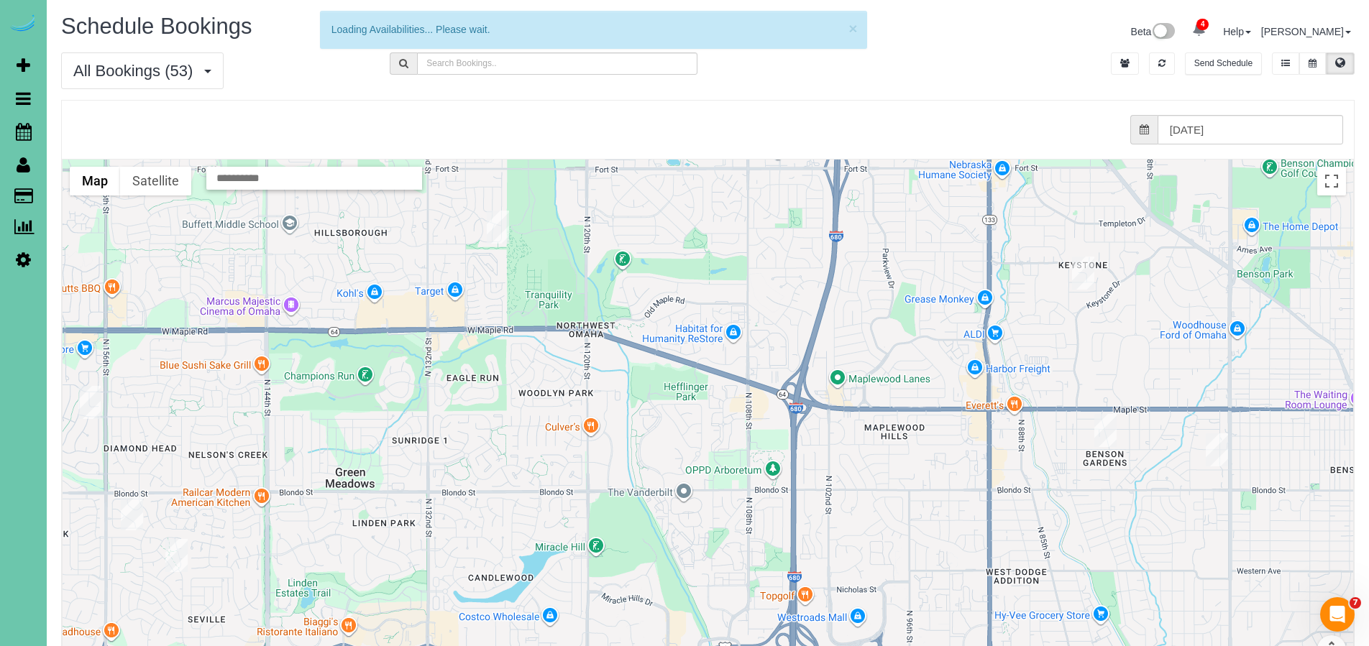
scroll to position [3, 0]
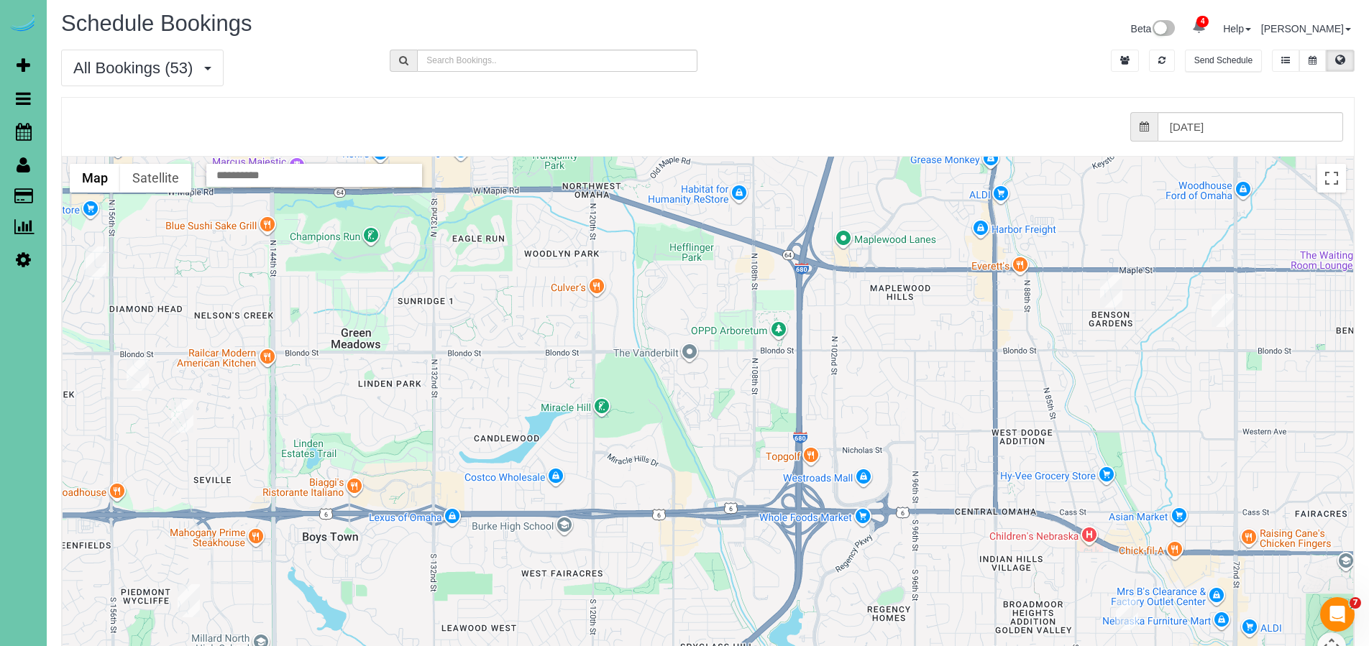
drag, startPoint x: 626, startPoint y: 492, endPoint x: 631, endPoint y: 357, distance: 134.6
click at [631, 357] on div at bounding box center [708, 444] width 1291 height 574
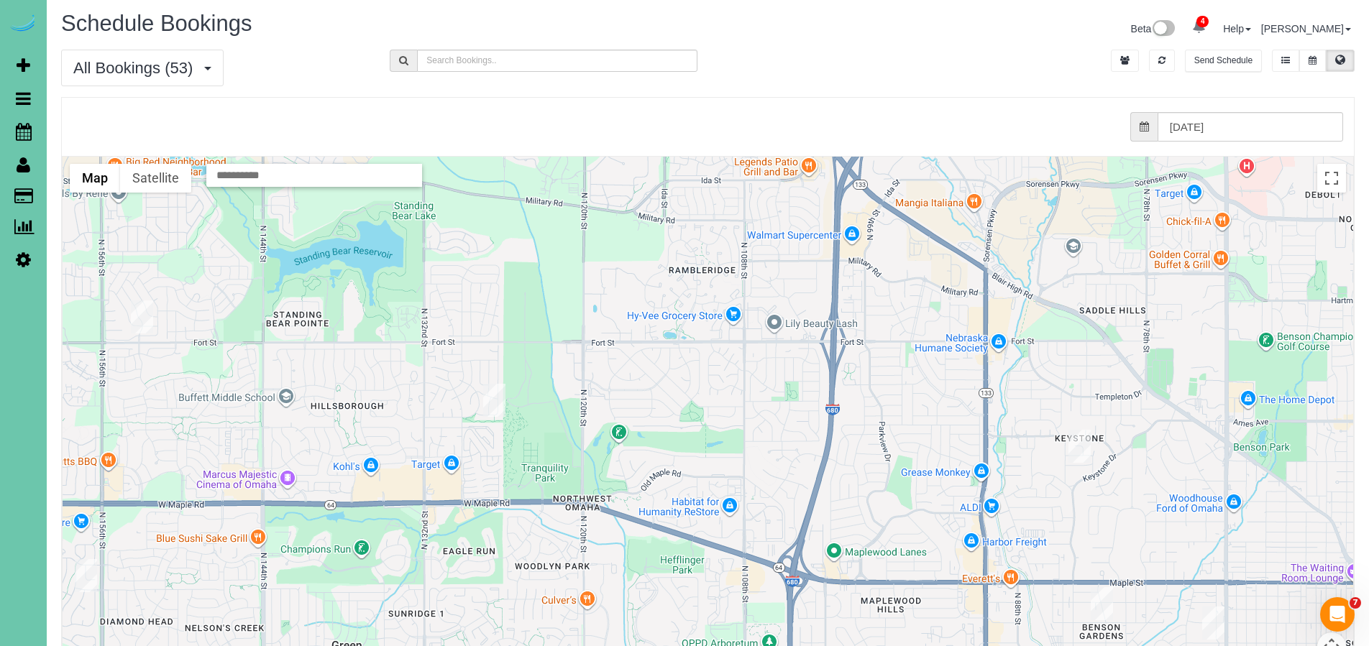
drag, startPoint x: 603, startPoint y: 333, endPoint x: 593, endPoint y: 652, distance: 318.7
click at [593, 644] on html "4 Beta Your Notifications You have 0 alerts × You have 2 to charge for [DATE] ×…" at bounding box center [684, 320] width 1369 height 646
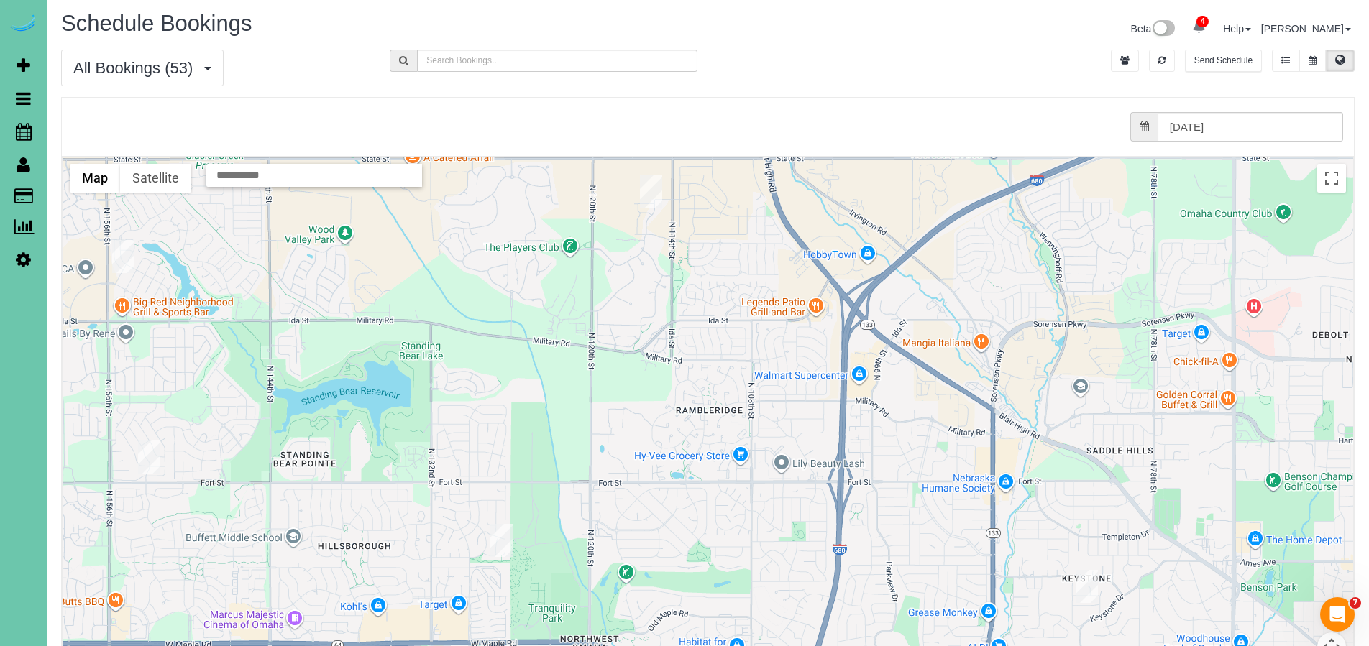
drag, startPoint x: 584, startPoint y: 326, endPoint x: 591, endPoint y: 468, distance: 141.9
click at [591, 468] on div at bounding box center [708, 444] width 1291 height 574
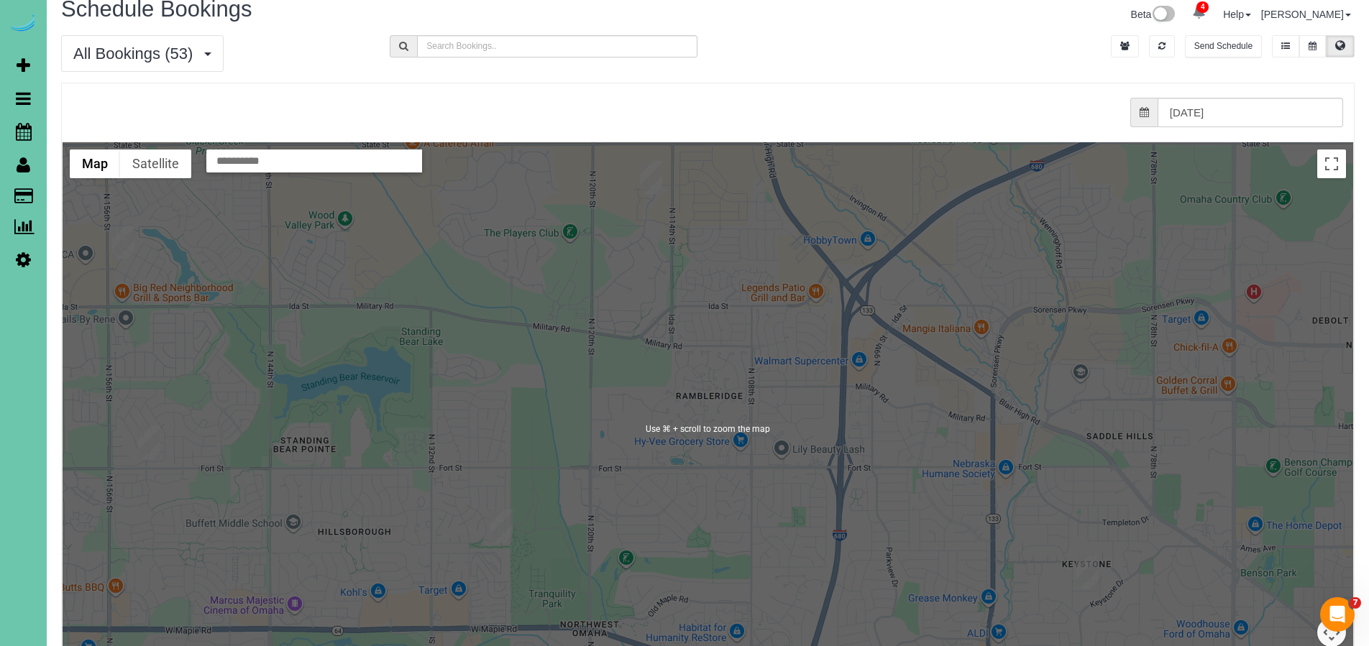
scroll to position [20, 0]
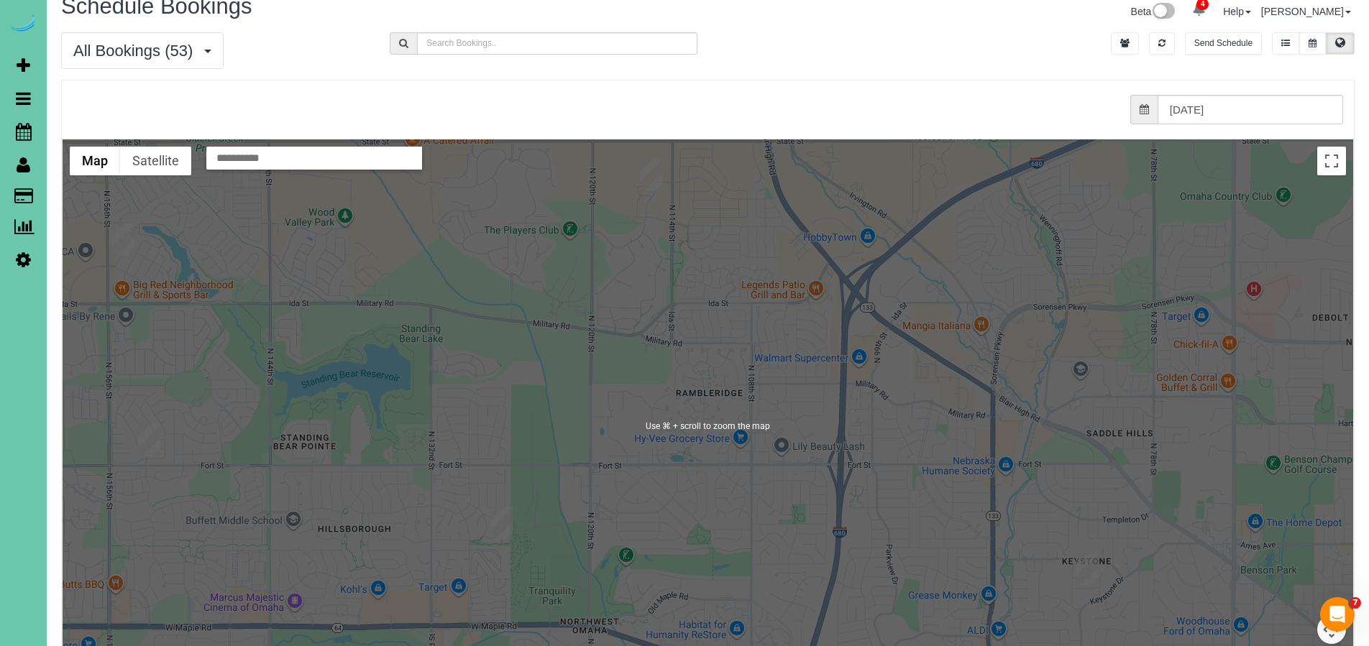
click at [671, 346] on div at bounding box center [708, 427] width 1291 height 574
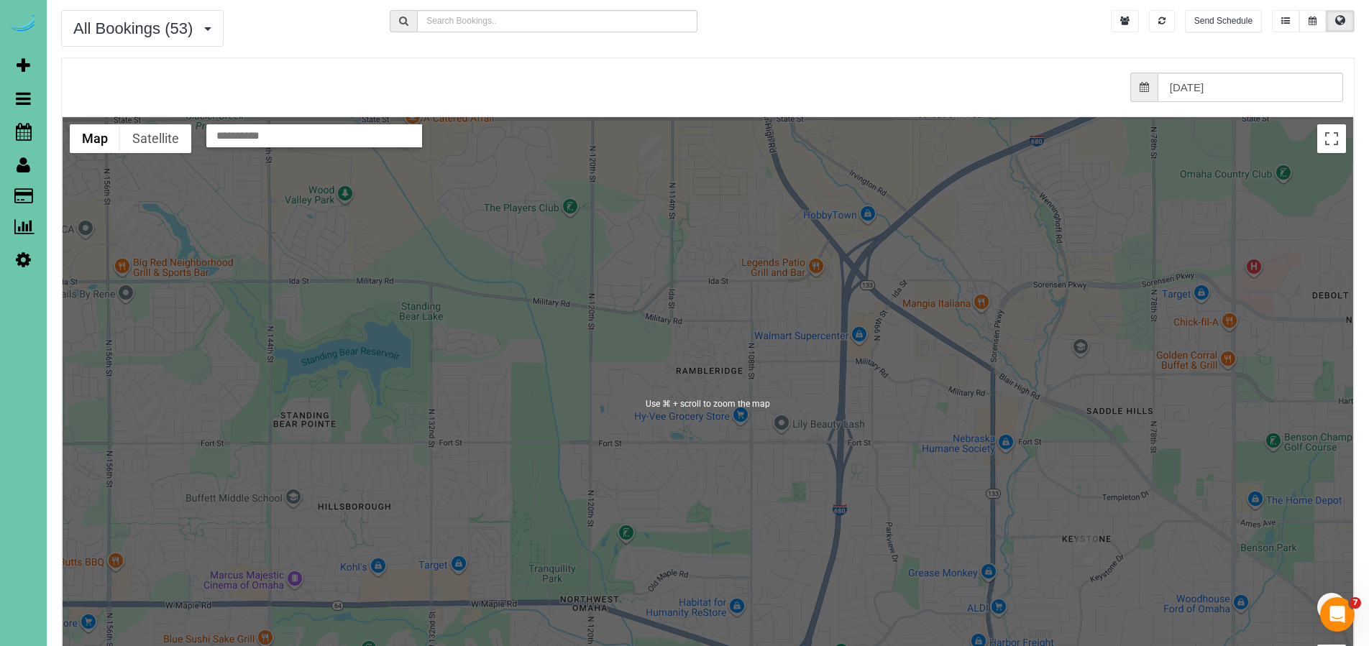
scroll to position [0, 0]
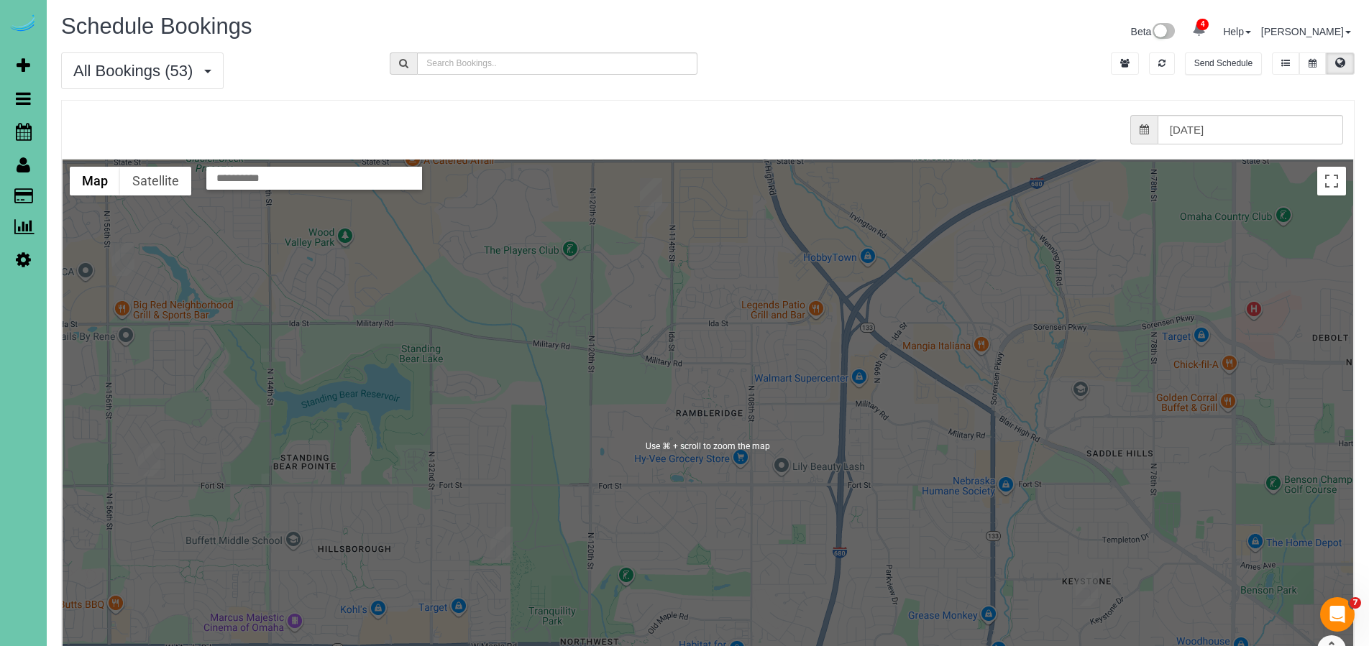
click at [942, 310] on div at bounding box center [708, 447] width 1291 height 574
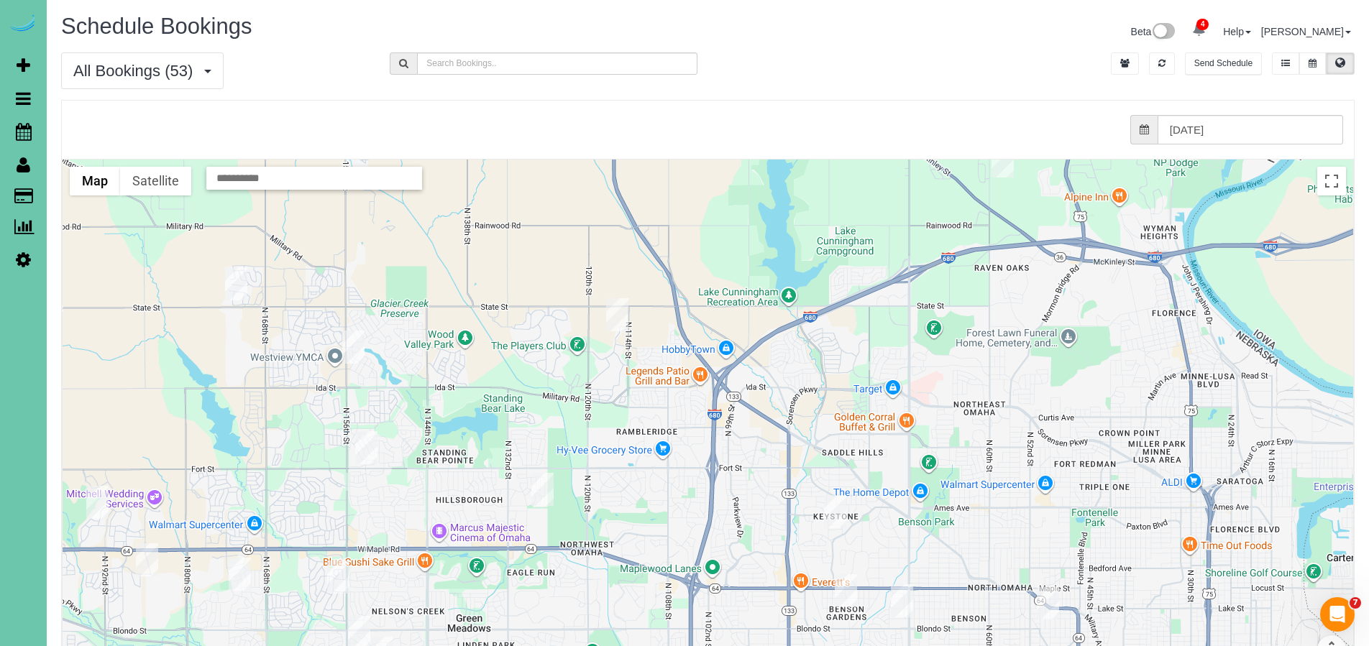
drag, startPoint x: 828, startPoint y: 219, endPoint x: 675, endPoint y: 296, distance: 170.8
click at [675, 296] on div at bounding box center [708, 447] width 1291 height 574
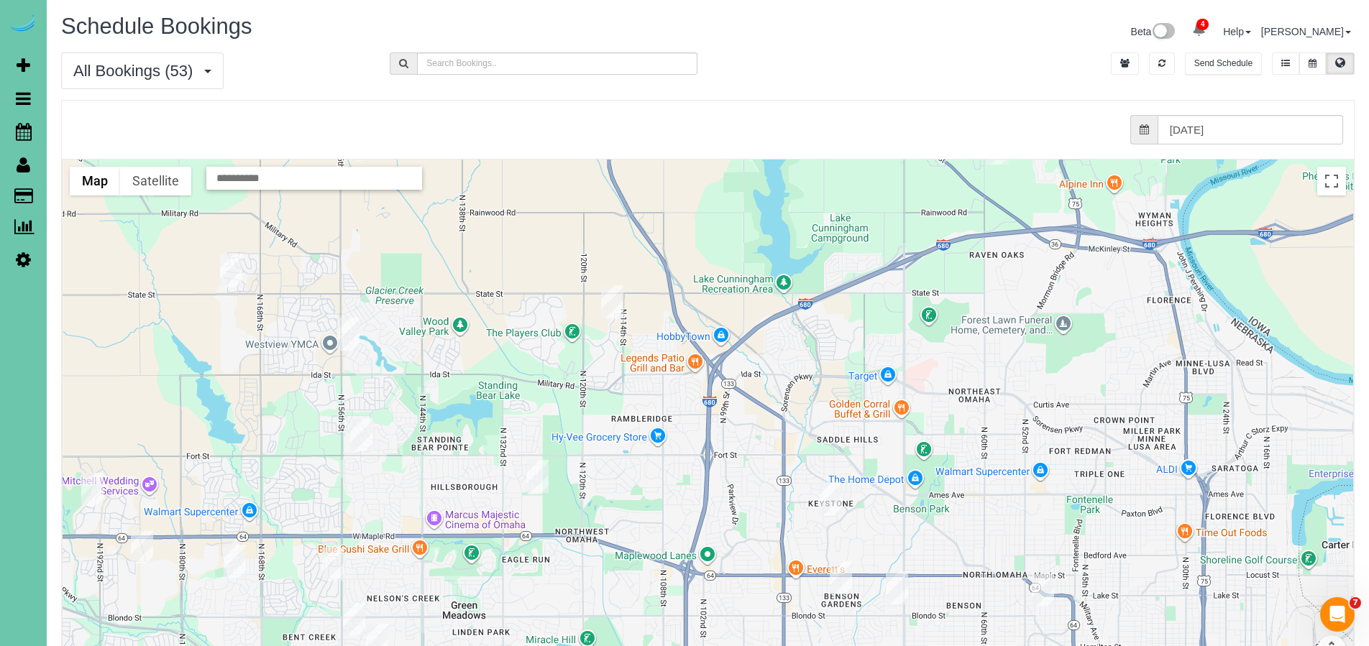
click at [675, 295] on div at bounding box center [708, 447] width 1291 height 574
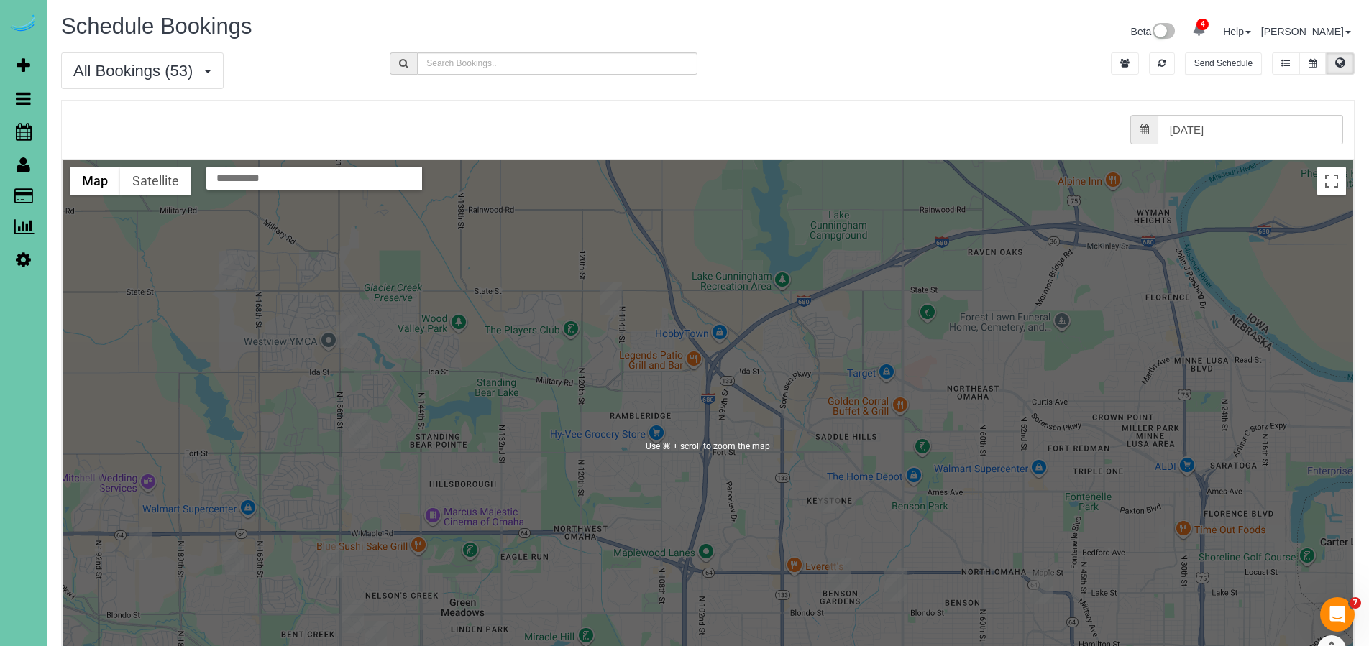
click at [785, 359] on div at bounding box center [708, 447] width 1291 height 574
click at [779, 349] on div at bounding box center [708, 447] width 1291 height 574
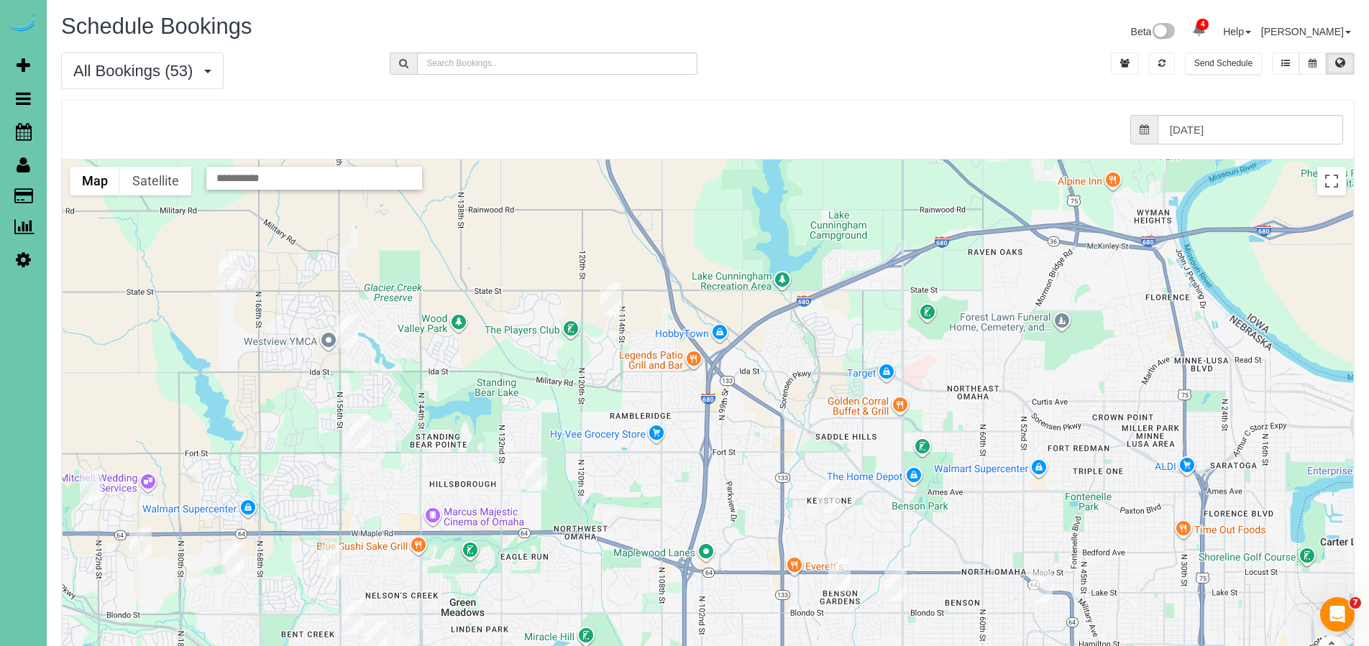
click at [779, 349] on div at bounding box center [708, 447] width 1291 height 574
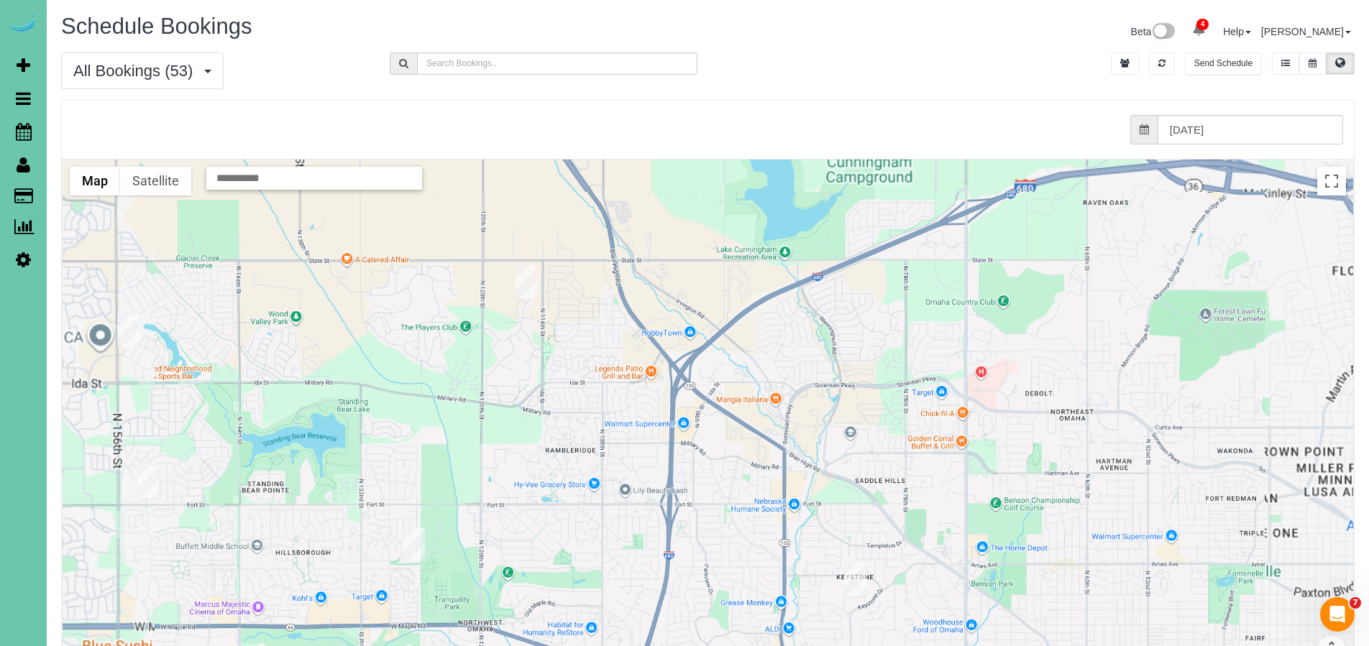
click at [779, 349] on div at bounding box center [708, 447] width 1291 height 574
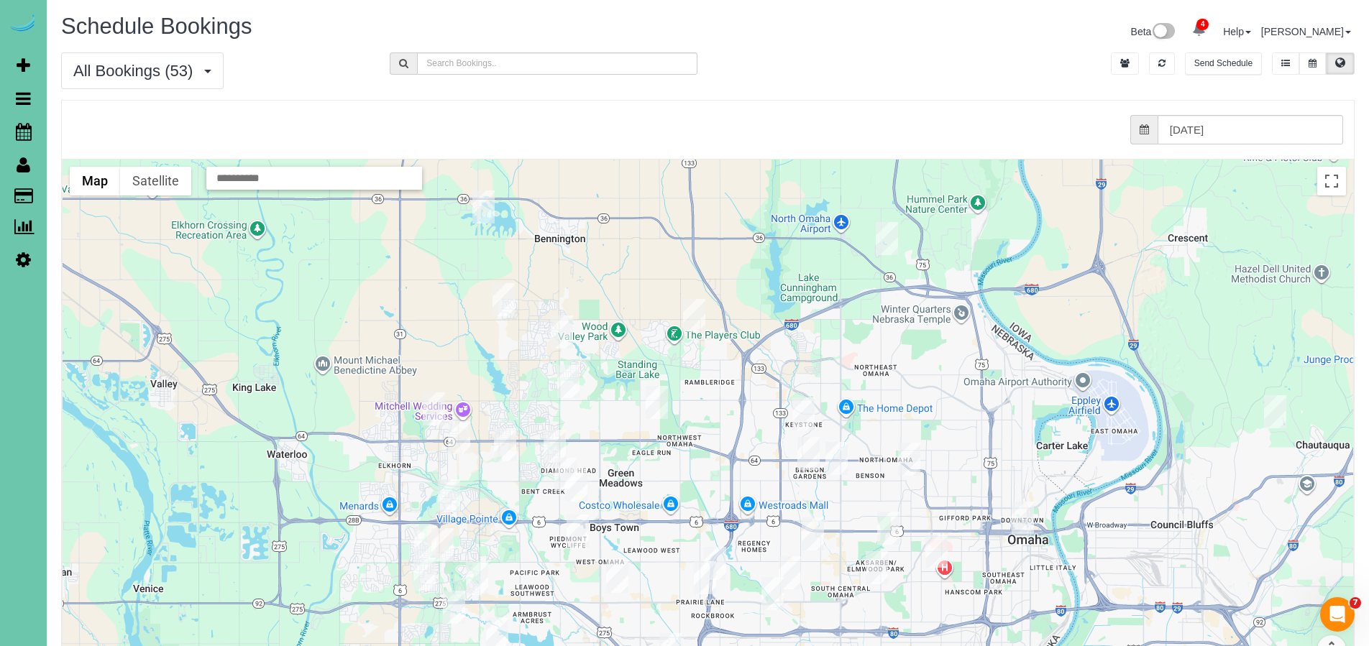
scroll to position [13, 0]
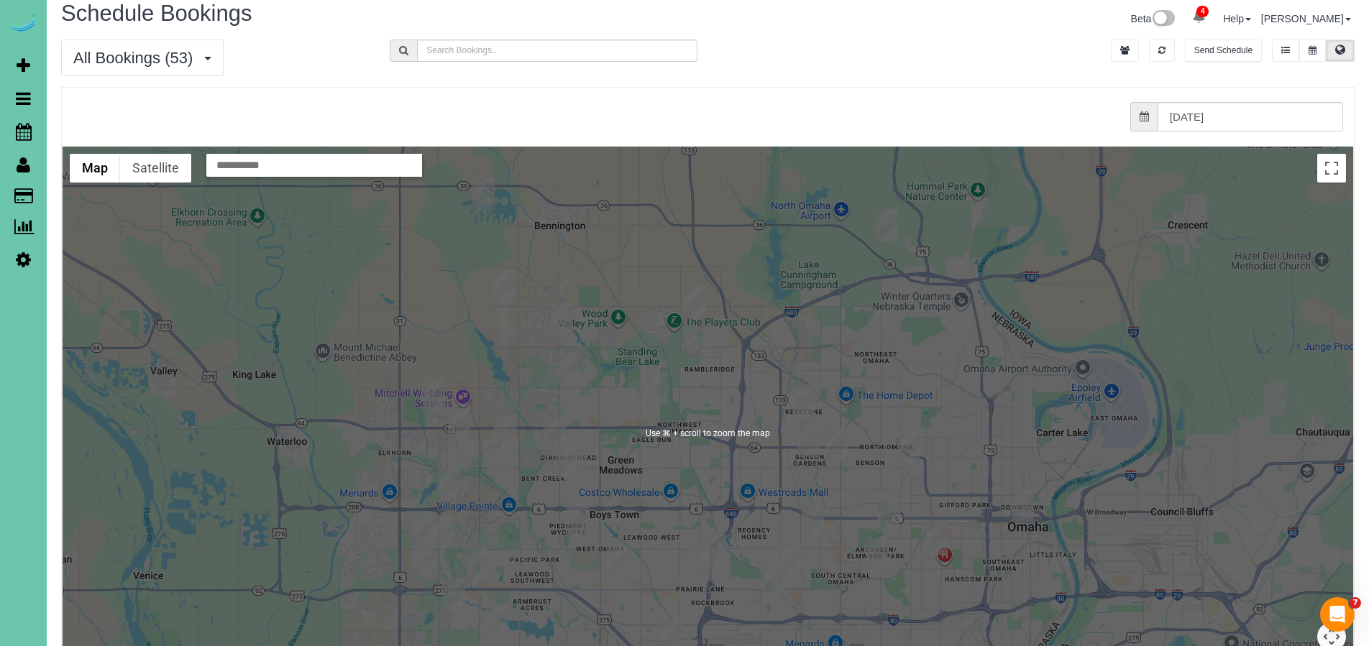
click at [820, 342] on div at bounding box center [708, 434] width 1291 height 574
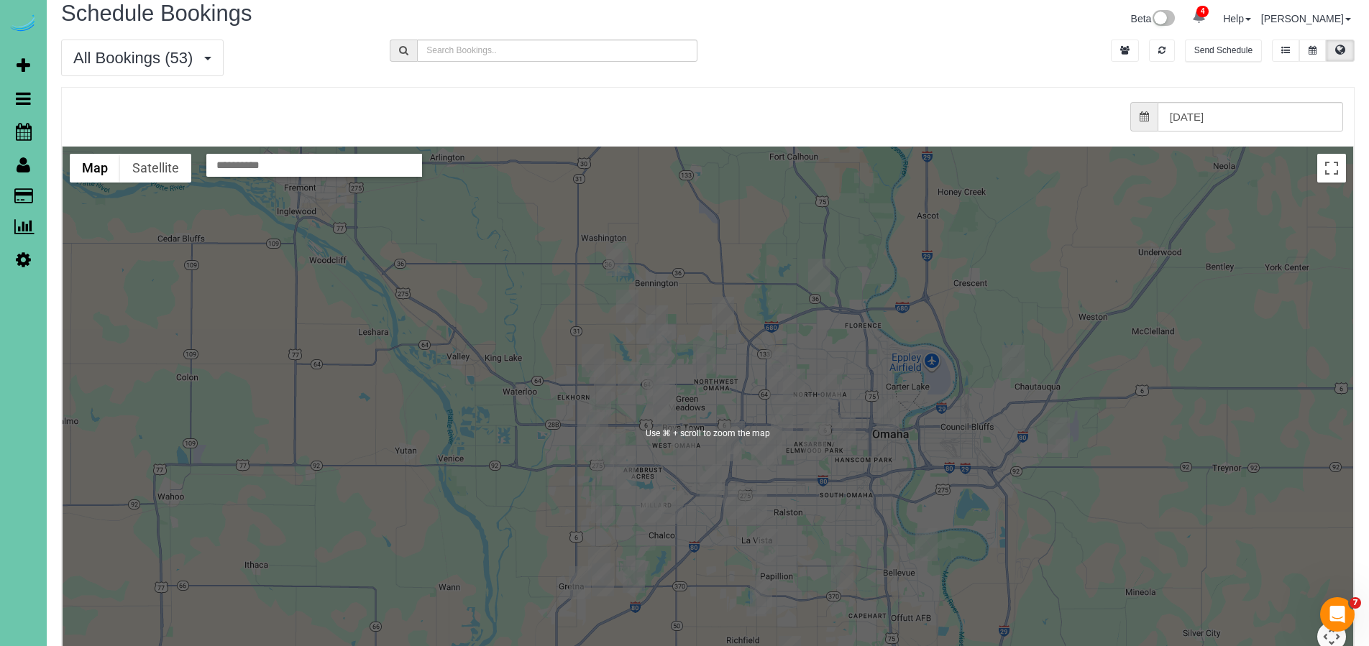
scroll to position [0, 0]
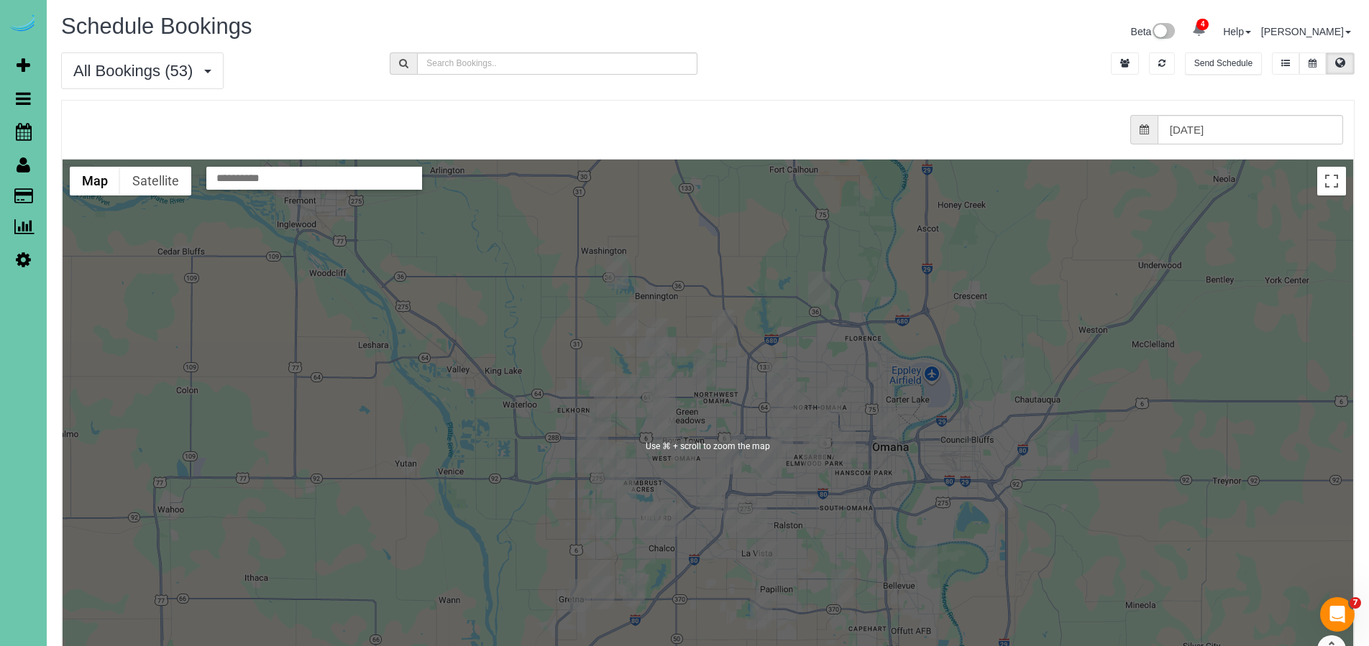
click at [758, 346] on div at bounding box center [708, 447] width 1291 height 574
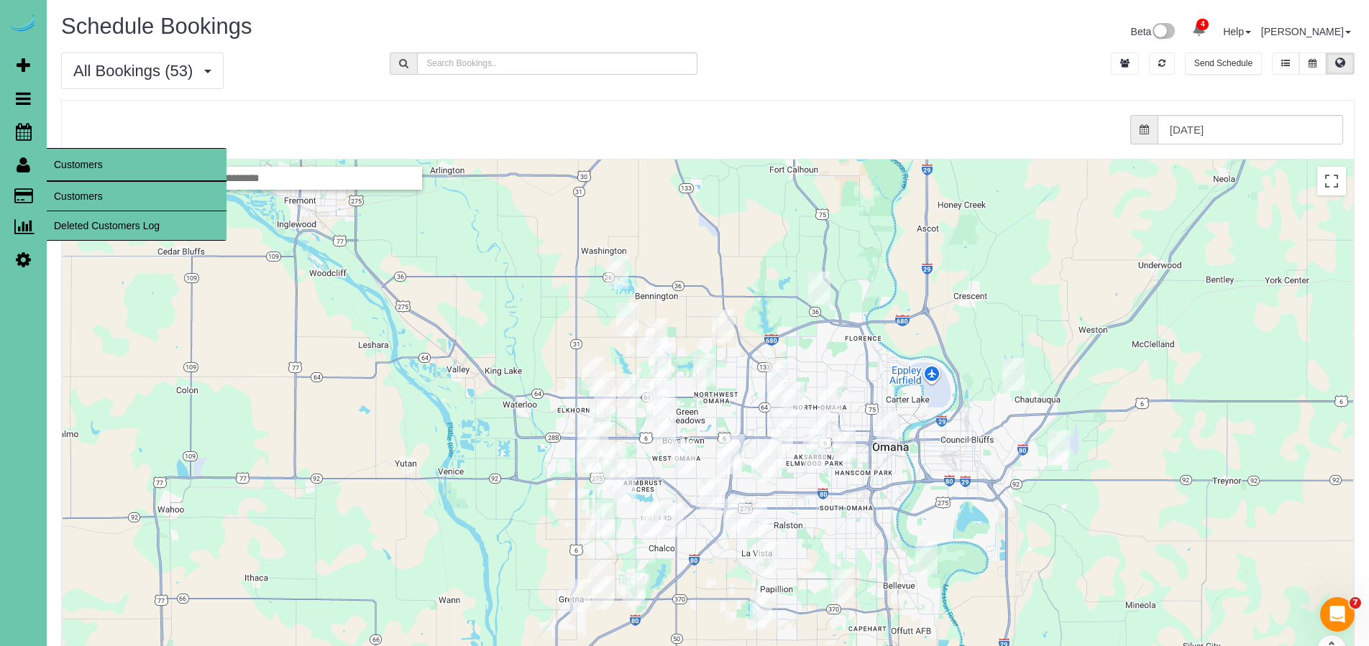
click at [101, 201] on link "Customers" at bounding box center [137, 196] width 180 height 29
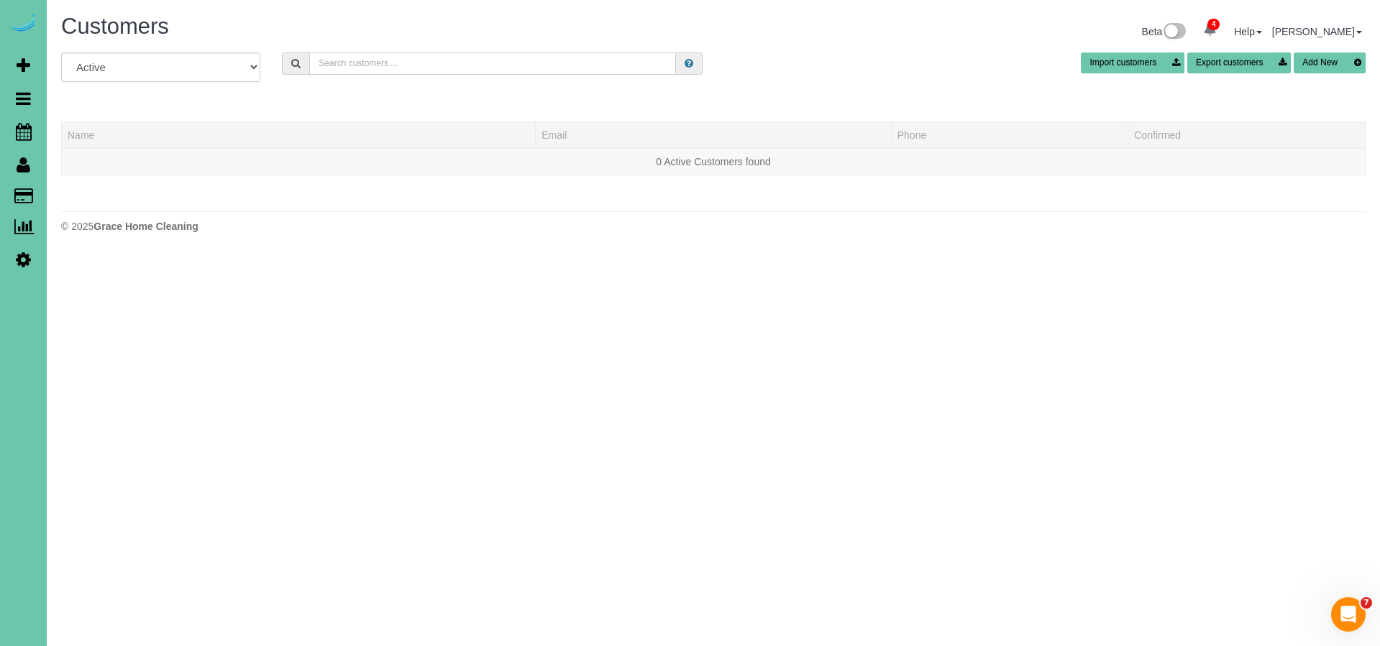
click at [482, 65] on input "text" at bounding box center [492, 63] width 367 height 22
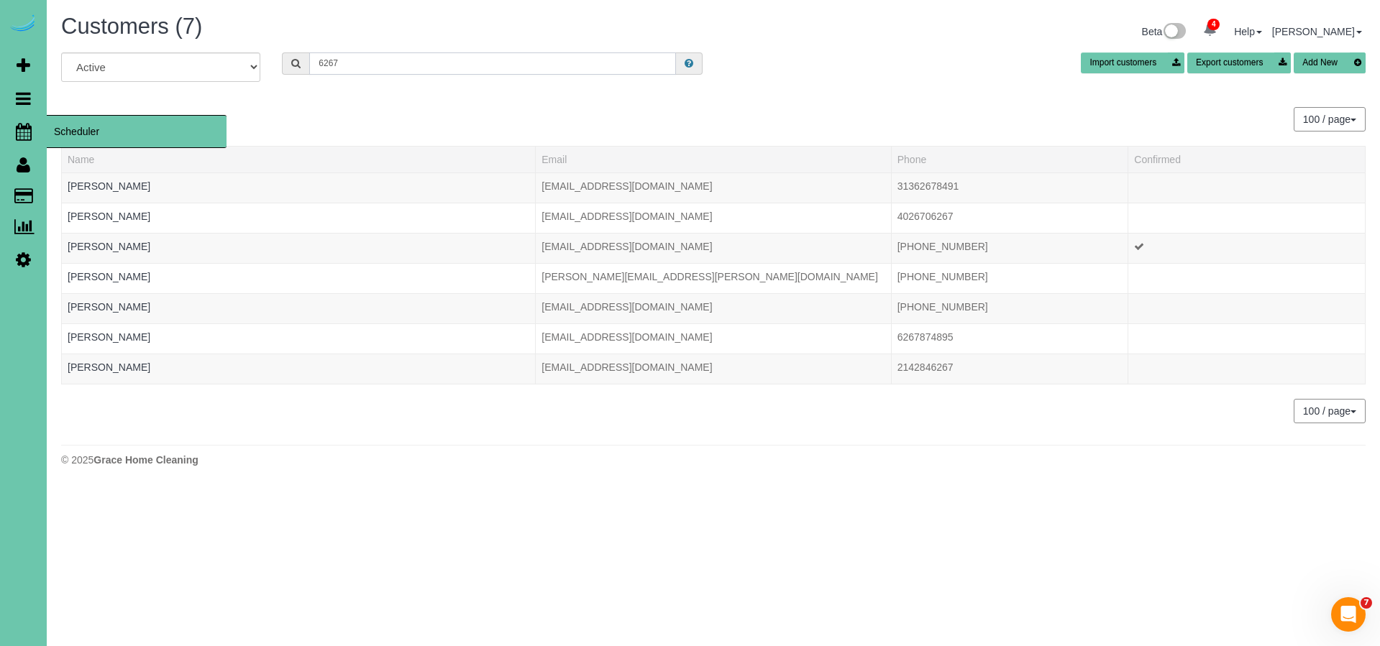
type input "6267"
click at [70, 130] on span "Scheduler" at bounding box center [137, 131] width 180 height 33
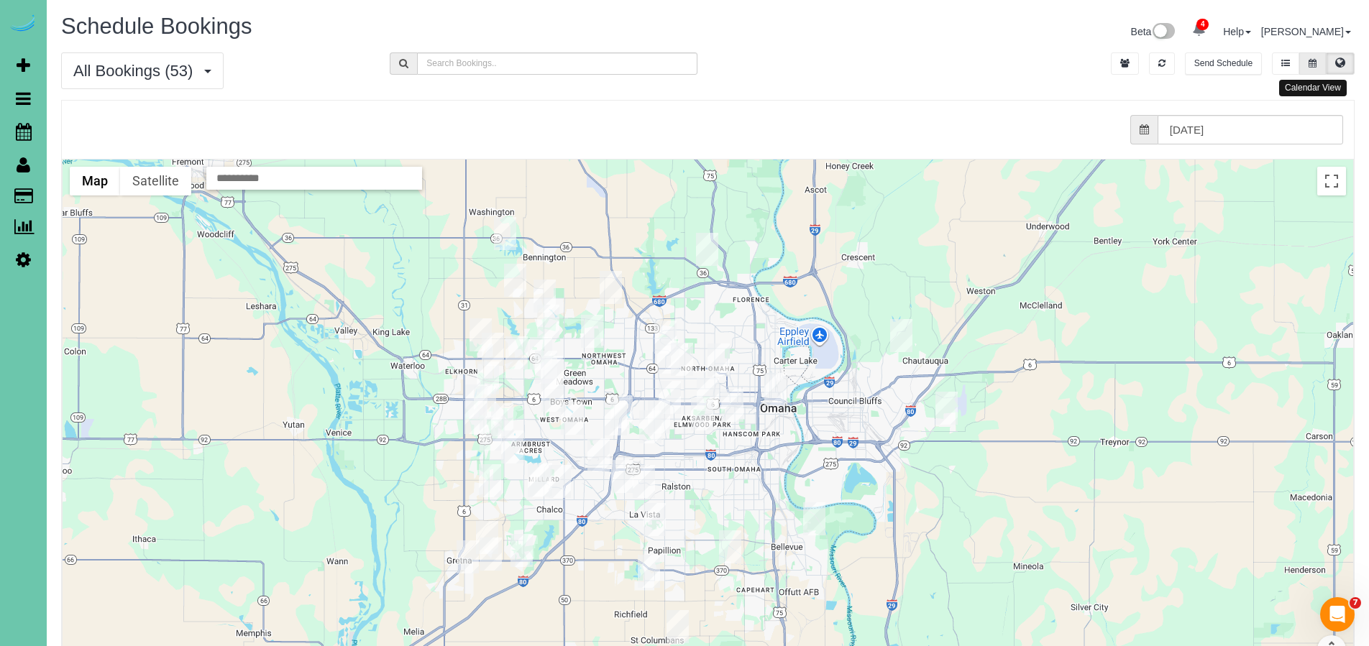
click at [1316, 66] on icon at bounding box center [1313, 63] width 8 height 9
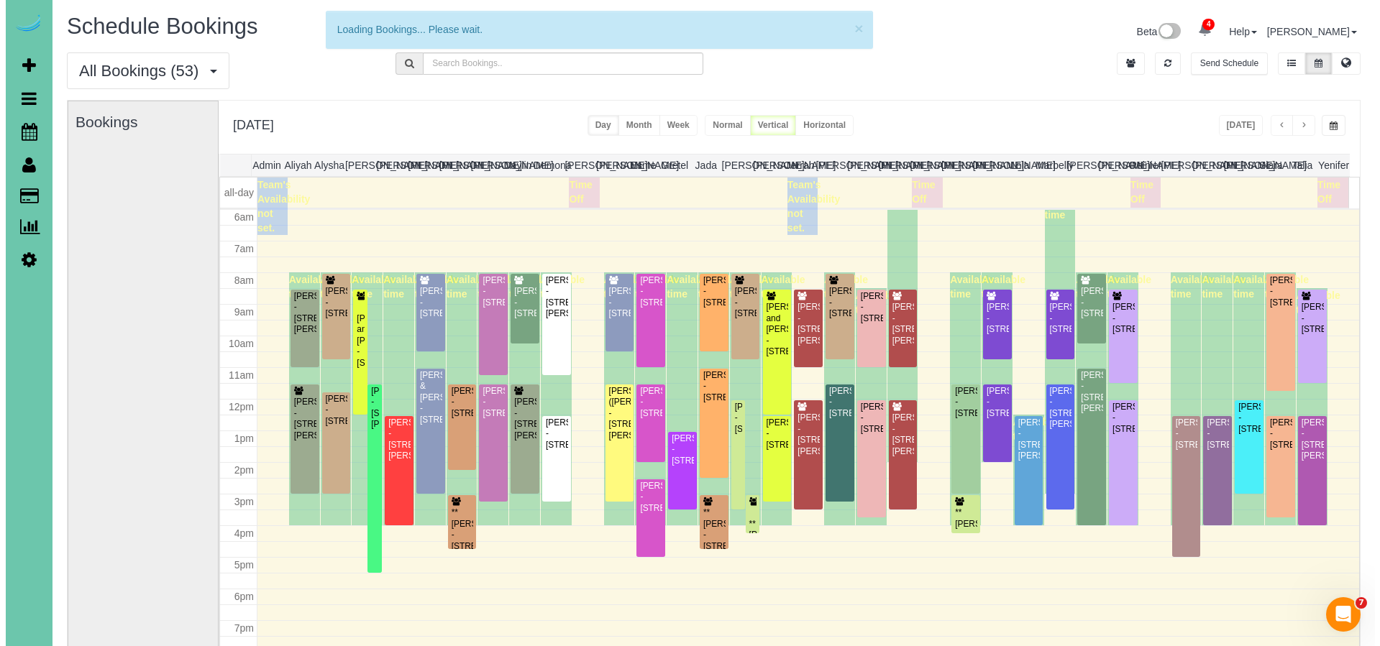
scroll to position [190, 0]
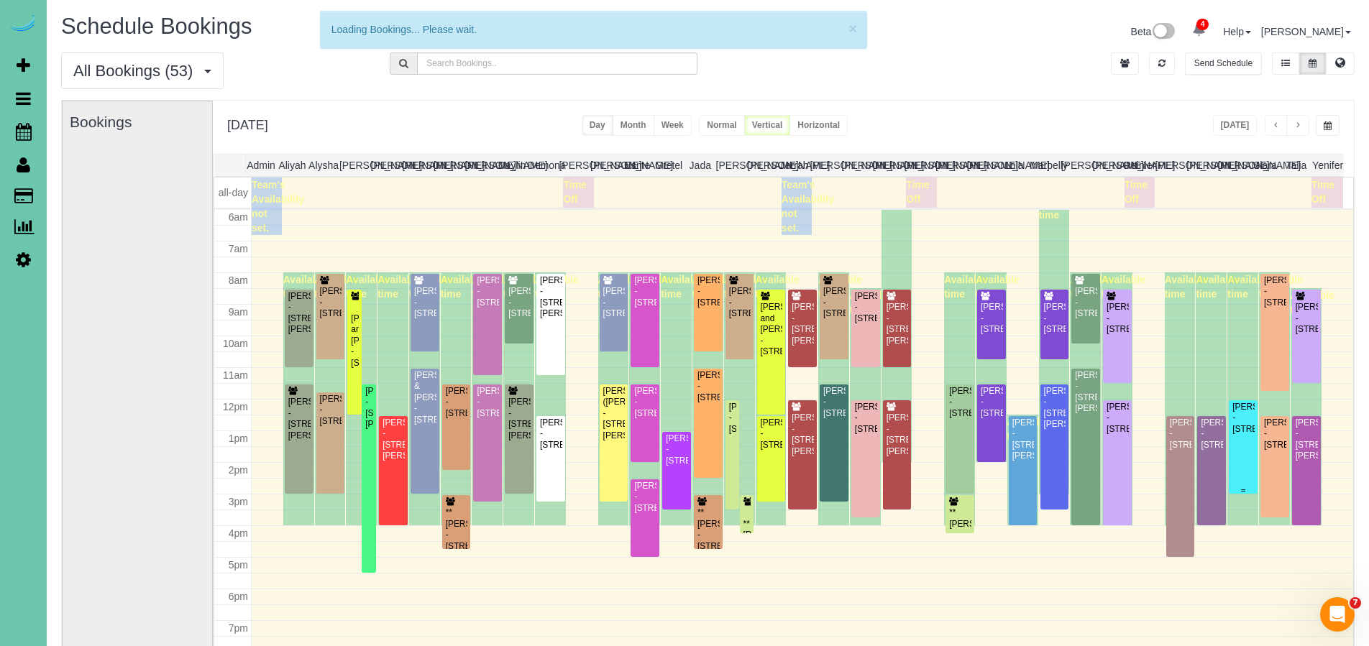
click at [1244, 432] on div "[PERSON_NAME] - [STREET_ADDRESS]" at bounding box center [1243, 418] width 23 height 33
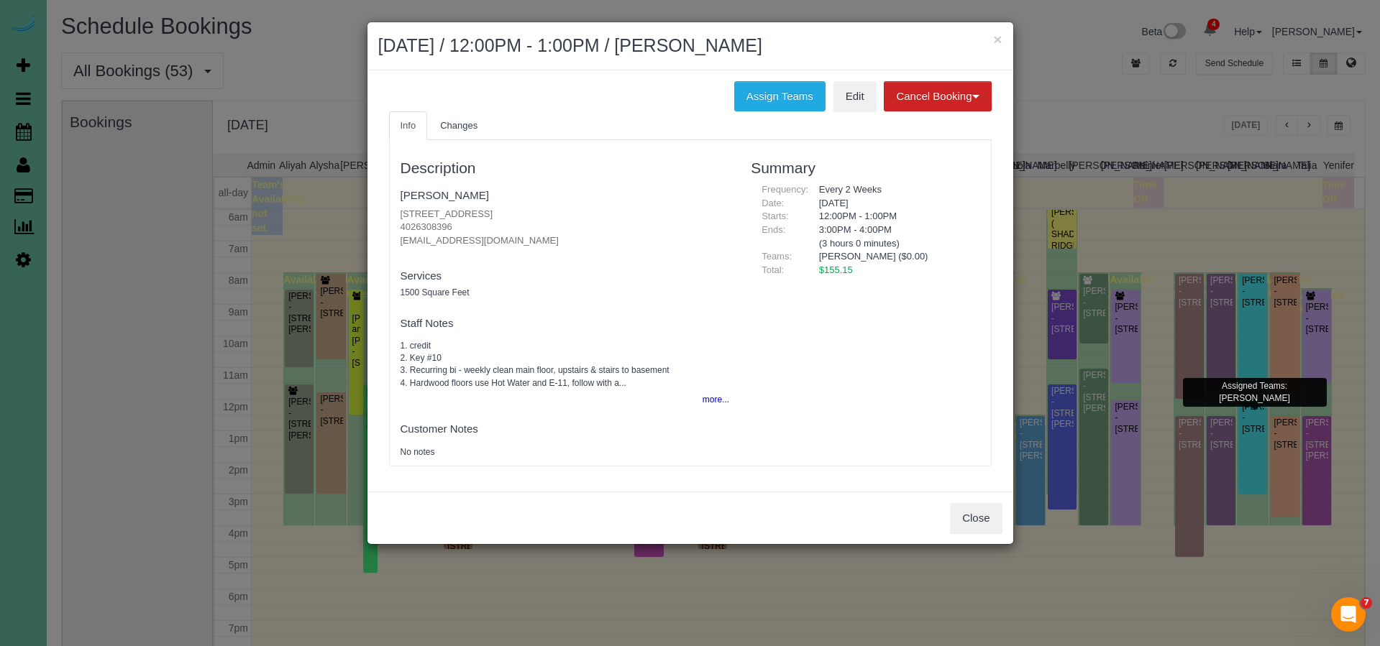
click at [626, 311] on fieldset "Staff Notes 1. credit 2. Key #10 3. Recurring bi - weekly clean main floor, ups…" at bounding box center [565, 360] width 329 height 99
click at [995, 512] on button "Close" at bounding box center [976, 518] width 52 height 30
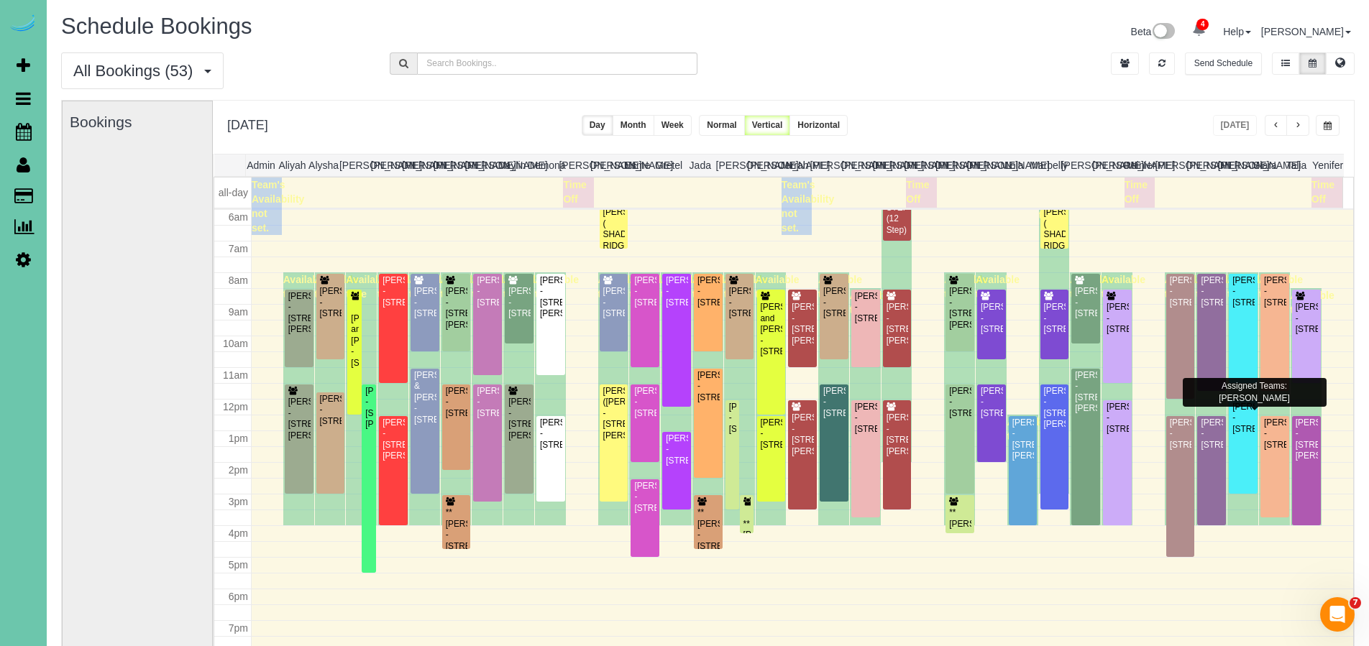
click at [957, 124] on div "[DATE] [DATE] Day Month Week Normal Vertical Horizontal" at bounding box center [783, 127] width 1141 height 53
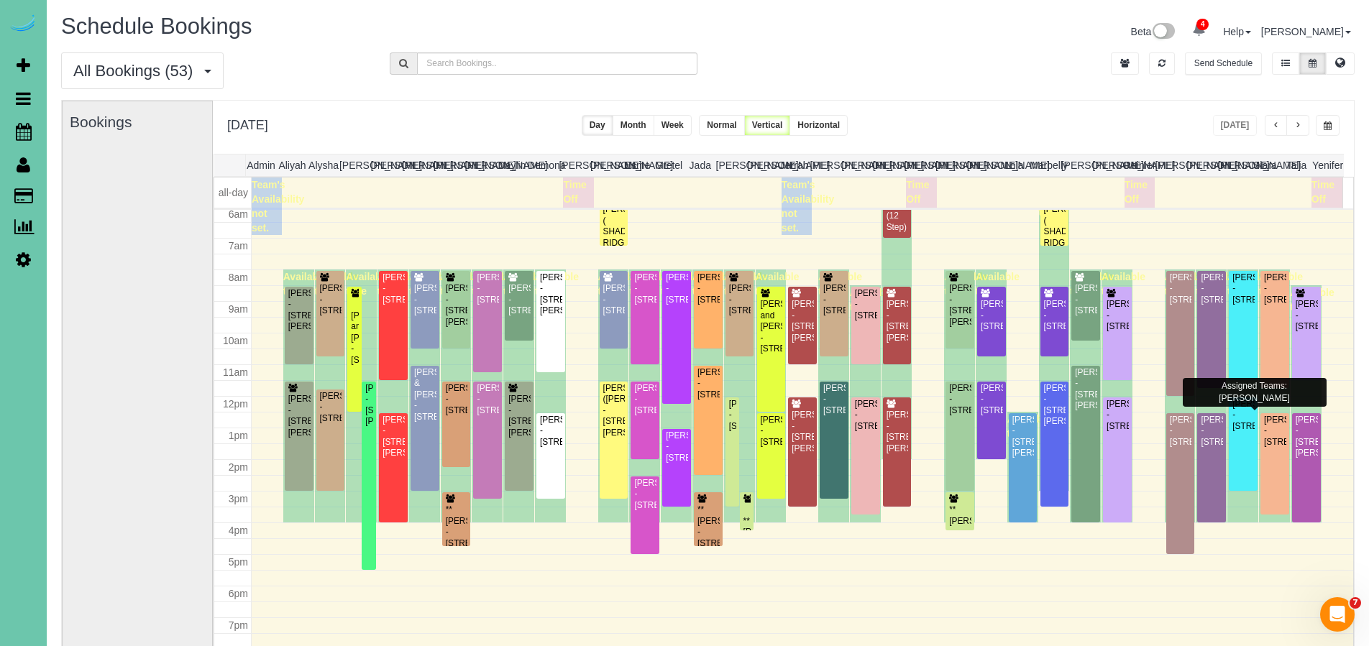
scroll to position [22, 0]
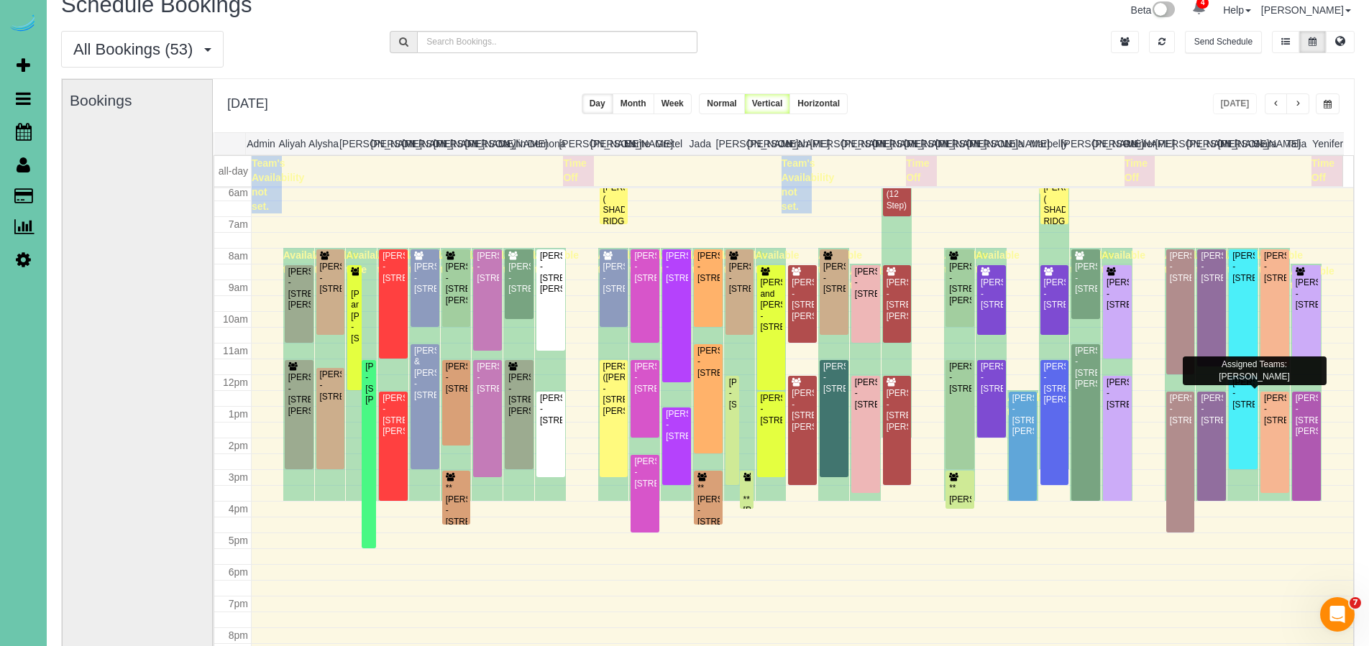
click at [1307, 104] on button "button" at bounding box center [1298, 103] width 23 height 21
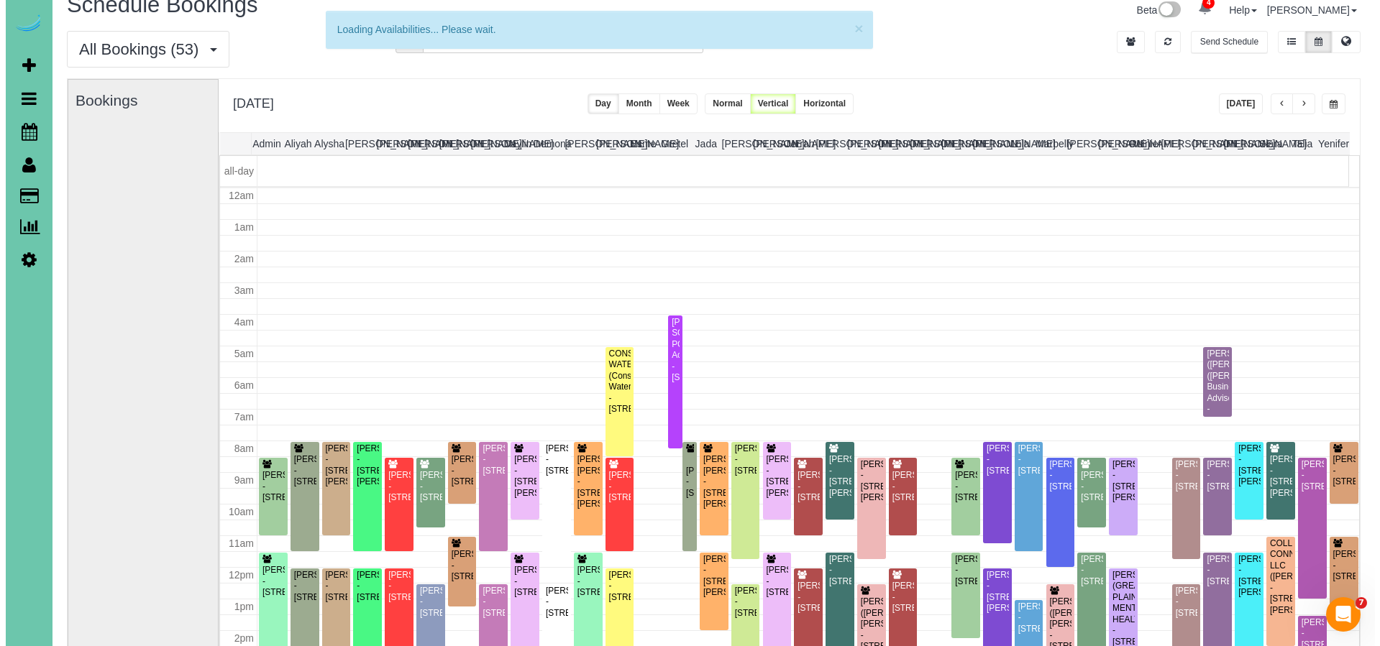
scroll to position [190, 0]
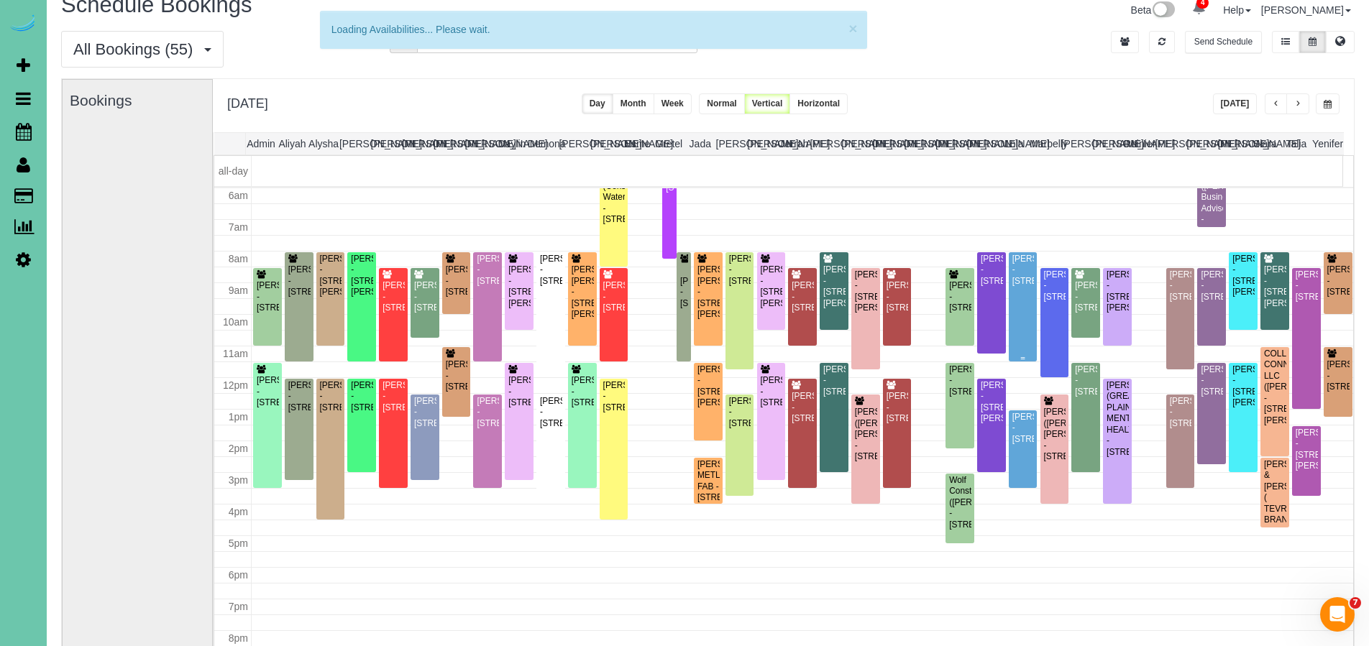
click at [1012, 287] on div "[PERSON_NAME] - [STREET_ADDRESS]" at bounding box center [1023, 270] width 23 height 33
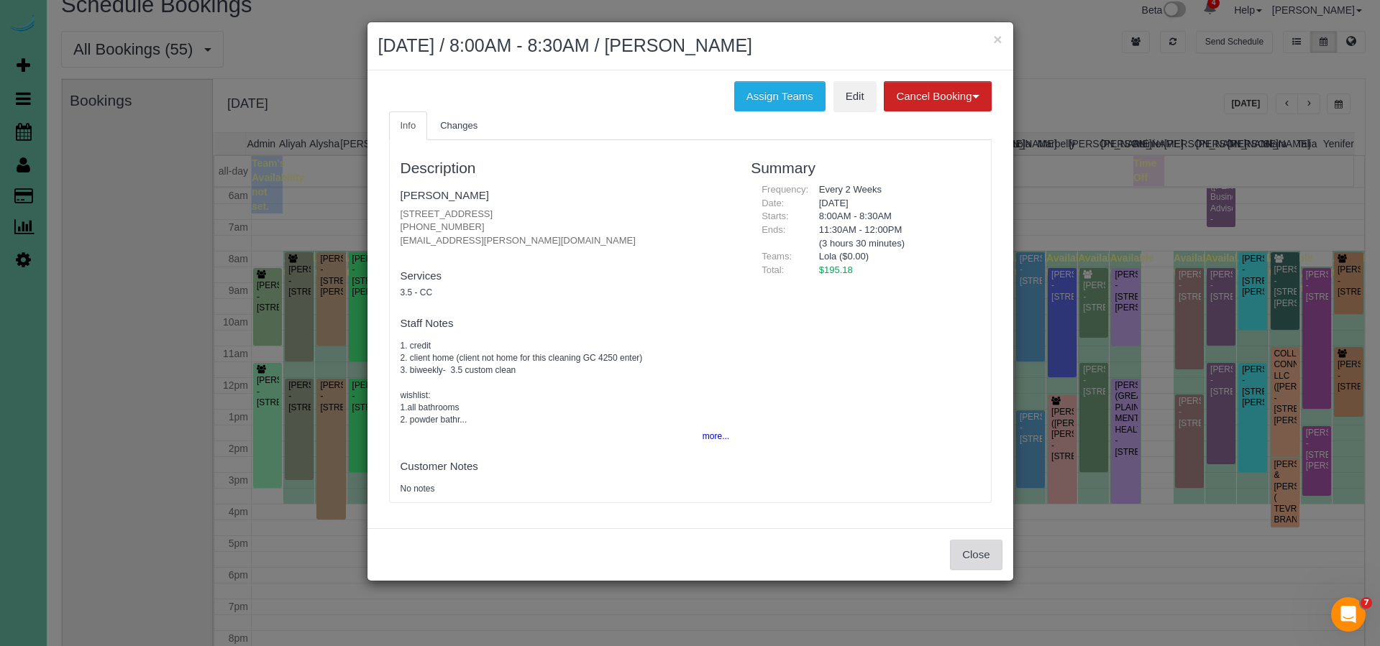
click at [992, 559] on button "Close" at bounding box center [976, 555] width 52 height 30
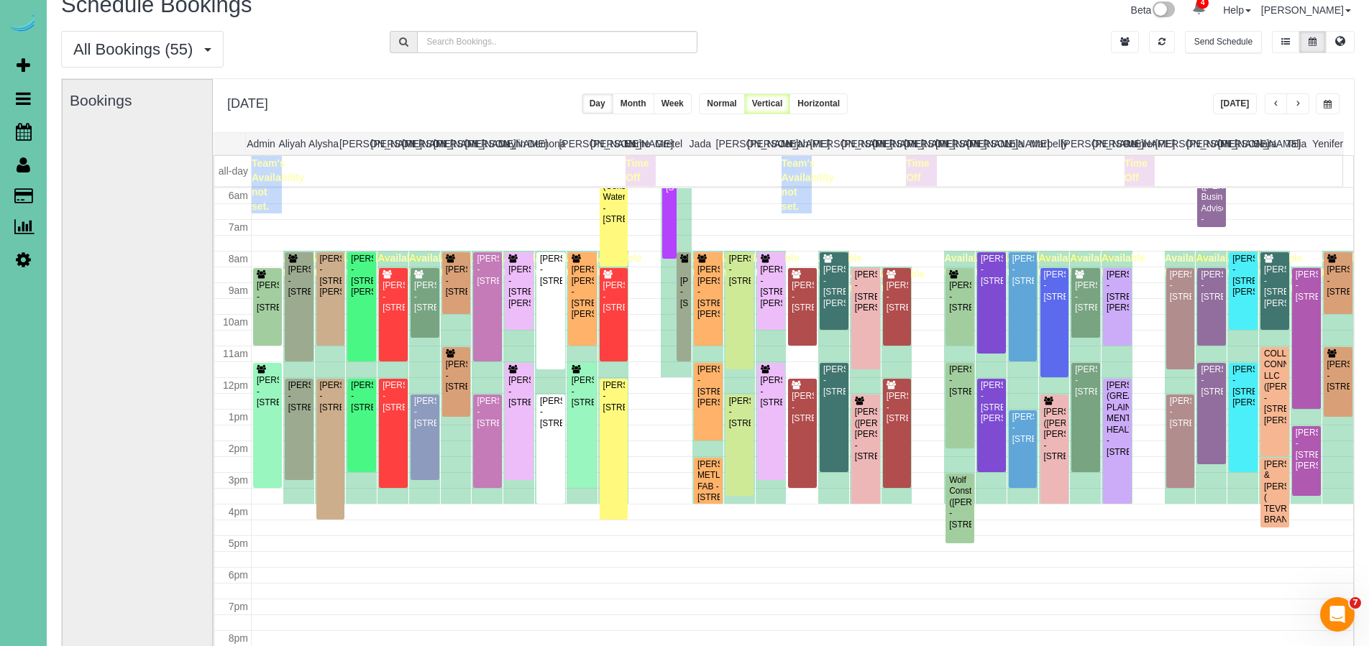
click at [997, 95] on div "[DATE] [DATE] Day Month Week Normal Vertical Horizontal" at bounding box center [783, 105] width 1141 height 53
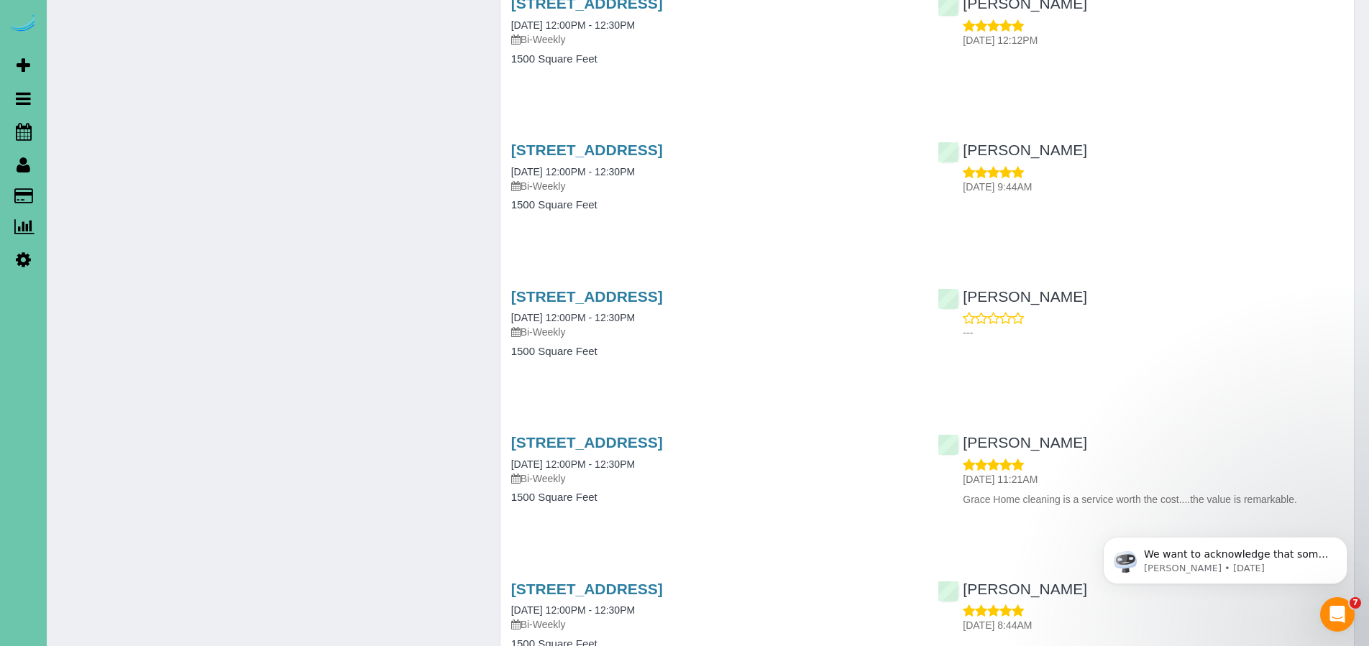
scroll to position [4584, 0]
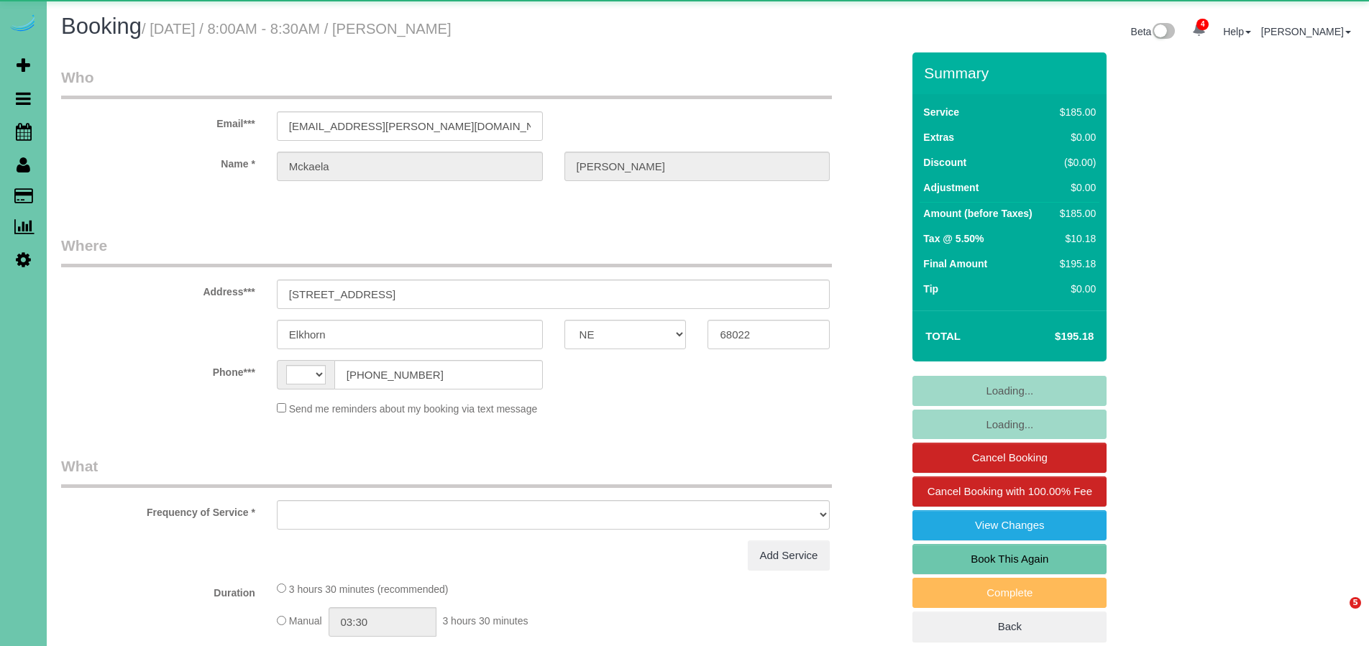
select select "NE"
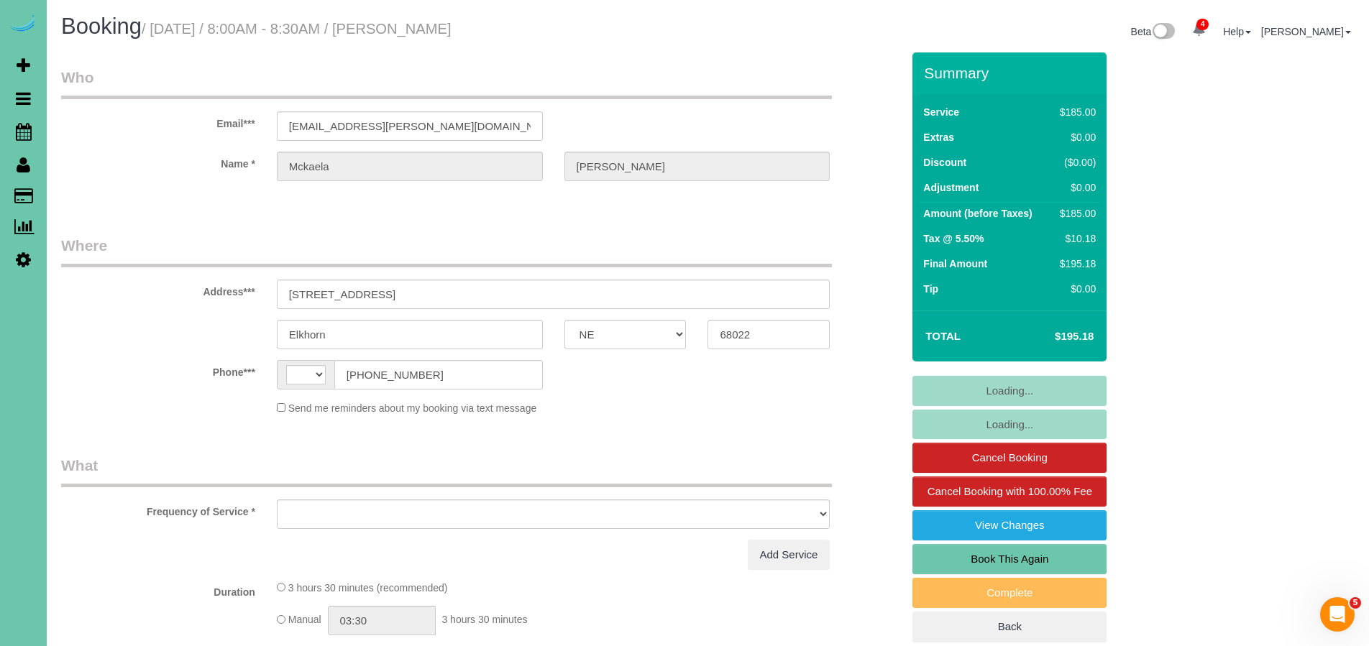
select select "string:fspay-0036bf23-c867-4f9e-8ea0-c8d0889dd1ae"
select select "string:[GEOGRAPHIC_DATA]"
select select "object:675"
select select "number:37"
select select "number:42"
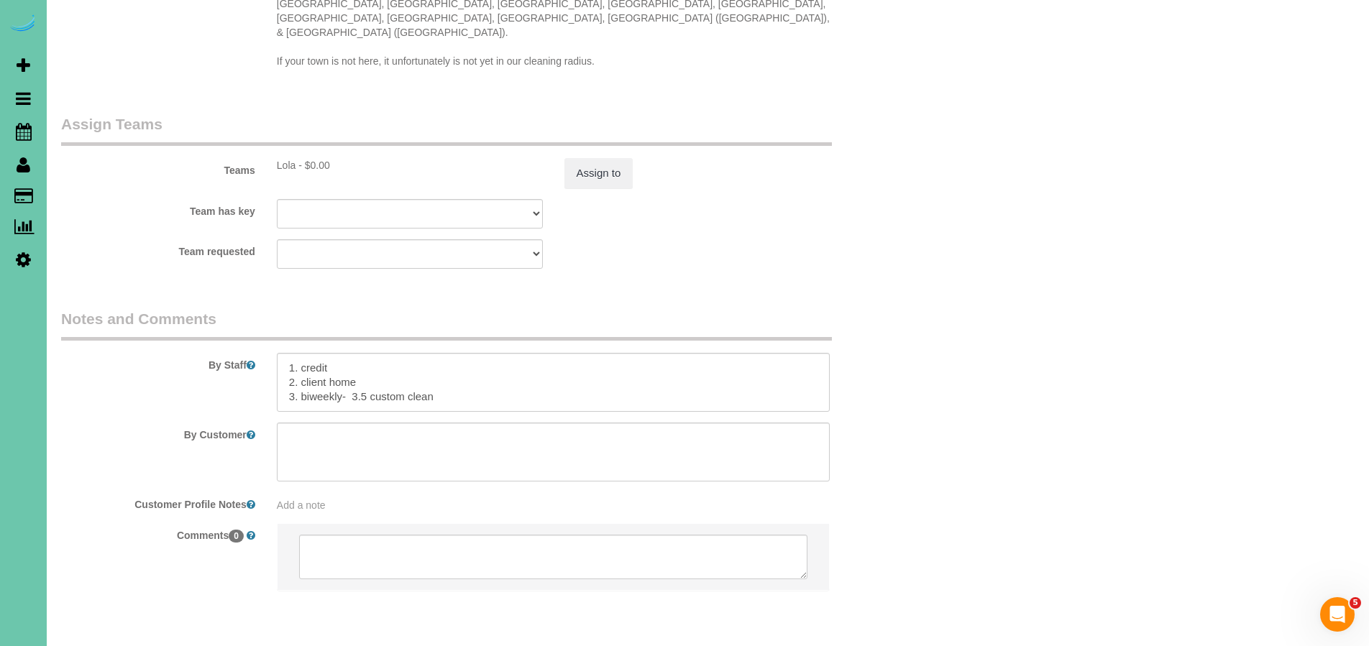
scroll to position [1436, 0]
click at [362, 350] on textarea at bounding box center [554, 379] width 554 height 59
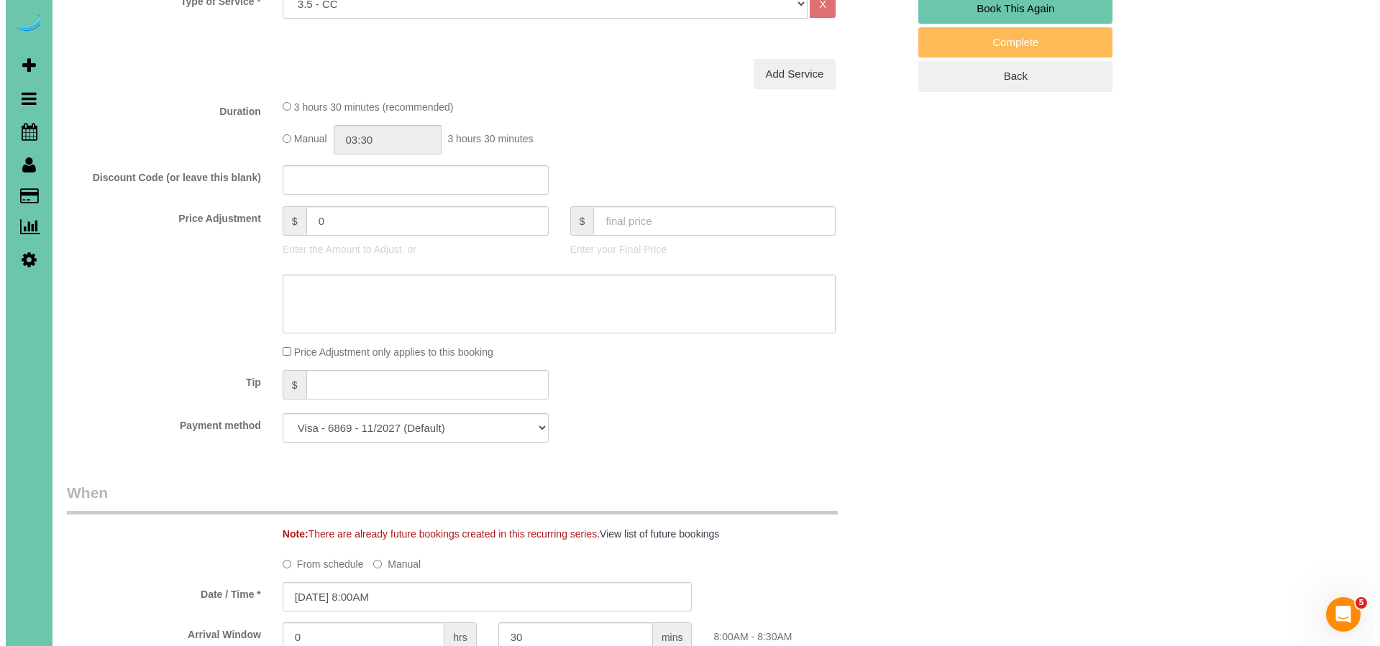
scroll to position [0, 0]
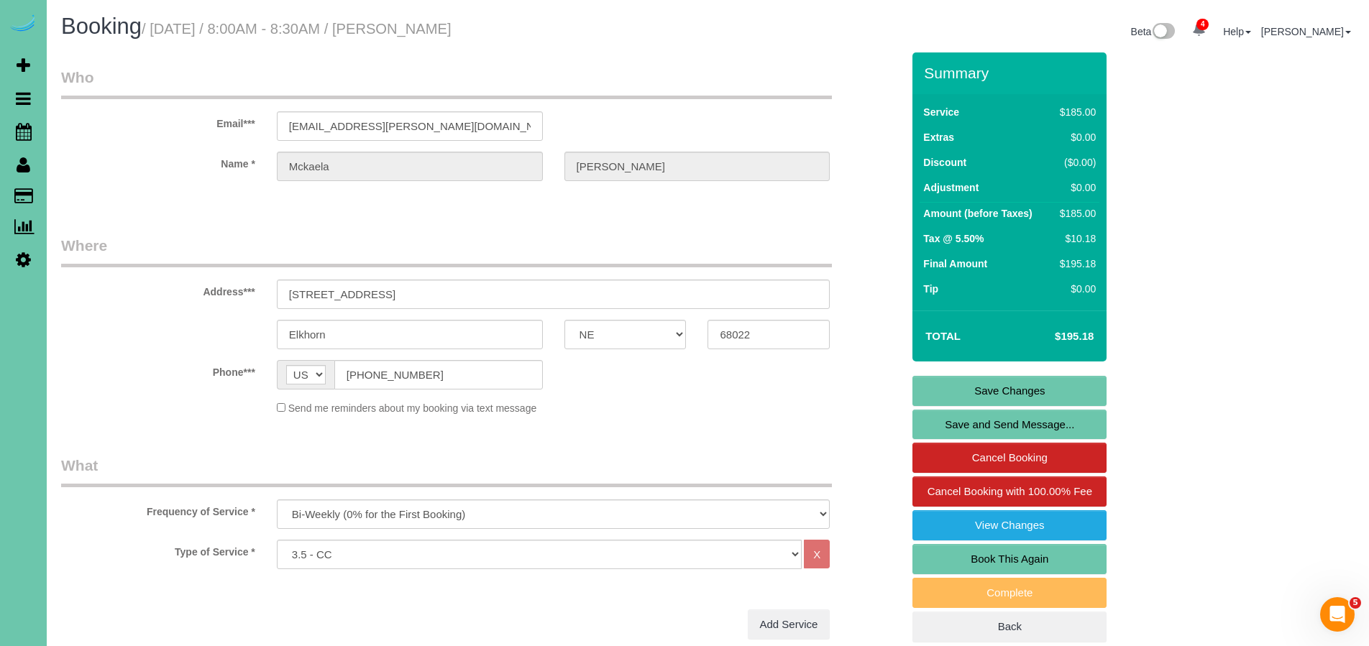
type textarea "1. credit 2. client home (client not home for this cleaning GC 4250 enter) 3. b…"
click at [1000, 393] on link "Save Changes" at bounding box center [1010, 391] width 194 height 30
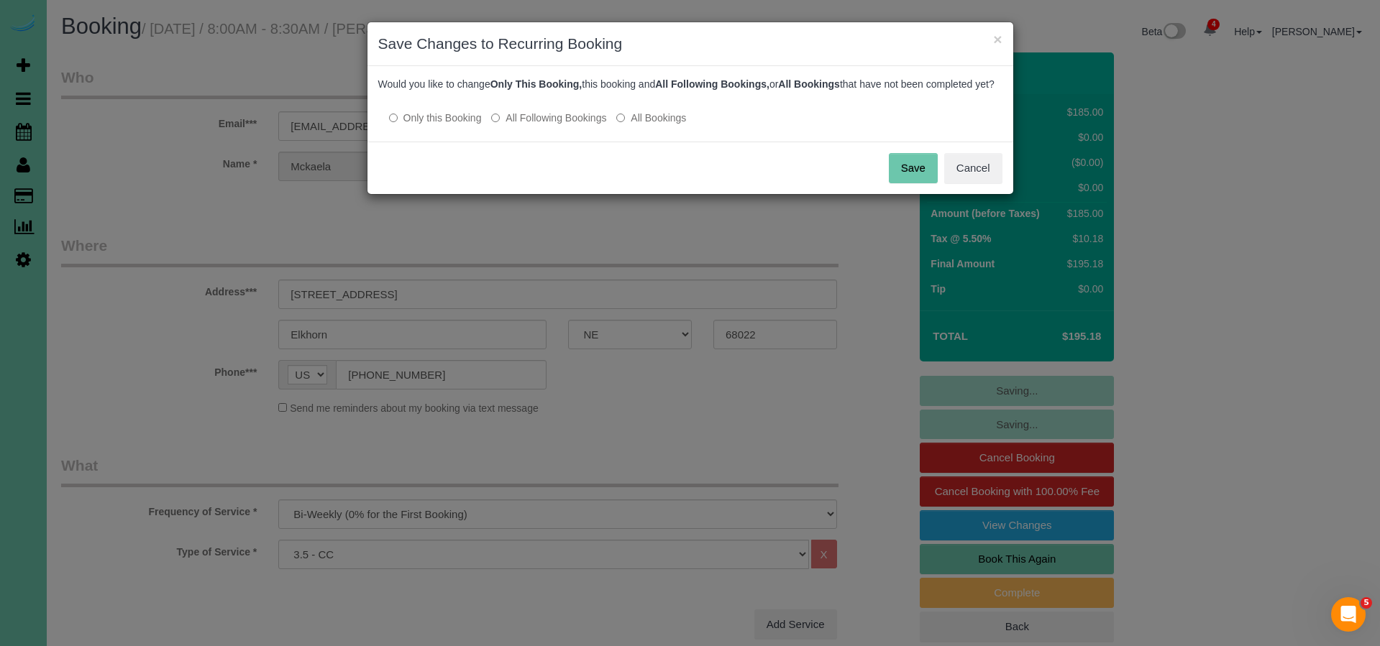
click at [900, 177] on button "Save" at bounding box center [913, 168] width 49 height 30
